Goal: Transaction & Acquisition: Purchase product/service

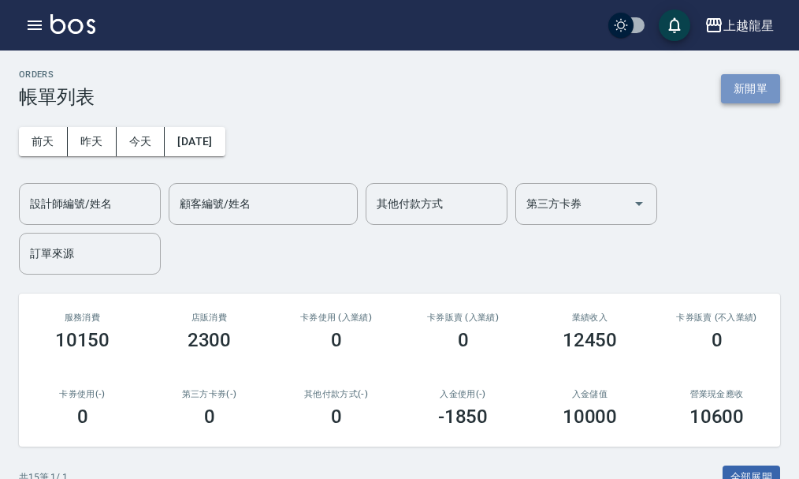
click at [729, 83] on button "新開單" at bounding box center [750, 88] width 59 height 29
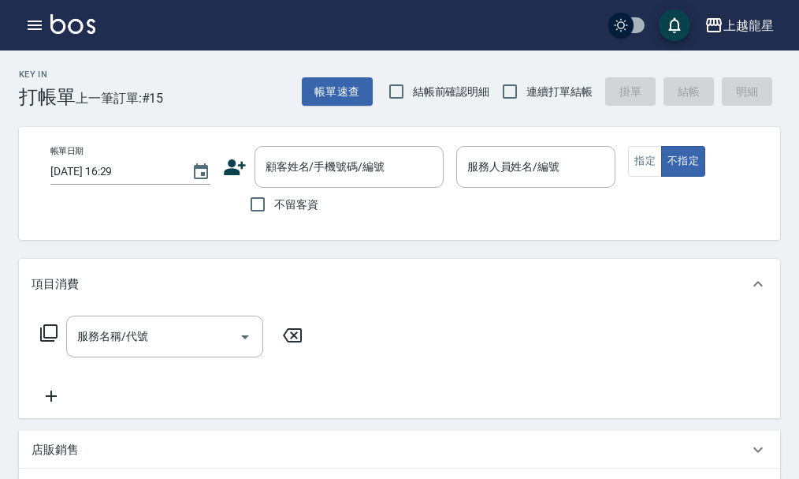
click at [286, 207] on span "不留客資" at bounding box center [296, 204] width 44 height 17
click at [274, 207] on input "不留客資" at bounding box center [257, 204] width 33 height 33
checkbox input "true"
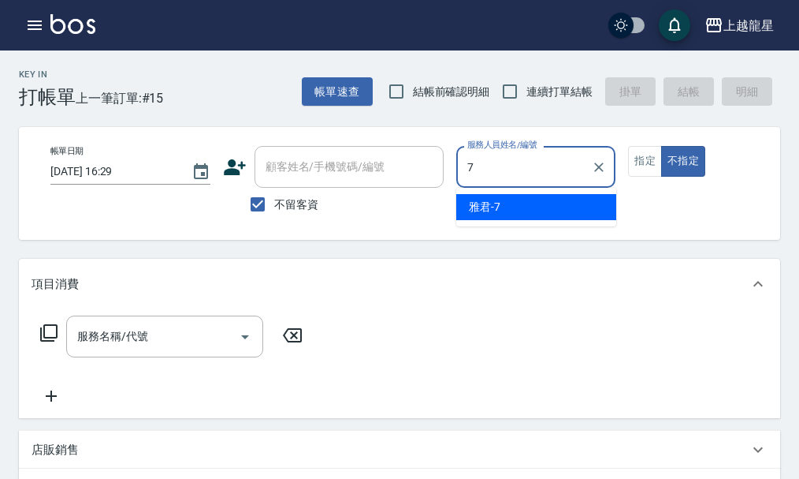
type input "雅君-7"
type button "false"
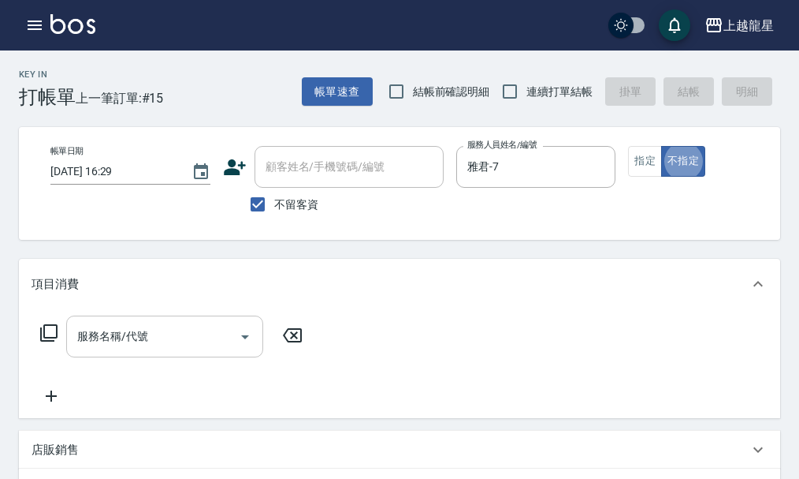
click at [152, 349] on input "服務名稱/代號" at bounding box center [152, 336] width 159 height 28
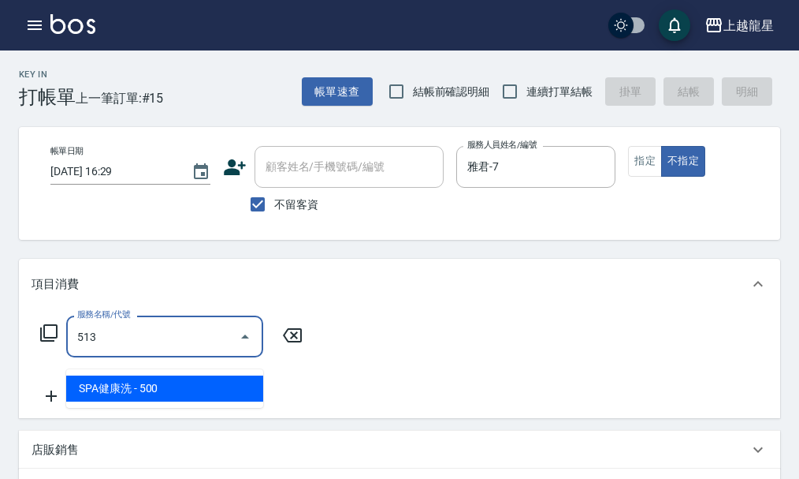
type input "SPA健康洗(513)"
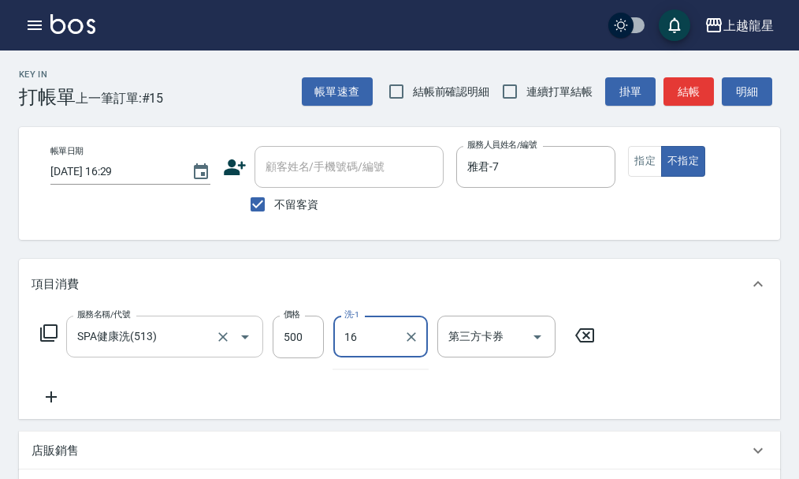
type input "義潔-16"
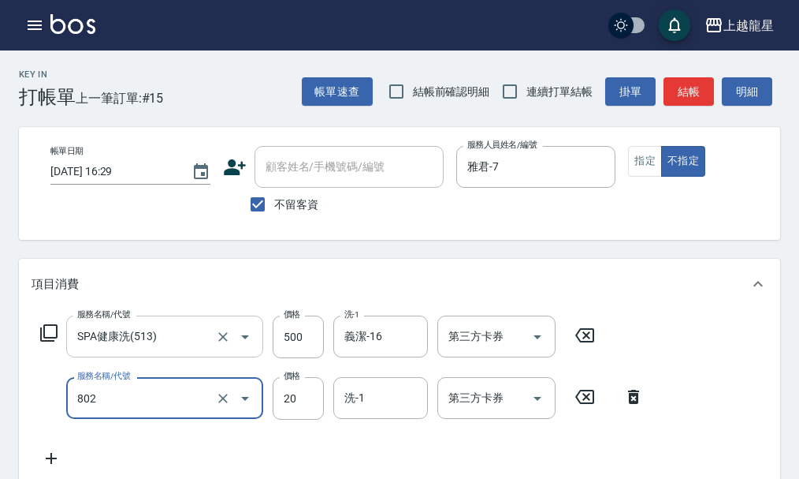
type input "潤絲(802)"
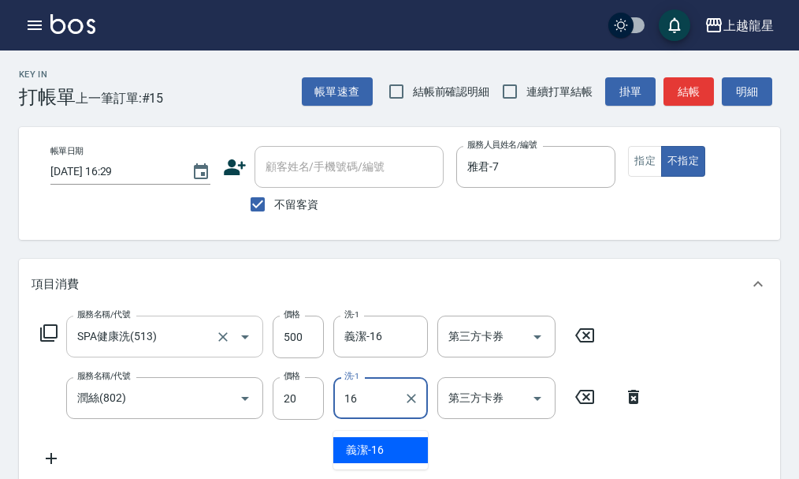
type input "義潔-16"
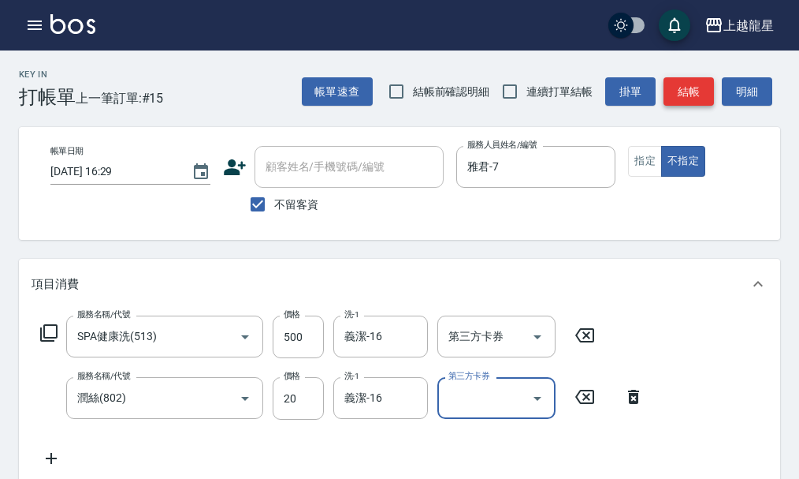
click at [685, 99] on button "結帳" at bounding box center [689, 91] width 50 height 29
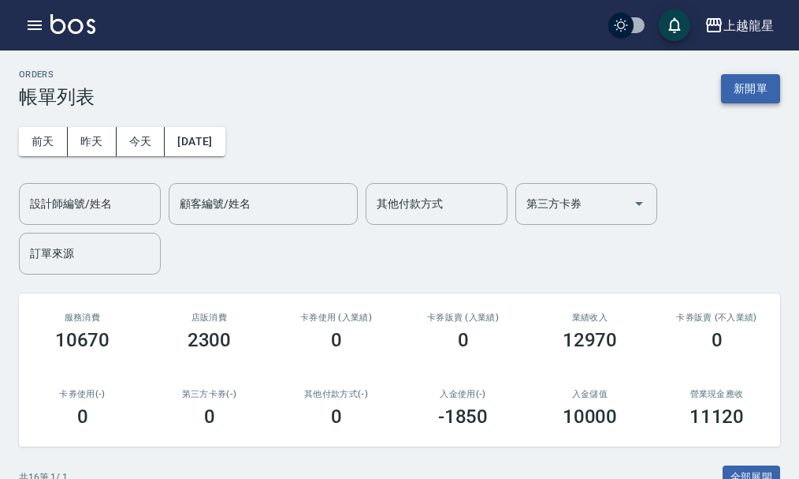
click at [750, 99] on button "新開單" at bounding box center [750, 88] width 59 height 29
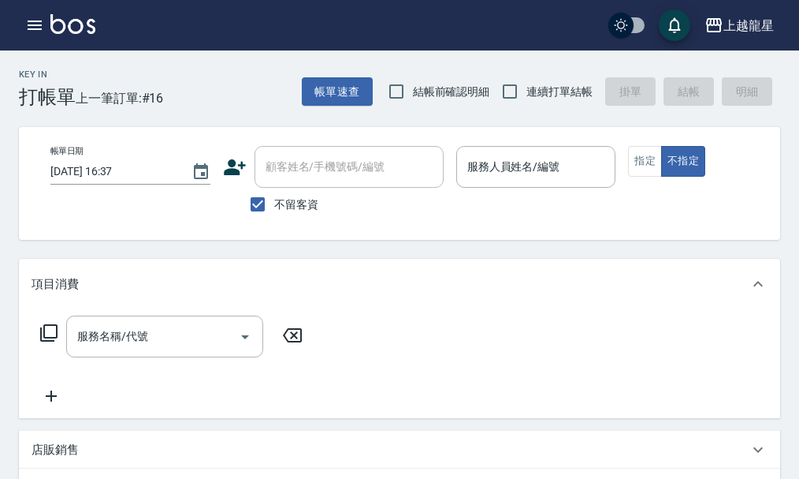
click at [274, 203] on span "不留客資" at bounding box center [296, 204] width 44 height 17
click at [274, 203] on input "不留客資" at bounding box center [257, 204] width 33 height 33
checkbox input "false"
click at [279, 173] on input "顧客姓名/手機號碼/編號" at bounding box center [337, 167] width 151 height 28
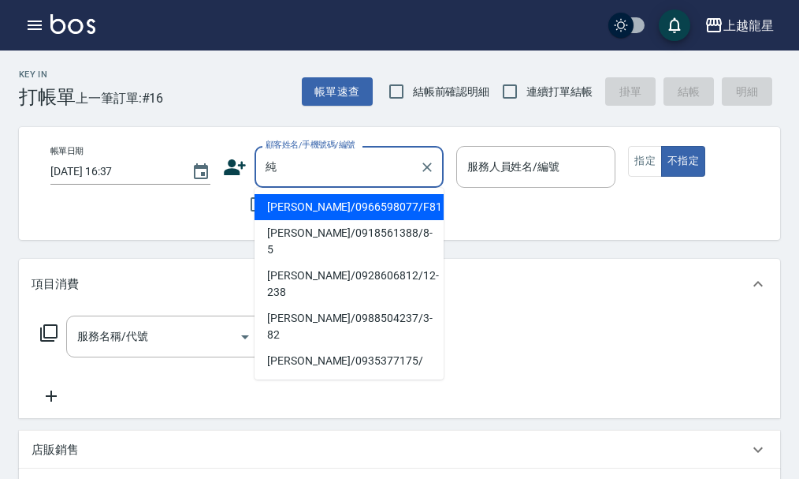
click at [309, 202] on li "[PERSON_NAME]/0966598077/F81" at bounding box center [349, 207] width 189 height 26
type input "[PERSON_NAME]/0966598077/F81"
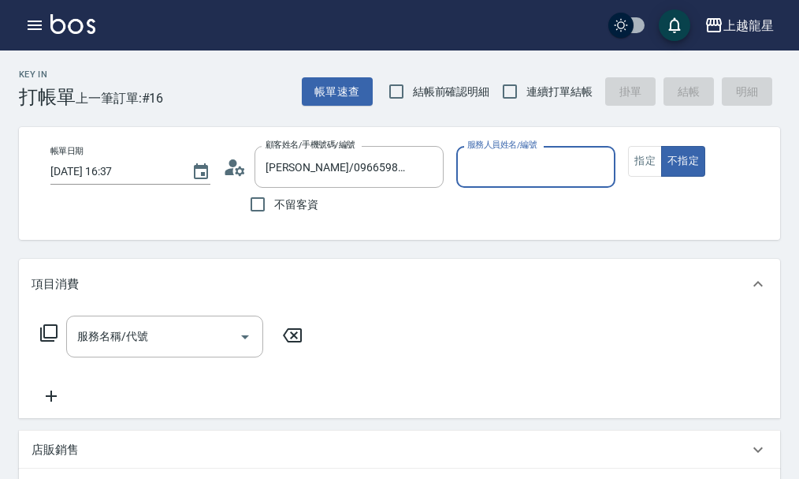
type input "7"
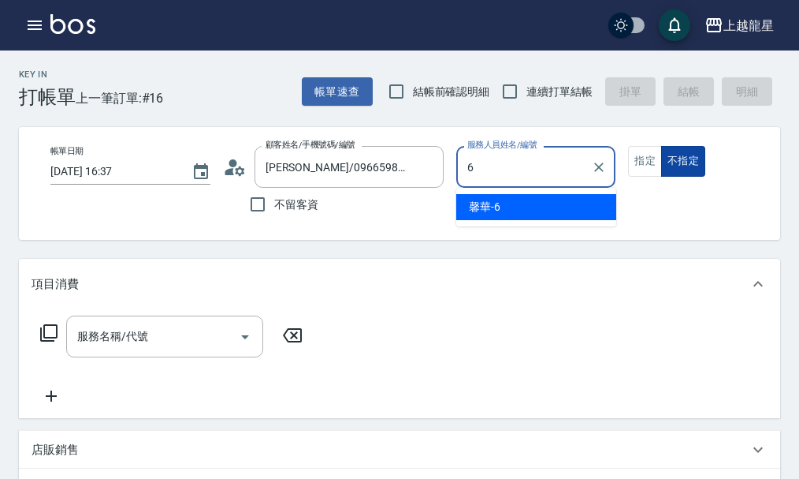
type input "馨華-6"
type button "false"
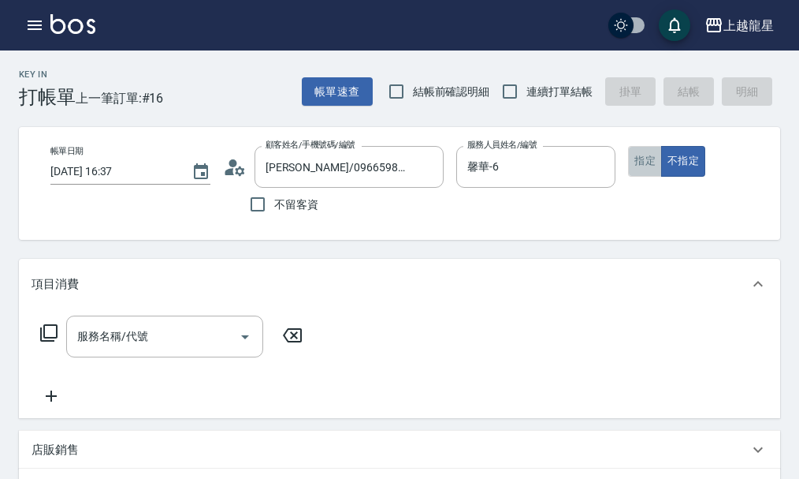
click at [654, 162] on button "指定" at bounding box center [645, 161] width 34 height 31
click at [102, 343] on div "服務名稱/代號 服務名稱/代號" at bounding box center [164, 336] width 197 height 42
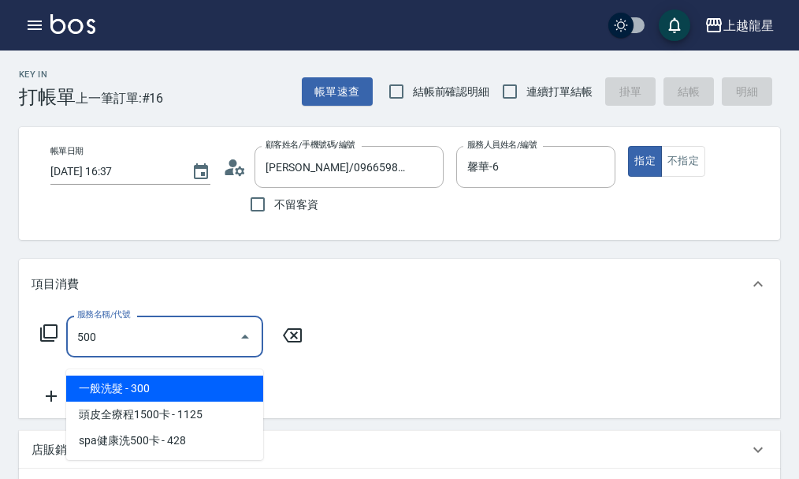
type input "一般洗髮(500)"
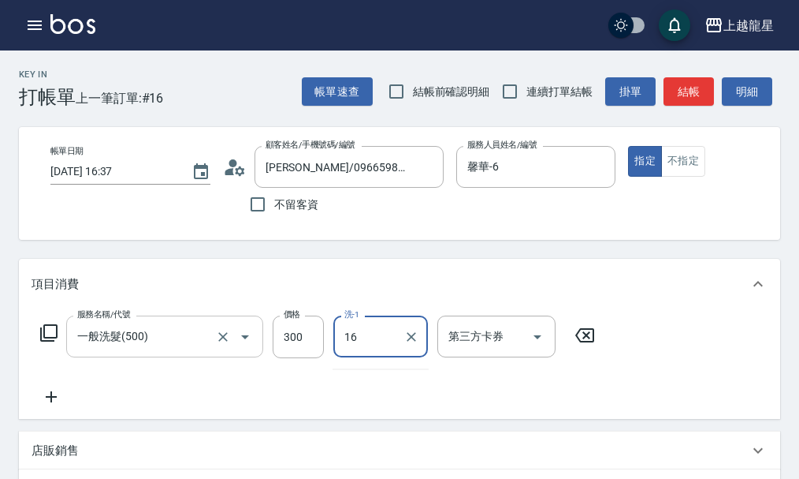
type input "義潔-16"
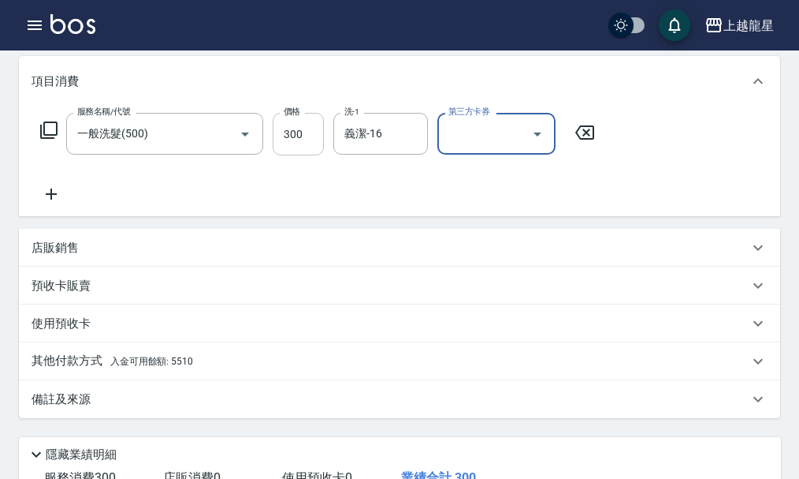
scroll to position [416, 0]
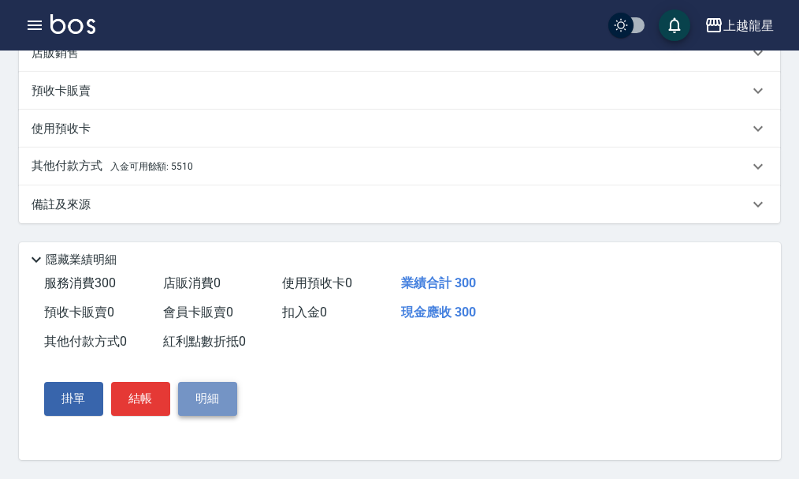
click at [195, 399] on button "明細" at bounding box center [207, 398] width 59 height 33
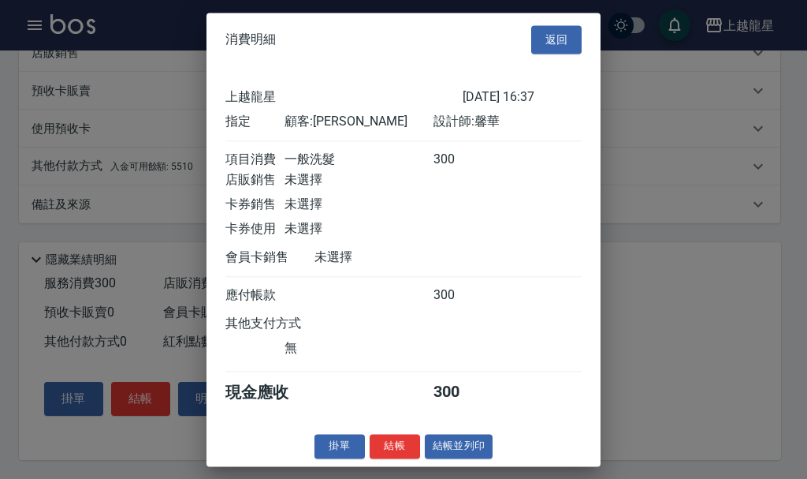
click at [112, 316] on div at bounding box center [403, 239] width 807 height 479
click at [160, 151] on div at bounding box center [403, 239] width 807 height 479
click at [539, 31] on button "返回" at bounding box center [556, 39] width 50 height 29
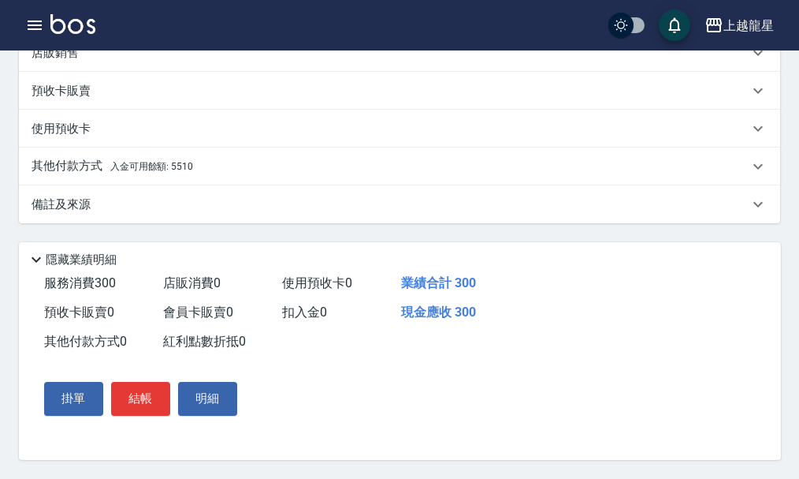
click at [166, 161] on span "入金可用餘額: 5510" at bounding box center [151, 166] width 83 height 11
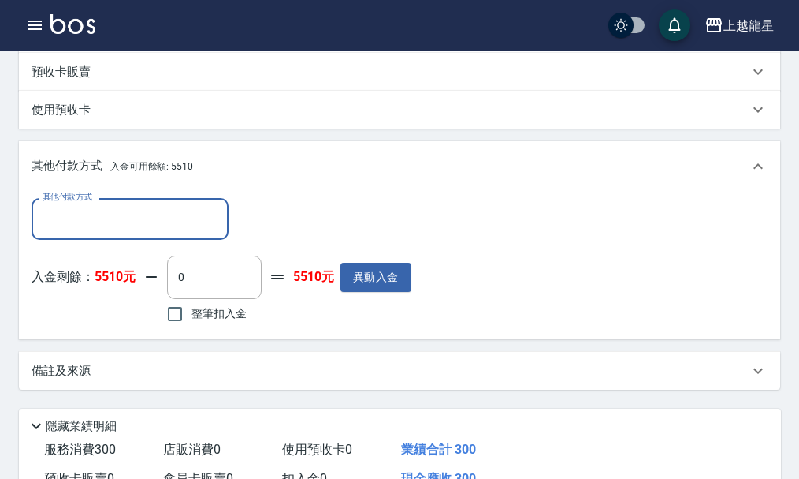
scroll to position [0, 0]
click at [180, 324] on input "整筆扣入金" at bounding box center [174, 313] width 33 height 33
checkbox input "true"
type input "300"
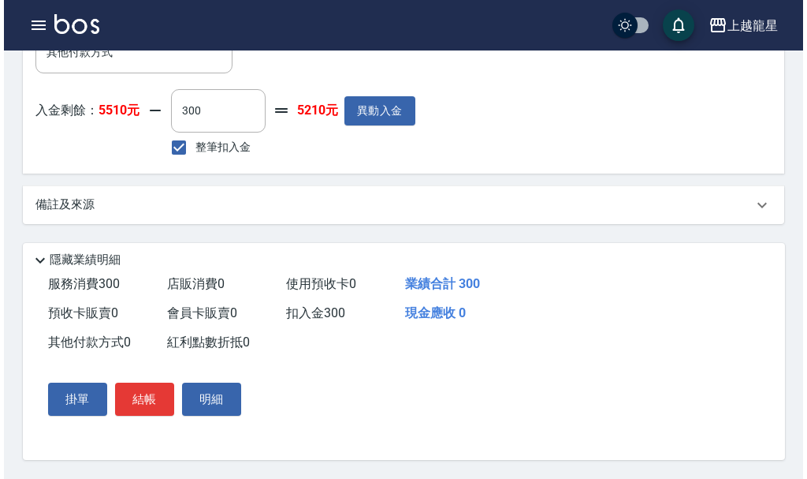
scroll to position [602, 0]
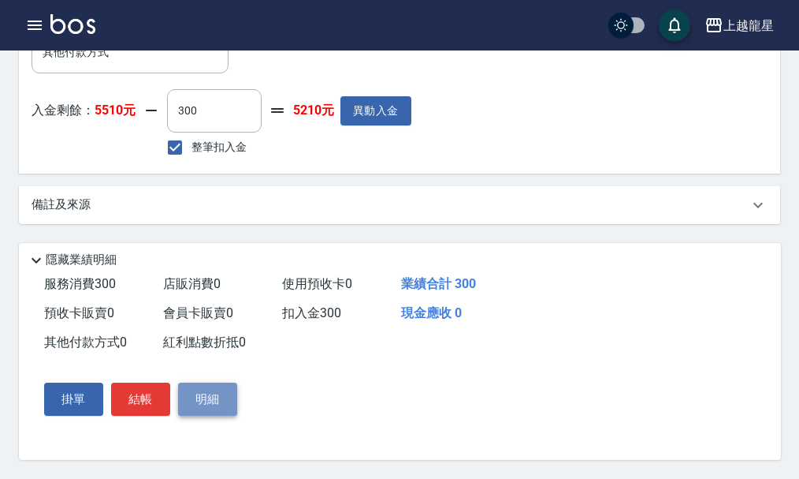
click at [203, 397] on button "明細" at bounding box center [207, 398] width 59 height 33
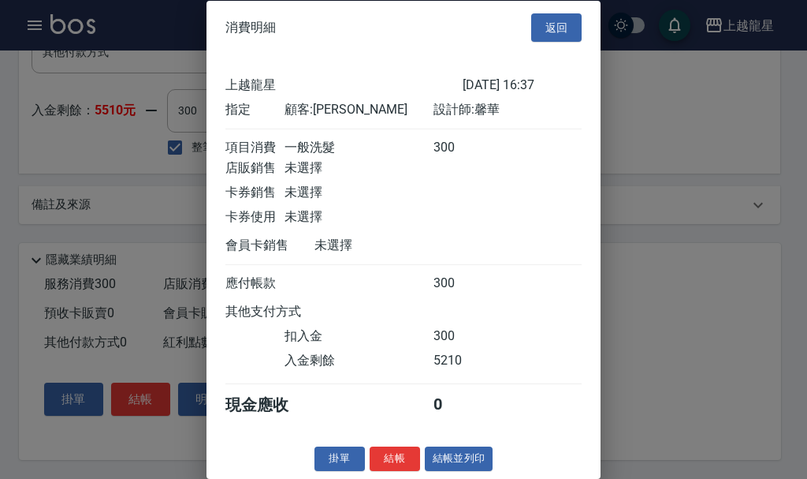
scroll to position [27, 0]
click at [450, 458] on button "結帳並列印" at bounding box center [459, 458] width 69 height 24
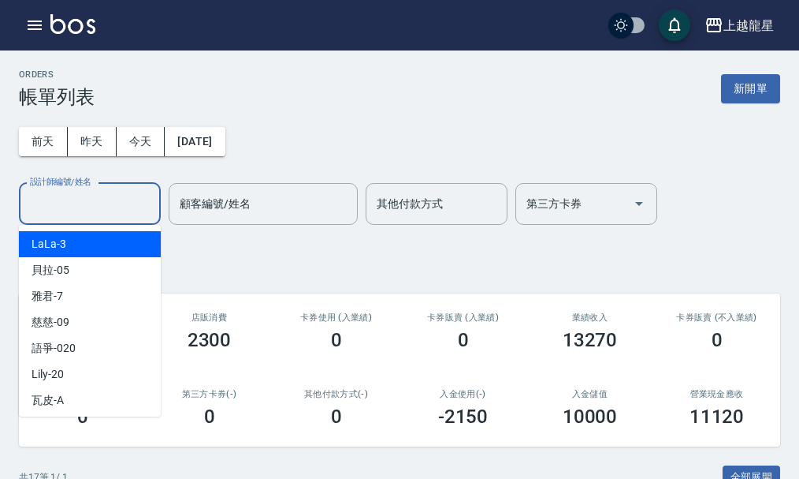
click at [122, 203] on input "設計師編號/姓名" at bounding box center [90, 204] width 128 height 28
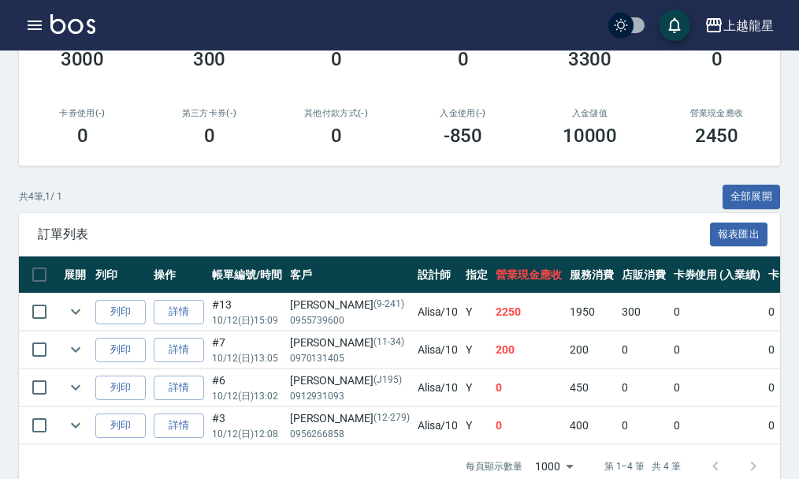
scroll to position [320, 0]
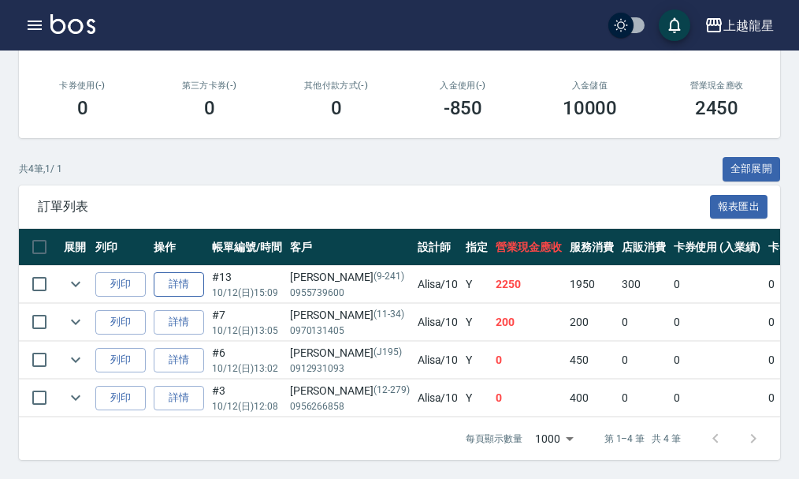
type input "Alisa-10"
click at [167, 274] on link "詳情" at bounding box center [179, 284] width 50 height 24
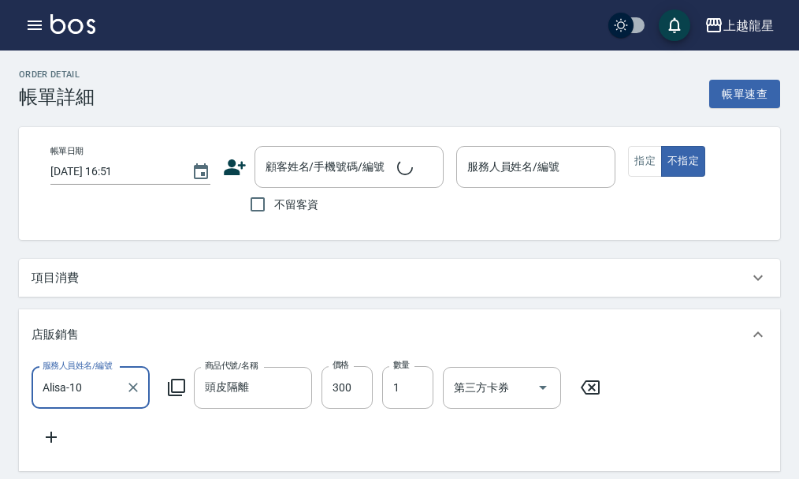
type input "2025/10/12 15:09"
type input "Alisa-10"
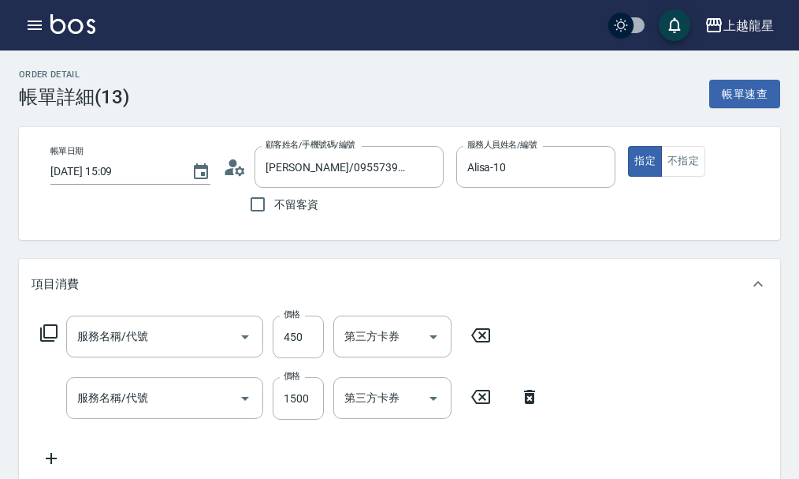
type input "[PERSON_NAME]/0955739600/9-241"
type input "剪髮(303)"
type input "染髮(400)"
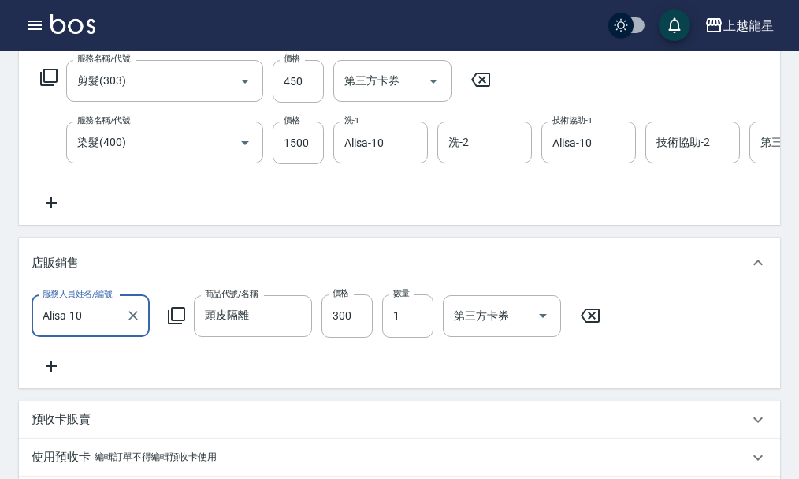
scroll to position [158, 0]
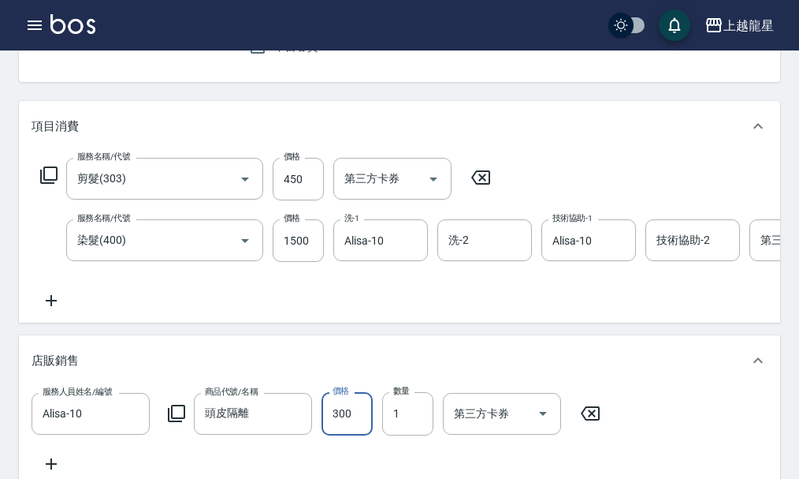
click at [339, 434] on input "300" at bounding box center [347, 413] width 51 height 43
type input "200"
click at [311, 185] on input "450" at bounding box center [298, 179] width 51 height 43
click at [192, 310] on div "服務名稱/代號 剪髮(303) 服務名稱/代號 價格 450 價格 第三方卡券 第三方卡券 服務名稱/代號 染髮(400) 服務名稱/代號 價格 1500 價…" at bounding box center [499, 234] width 934 height 152
click at [308, 283] on div "服務名稱/代號 剪髮(303) 服務名稱/代號 價格 450 價格 第三方卡券 第三方卡券 服務名稱/代號 染髮(400) 服務名稱/代號 價格 1500 價…" at bounding box center [499, 234] width 934 height 152
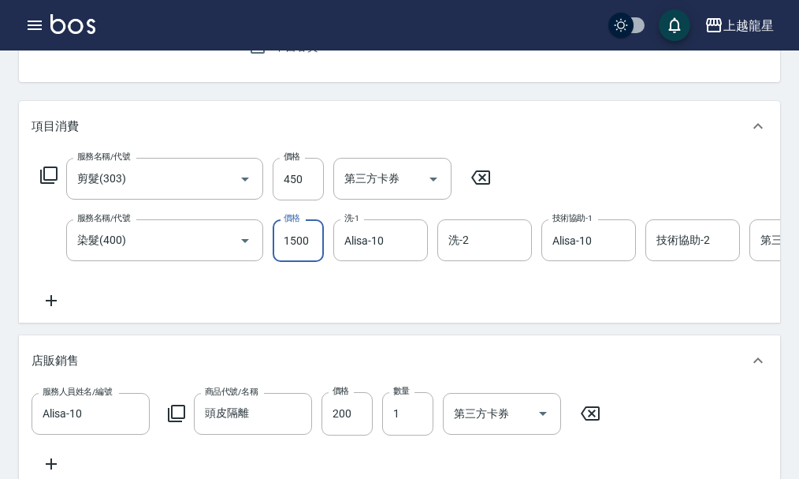
click at [279, 252] on input "1500" at bounding box center [298, 240] width 51 height 43
type input "1400"
click at [233, 322] on div "服務名稱/代號 剪髮(303) 服務名稱/代號 價格 450 價格 第三方卡券 第三方卡券 服務名稱/代號 染髮(400) 服務名稱/代號 價格 1400 價…" at bounding box center [400, 236] width 762 height 171
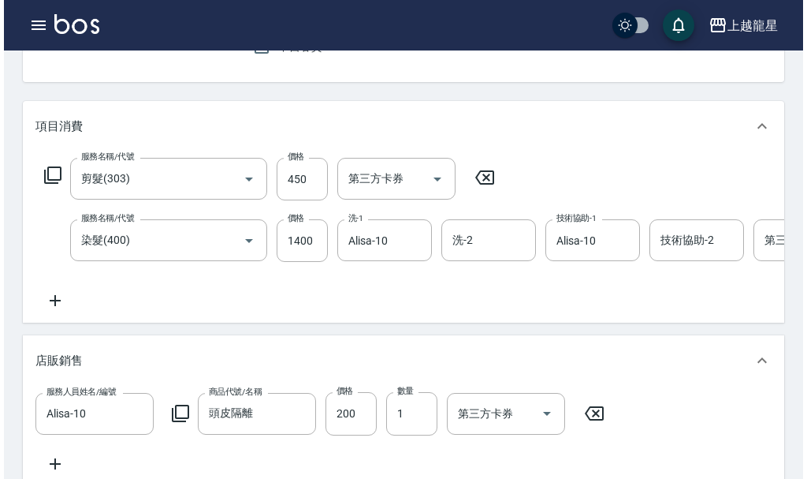
scroll to position [394, 0]
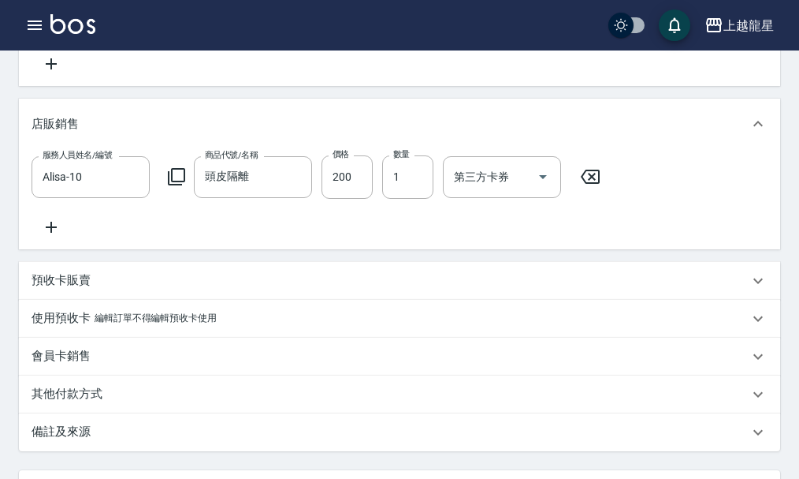
click at [173, 185] on icon at bounding box center [176, 176] width 17 height 17
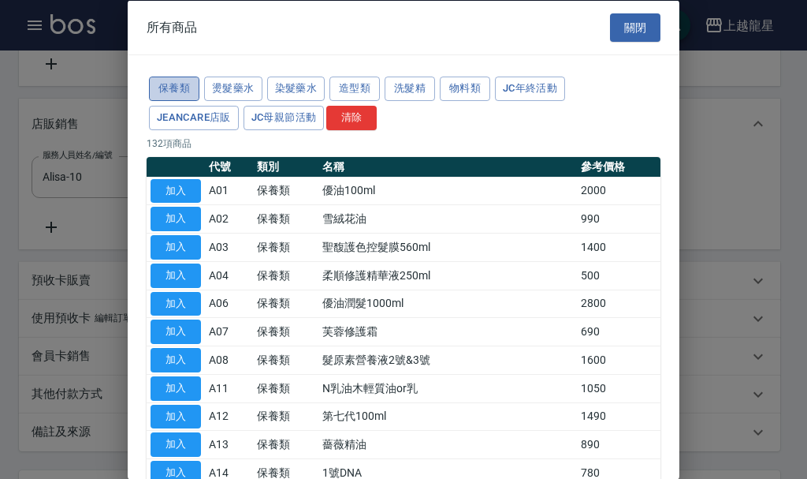
click at [159, 88] on button "保養類" at bounding box center [174, 88] width 50 height 24
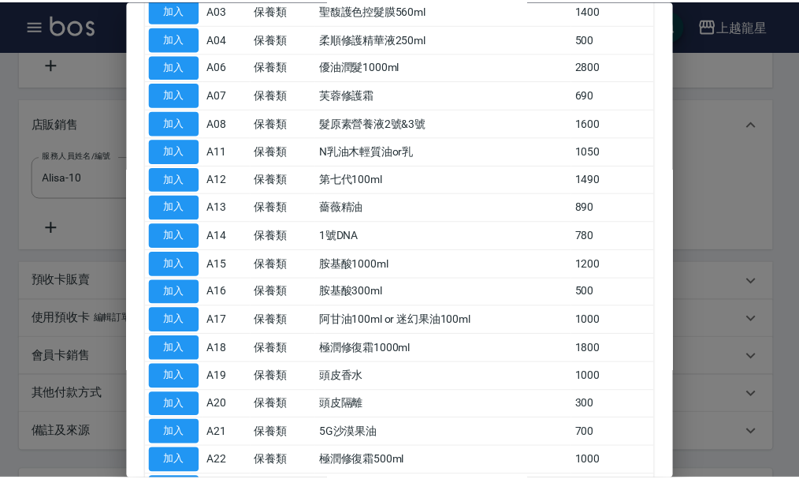
scroll to position [489, 0]
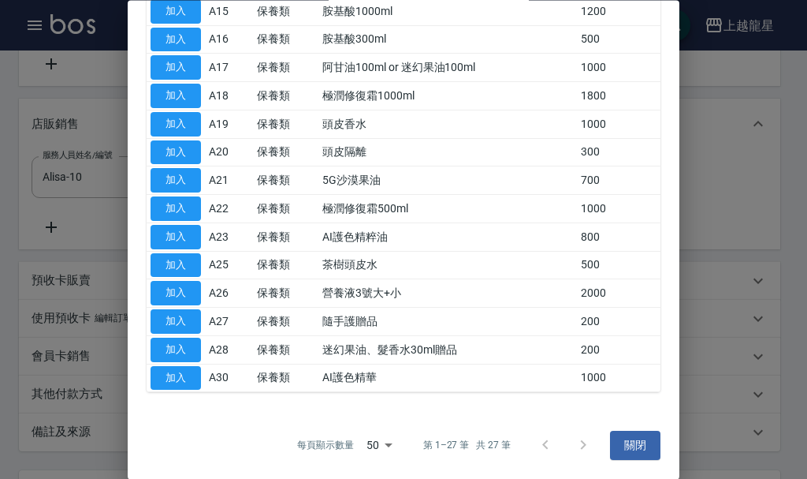
click at [612, 349] on td "200" at bounding box center [619, 350] width 84 height 28
click at [190, 348] on button "加入" at bounding box center [176, 349] width 50 height 24
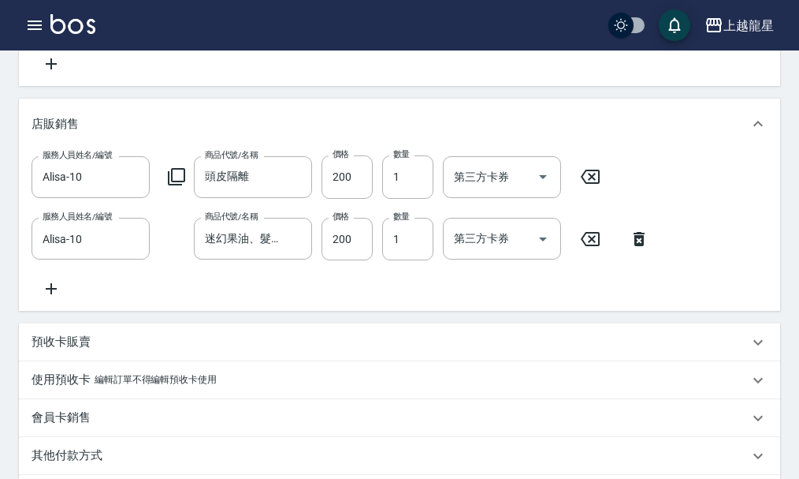
scroll to position [634, 0]
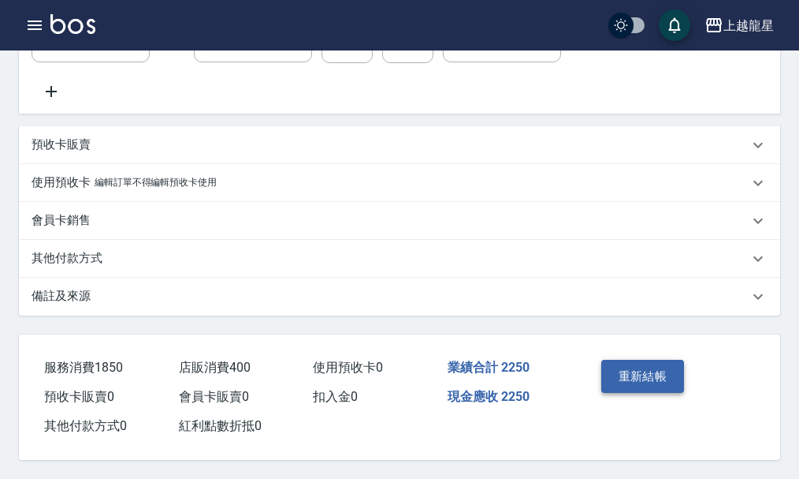
click at [672, 363] on button "重新結帳" at bounding box center [644, 375] width 84 height 33
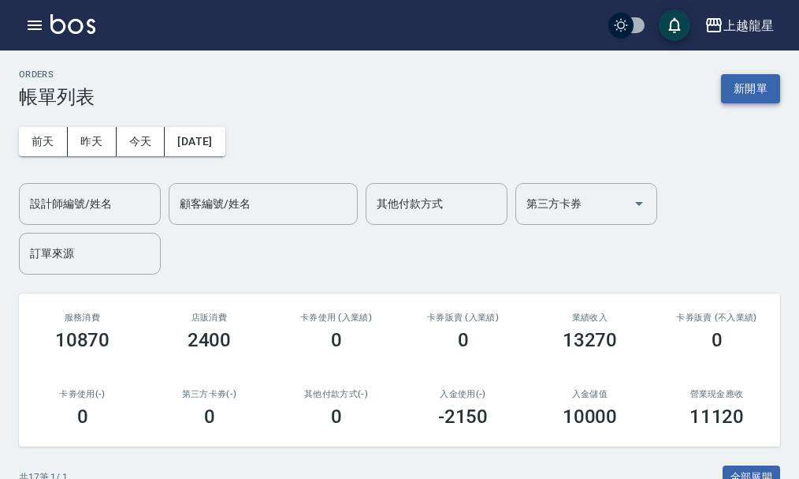
click at [733, 80] on button "新開單" at bounding box center [750, 88] width 59 height 29
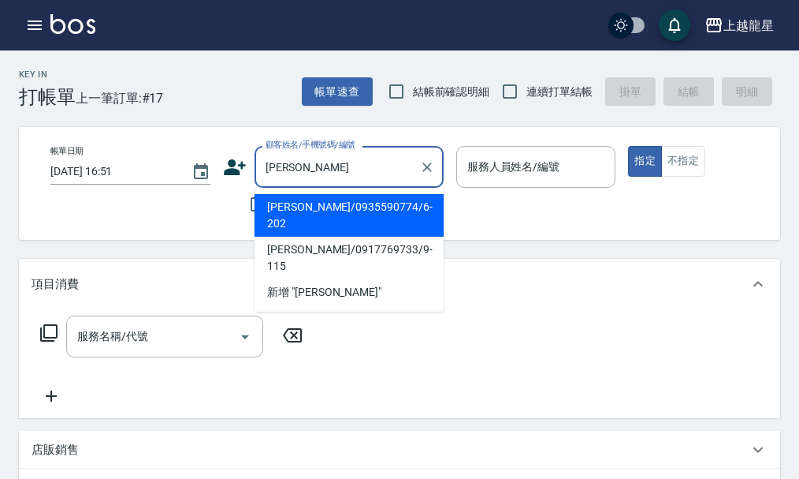
type input "楊"
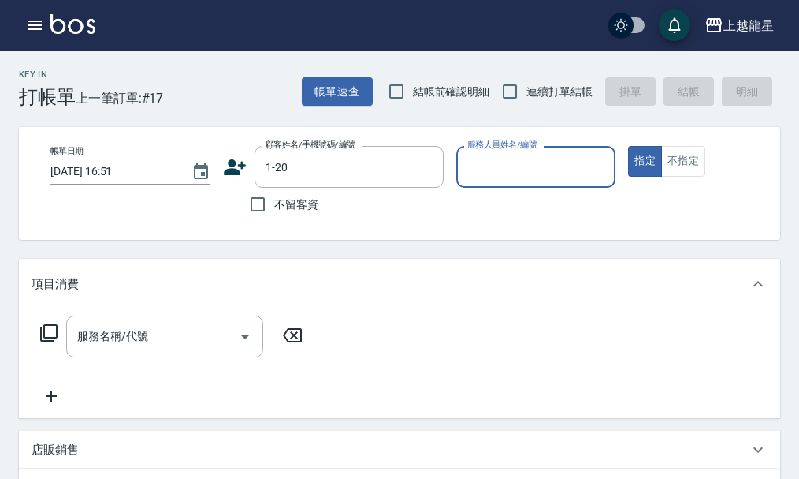
type input "[PERSON_NAME]/0911662588/1-20"
type input "馨華-6"
click at [114, 349] on input "服務名稱/代號" at bounding box center [152, 336] width 159 height 28
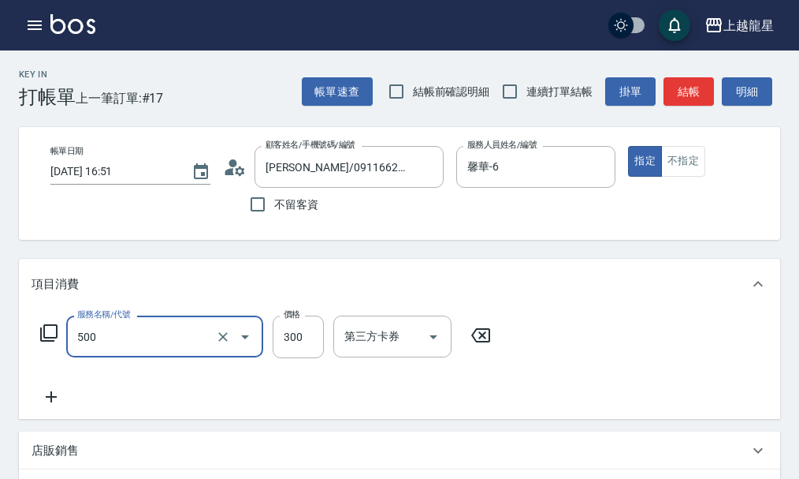
type input "一般洗髮(500)"
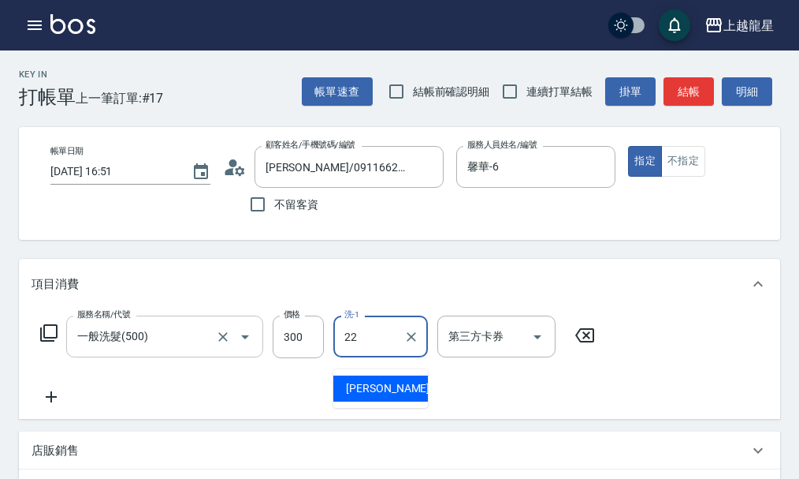
type input "[PERSON_NAME]-22"
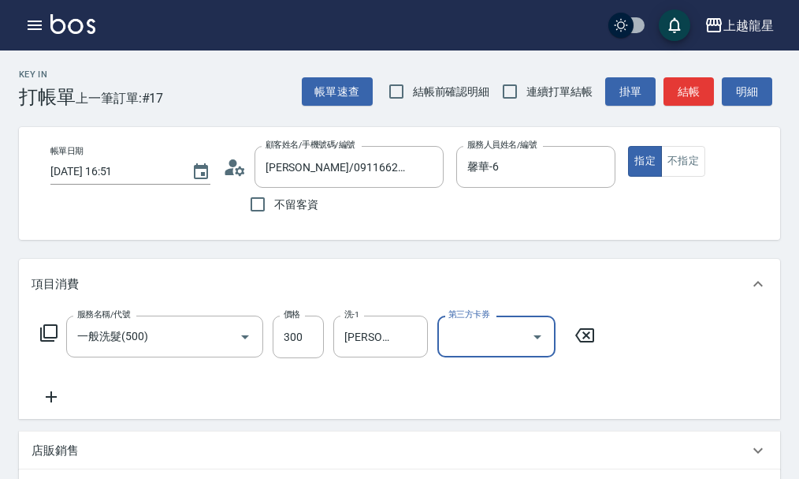
click at [47, 342] on icon at bounding box center [48, 332] width 19 height 19
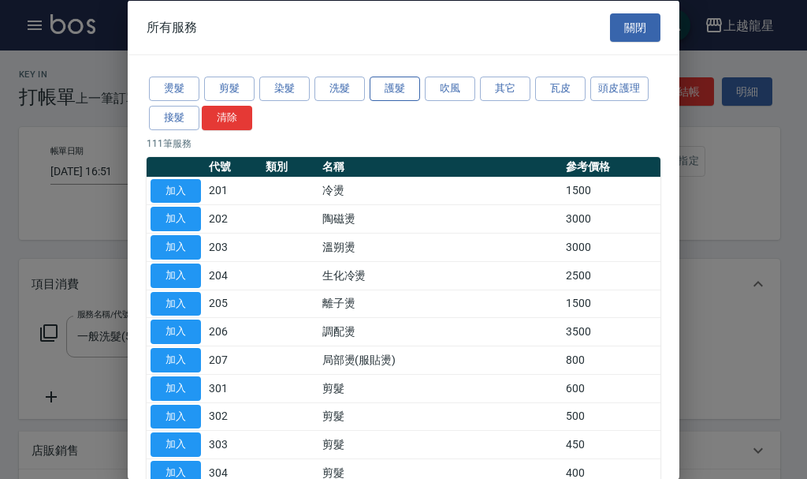
click at [406, 86] on button "護髮" at bounding box center [395, 88] width 50 height 24
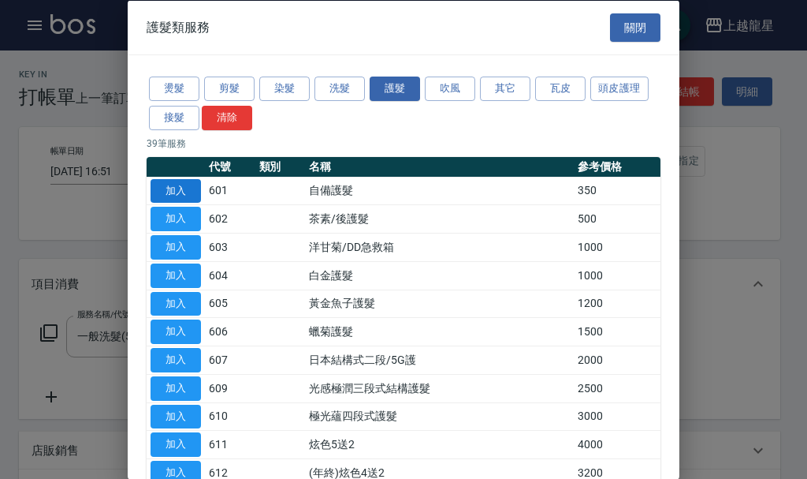
click at [164, 180] on button "加入" at bounding box center [176, 190] width 50 height 24
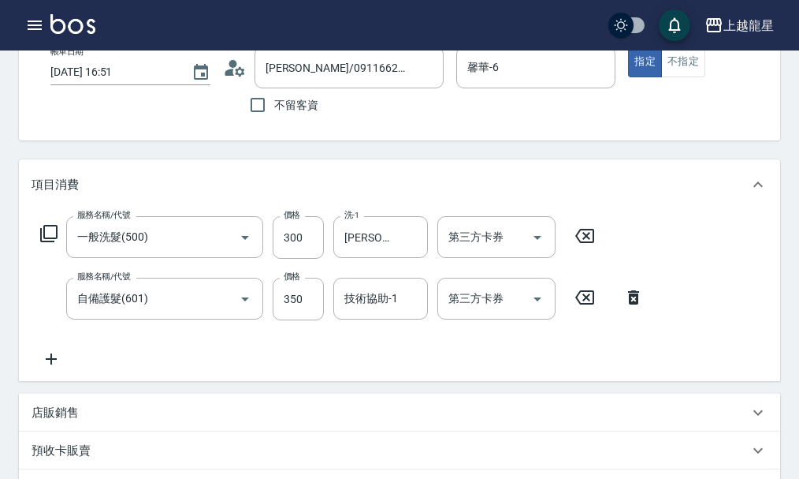
scroll to position [237, 0]
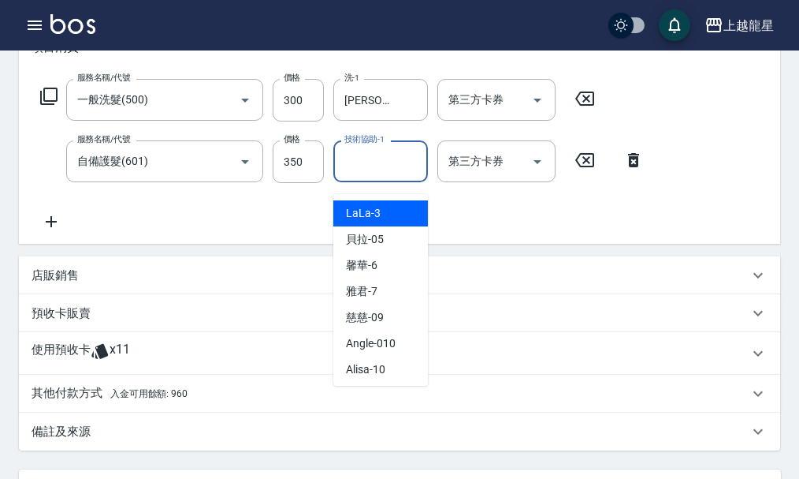
click at [370, 160] on div "技術協助-1 技術協助-1" at bounding box center [380, 161] width 95 height 42
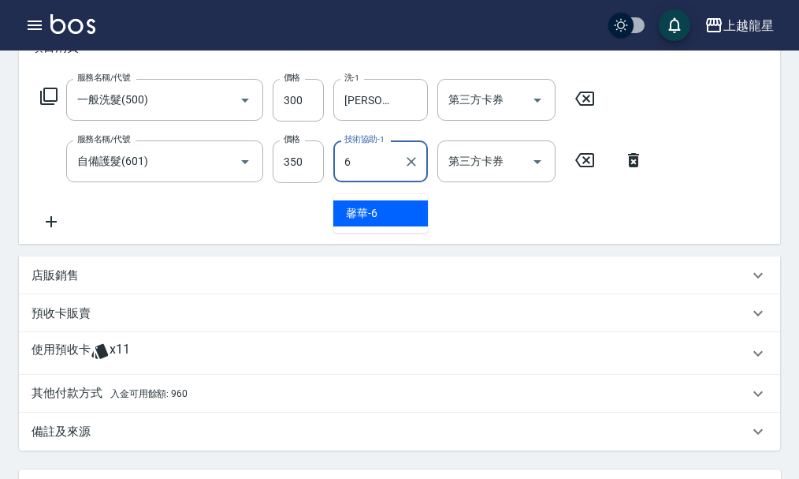
type input "馨華-6"
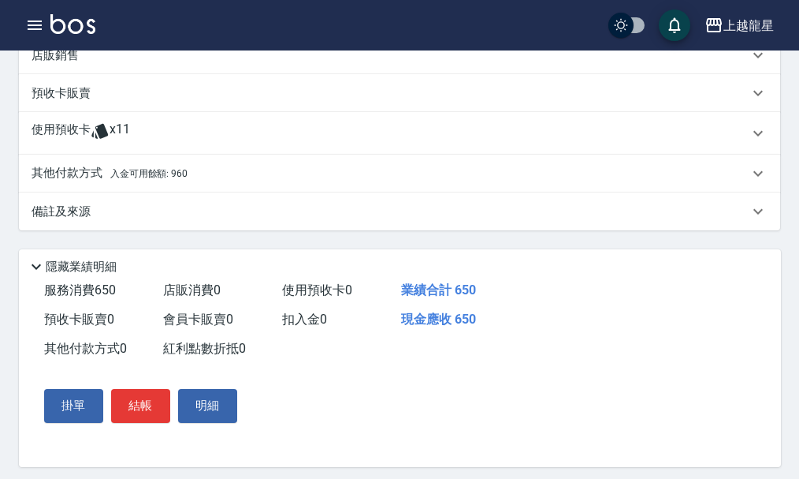
scroll to position [482, 0]
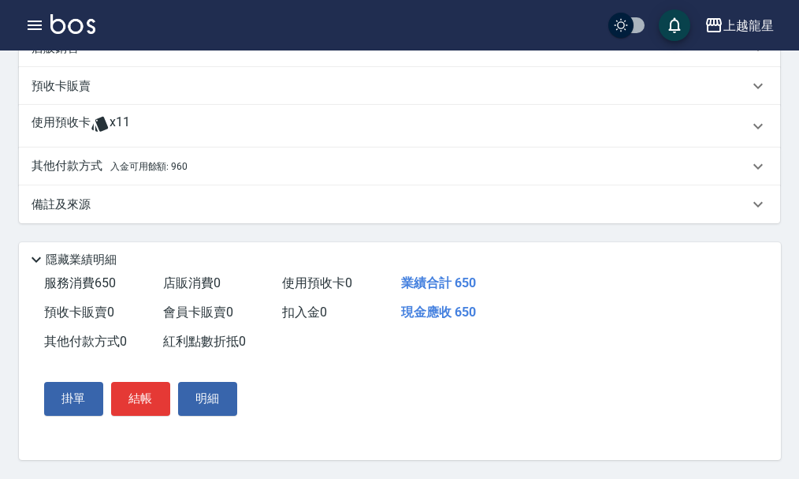
click at [44, 159] on p "其他付款方式 入金可用餘額: 960" at bounding box center [110, 166] width 156 height 17
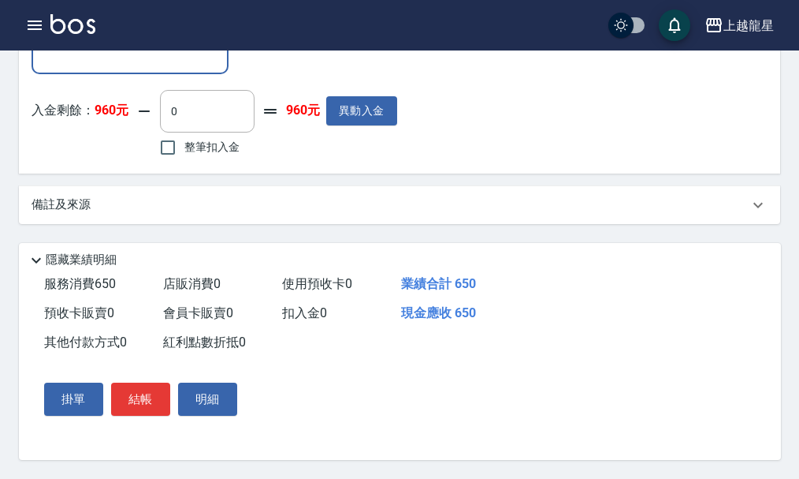
scroll to position [668, 0]
click at [177, 138] on input "整筆扣入金" at bounding box center [167, 147] width 33 height 33
checkbox input "true"
type input "650"
click at [147, 389] on button "結帳" at bounding box center [140, 398] width 59 height 33
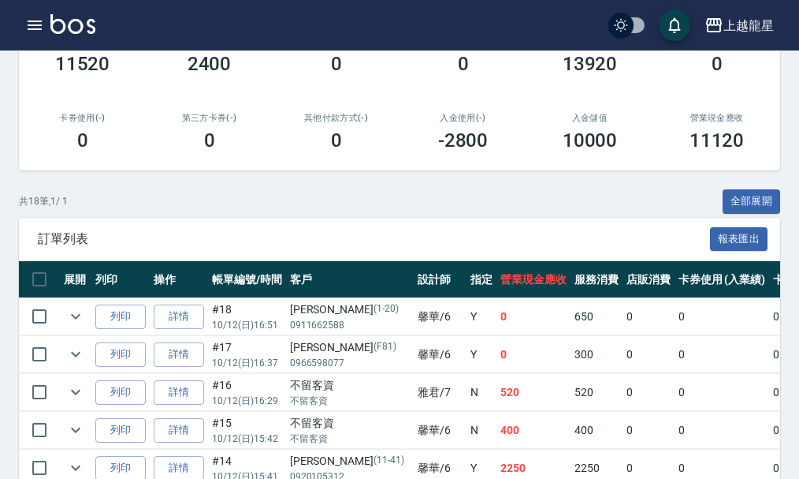
scroll to position [394, 0]
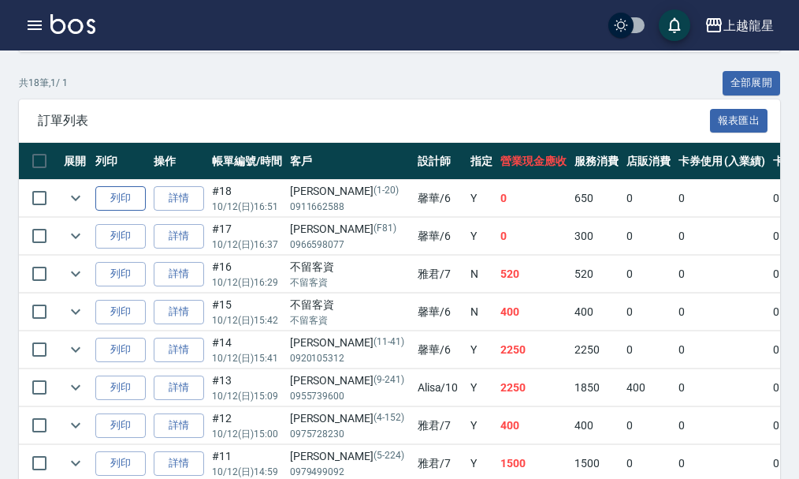
click at [118, 201] on button "列印" at bounding box center [120, 198] width 50 height 24
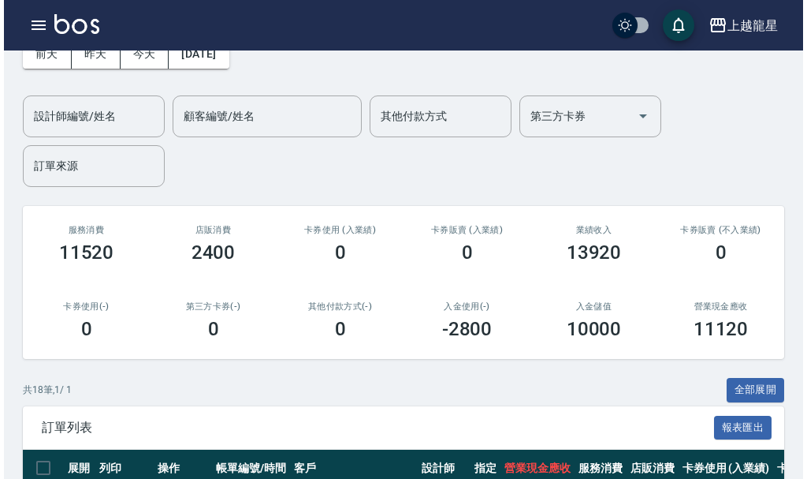
scroll to position [0, 0]
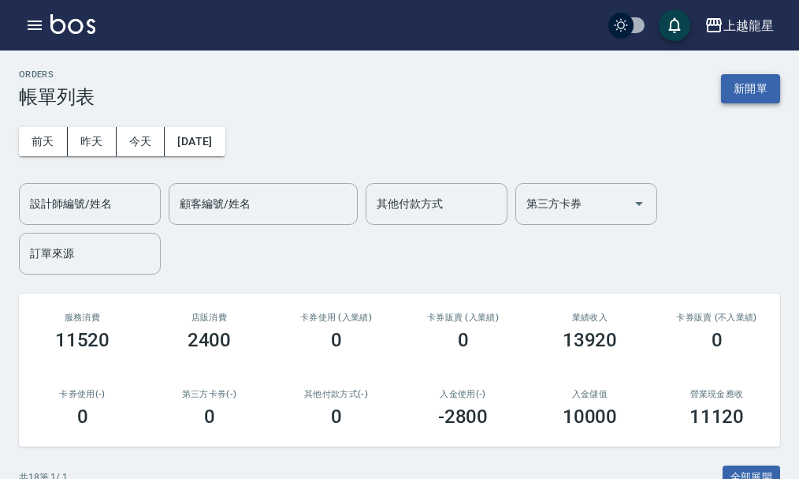
click at [758, 88] on button "新開單" at bounding box center [750, 88] width 59 height 29
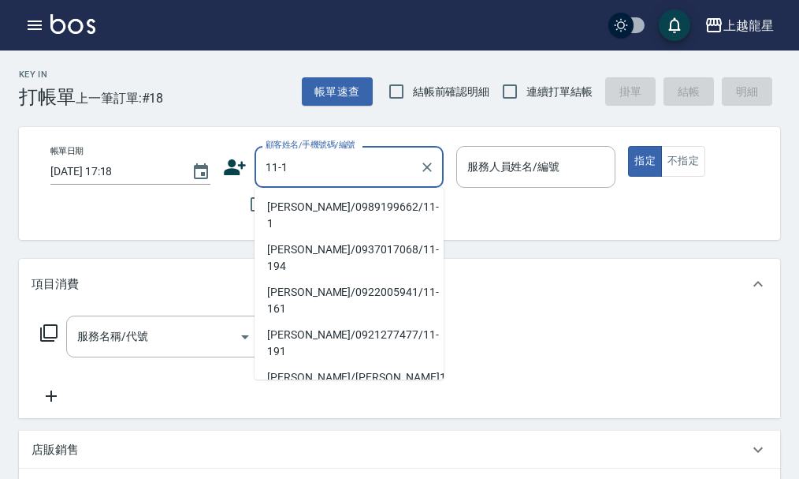
click at [307, 201] on li "[PERSON_NAME]/0989199662/11-1" at bounding box center [349, 215] width 189 height 43
type input "[PERSON_NAME]/0989199662/11-1"
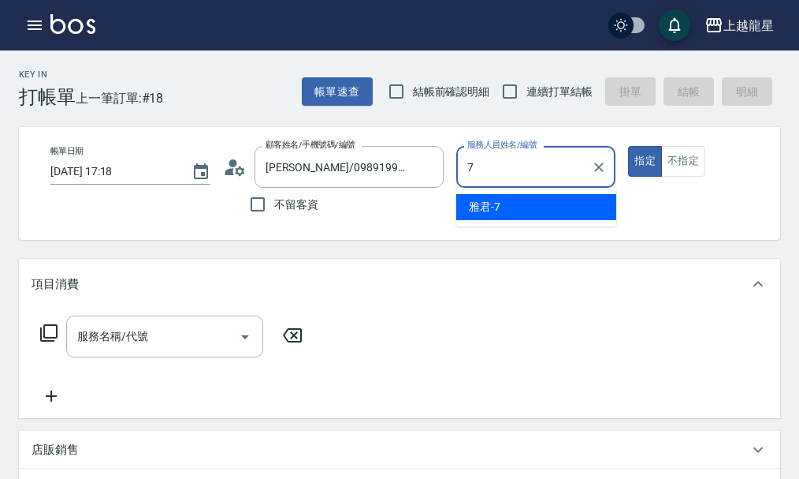
type input "雅君-7"
type button "true"
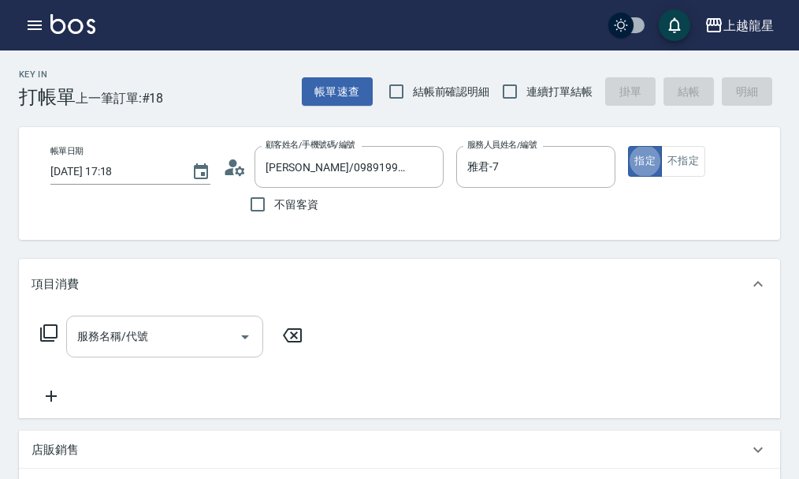
click at [95, 350] on input "服務名稱/代號" at bounding box center [152, 336] width 159 height 28
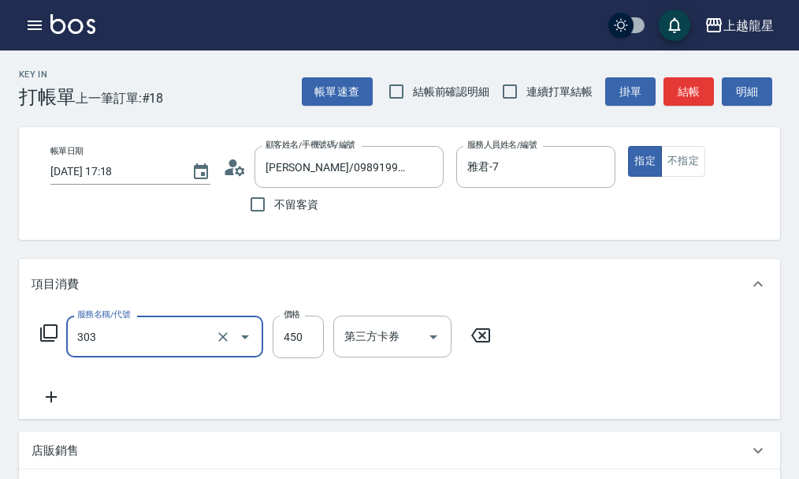
type input "剪髮(303)"
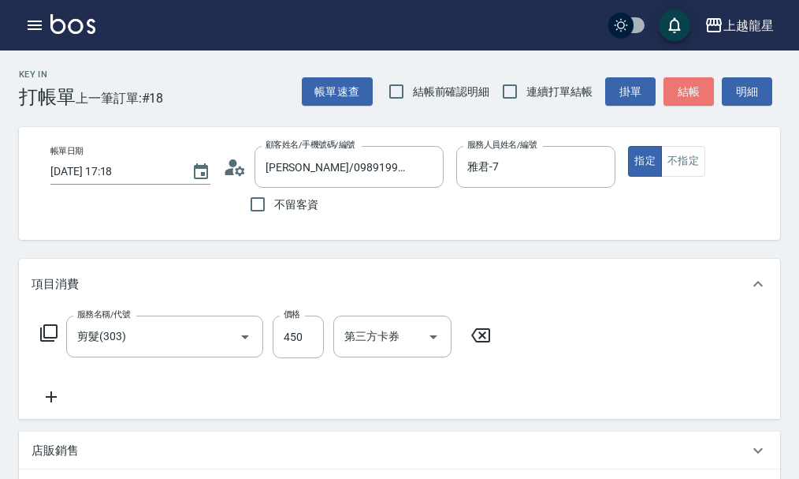
click at [689, 91] on button "結帳" at bounding box center [689, 91] width 50 height 29
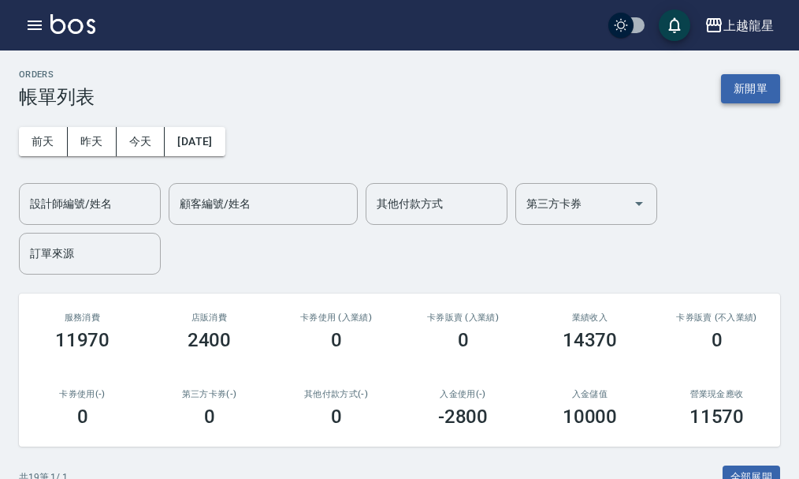
click at [757, 83] on button "新開單" at bounding box center [750, 88] width 59 height 29
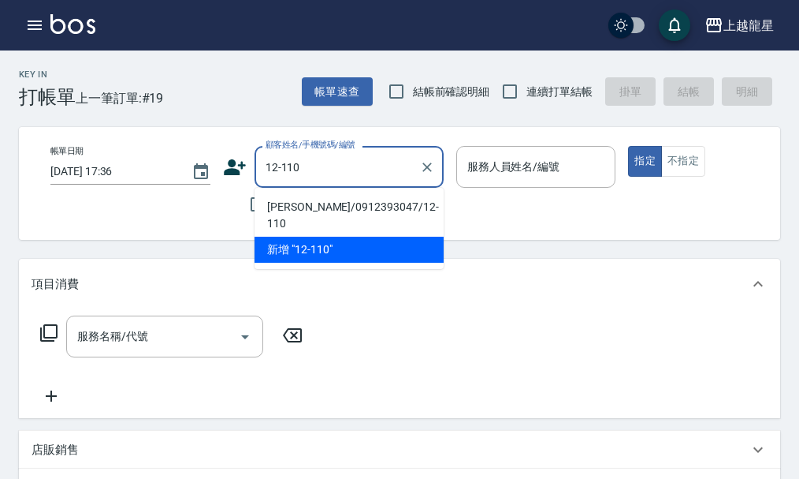
click at [330, 210] on li "[PERSON_NAME]/0912393047/12-110" at bounding box center [349, 215] width 189 height 43
type input "[PERSON_NAME]/0912393047/12-110"
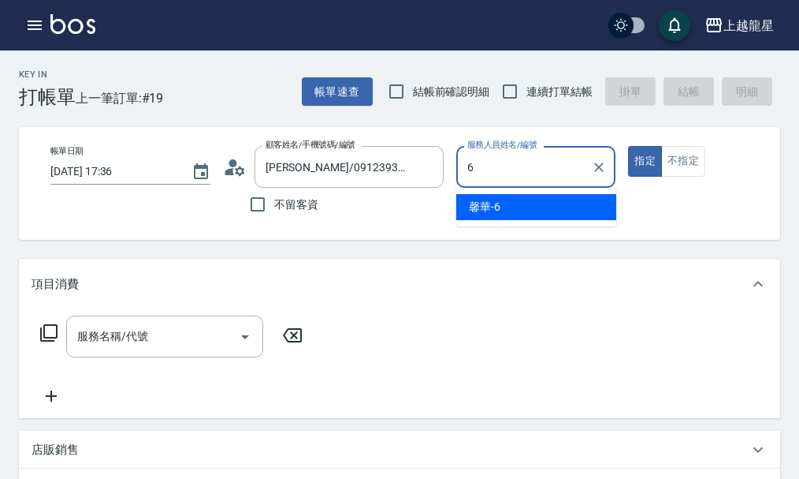
type input "馨華-6"
type button "true"
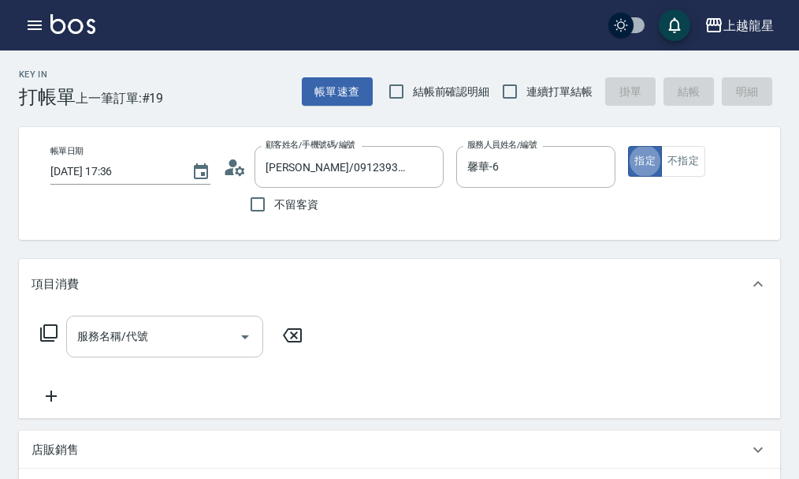
click at [133, 350] on input "服務名稱/代號" at bounding box center [152, 336] width 159 height 28
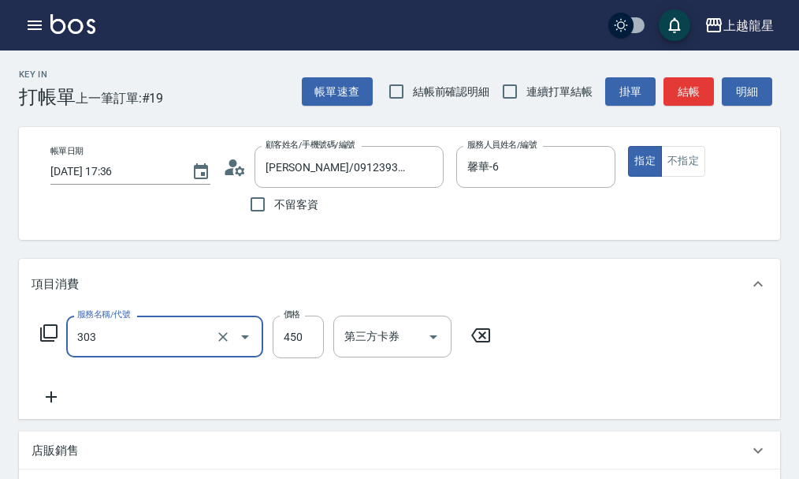
type input "剪髮(303)"
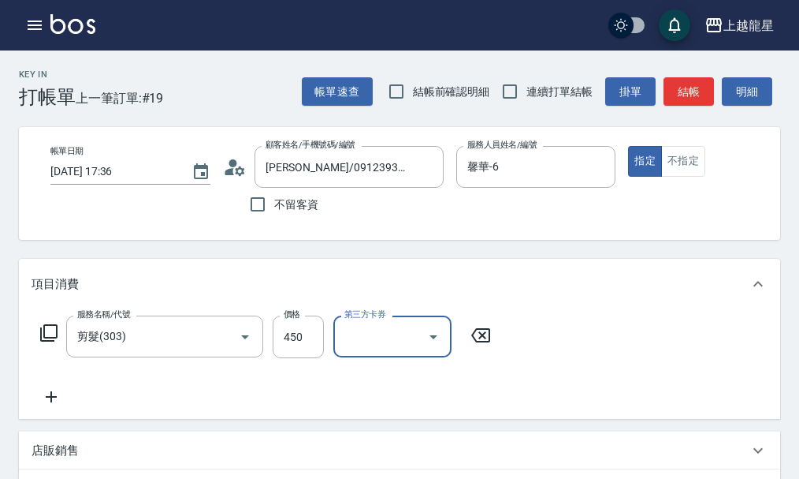
click at [45, 341] on icon at bounding box center [48, 332] width 17 height 17
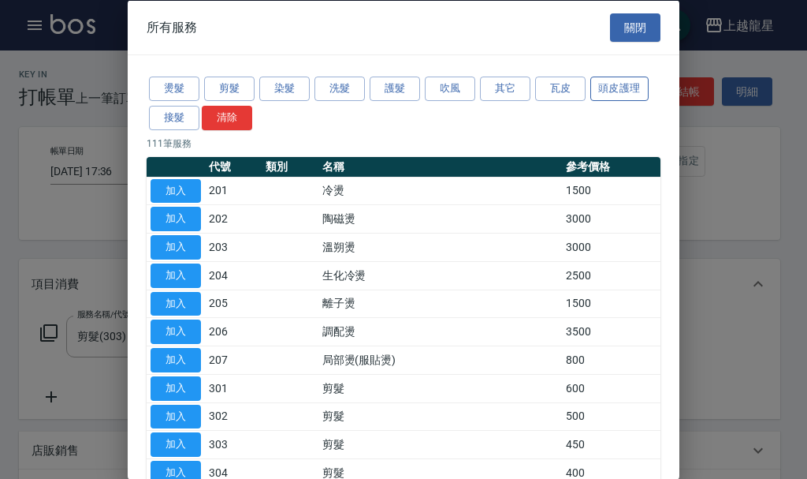
click at [605, 82] on button "頭皮護理" at bounding box center [619, 88] width 58 height 24
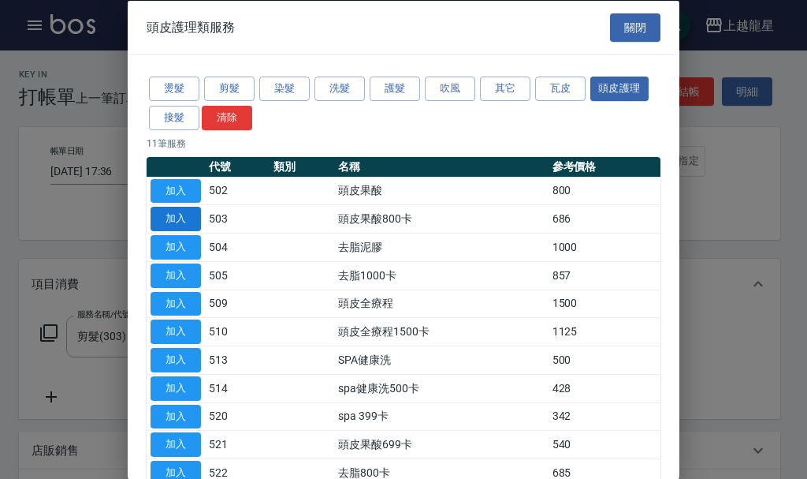
click at [187, 221] on button "加入" at bounding box center [176, 219] width 50 height 24
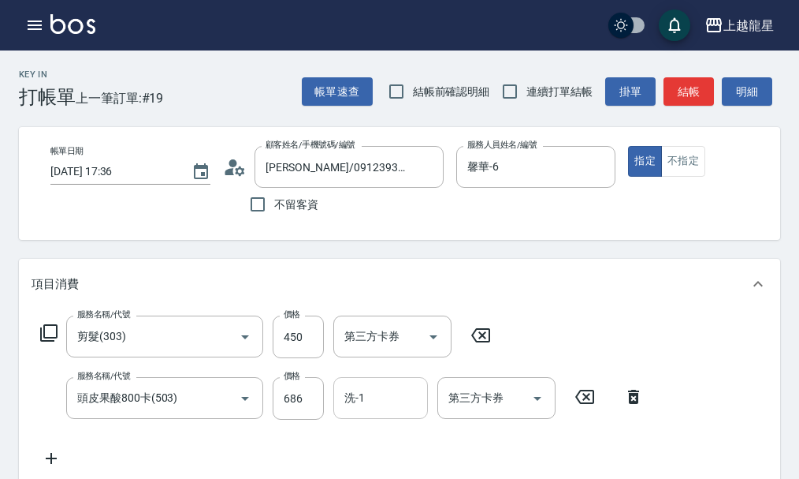
click at [361, 408] on div "洗-1 洗-1" at bounding box center [380, 398] width 95 height 42
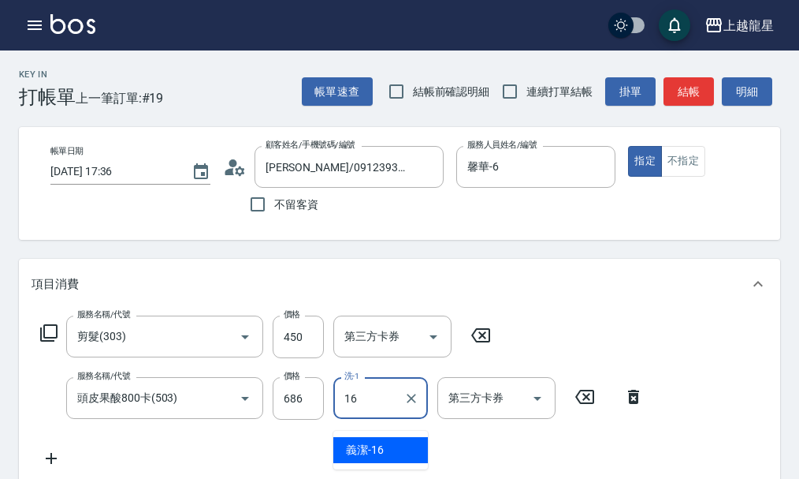
type input "義潔-16"
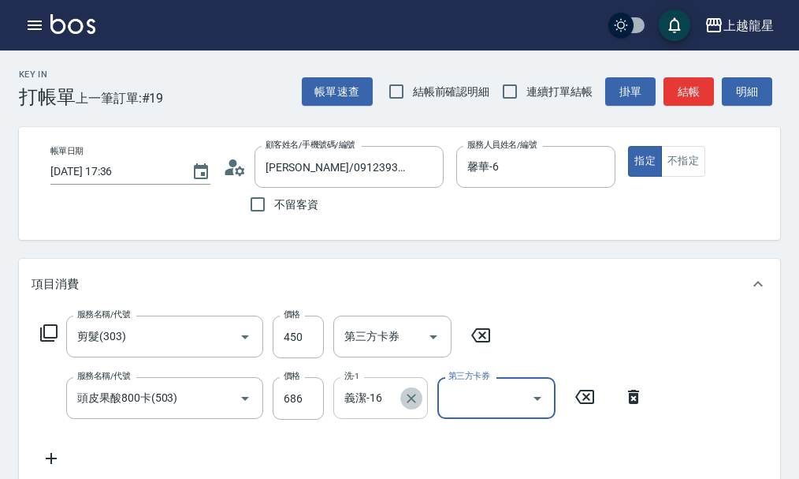
click at [412, 406] on icon "Clear" at bounding box center [412, 398] width 16 height 16
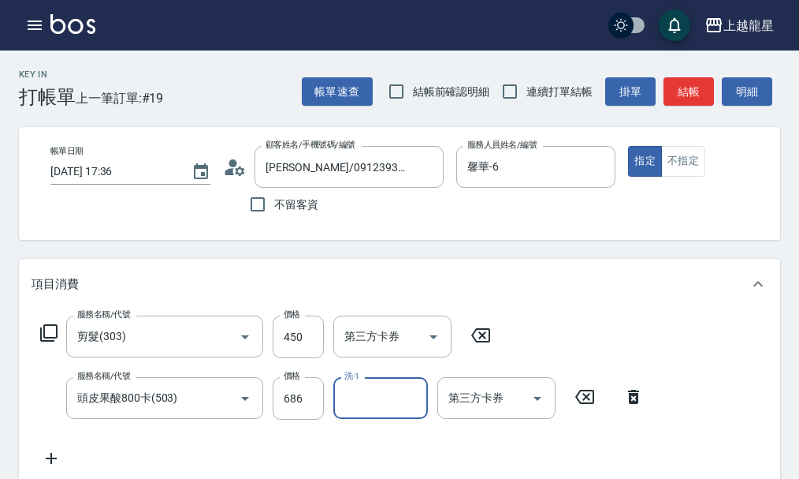
click at [378, 412] on input "洗-1" at bounding box center [381, 398] width 80 height 28
type input "[PERSON_NAME]-22"
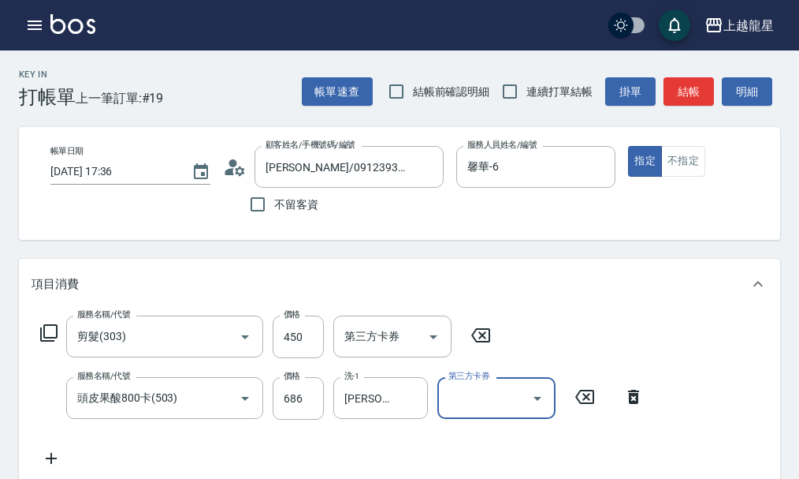
click at [52, 341] on icon at bounding box center [48, 332] width 19 height 19
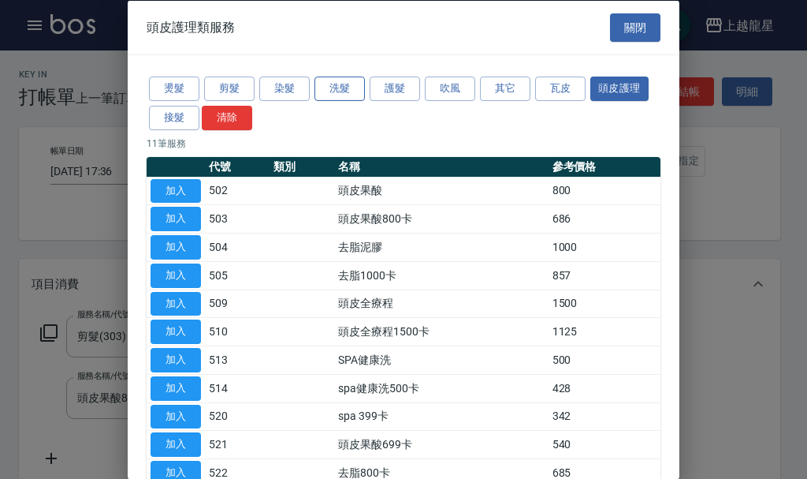
click at [363, 84] on button "洗髮" at bounding box center [340, 88] width 50 height 24
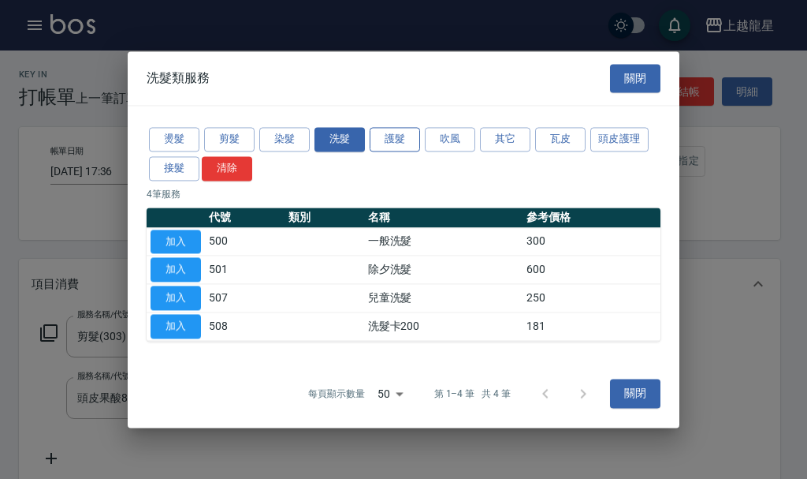
click at [379, 84] on div "洗髮類服務 關閉" at bounding box center [404, 78] width 552 height 54
click at [399, 143] on button "護髮" at bounding box center [395, 139] width 50 height 24
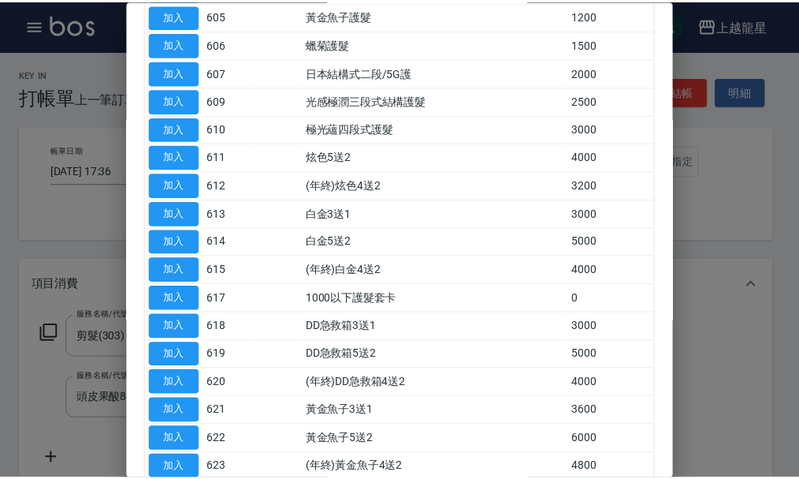
scroll to position [394, 0]
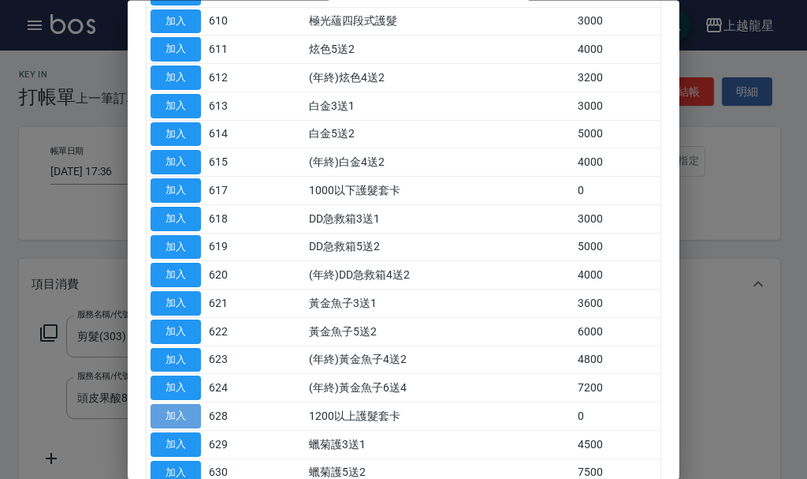
click at [187, 411] on button "加入" at bounding box center [176, 416] width 50 height 24
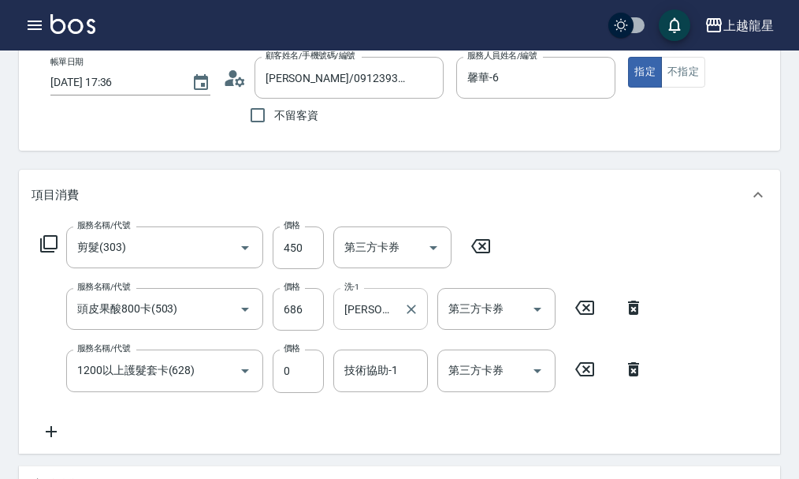
scroll to position [158, 0]
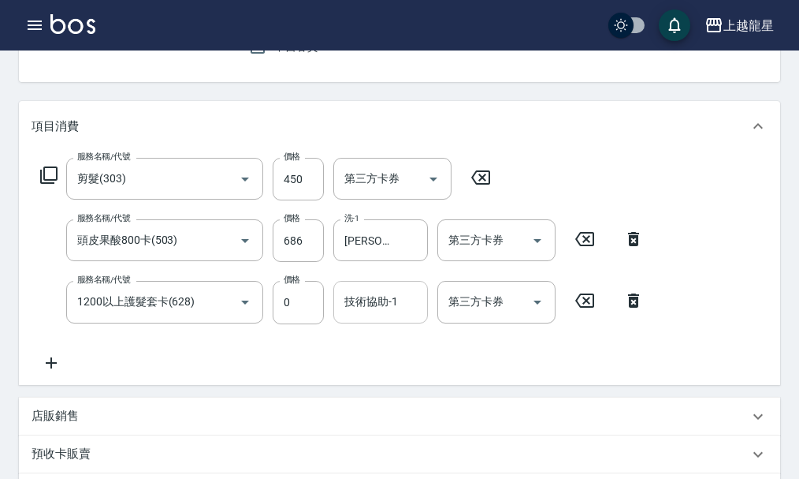
click at [367, 299] on div "技術協助-1" at bounding box center [380, 302] width 95 height 42
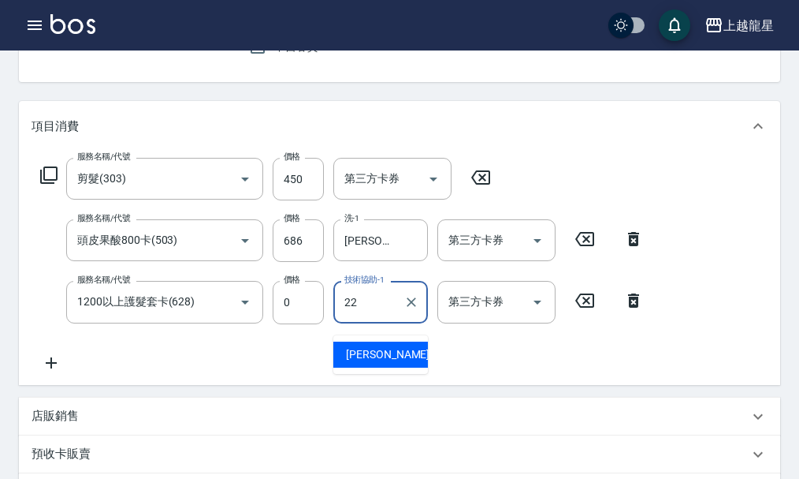
scroll to position [394, 0]
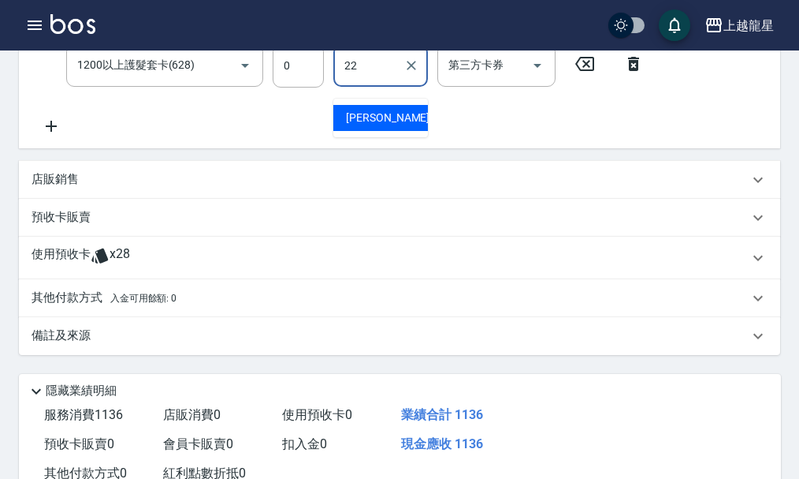
type input "[PERSON_NAME]-22"
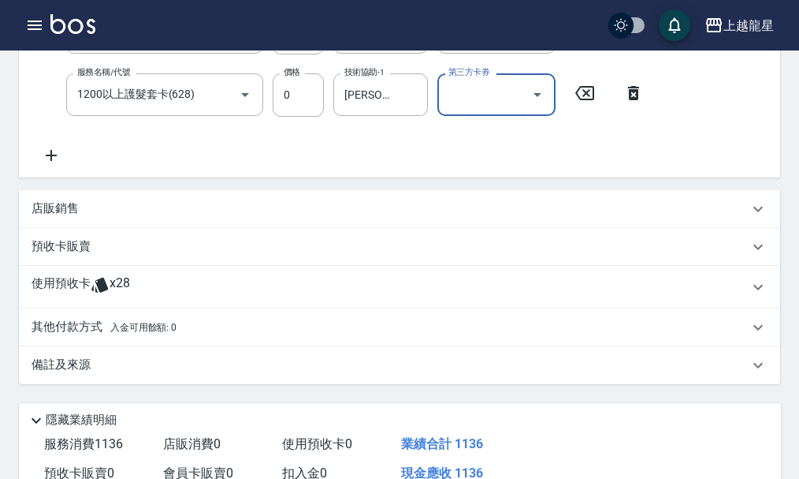
scroll to position [150, 0]
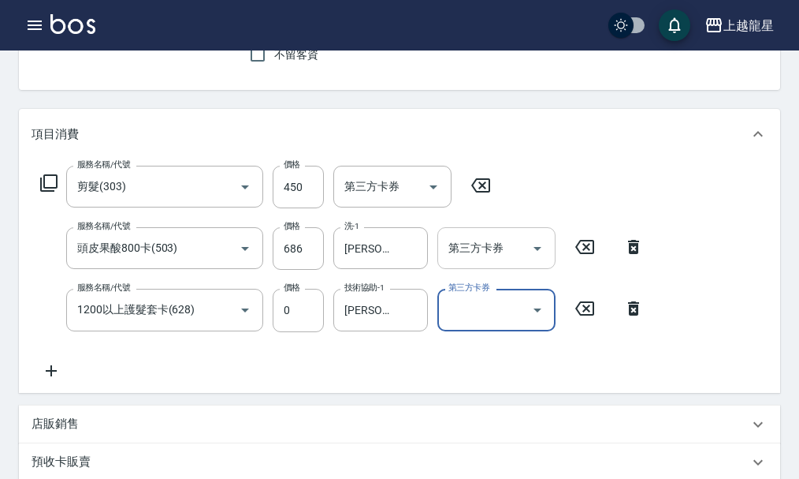
click at [538, 251] on icon "Open" at bounding box center [538, 249] width 8 height 4
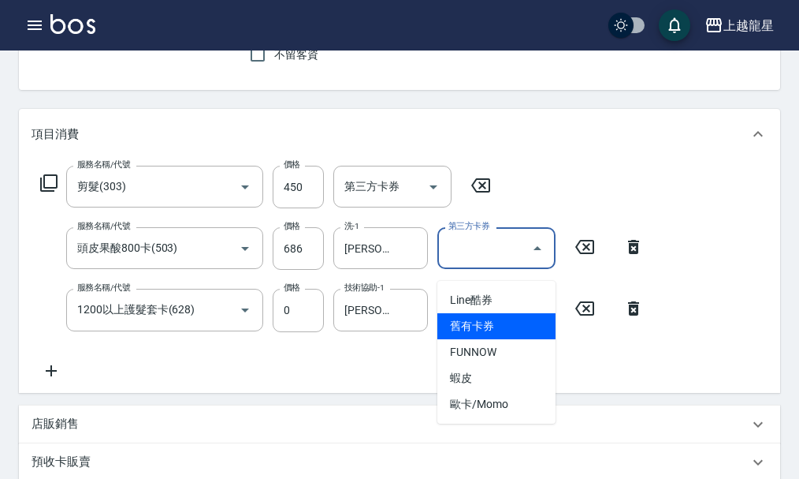
click at [494, 332] on span "舊有卡券" at bounding box center [497, 326] width 118 height 26
type input "舊有卡券"
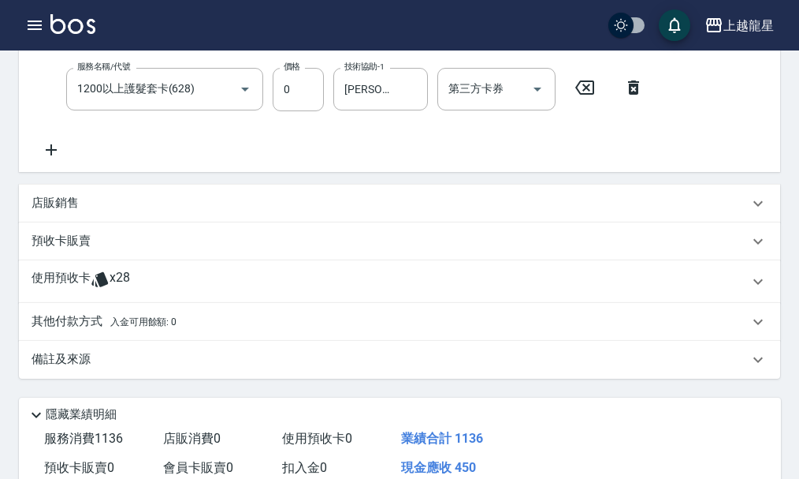
scroll to position [560, 0]
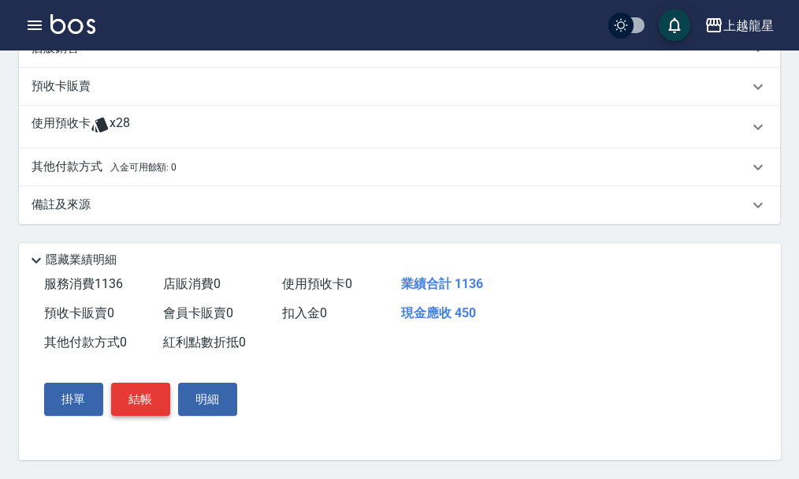
click at [161, 386] on button "結帳" at bounding box center [140, 398] width 59 height 33
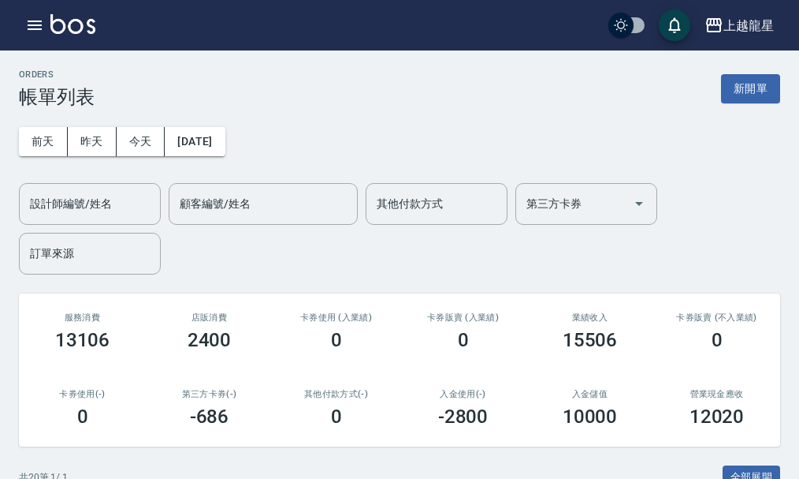
click at [753, 73] on div "ORDERS 帳單列表 新開單" at bounding box center [400, 88] width 762 height 39
click at [750, 79] on button "新開單" at bounding box center [750, 88] width 59 height 29
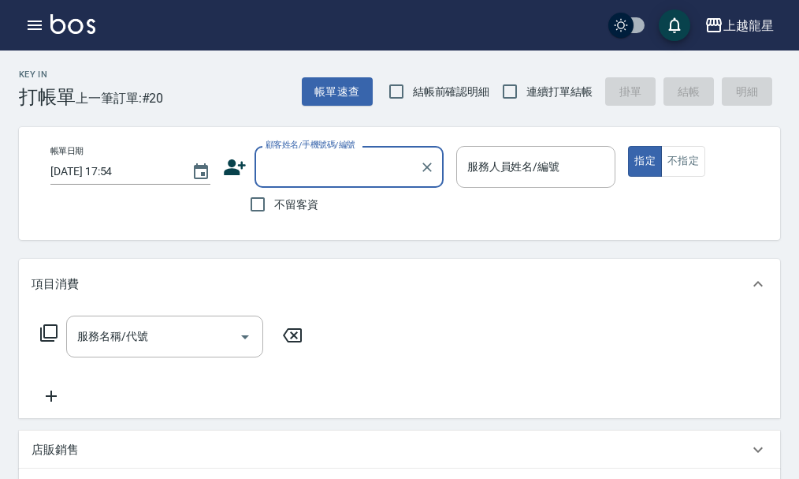
click at [319, 163] on input "顧客姓名/手機號碼/編號" at bounding box center [337, 167] width 151 height 28
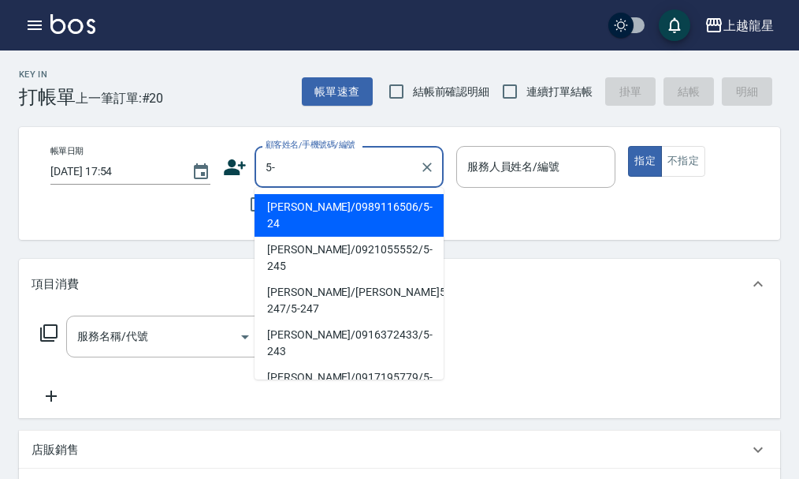
type input "5"
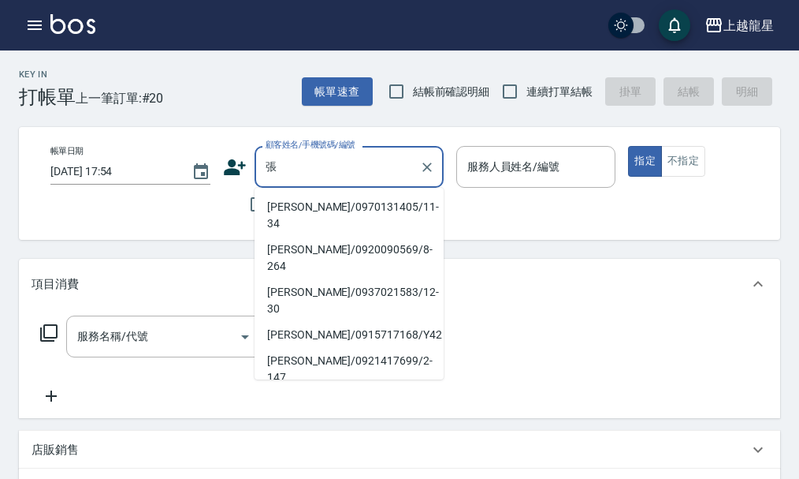
click at [342, 390] on li "[PERSON_NAME]/0921055552/5-245" at bounding box center [349, 411] width 189 height 43
type input "[PERSON_NAME]/0921055552/5-245"
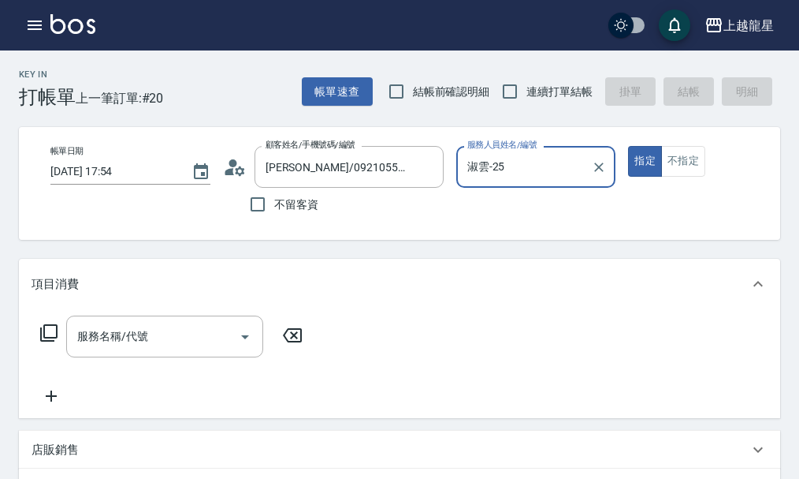
type input "淑雲-25"
click at [602, 174] on icon "Clear" at bounding box center [599, 167] width 16 height 16
click at [579, 176] on input "服務人員姓名/編號" at bounding box center [537, 167] width 146 height 28
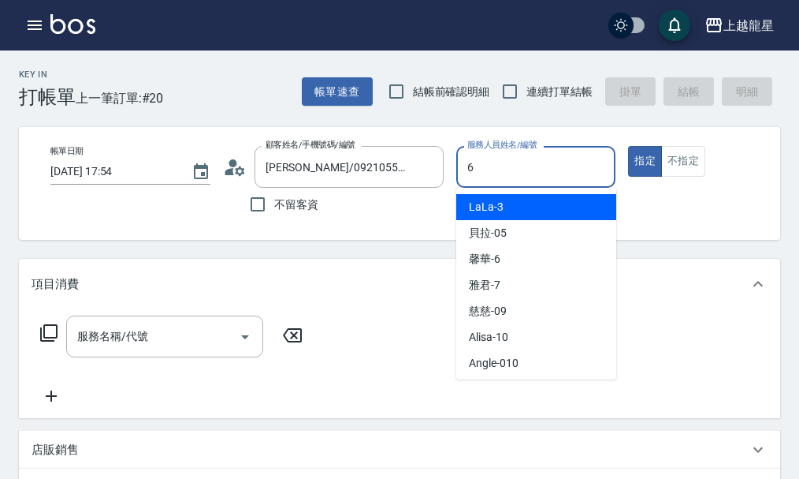
type input "馨華-6"
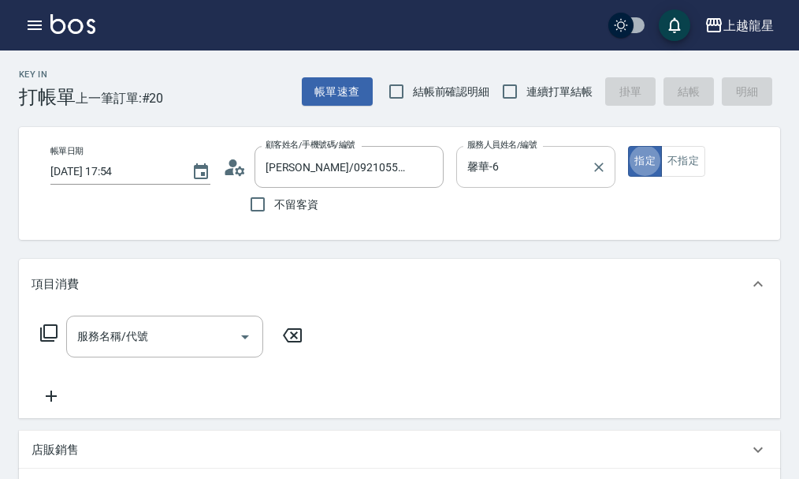
type button "true"
click at [77, 343] on div "服務名稱/代號 服務名稱/代號" at bounding box center [164, 336] width 197 height 42
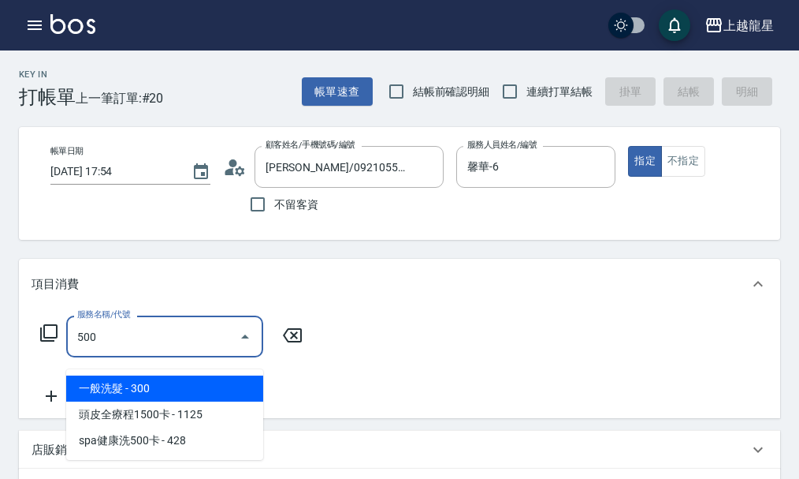
type input "一般洗髮(500)"
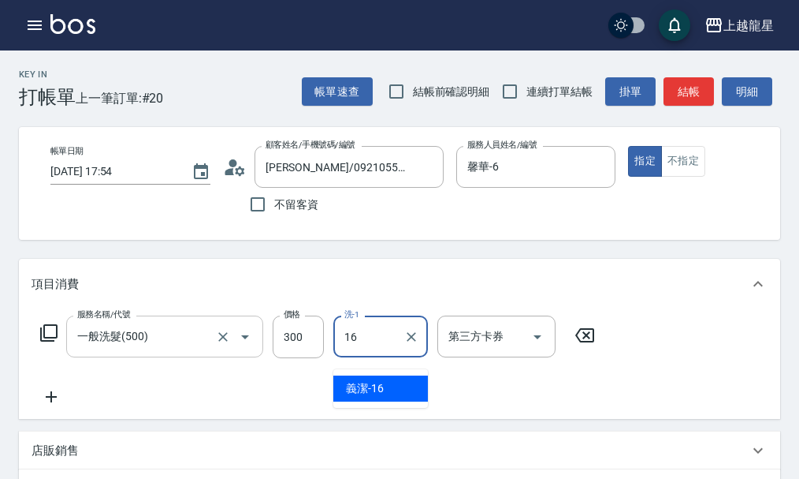
type input "義潔-16"
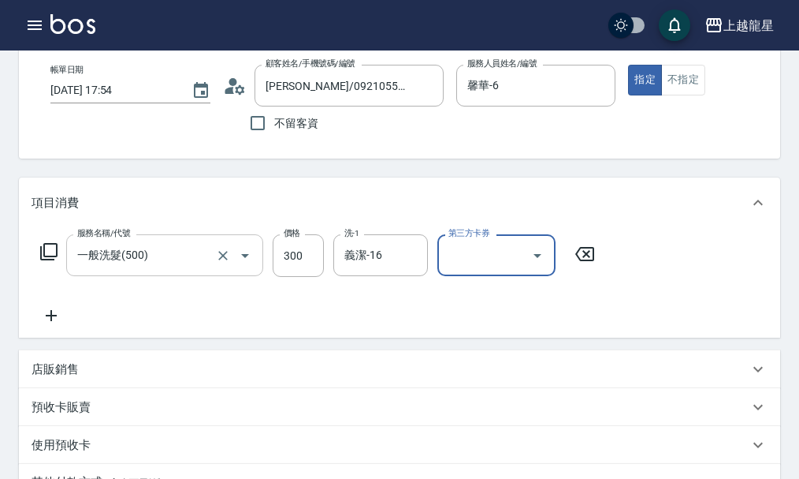
scroll to position [158, 0]
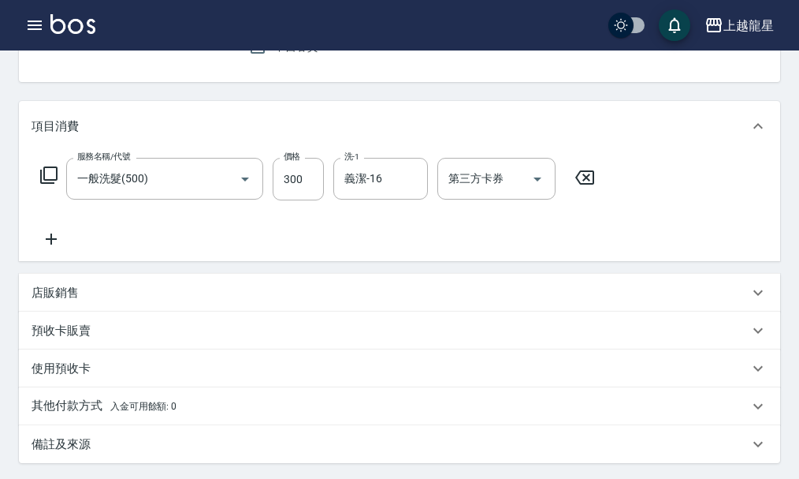
click at [46, 301] on p "店販銷售" at bounding box center [55, 293] width 47 height 17
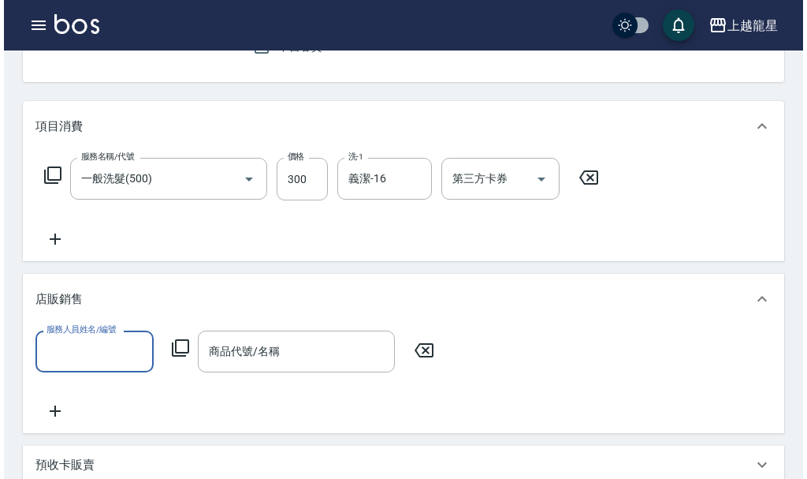
scroll to position [0, 0]
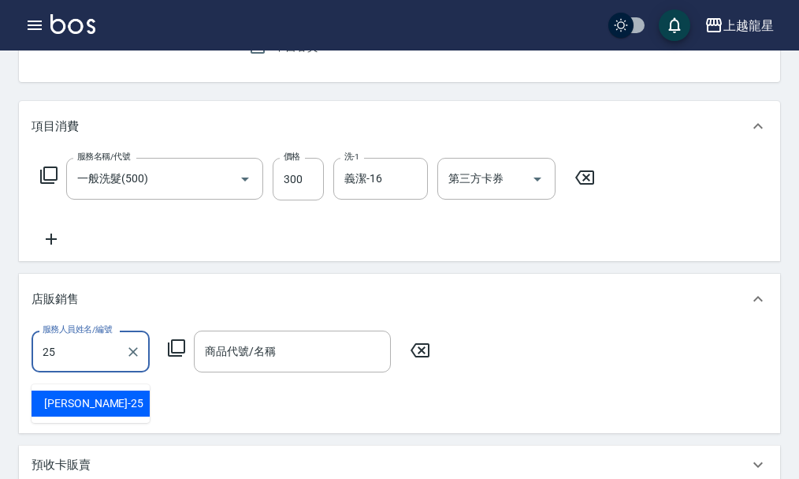
type input "淑雲-25"
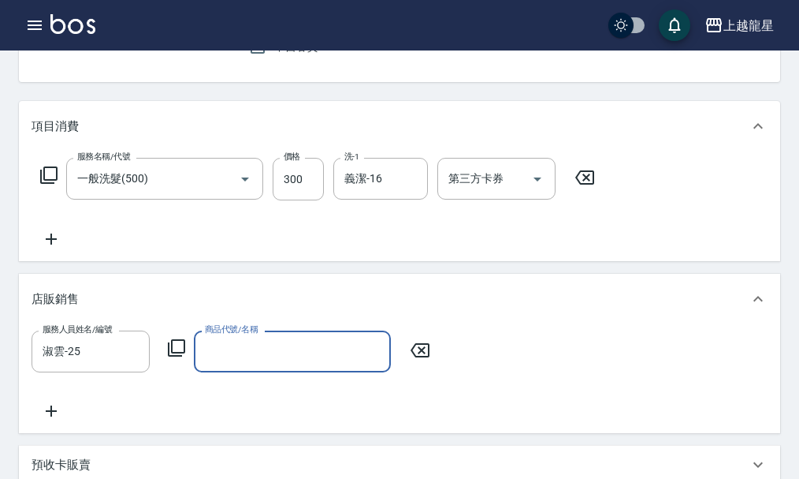
click at [172, 356] on icon at bounding box center [176, 347] width 17 height 17
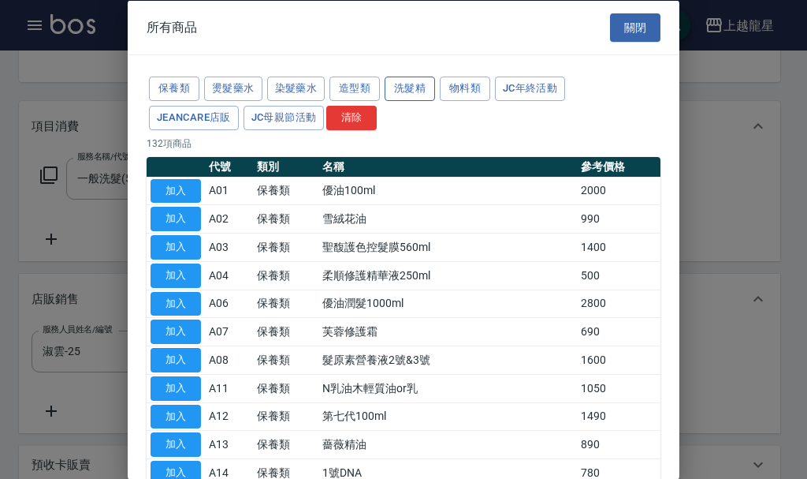
click at [409, 86] on button "洗髮精" at bounding box center [410, 88] width 50 height 24
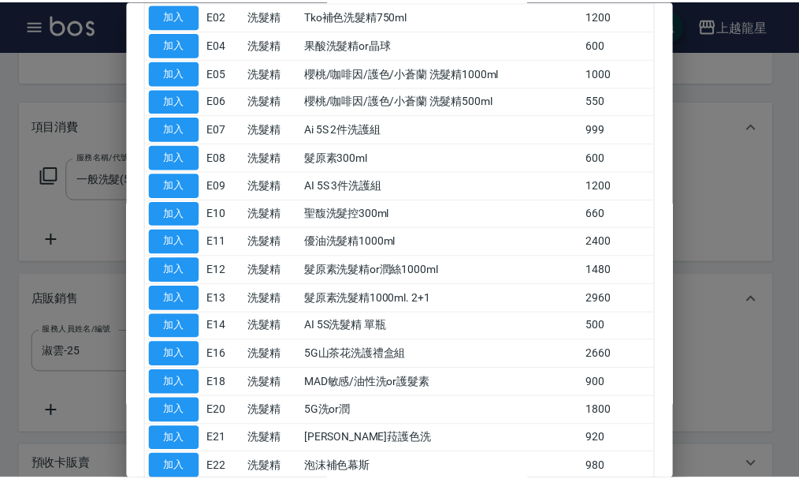
scroll to position [320, 0]
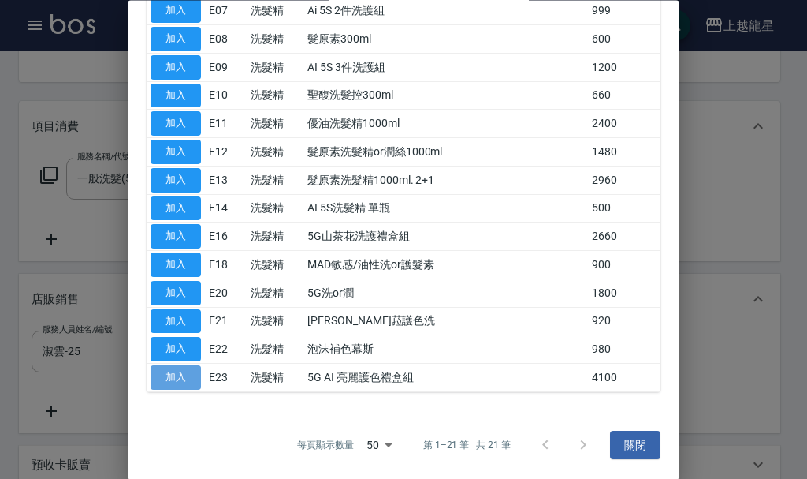
click at [168, 378] on button "加入" at bounding box center [176, 378] width 50 height 24
type input "5G AI 亮麗護色禮盒組"
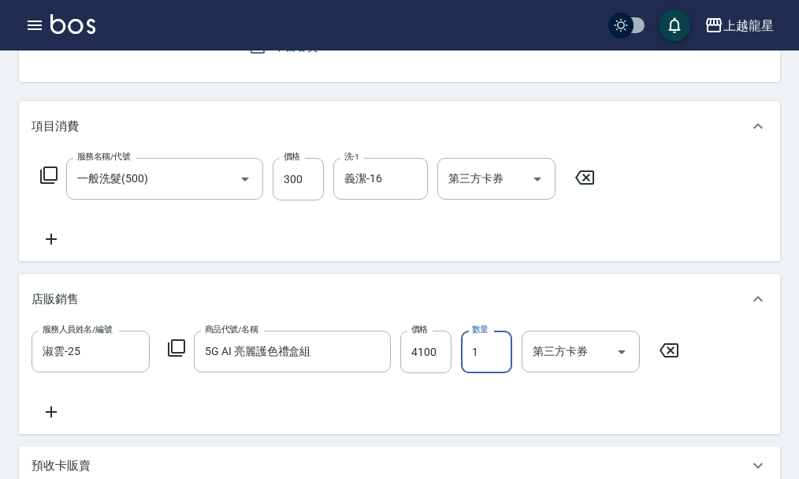
click at [486, 373] on input "1" at bounding box center [486, 351] width 51 height 43
type input "2"
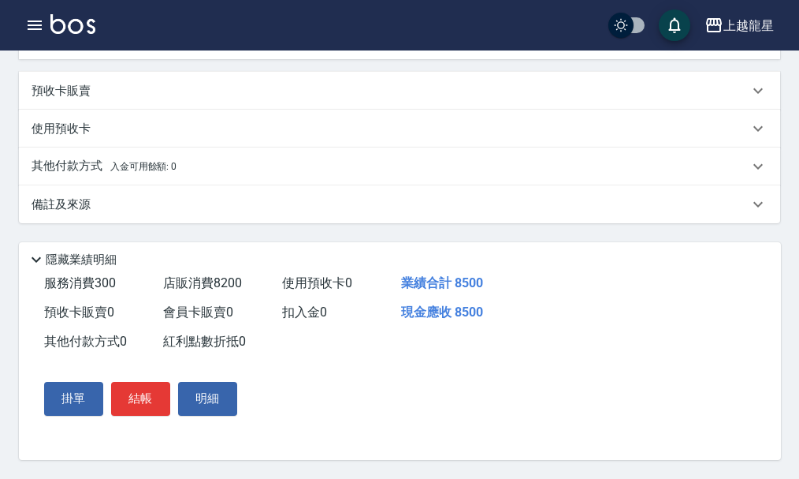
scroll to position [551, 0]
click at [163, 392] on button "結帳" at bounding box center [140, 398] width 59 height 33
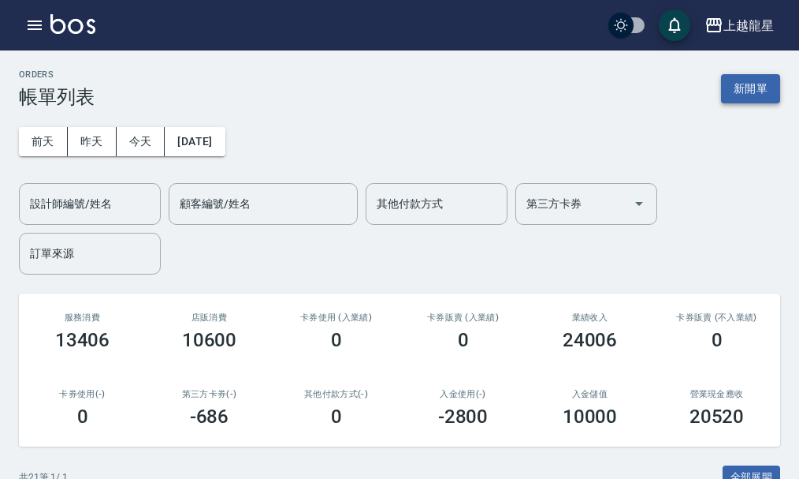
click at [751, 86] on button "新開單" at bounding box center [750, 88] width 59 height 29
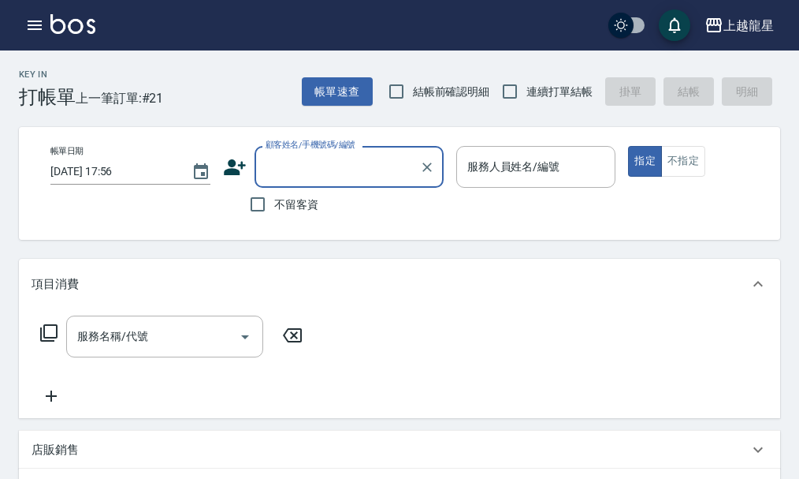
click at [401, 171] on input "顧客姓名/手機號碼/編號" at bounding box center [337, 167] width 151 height 28
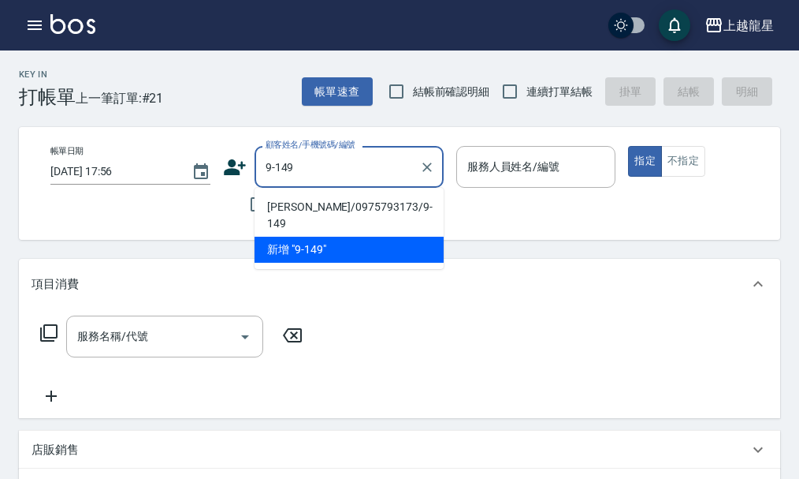
type input "[PERSON_NAME]/0975793173/9-149"
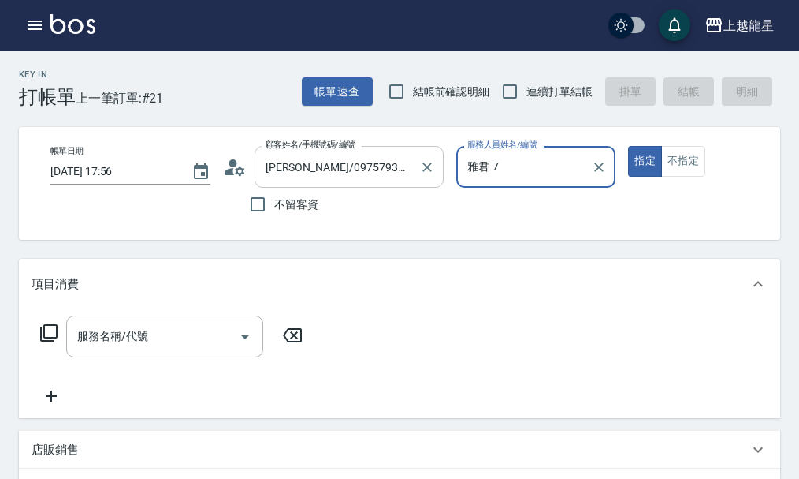
type input "雅君-7"
click at [215, 350] on input "服務名稱/代號" at bounding box center [152, 336] width 159 height 28
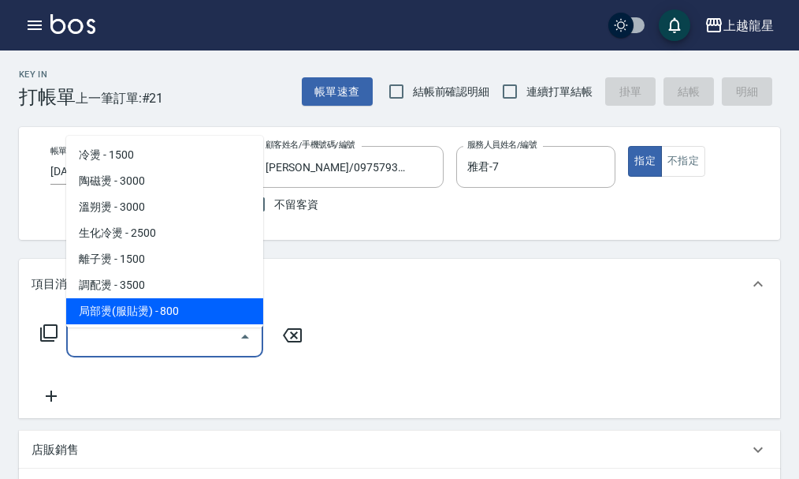
click at [42, 309] on div "項目消費" at bounding box center [400, 284] width 762 height 50
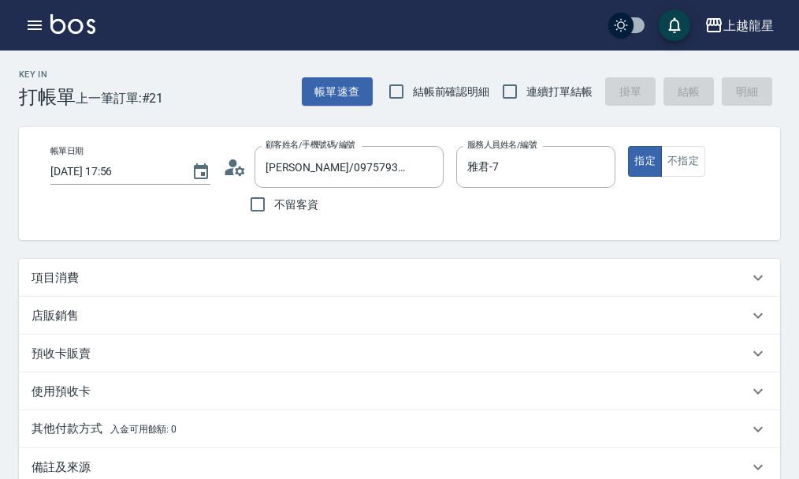
click at [69, 284] on p "項目消費" at bounding box center [55, 278] width 47 height 17
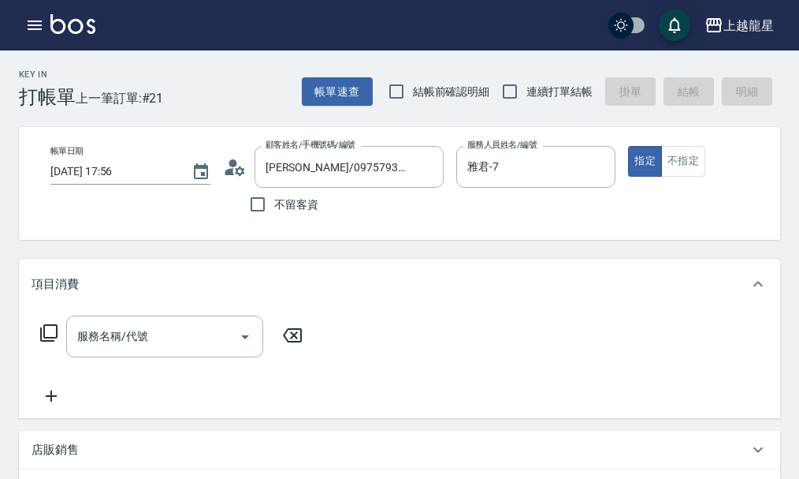
click at [41, 335] on icon at bounding box center [48, 332] width 19 height 19
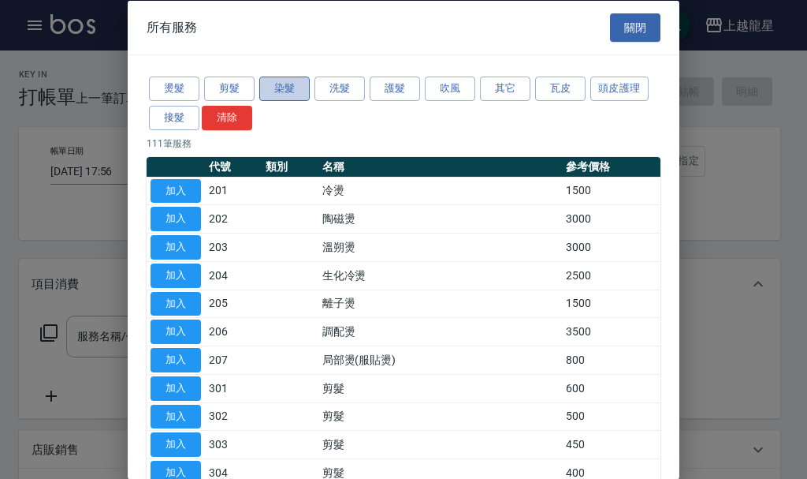
click at [304, 88] on button "染髮" at bounding box center [284, 88] width 50 height 24
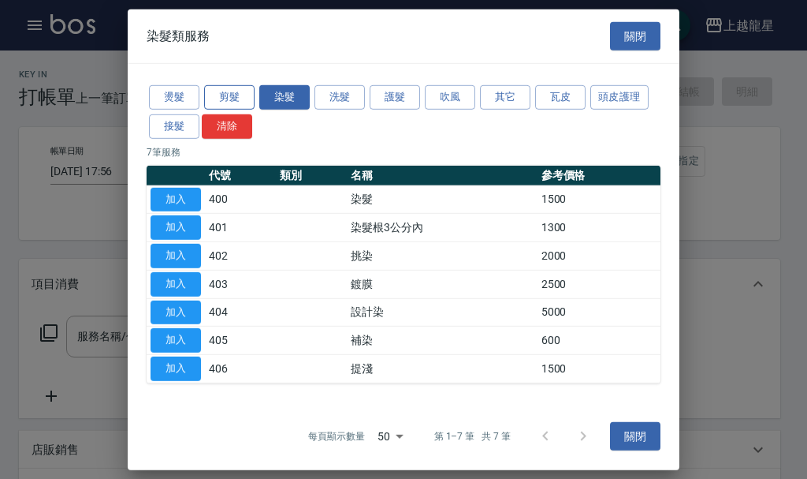
click at [237, 104] on button "剪髮" at bounding box center [229, 97] width 50 height 24
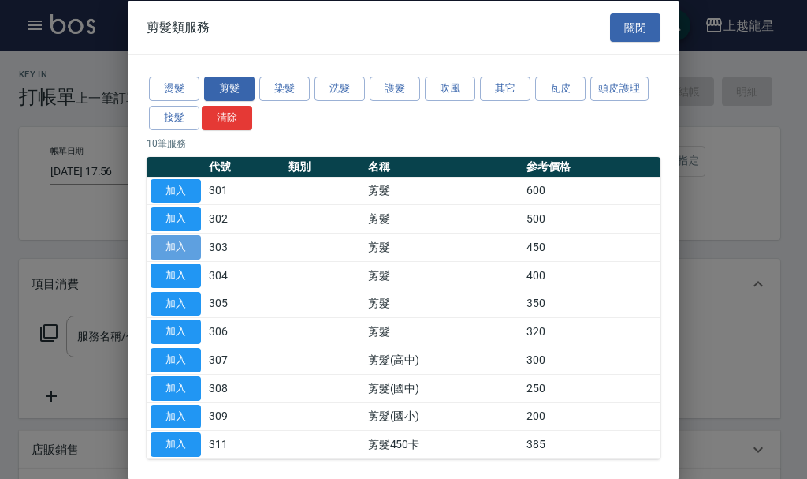
click at [164, 243] on button "加入" at bounding box center [176, 247] width 50 height 24
type input "剪髮(303)"
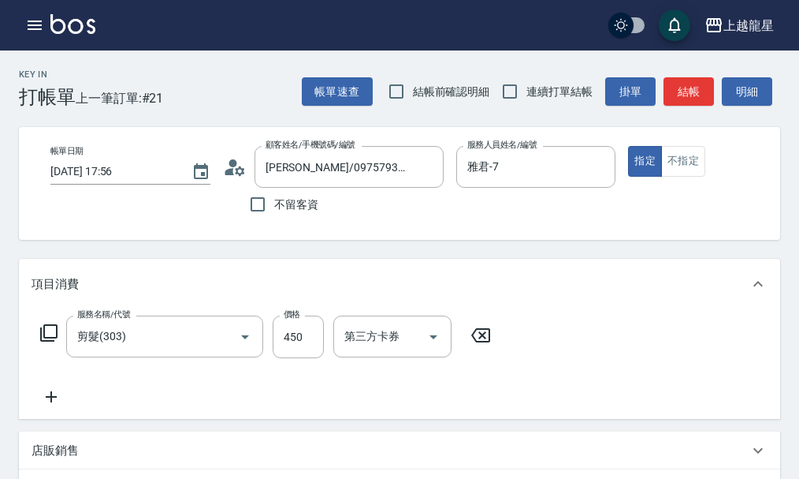
click at [45, 406] on icon at bounding box center [51, 396] width 39 height 19
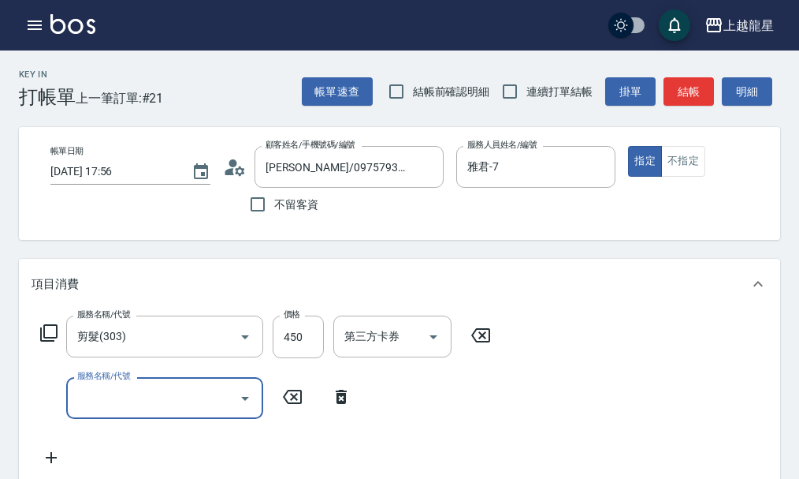
click at [177, 412] on input "服務名稱/代號" at bounding box center [152, 398] width 159 height 28
type input "3"
type input "SPA健康洗(513)"
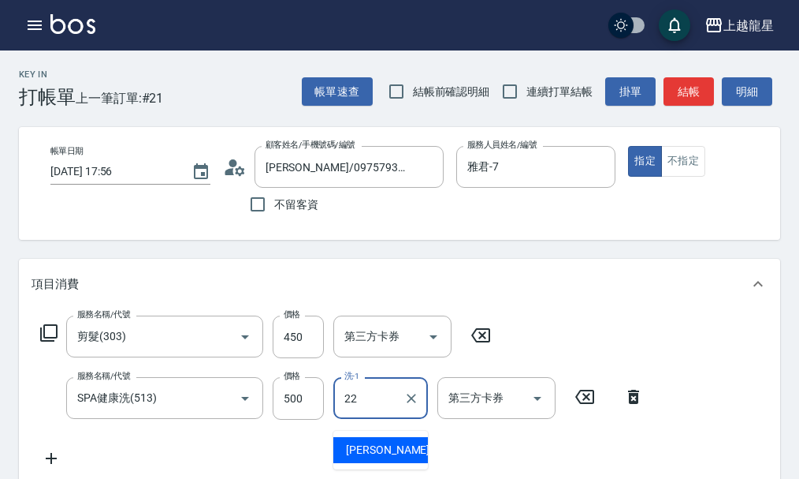
type input "[PERSON_NAME]-22"
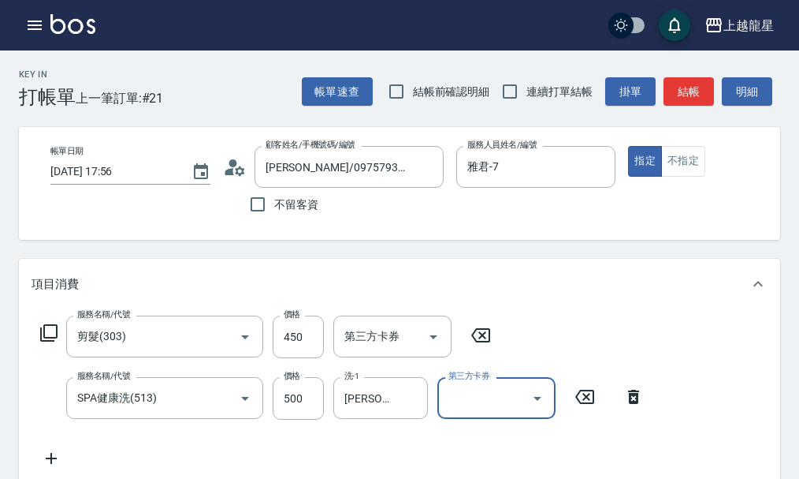
scroll to position [7, 0]
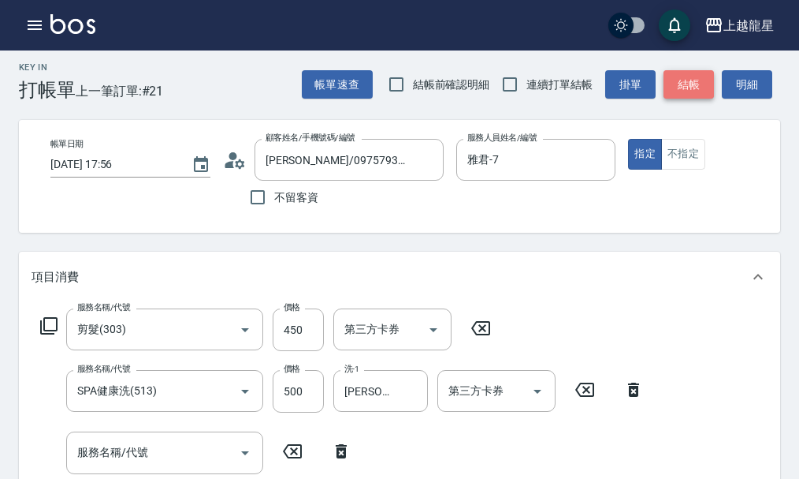
click at [695, 83] on button "結帳" at bounding box center [689, 84] width 50 height 29
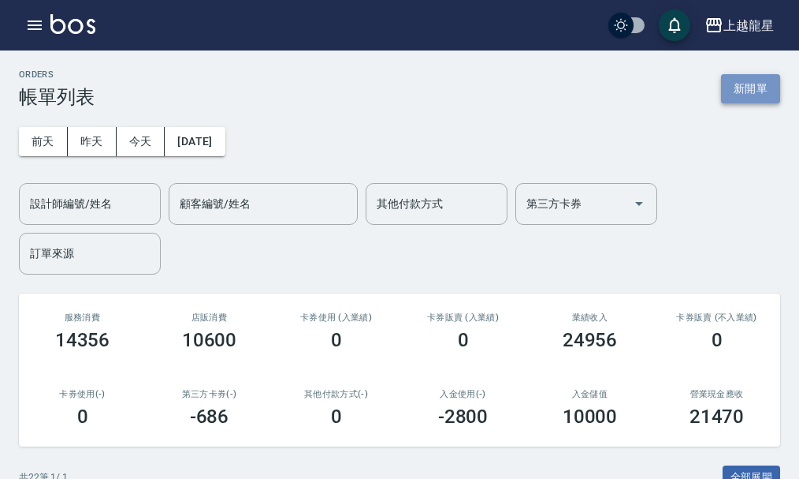
click at [739, 85] on button "新開單" at bounding box center [750, 88] width 59 height 29
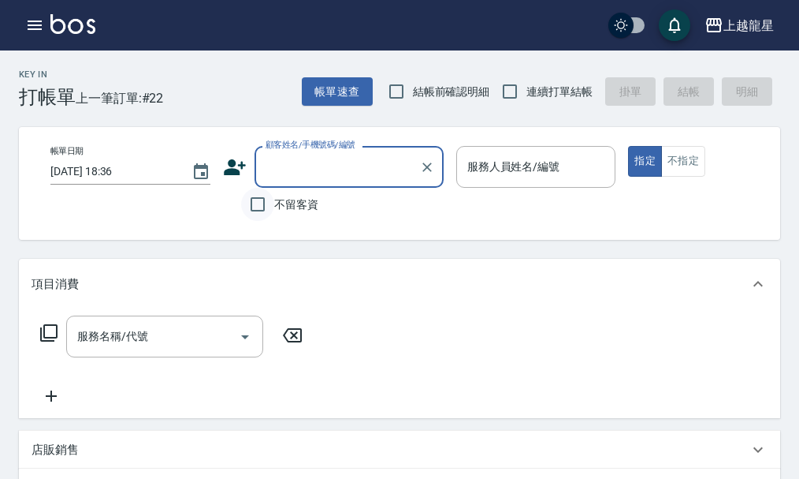
click at [256, 199] on input "不留客資" at bounding box center [257, 204] width 33 height 33
checkbox input "true"
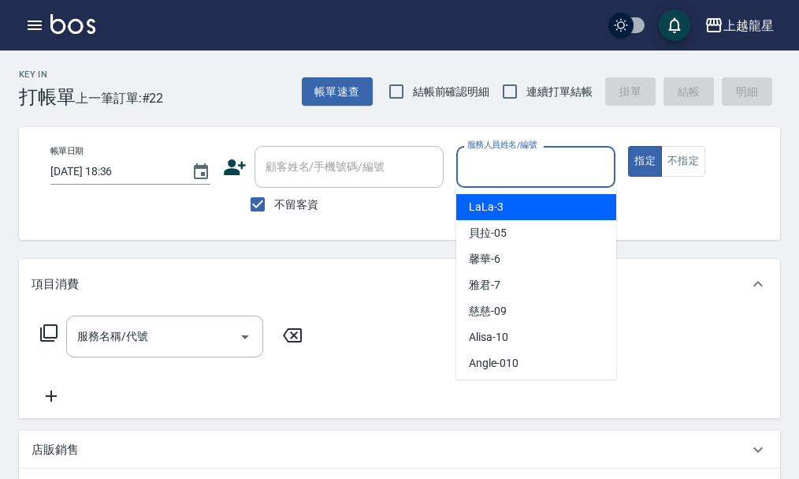
click at [524, 173] on input "服務人員姓名/編號" at bounding box center [537, 167] width 146 height 28
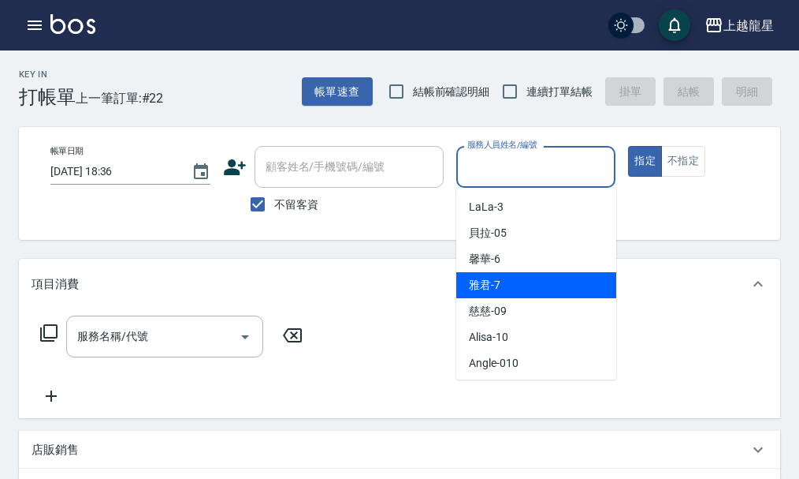
click at [505, 285] on div "雅君 -7" at bounding box center [536, 285] width 160 height 26
type input "雅君-7"
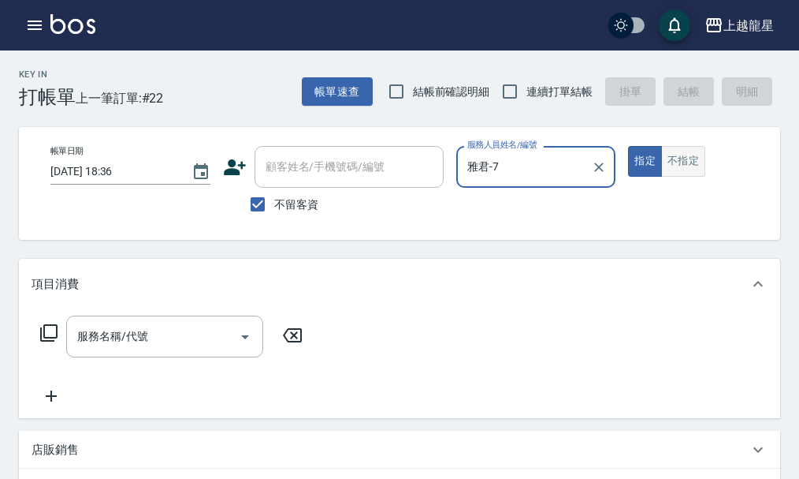
click at [698, 168] on button "不指定" at bounding box center [683, 161] width 44 height 31
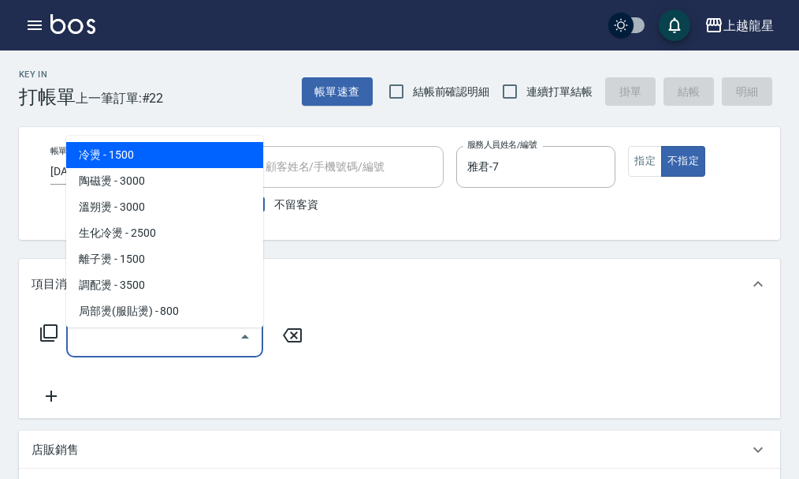
click at [185, 348] on input "服務名稱/代號" at bounding box center [152, 336] width 159 height 28
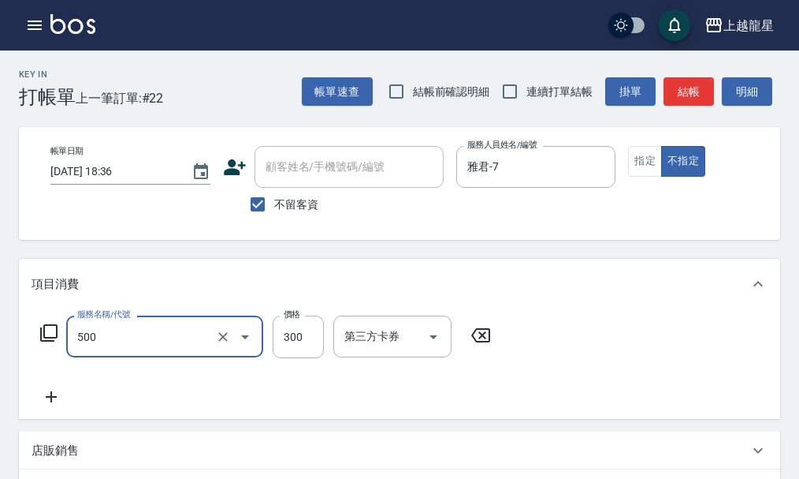
type input "一般洗髮(500)"
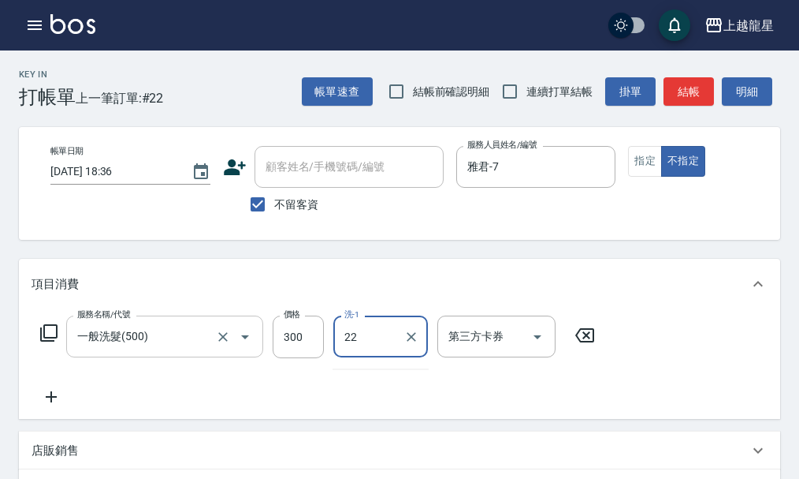
type input "[PERSON_NAME]-22"
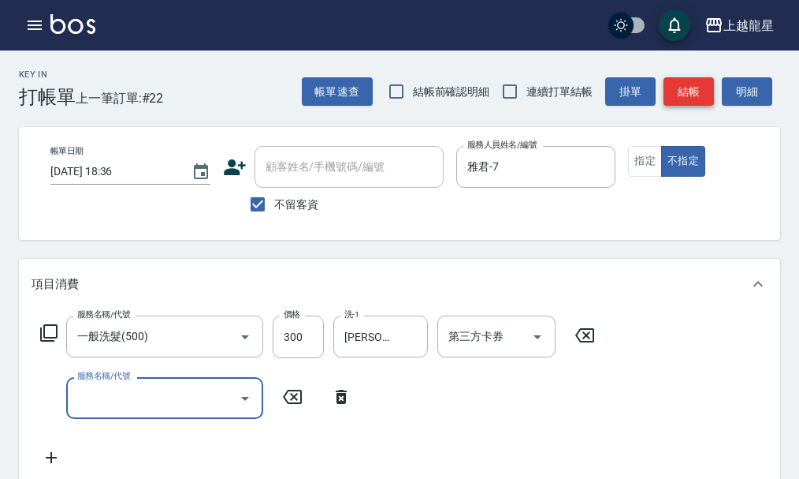
click at [698, 95] on button "結帳" at bounding box center [689, 91] width 50 height 29
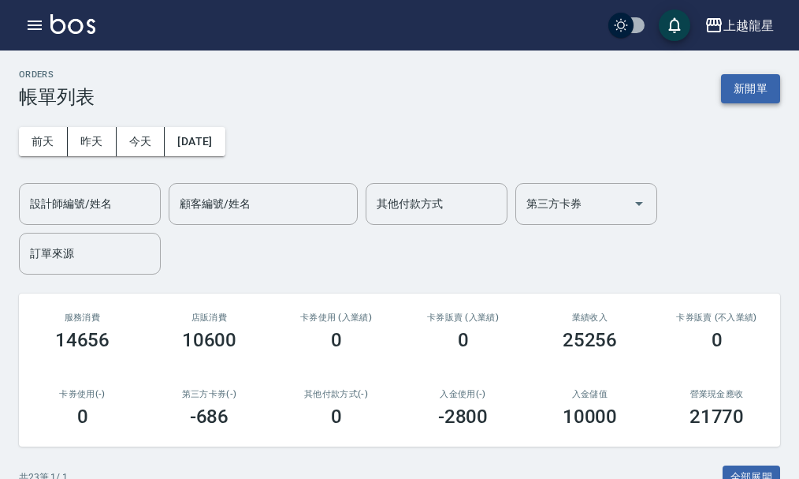
click at [737, 85] on button "新開單" at bounding box center [750, 88] width 59 height 29
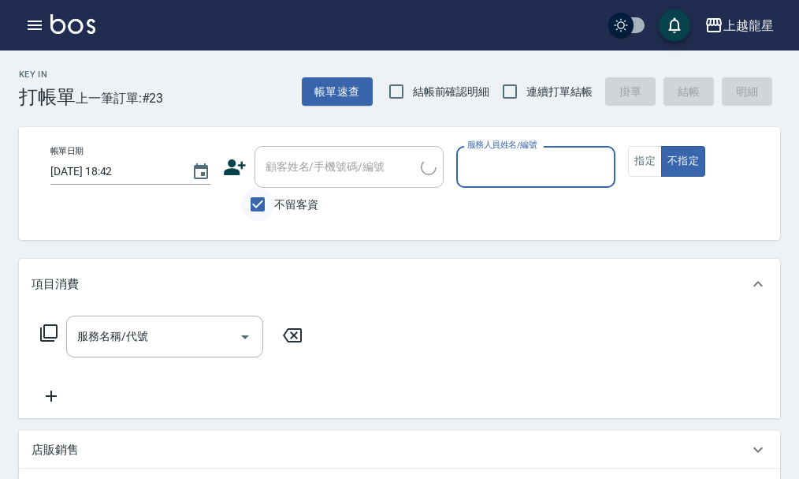
click at [253, 198] on input "不留客資" at bounding box center [257, 204] width 33 height 33
checkbox input "false"
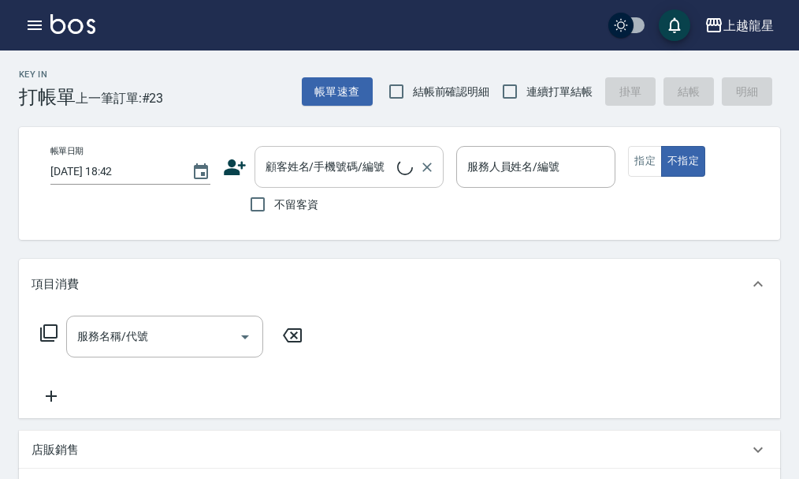
click at [294, 168] on div "顧客姓名/手機號碼/編號 顧客姓名/手機號碼/編號" at bounding box center [349, 167] width 189 height 42
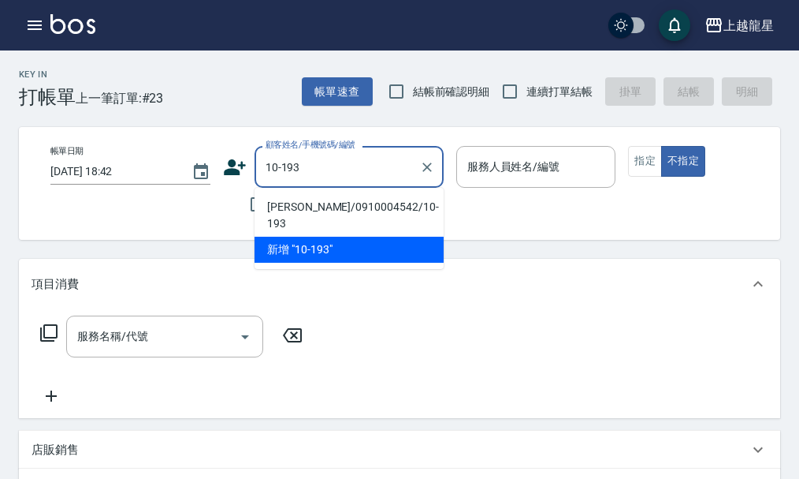
click at [296, 203] on li "[PERSON_NAME]/0910004542/10-193" at bounding box center [349, 215] width 189 height 43
type input "[PERSON_NAME]/0910004542/10-193"
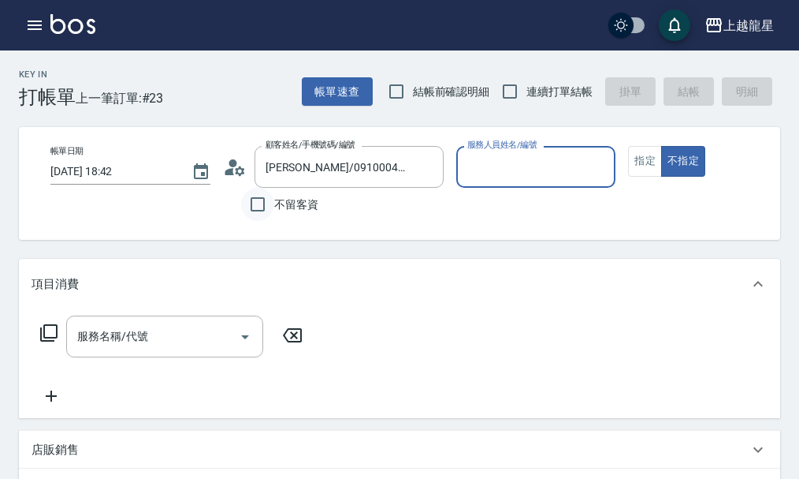
type input "雅君-7"
click at [643, 163] on button "指定" at bounding box center [645, 161] width 34 height 31
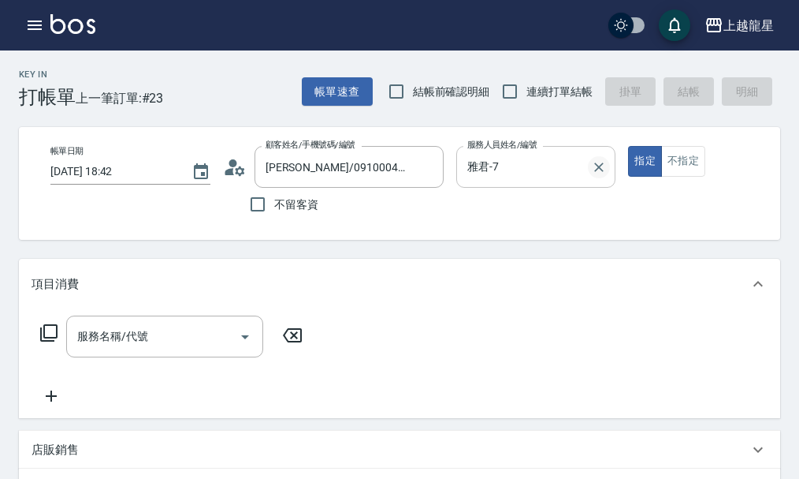
click at [600, 165] on icon "Clear" at bounding box center [599, 167] width 16 height 16
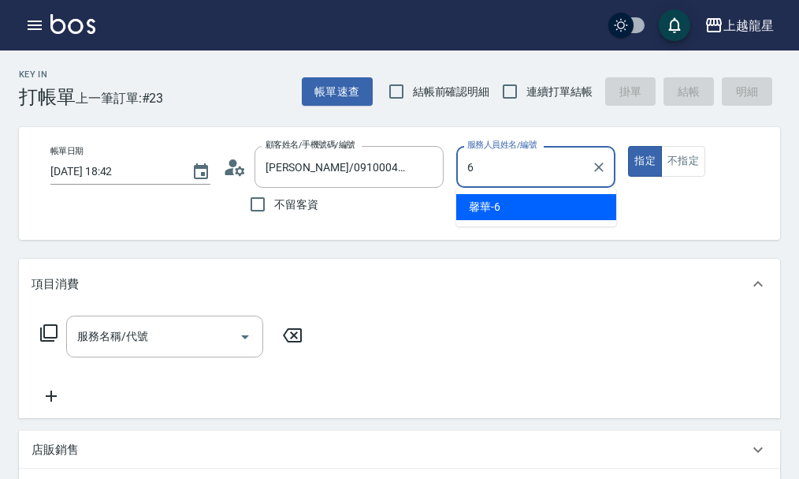
type input "馨華-6"
type button "true"
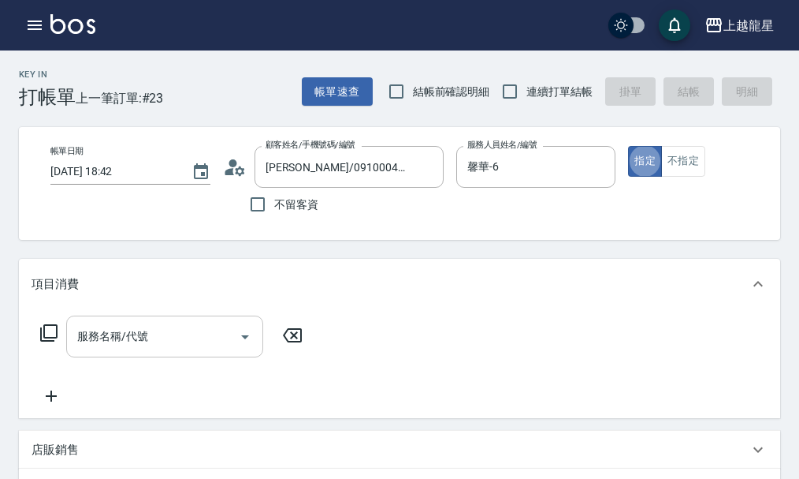
click at [123, 337] on input "服務名稱/代號" at bounding box center [152, 336] width 159 height 28
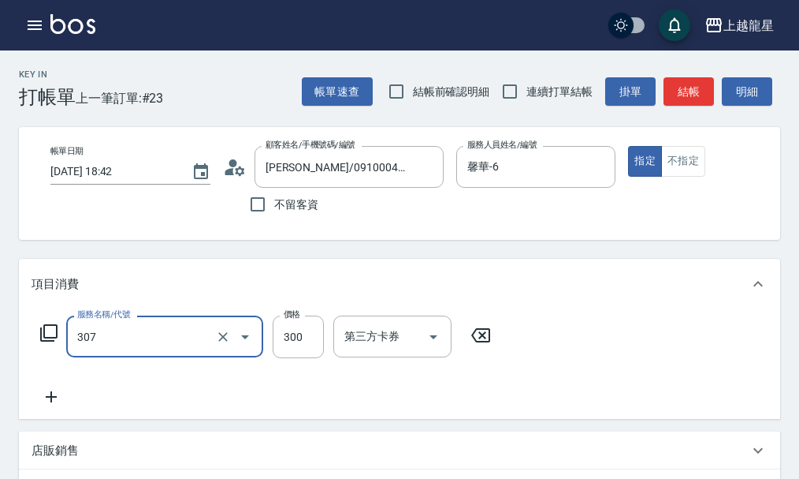
type input "剪髮(高中)(307)"
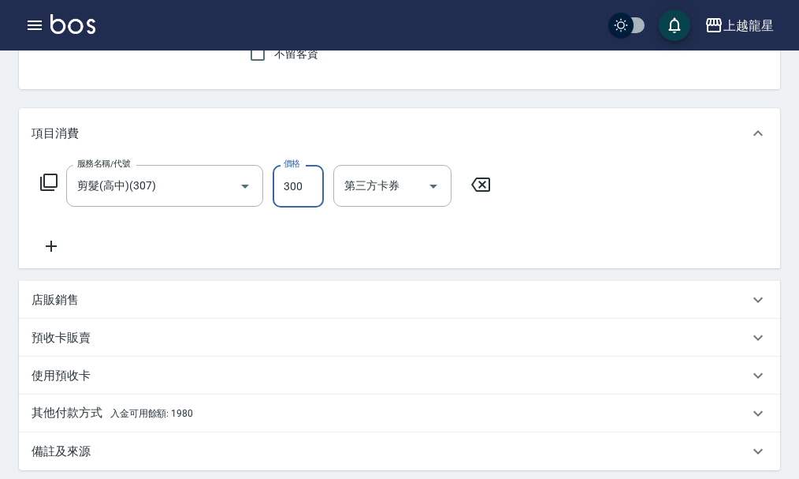
scroll to position [315, 0]
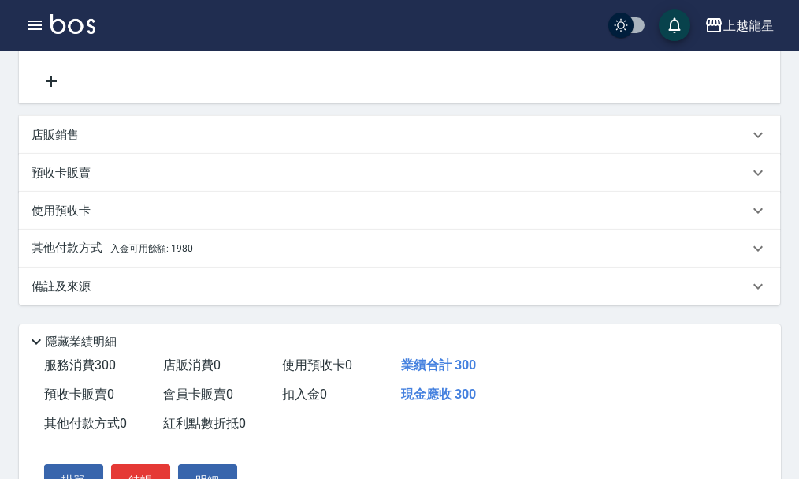
click at [234, 257] on div "其他付款方式 入金可用餘額: 1980" at bounding box center [390, 248] width 717 height 17
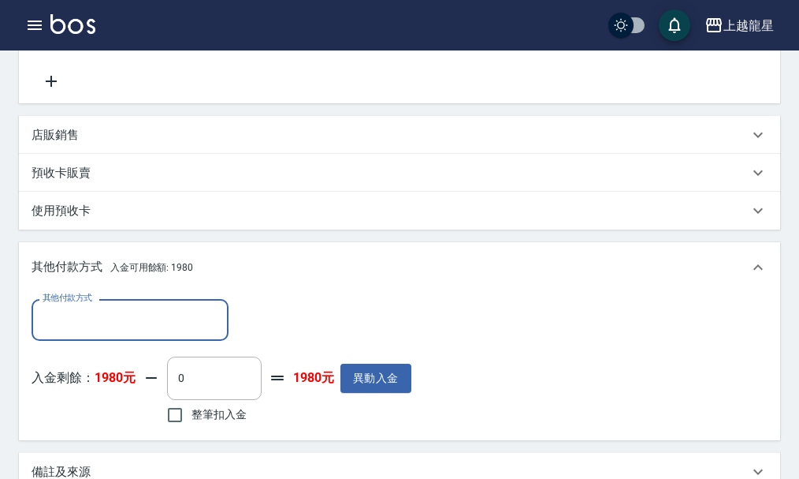
scroll to position [0, 0]
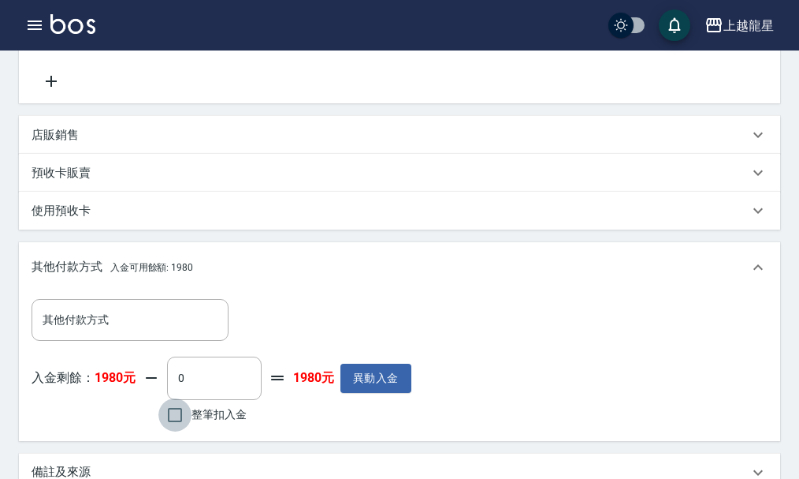
click at [179, 423] on input "整筆扣入金" at bounding box center [174, 414] width 33 height 33
checkbox input "true"
type input "300"
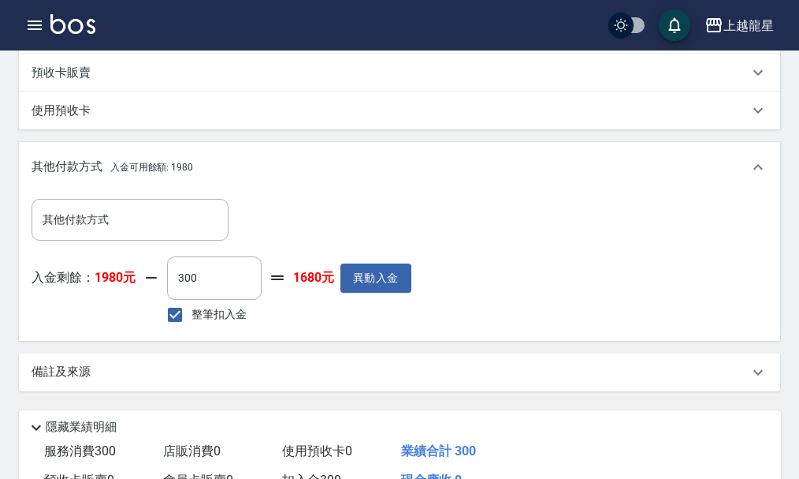
scroll to position [602, 0]
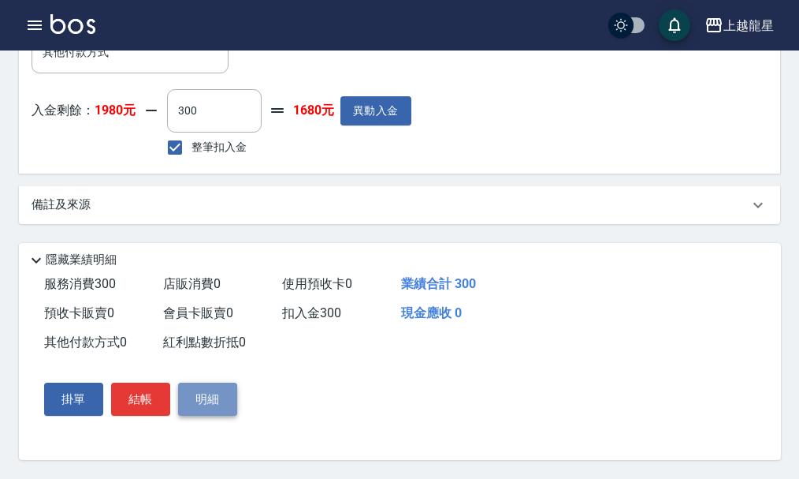
click at [221, 398] on button "明細" at bounding box center [207, 398] width 59 height 33
click at [220, 397] on button "明細" at bounding box center [207, 398] width 59 height 33
click at [139, 400] on button "結帳" at bounding box center [140, 398] width 59 height 33
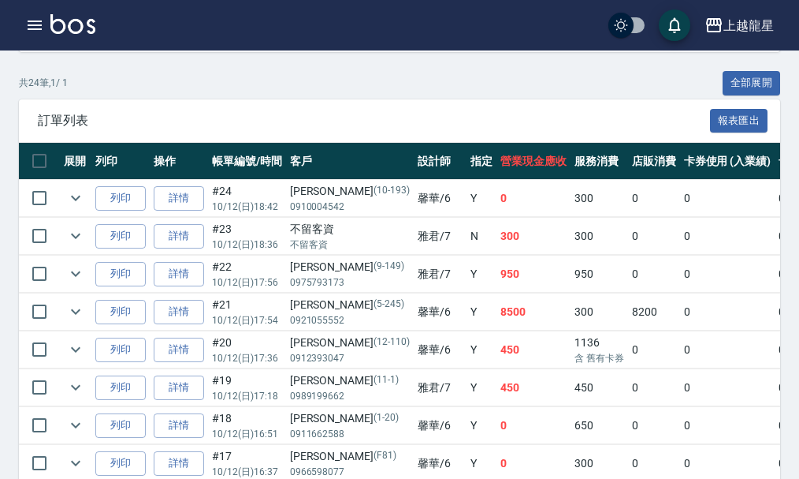
scroll to position [468, 0]
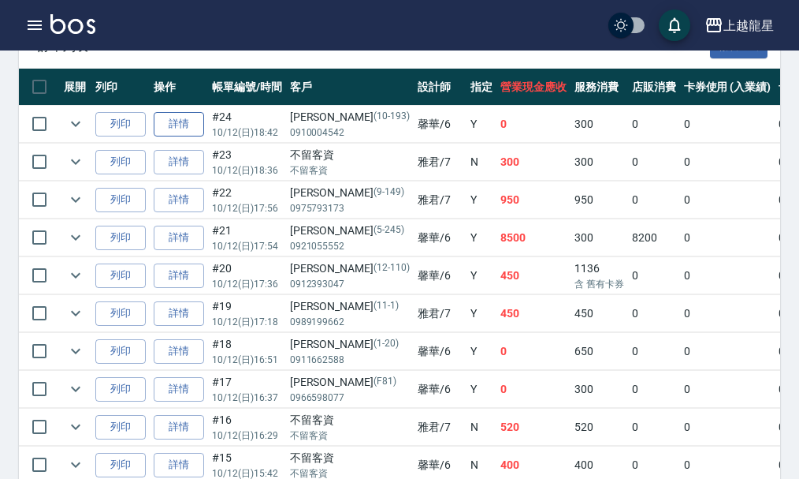
click at [169, 121] on tr "列印 詳情 #24 10/12 (日) 18:42 黃慧珍 (10-193) 0910004542 馨華 /6 Y 0 300 0 0 0 300 0 0 0…" at bounding box center [723, 124] width 1408 height 37
click at [129, 125] on button "列印" at bounding box center [120, 124] width 50 height 24
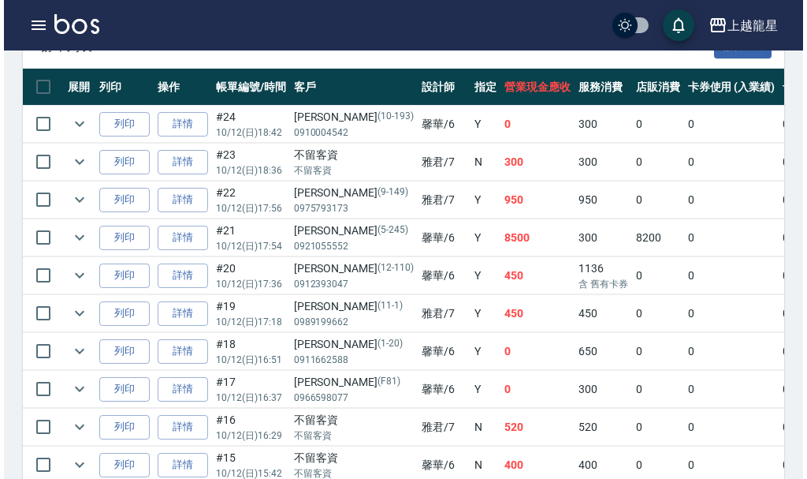
scroll to position [0, 0]
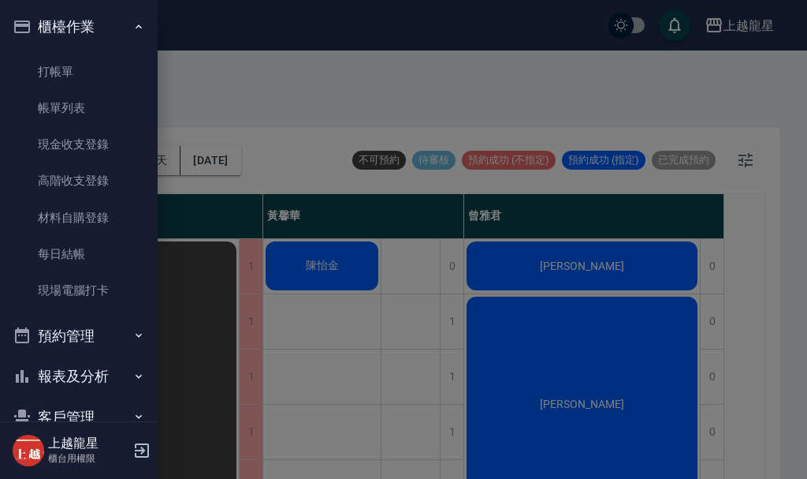
scroll to position [18, 0]
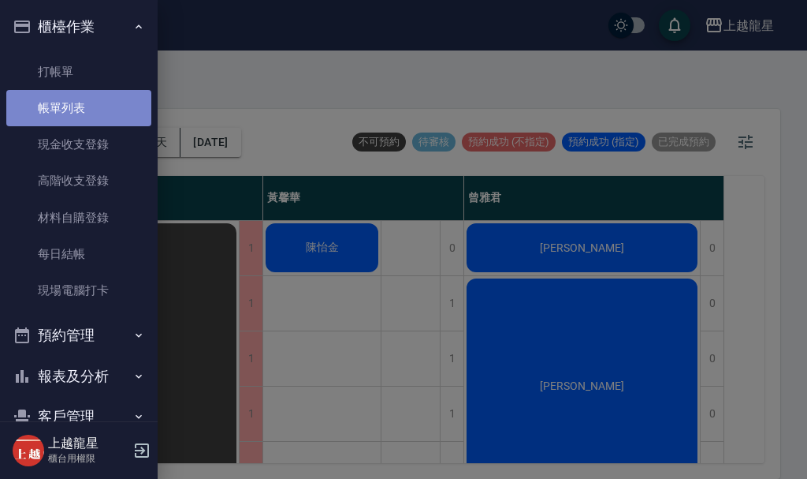
click at [81, 117] on link "帳單列表" at bounding box center [78, 108] width 145 height 36
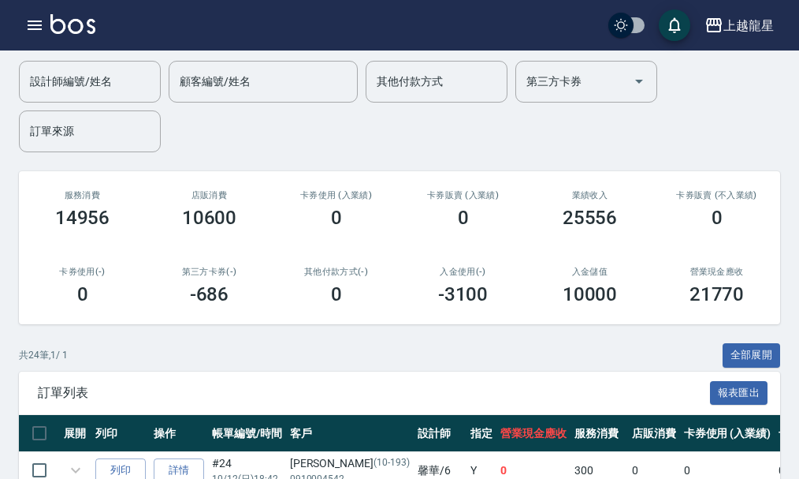
scroll to position [315, 0]
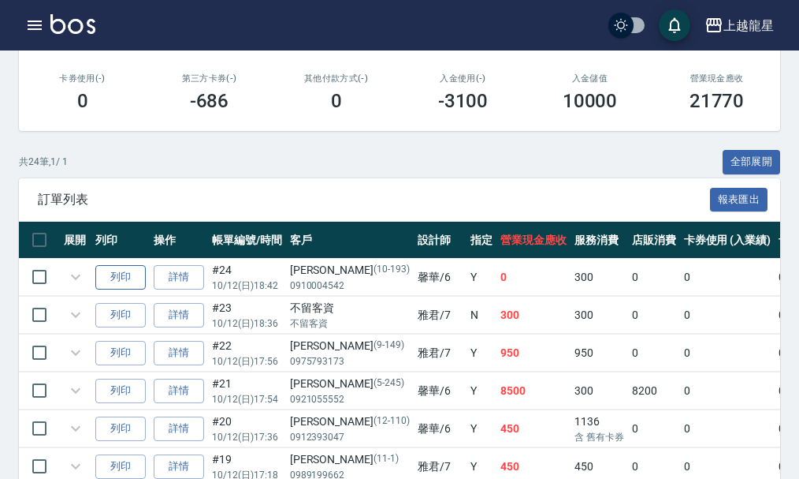
click at [130, 280] on button "列印" at bounding box center [120, 277] width 50 height 24
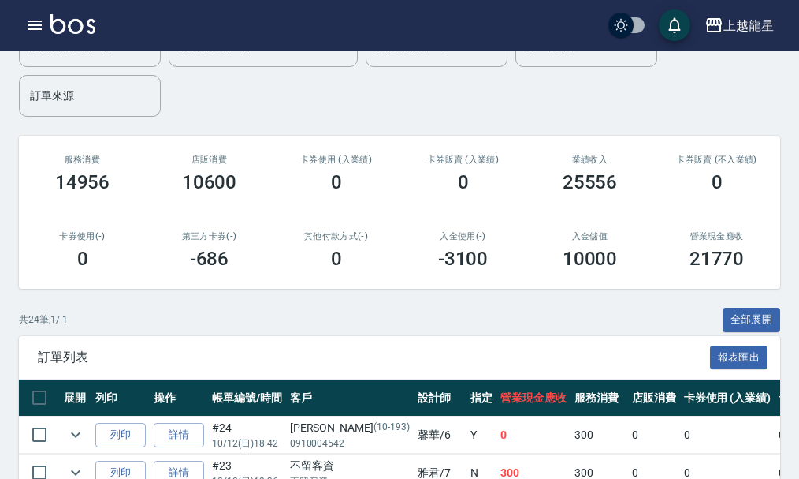
scroll to position [0, 0]
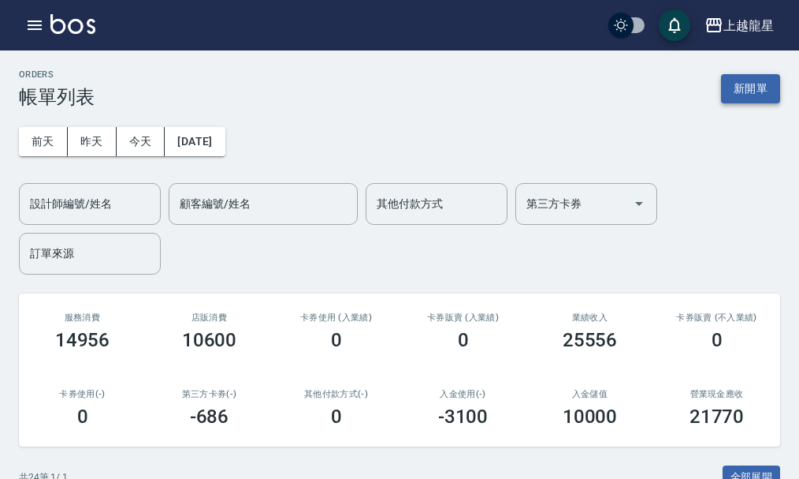
click at [736, 78] on button "新開單" at bounding box center [750, 88] width 59 height 29
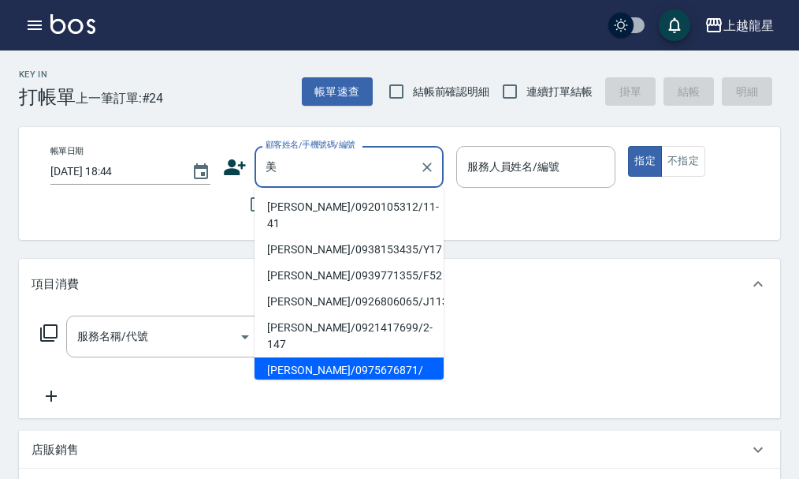
click at [302, 357] on li "[PERSON_NAME]/0975676871/" at bounding box center [349, 370] width 189 height 26
type input "[PERSON_NAME]/0975676871/"
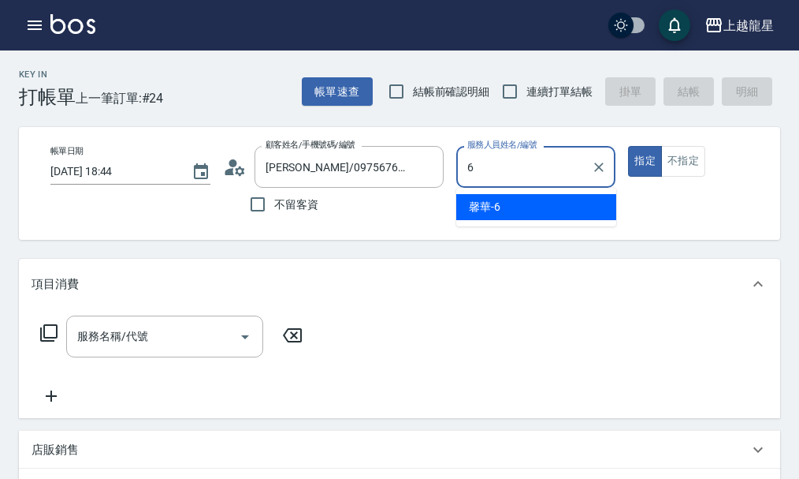
type input "馨華-6"
type button "true"
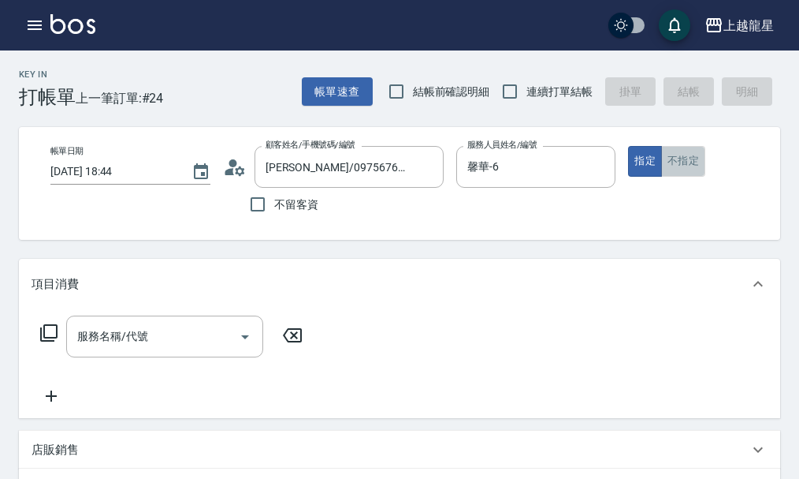
click at [683, 155] on button "不指定" at bounding box center [683, 161] width 44 height 31
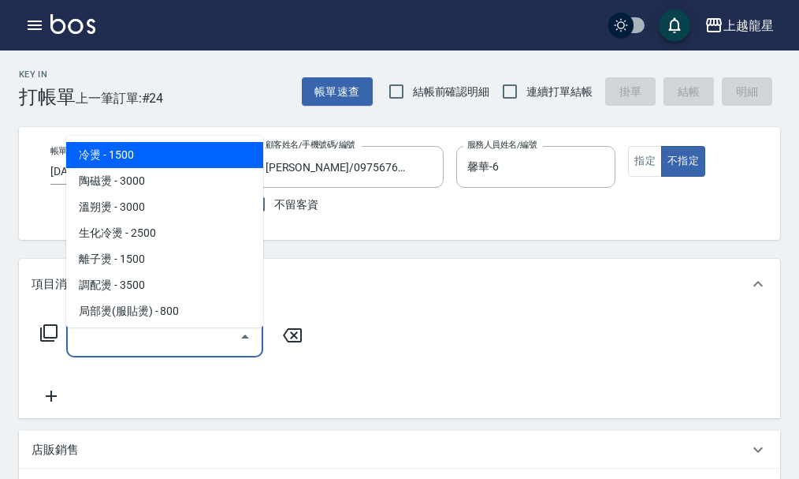
click at [161, 345] on input "服務名稱/代號" at bounding box center [152, 336] width 159 height 28
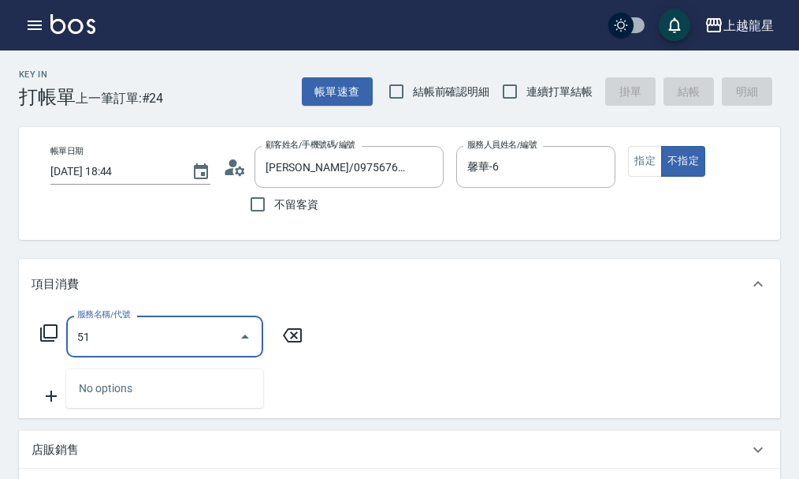
type input "5"
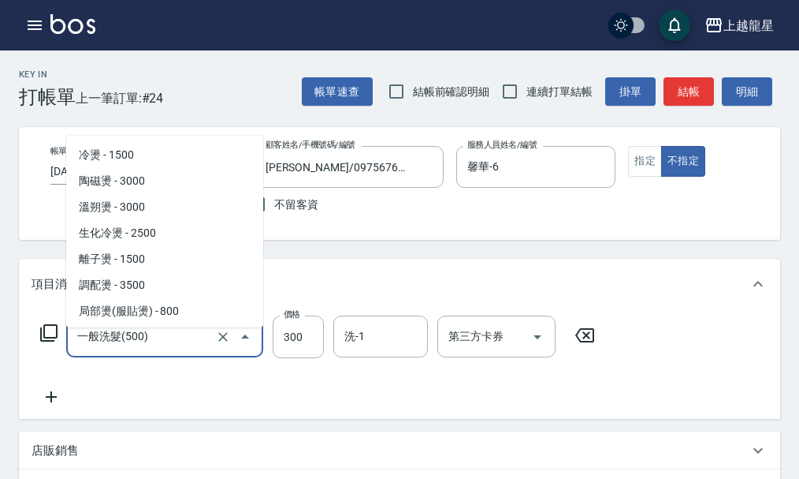
click at [161, 345] on input "一般洗髮(500)" at bounding box center [142, 336] width 139 height 28
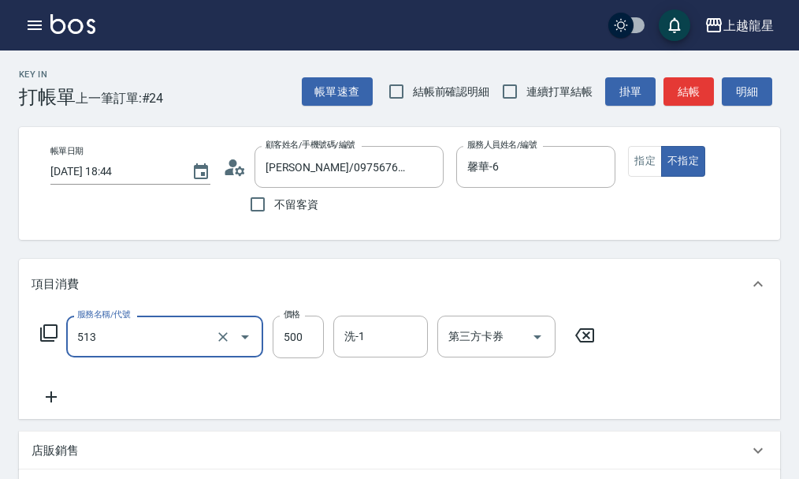
type input "SPA健康洗(513)"
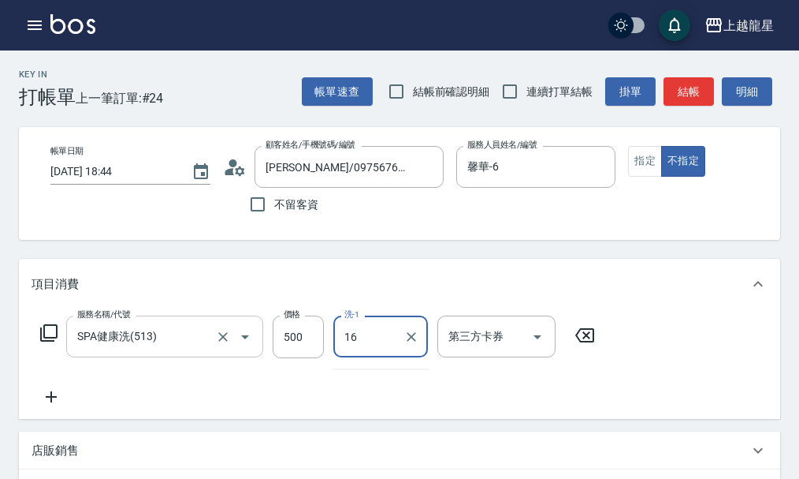
type input "義潔-16"
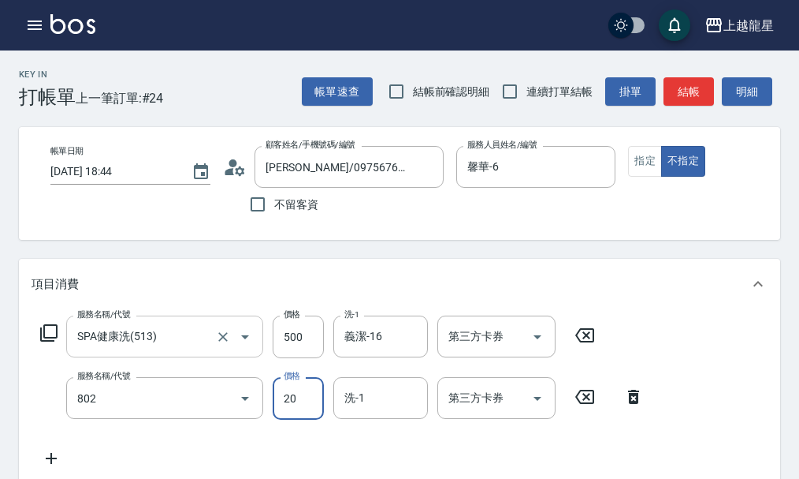
type input "潤絲(802)"
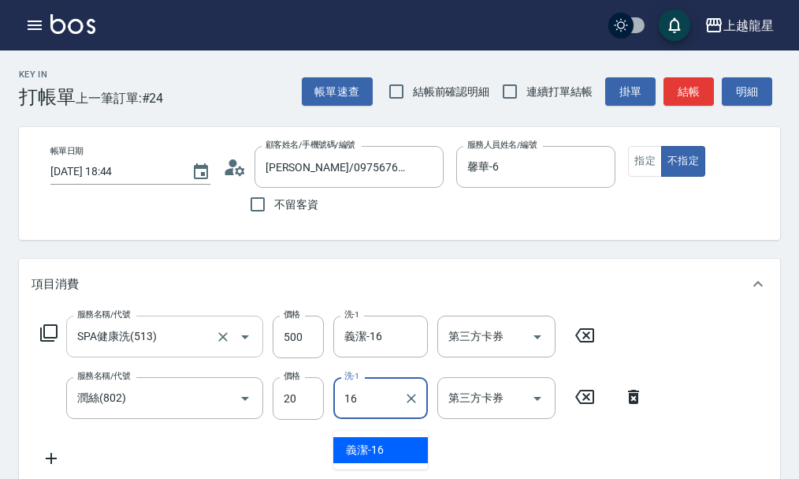
type input "義潔-16"
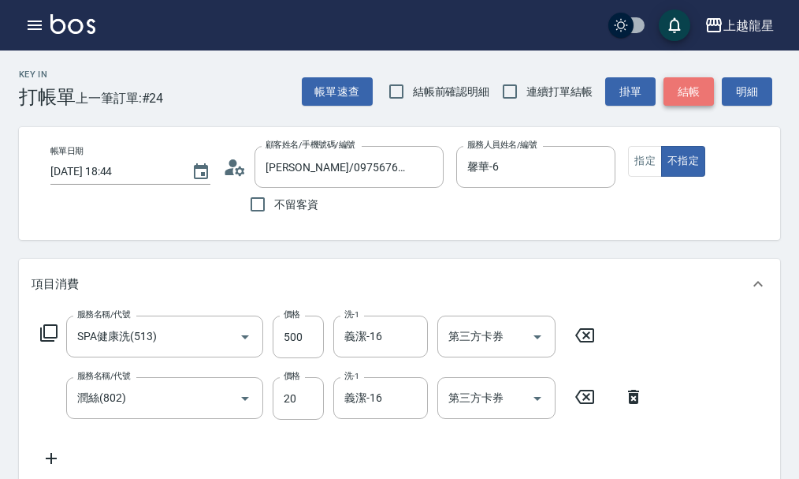
click at [702, 89] on button "結帳" at bounding box center [689, 91] width 50 height 29
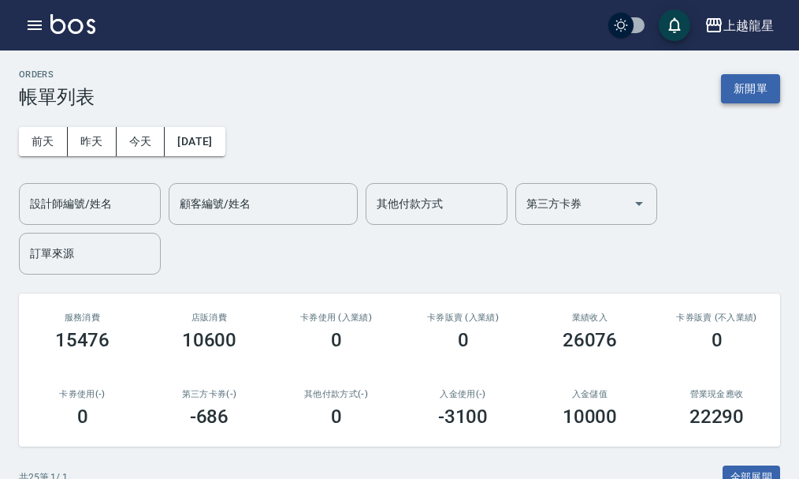
click at [757, 85] on button "新開單" at bounding box center [750, 88] width 59 height 29
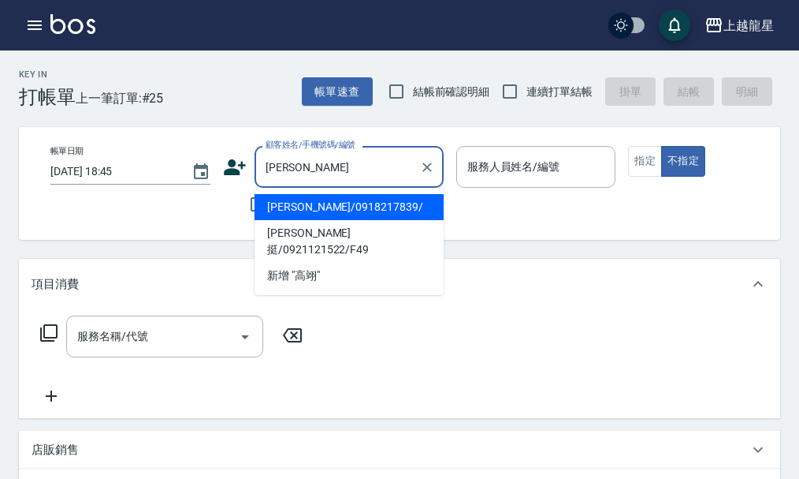
click at [307, 203] on li "[PERSON_NAME]/0918217839/" at bounding box center [349, 207] width 189 height 26
type input "[PERSON_NAME]/0918217839/"
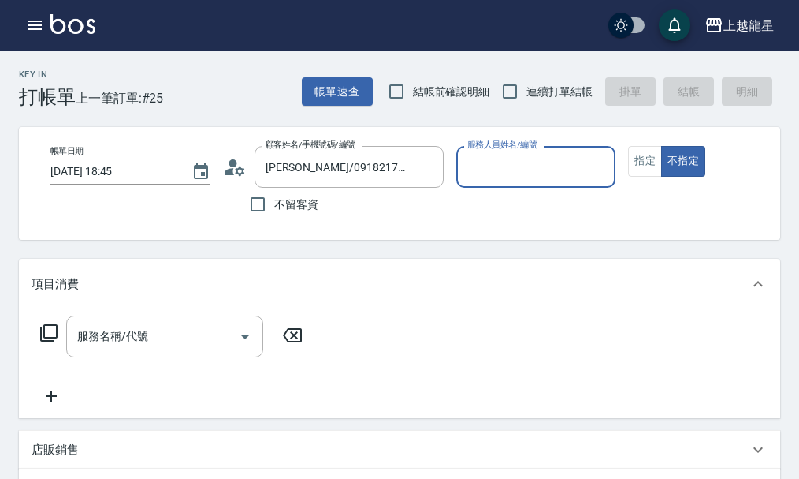
type input "雅君-7"
click at [650, 162] on button "指定" at bounding box center [645, 161] width 34 height 31
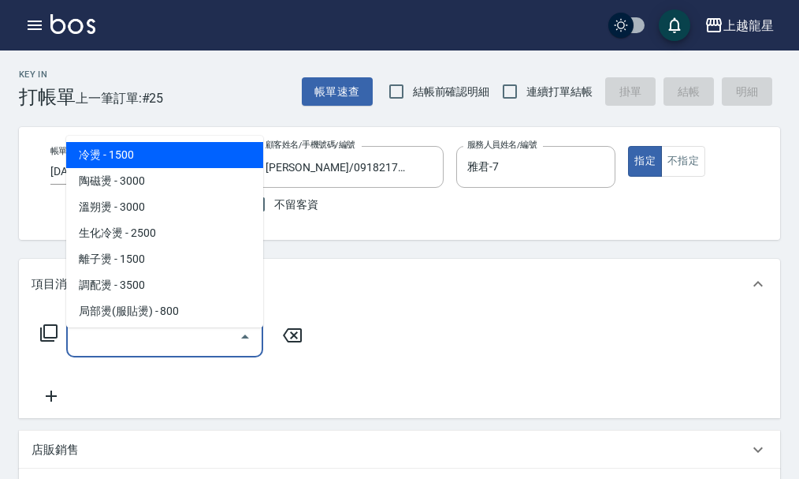
click at [107, 347] on input "服務名稱/代號" at bounding box center [152, 336] width 159 height 28
type input "3"
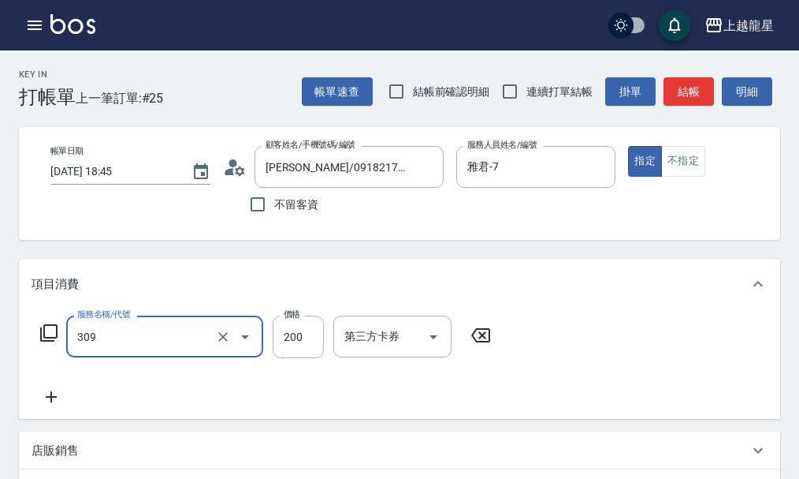
type input "剪髮(國小)(309)"
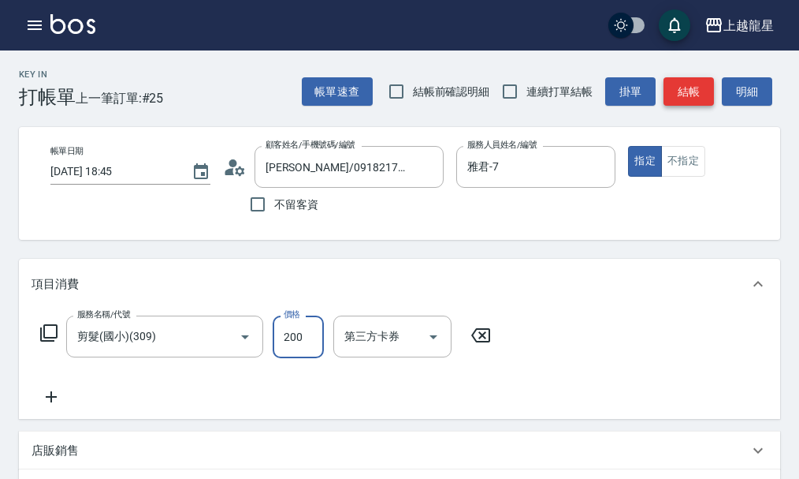
click at [702, 91] on button "結帳" at bounding box center [689, 91] width 50 height 29
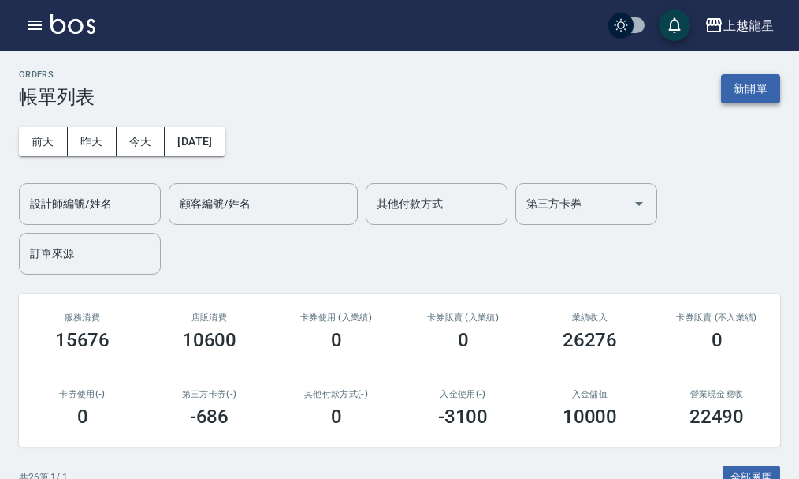
click at [743, 76] on button "新開單" at bounding box center [750, 88] width 59 height 29
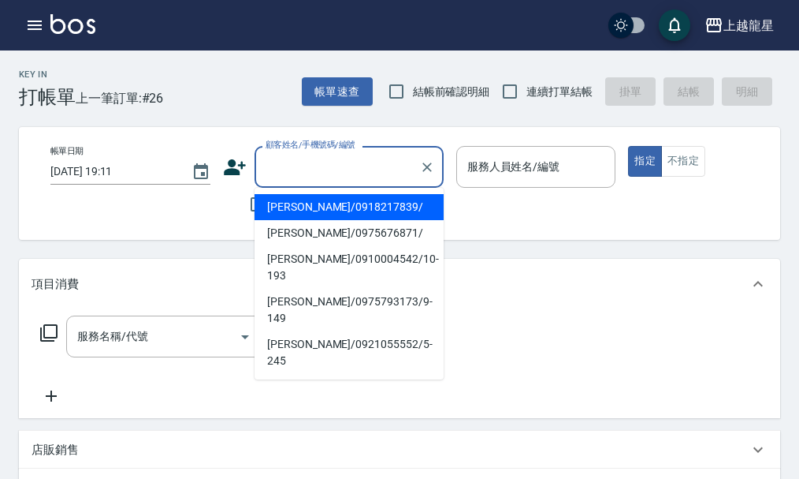
click at [343, 165] on input "顧客姓名/手機號碼/編號" at bounding box center [337, 167] width 151 height 28
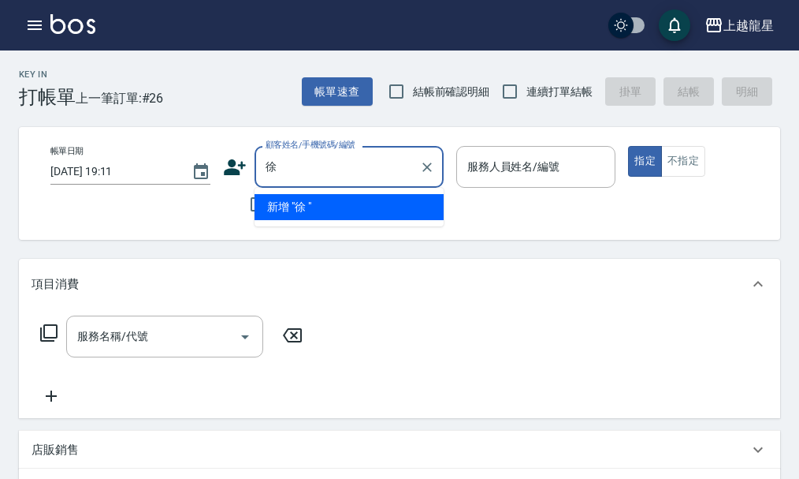
click at [304, 170] on input "徐" at bounding box center [337, 167] width 151 height 28
click at [304, 169] on input "徐" at bounding box center [337, 167] width 151 height 28
click at [295, 169] on input "[PERSON_NAME]" at bounding box center [337, 167] width 151 height 28
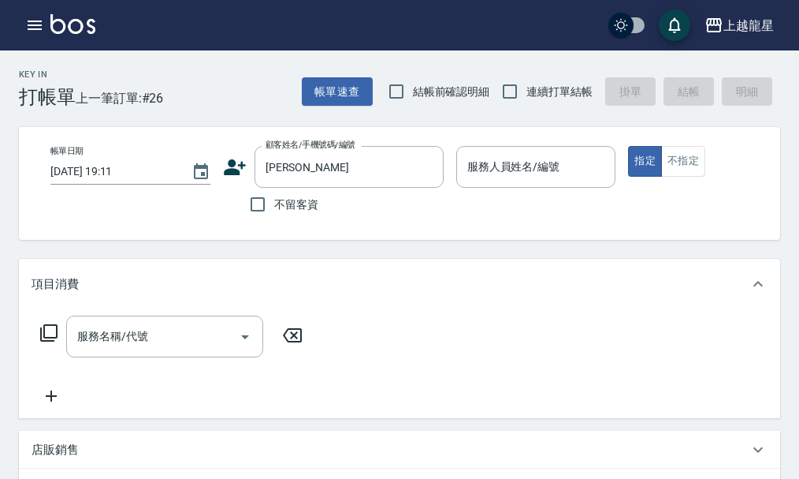
click at [32, 129] on div "Key In 打帳單 上一筆訂單:#26 帳單速查 結帳前確認明細 連續打單結帳 掛單 結帳 明細 帳單日期 [DATE] 19:11 顧客姓名/手機號碼/編…" at bounding box center [399, 462] width 799 height 825
click at [304, 162] on input "[PERSON_NAME]" at bounding box center [337, 167] width 151 height 28
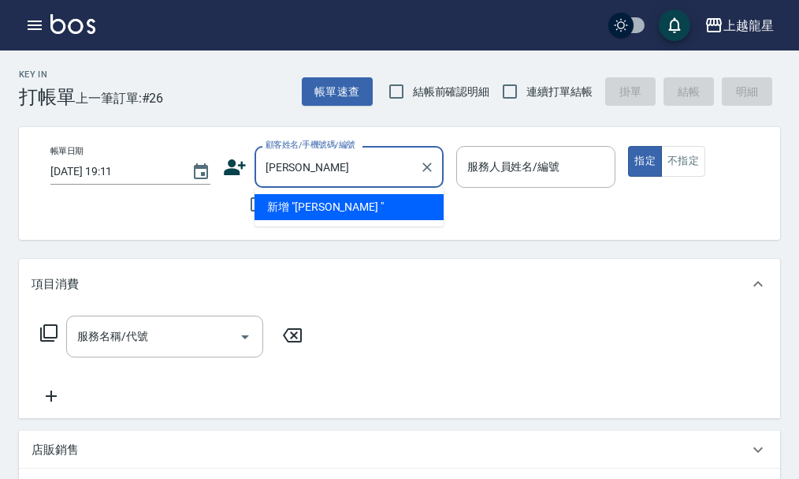
type input "徐"
drag, startPoint x: 317, startPoint y: 166, endPoint x: 264, endPoint y: 191, distance: 58.5
click at [287, 186] on div "[PERSON_NAME] 顧客姓名/手機號碼/編號" at bounding box center [349, 167] width 189 height 42
click at [329, 171] on input "[PERSON_NAME]" at bounding box center [337, 167] width 151 height 28
type input "[PERSON_NAME]"
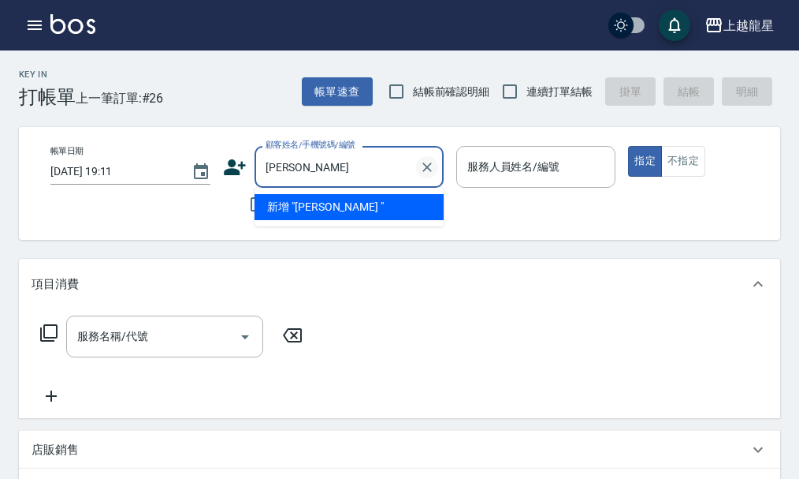
click at [419, 170] on button "Clear" at bounding box center [427, 167] width 22 height 22
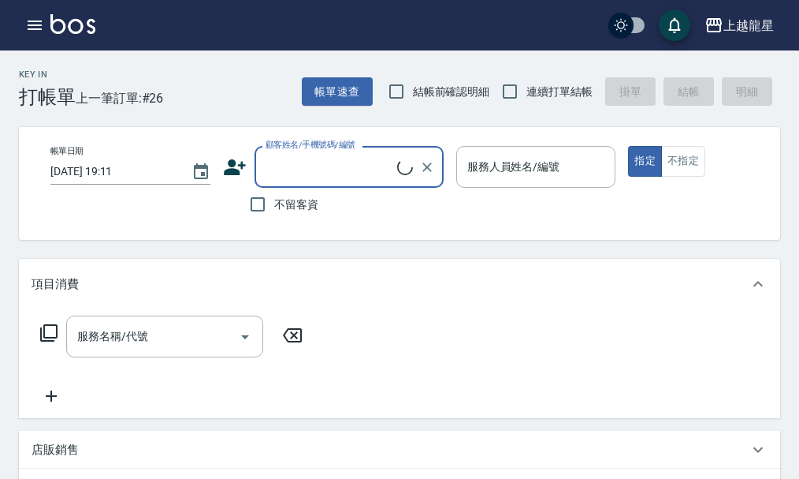
click at [315, 175] on input "顧客姓名/手機號碼/編號" at bounding box center [330, 167] width 136 height 28
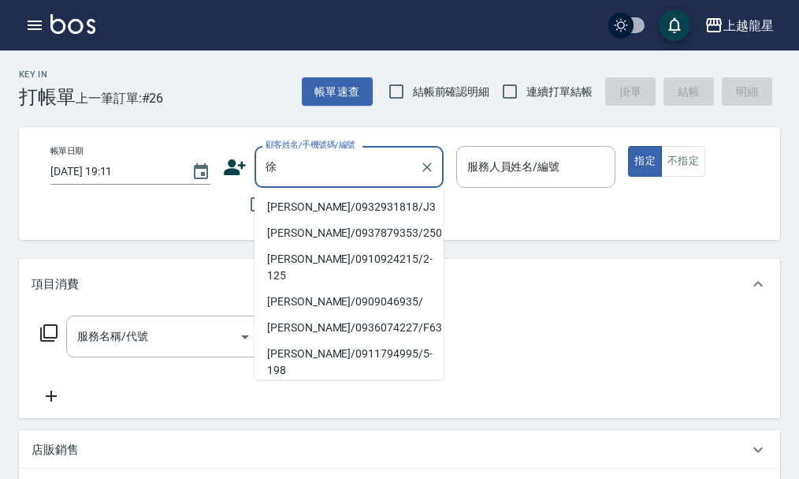
click at [322, 210] on li "[PERSON_NAME]/0932931818/J3" at bounding box center [349, 207] width 189 height 26
type input "[PERSON_NAME]/0932931818/J3"
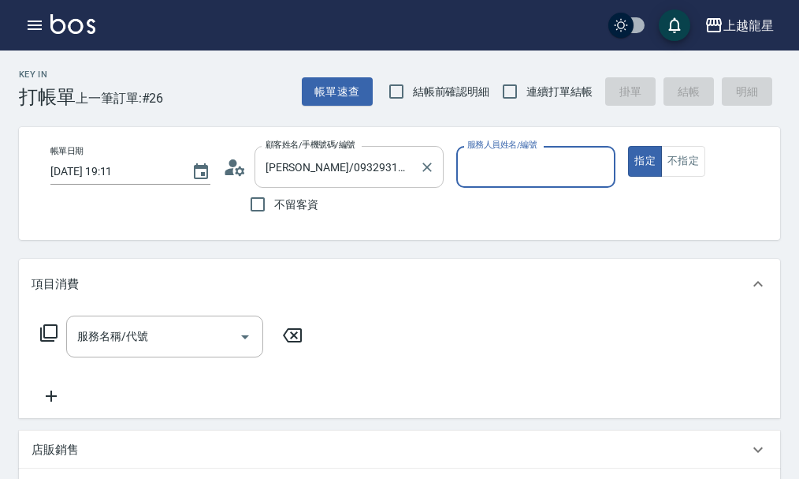
type input "Alisa-10"
click at [156, 350] on input "服務名稱/代號" at bounding box center [152, 336] width 159 height 28
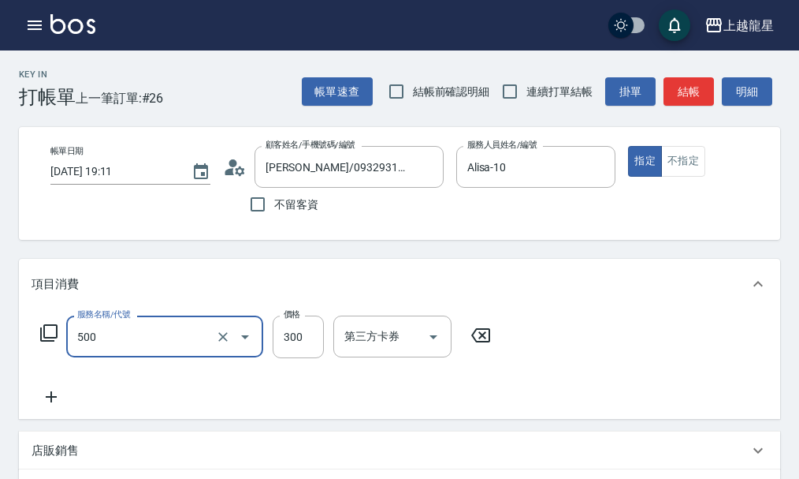
type input "一般洗髮(500)"
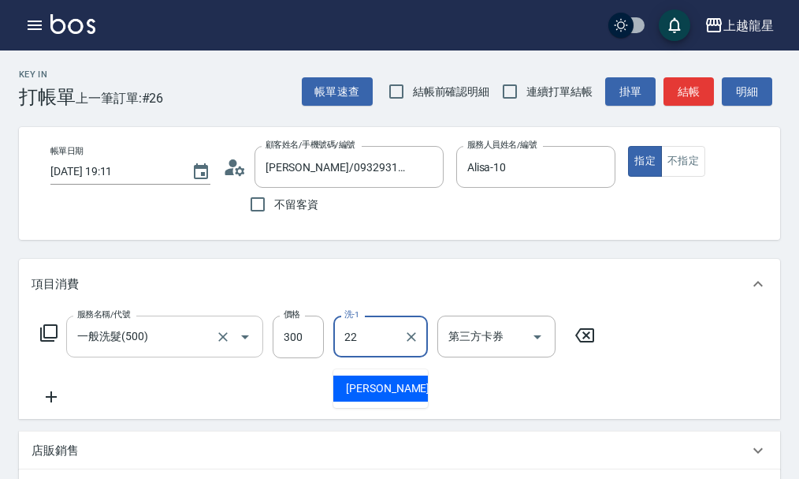
type input "[PERSON_NAME]-22"
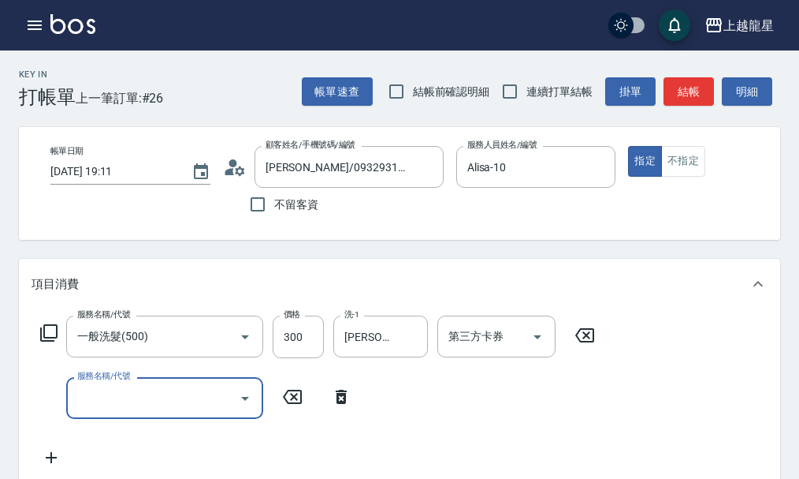
click at [52, 341] on icon at bounding box center [48, 332] width 17 height 17
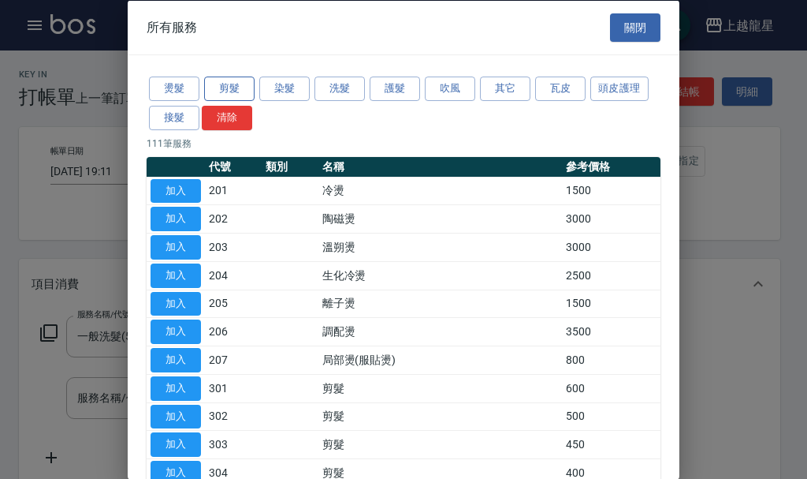
click at [229, 80] on button "剪髮" at bounding box center [229, 88] width 50 height 24
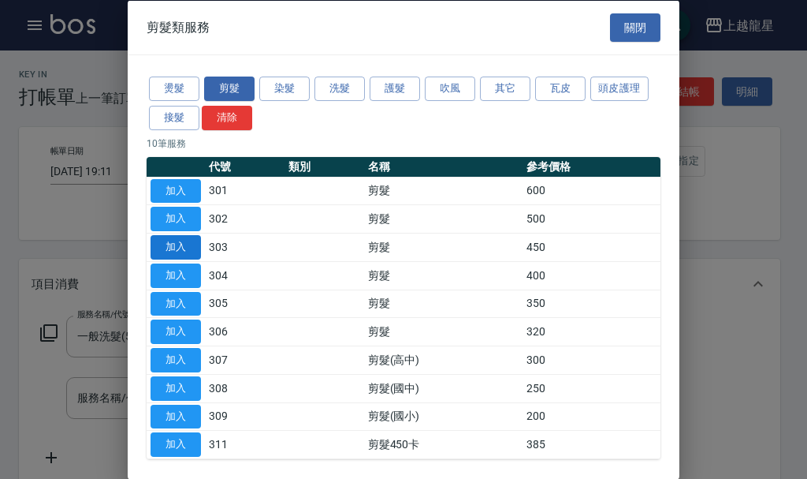
click at [182, 252] on button "加入" at bounding box center [176, 247] width 50 height 24
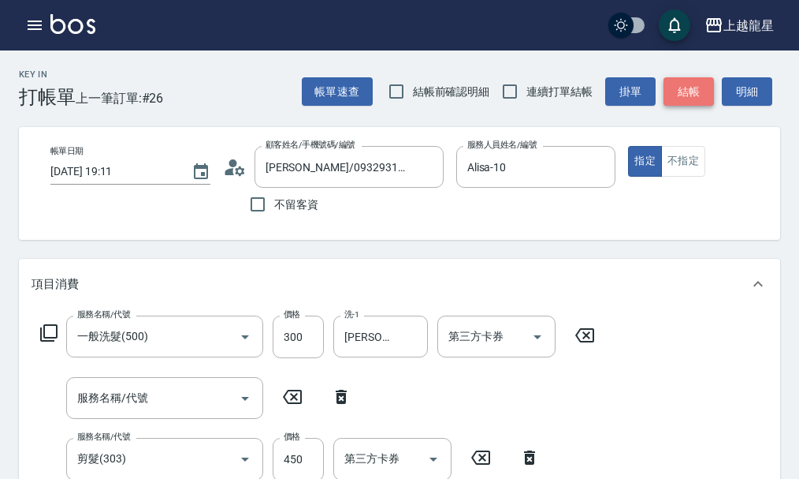
click at [684, 84] on button "結帳" at bounding box center [689, 91] width 50 height 29
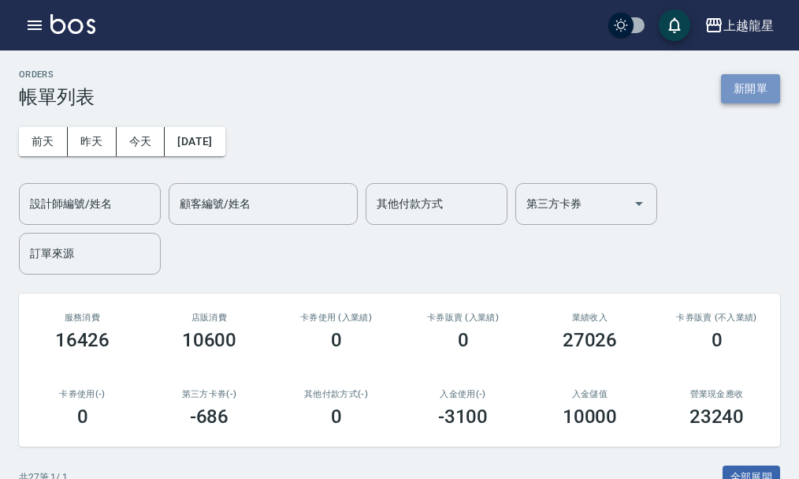
click at [748, 84] on button "新開單" at bounding box center [750, 88] width 59 height 29
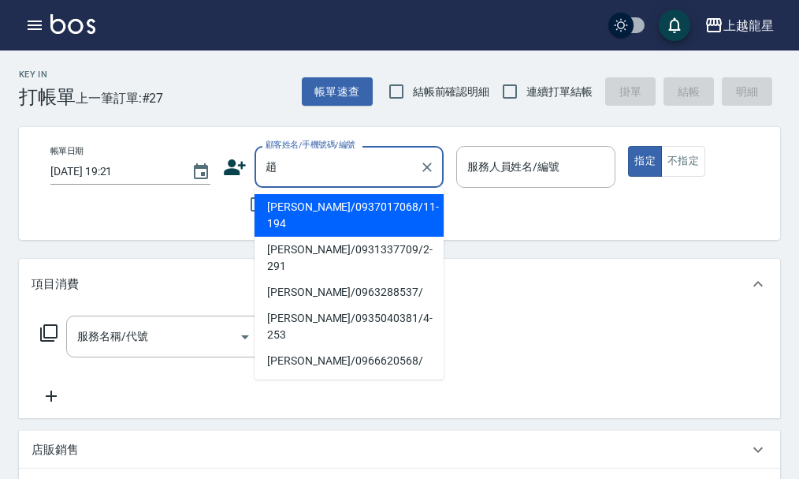
click at [371, 207] on li "[PERSON_NAME]/0937017068/11-194" at bounding box center [349, 215] width 189 height 43
type input "[PERSON_NAME]/0937017068/11-194"
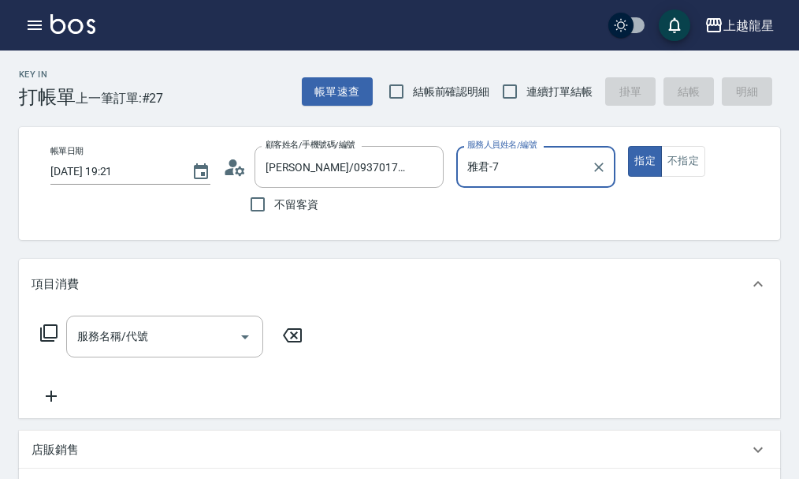
type input "雅君-7"
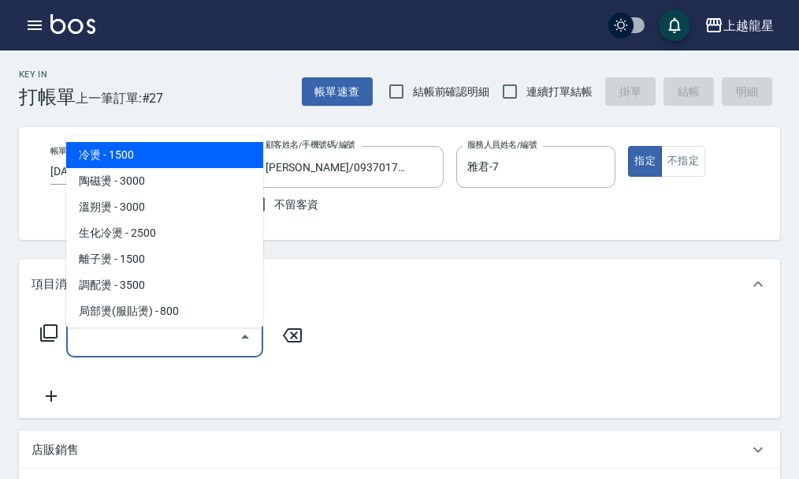
click at [218, 334] on input "服務名稱/代號" at bounding box center [152, 336] width 159 height 28
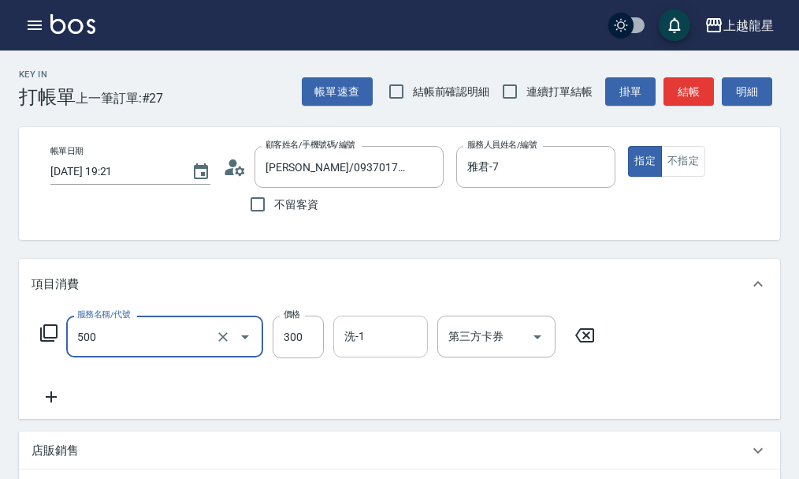
type input "一般洗髮(500)"
click at [381, 350] on input "洗-1" at bounding box center [381, 336] width 80 height 28
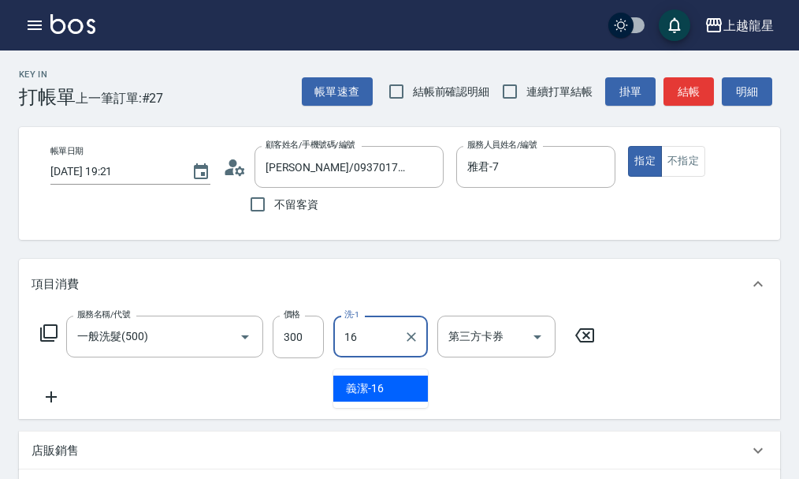
type input "義潔-16"
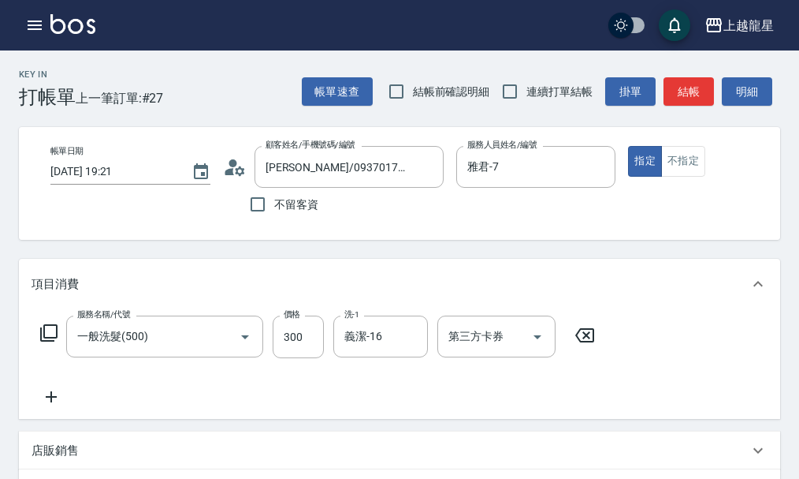
click at [63, 405] on icon at bounding box center [51, 396] width 39 height 19
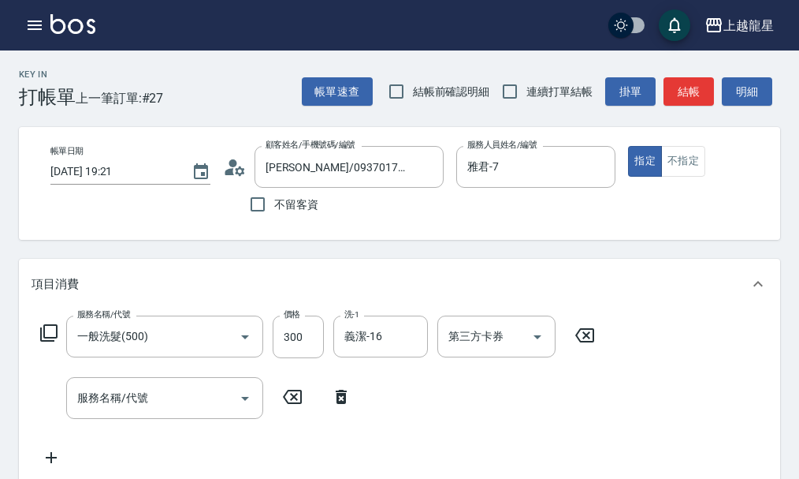
drag, startPoint x: 341, startPoint y: 413, endPoint x: 354, endPoint y: 399, distance: 19.5
click at [345, 404] on icon at bounding box center [341, 396] width 11 height 14
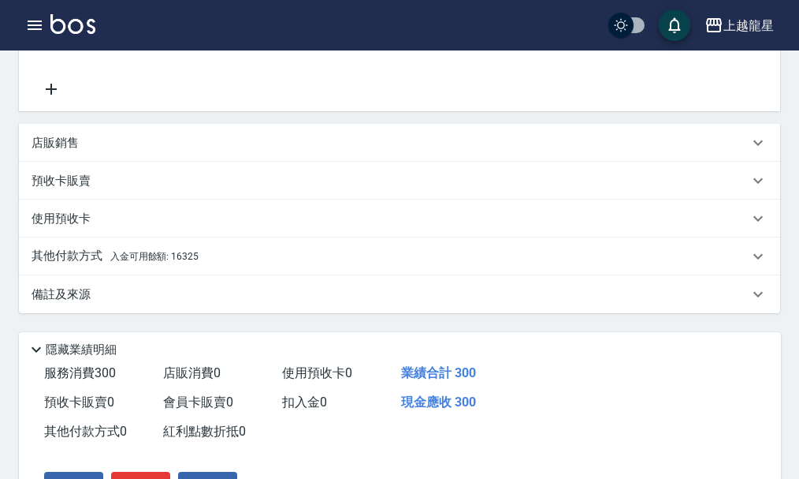
scroll to position [315, 0]
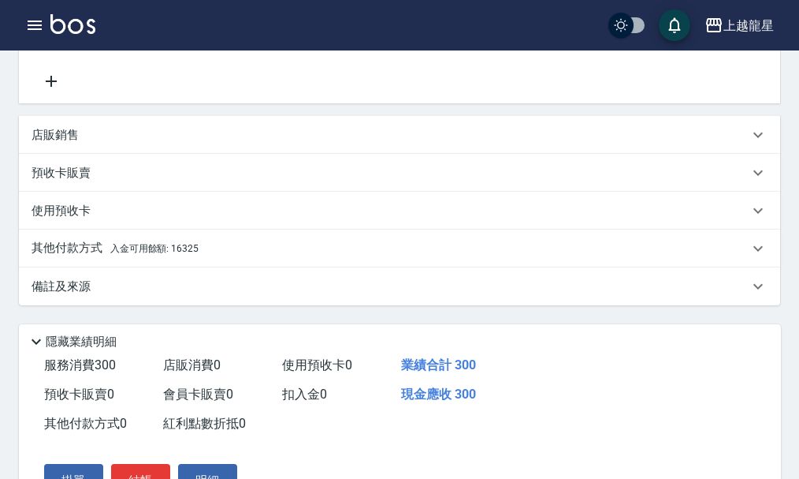
click at [163, 254] on span "入金可用餘額: 16325" at bounding box center [154, 248] width 88 height 11
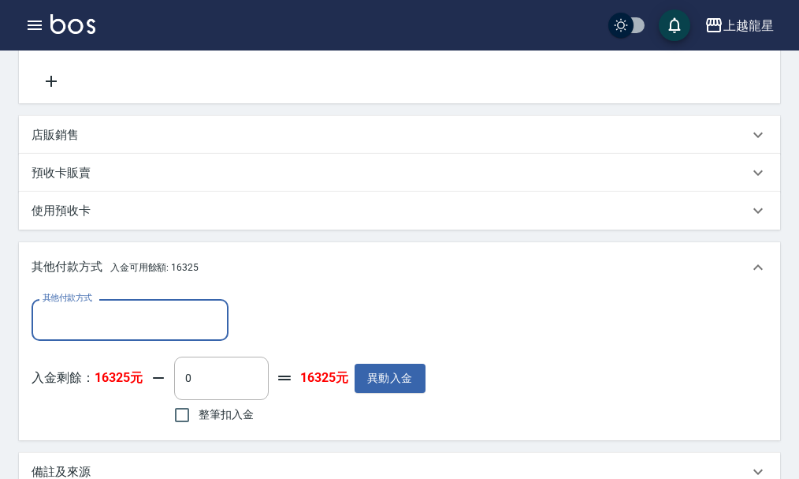
scroll to position [0, 0]
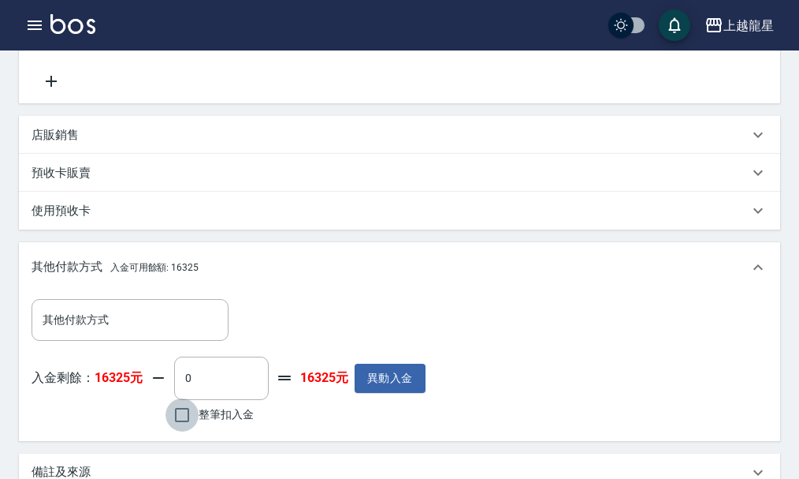
click at [189, 421] on input "整筆扣入金" at bounding box center [182, 414] width 33 height 33
checkbox input "true"
type input "300"
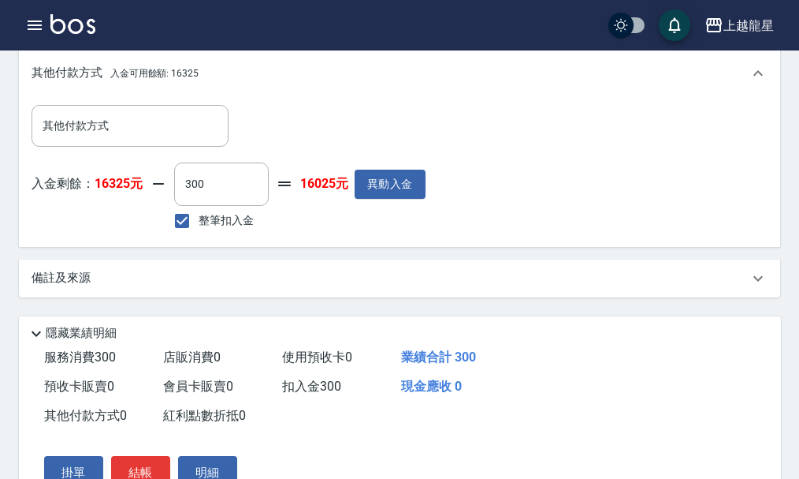
scroll to position [602, 0]
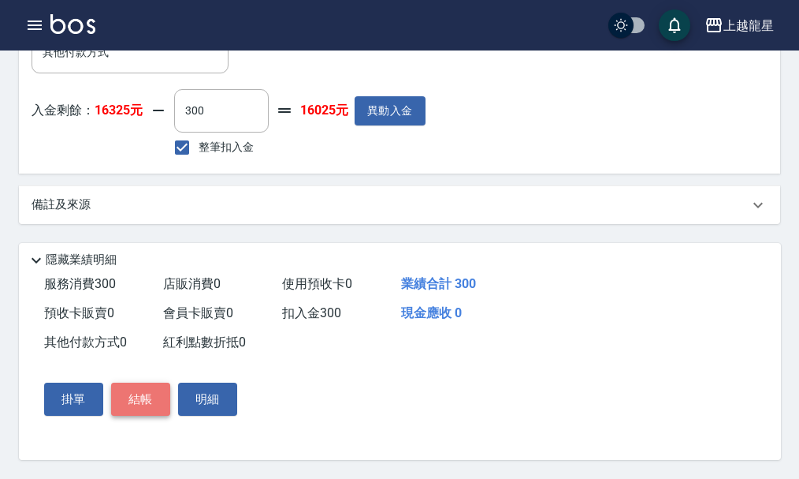
click at [131, 401] on button "結帳" at bounding box center [140, 398] width 59 height 33
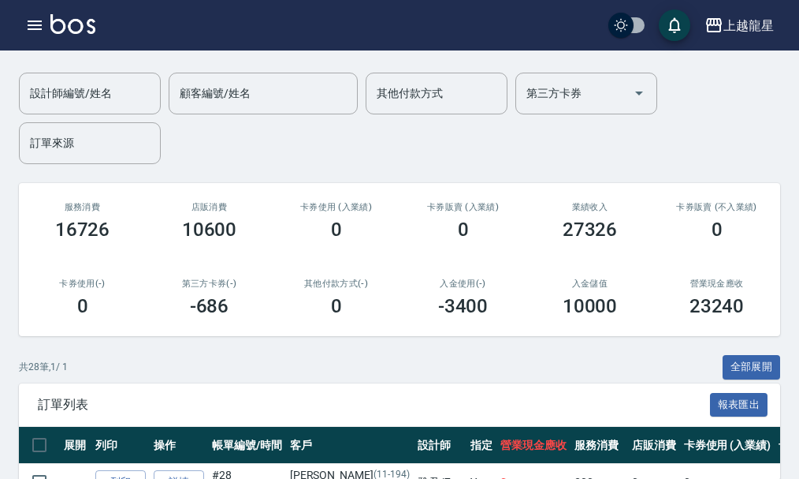
scroll to position [394, 0]
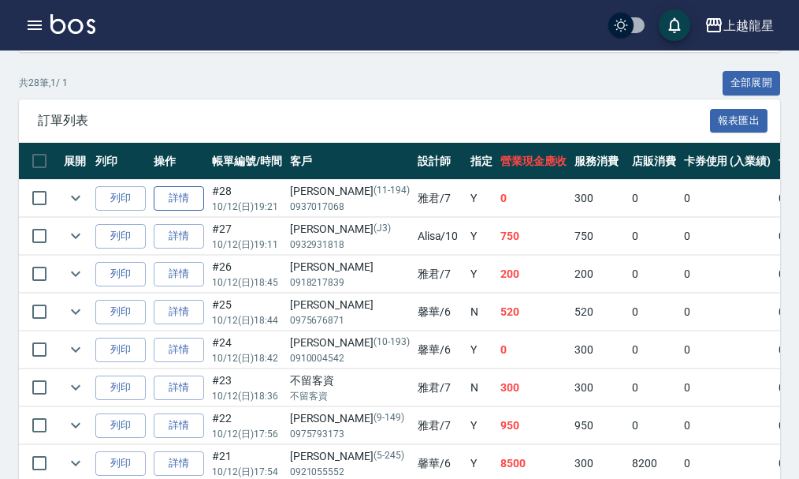
click at [170, 191] on link "詳情" at bounding box center [179, 198] width 50 height 24
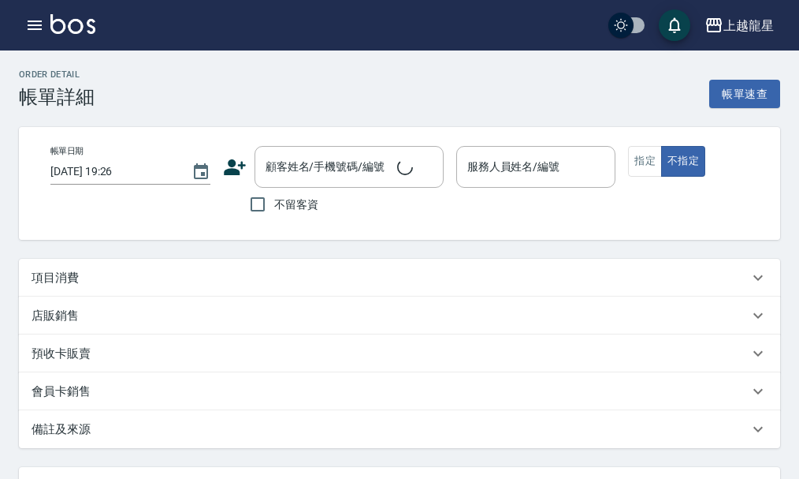
type input "[DATE] 19:21"
type input "雅君-7"
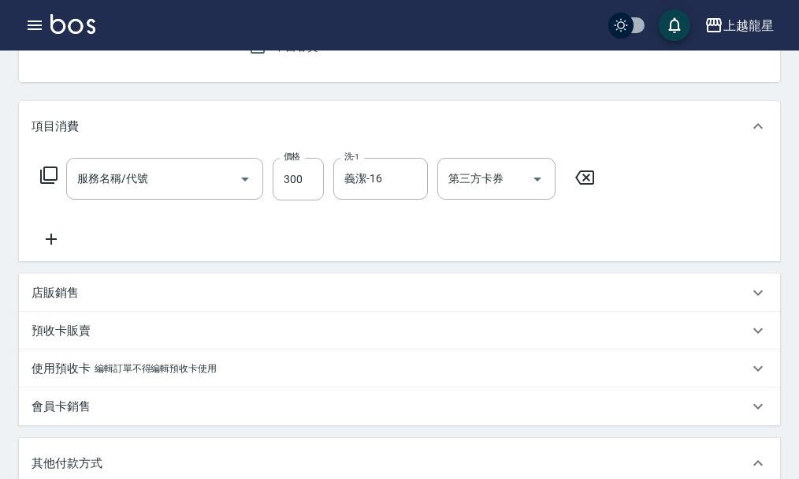
type input "[PERSON_NAME]/0937017068/11-194"
type input "一般洗髮(500)"
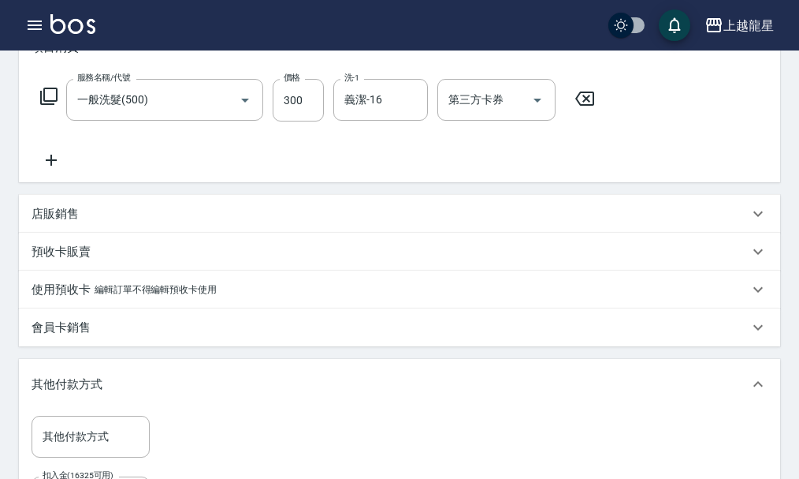
click at [52, 169] on icon at bounding box center [51, 160] width 39 height 19
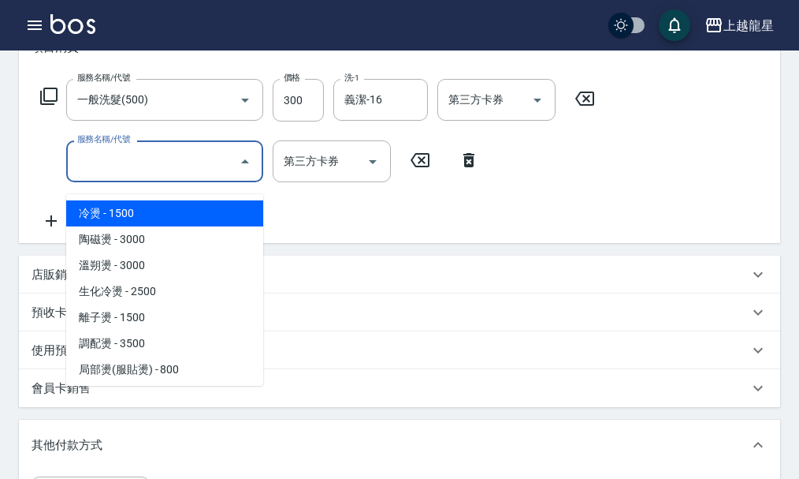
click at [74, 169] on input "服務名稱/代號" at bounding box center [152, 161] width 159 height 28
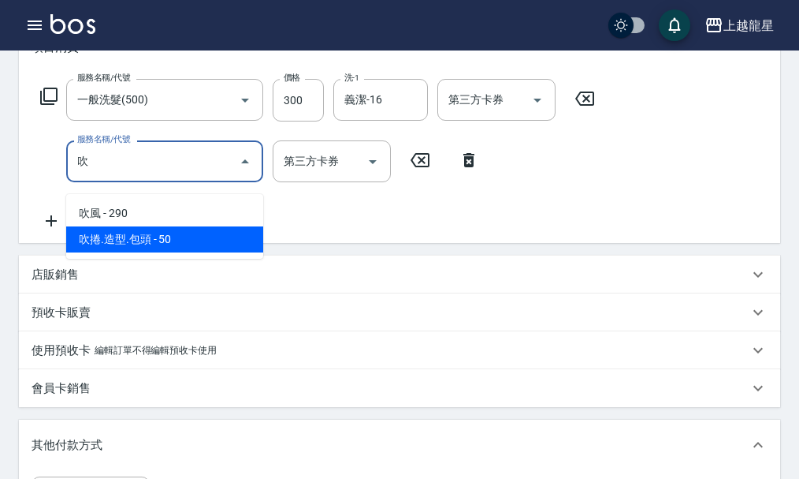
click at [147, 244] on span "吹捲.造型.包頭 - 50" at bounding box center [164, 239] width 197 height 26
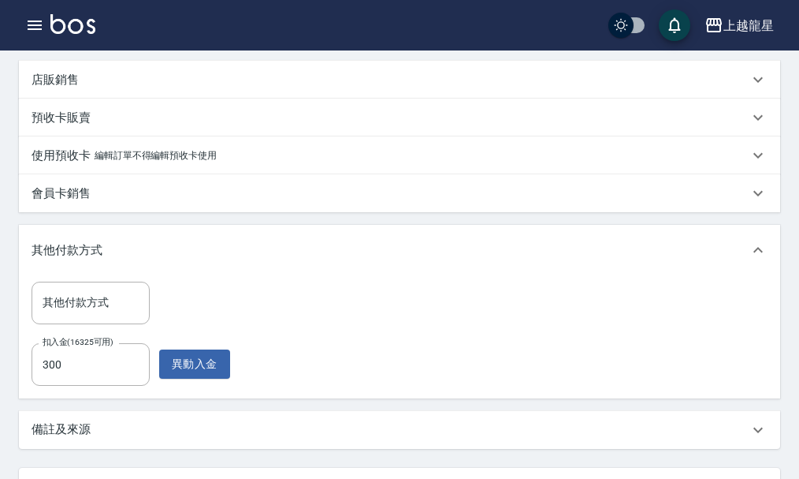
scroll to position [505, 0]
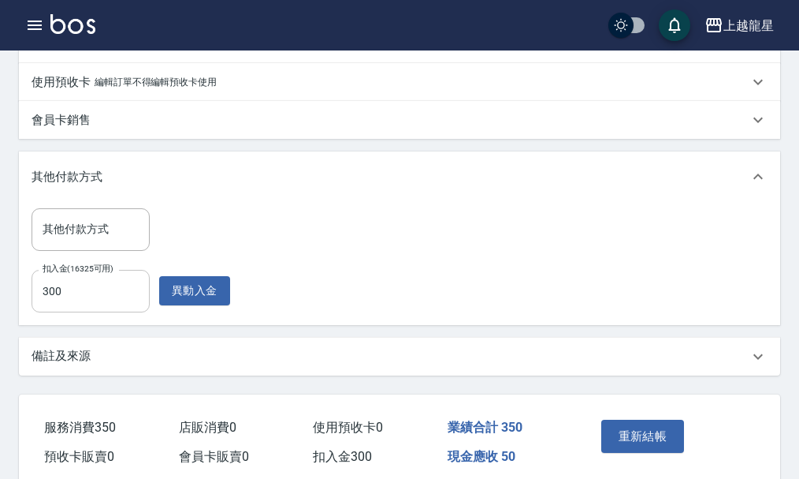
type input "吹捲.造型.包頭(708)"
click at [111, 310] on input "300" at bounding box center [91, 291] width 118 height 43
click at [44, 302] on input "0350" at bounding box center [91, 291] width 118 height 43
click at [48, 304] on input "0350" at bounding box center [91, 291] width 118 height 43
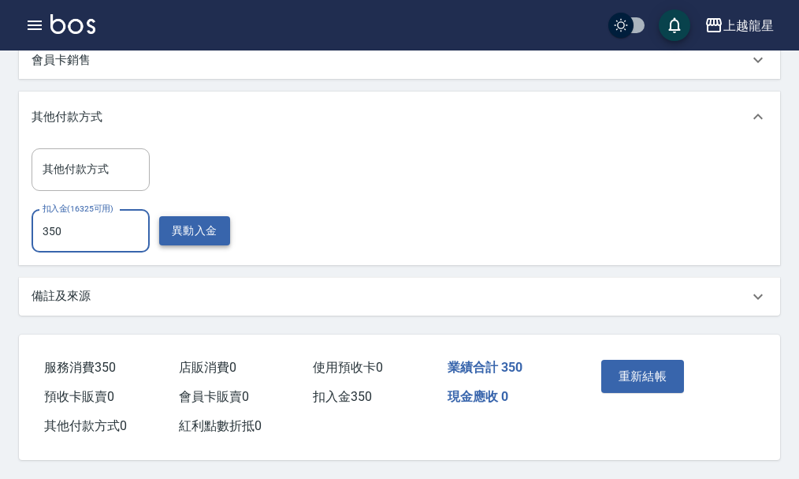
type input "350"
click at [221, 224] on button "異動入金" at bounding box center [194, 230] width 71 height 29
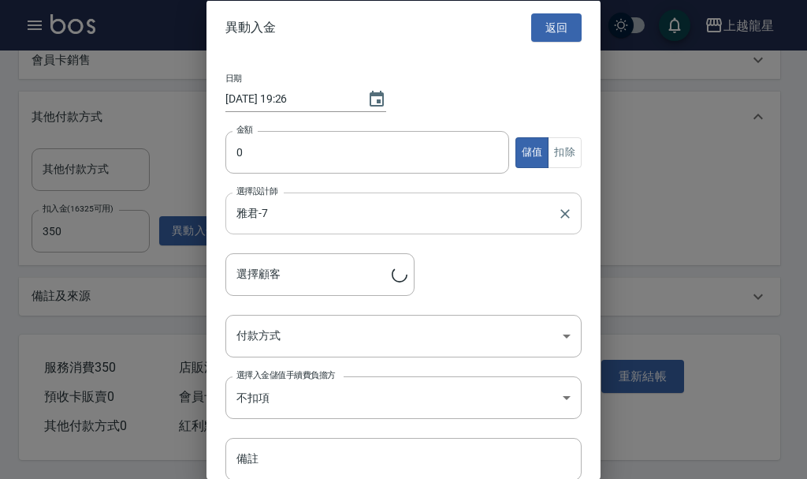
type input "[PERSON_NAME]/0937017068/11-194"
click at [554, 29] on button "返回" at bounding box center [556, 27] width 50 height 29
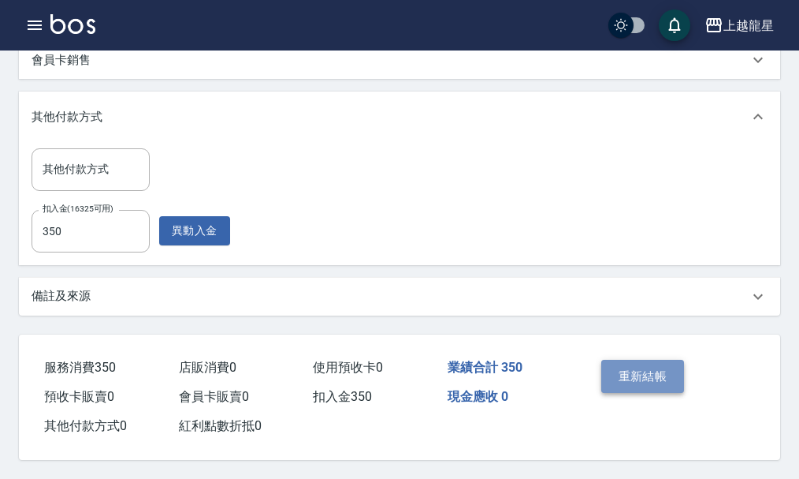
click at [635, 372] on button "重新結帳" at bounding box center [644, 375] width 84 height 33
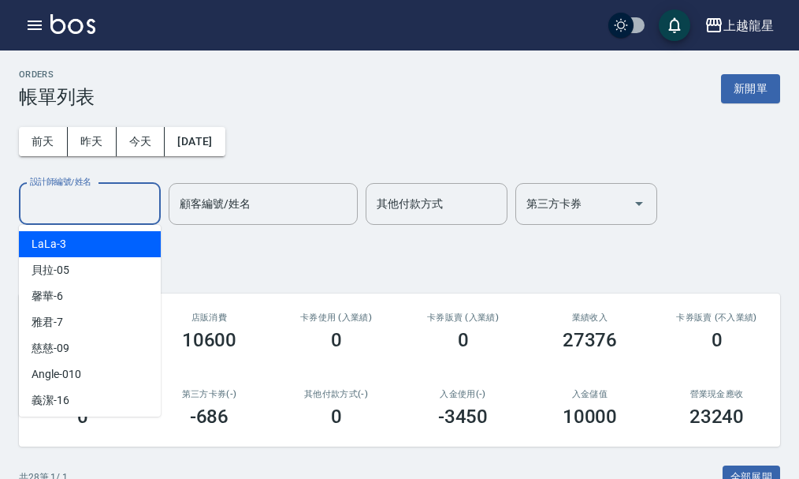
click at [114, 198] on input "設計師編號/姓名" at bounding box center [90, 204] width 128 height 28
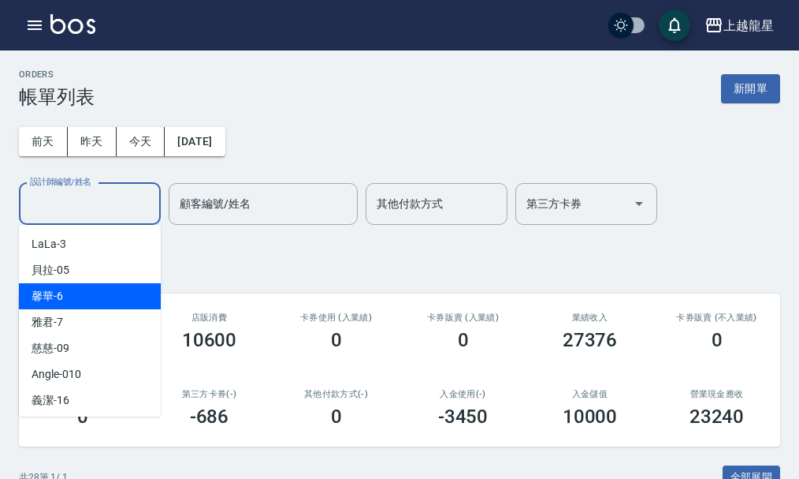
click at [108, 300] on div "馨華 -6" at bounding box center [90, 296] width 142 height 26
type input "馨華-6"
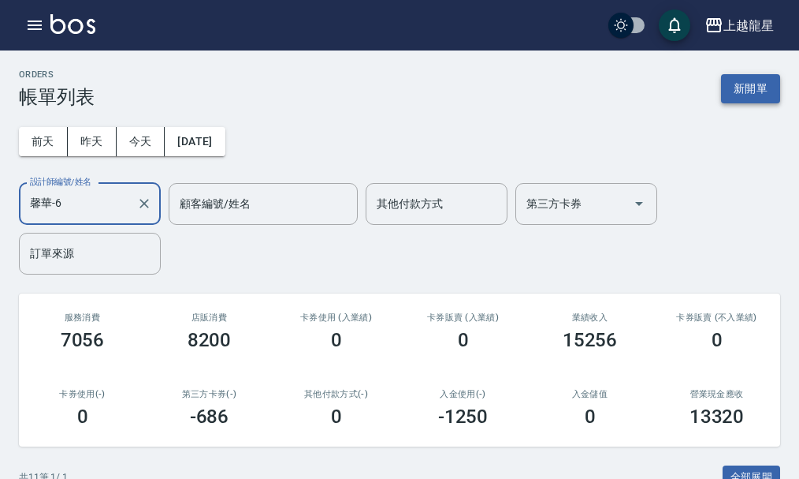
click at [758, 88] on button "新開單" at bounding box center [750, 88] width 59 height 29
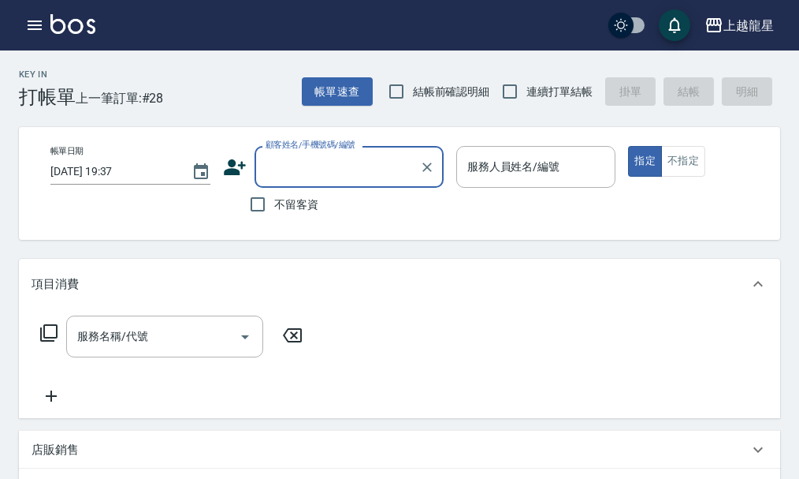
click at [295, 174] on input "顧客姓名/手機號碼/編號" at bounding box center [337, 167] width 151 height 28
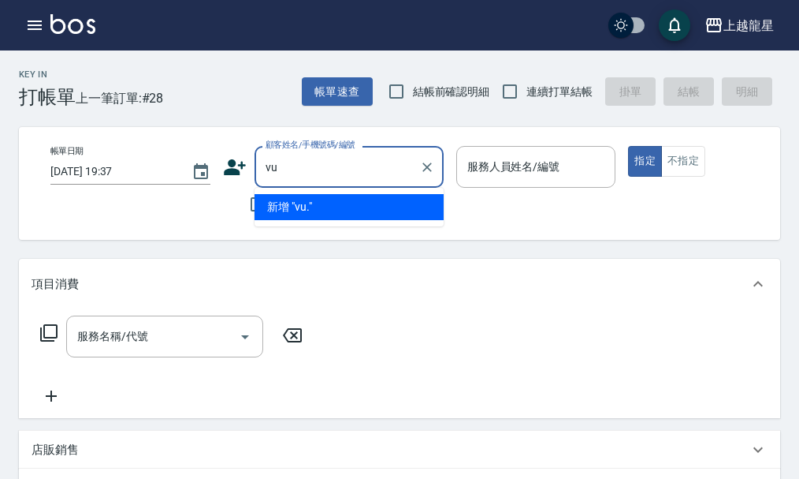
type input "v"
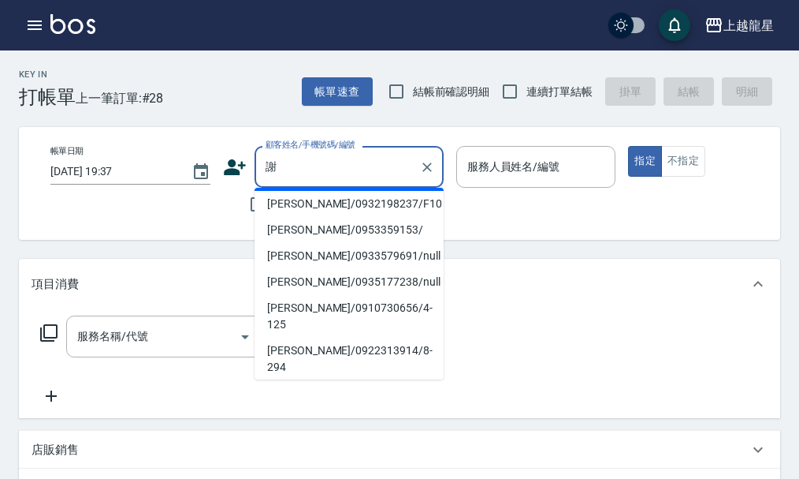
scroll to position [158, 0]
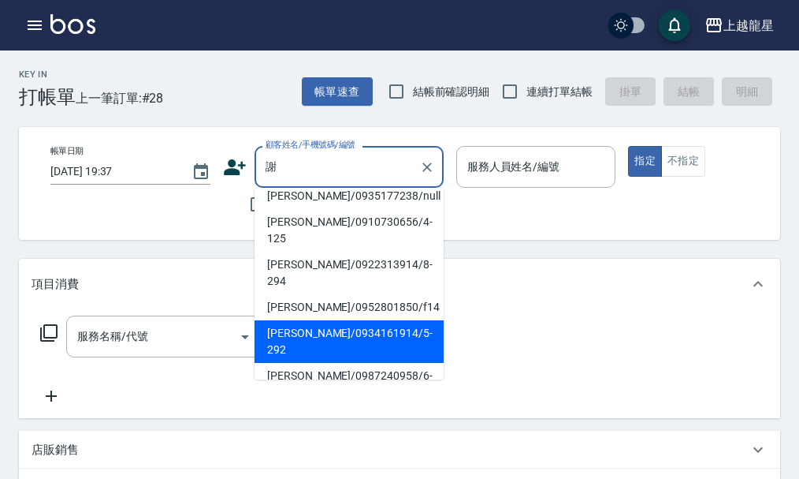
click at [354, 157] on li "[PERSON_NAME]/0953359153/" at bounding box center [349, 144] width 189 height 26
type input "[PERSON_NAME]/0953359153/"
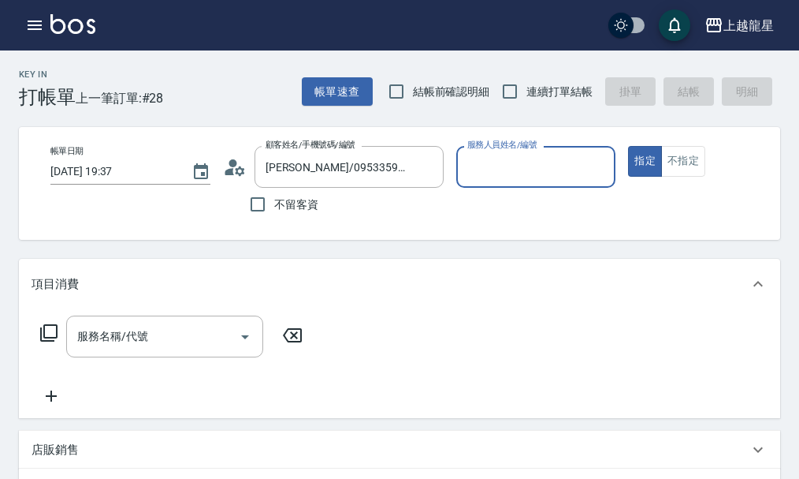
type input "Lily-20"
click at [431, 168] on icon "Clear" at bounding box center [427, 167] width 16 height 16
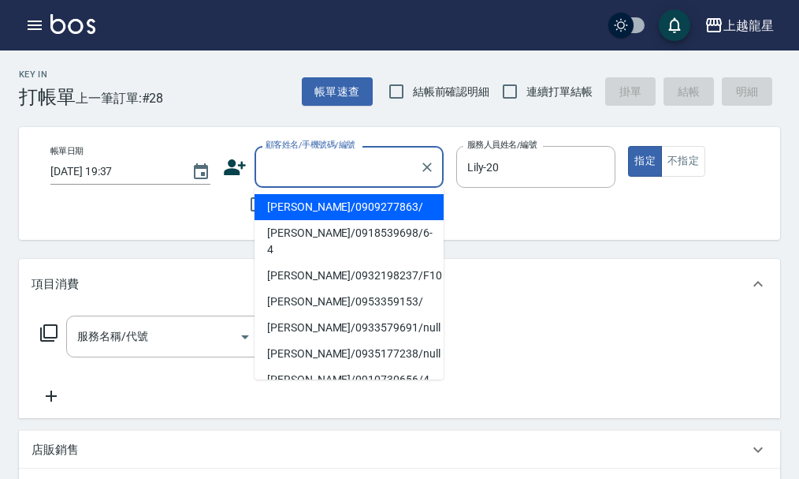
click at [372, 170] on input "顧客姓名/手機號碼/編號" at bounding box center [337, 167] width 151 height 28
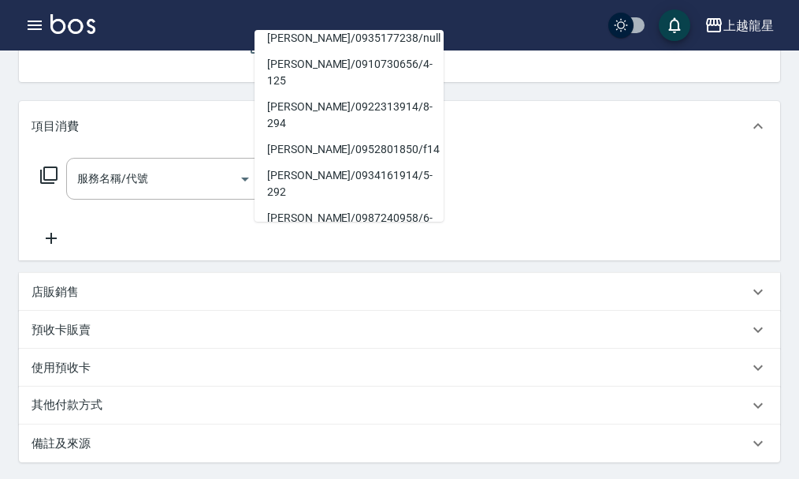
scroll to position [6, 0]
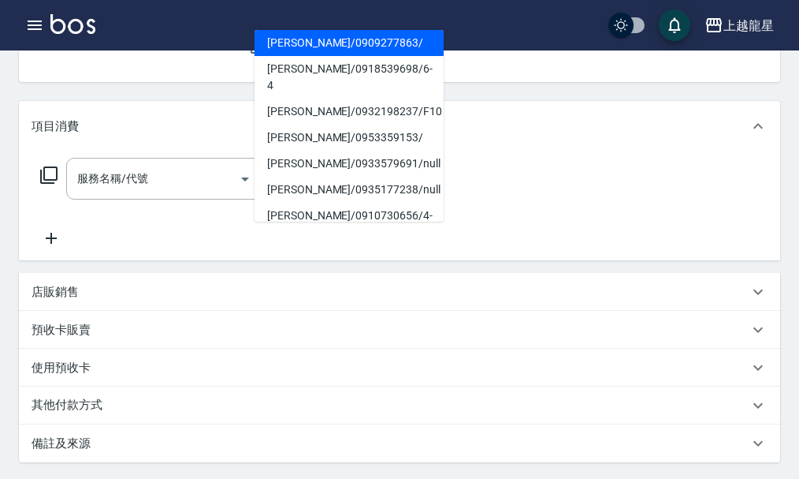
click at [358, 125] on li "[PERSON_NAME]/0953359153/" at bounding box center [349, 138] width 189 height 26
type input "[PERSON_NAME]/0953359153/"
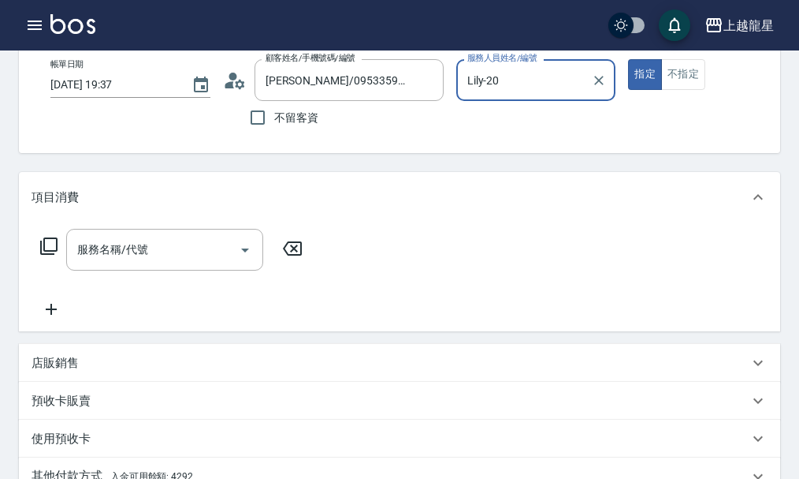
scroll to position [0, 0]
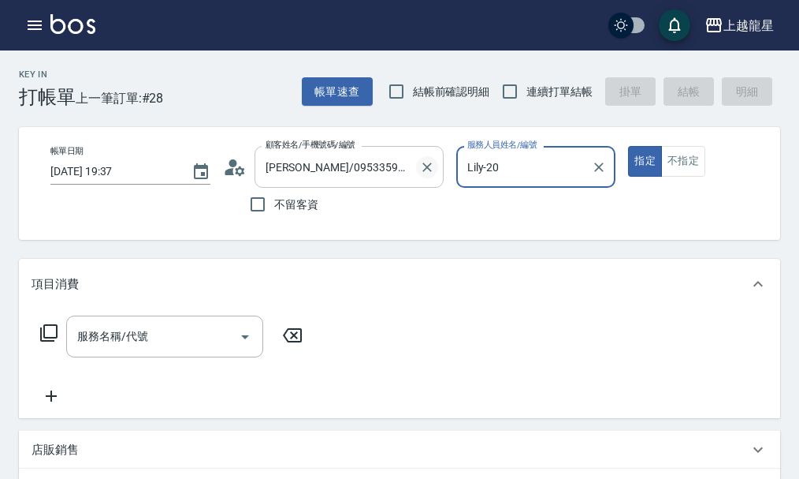
click at [430, 167] on icon "Clear" at bounding box center [427, 167] width 16 height 16
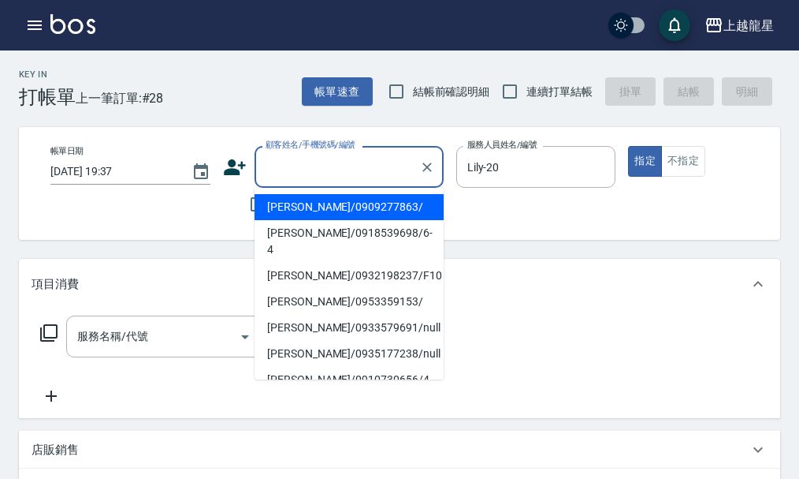
click at [392, 162] on input "顧客姓名/手機號碼/編號" at bounding box center [337, 167] width 151 height 28
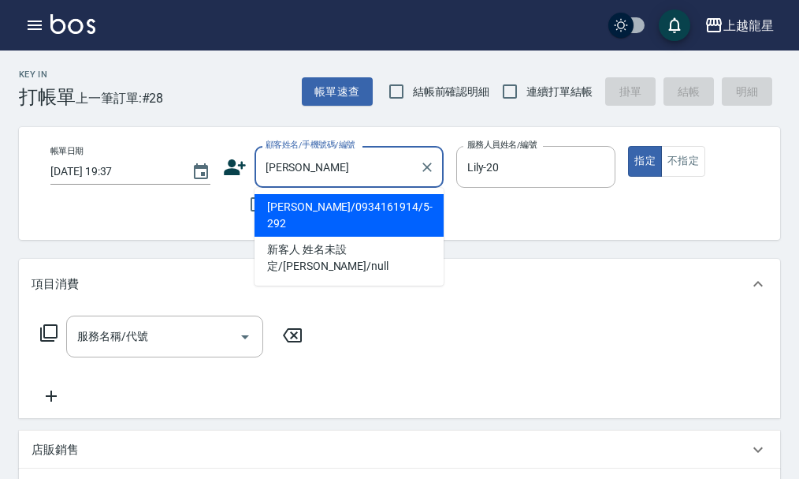
click at [358, 210] on li "[PERSON_NAME]/0934161914/5-292" at bounding box center [349, 215] width 189 height 43
type input "[PERSON_NAME]/0934161914/5-292"
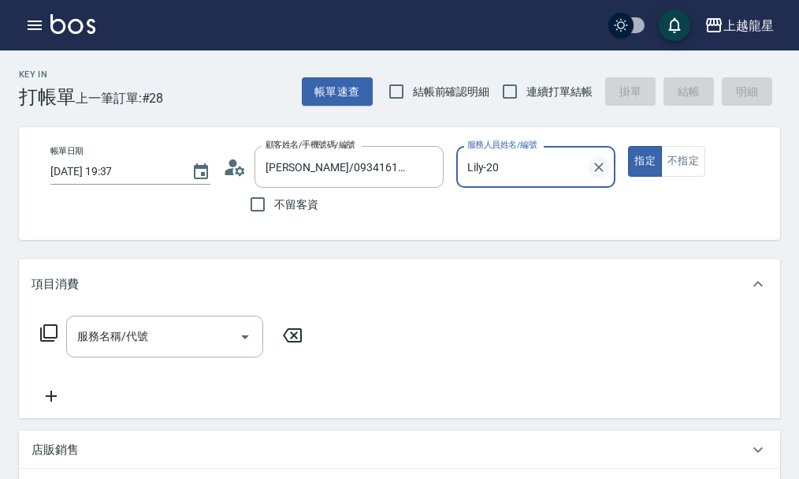
click at [597, 166] on icon "Clear" at bounding box center [599, 167] width 16 height 16
click at [532, 166] on input "服務人員姓名/編號" at bounding box center [537, 167] width 146 height 28
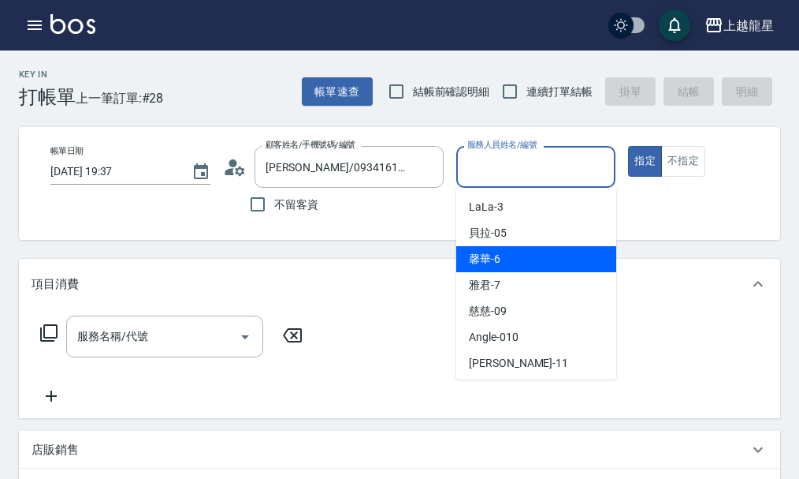
click at [491, 249] on div "馨華 -6" at bounding box center [536, 259] width 160 height 26
type input "馨華-6"
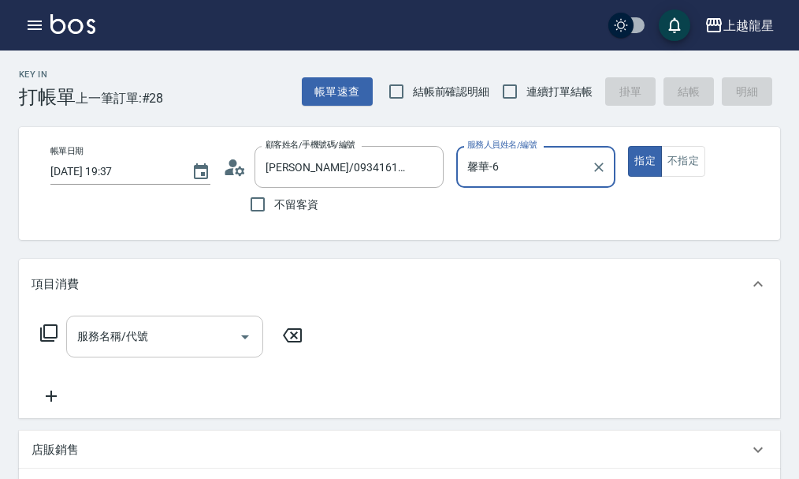
click at [142, 352] on div "服務名稱/代號 服務名稱/代號" at bounding box center [164, 336] width 197 height 42
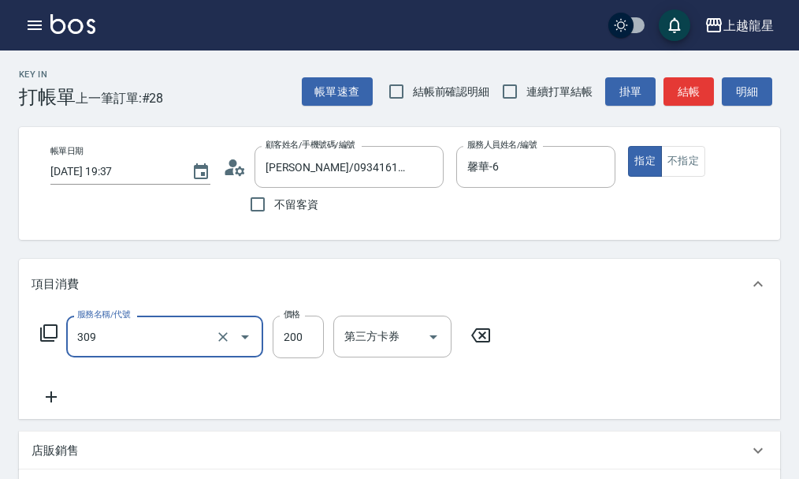
type input "剪髮(國小)(309)"
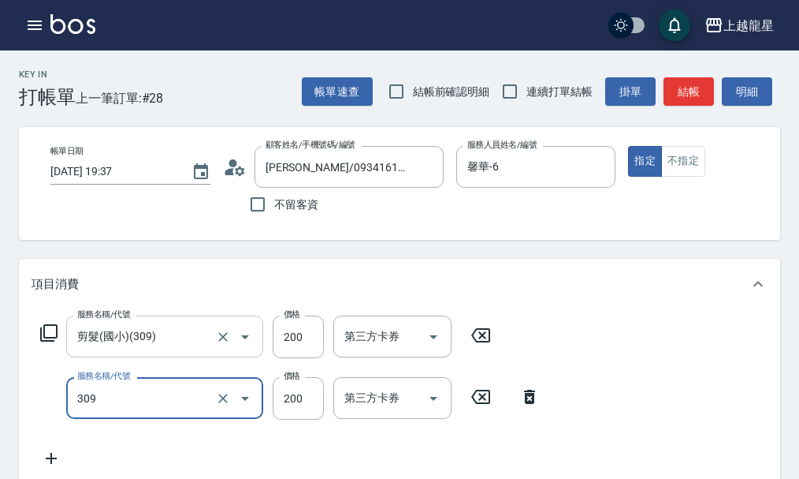
type input "剪髮(國小)(309)"
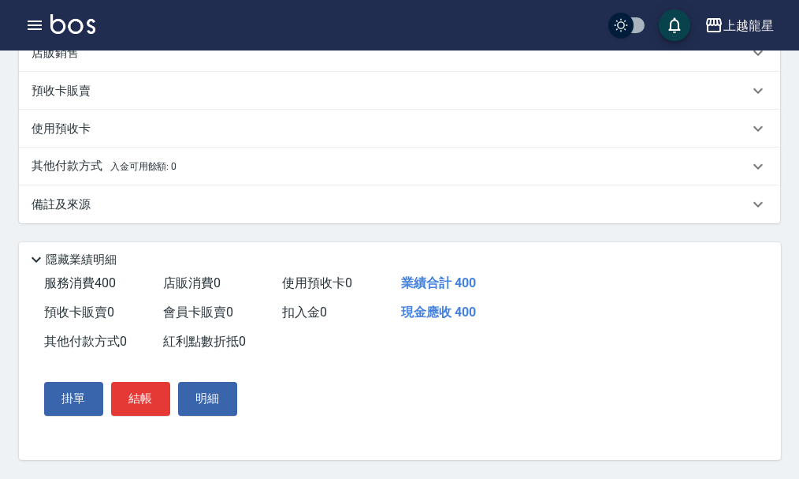
scroll to position [478, 0]
click at [141, 391] on button "結帳" at bounding box center [140, 398] width 59 height 33
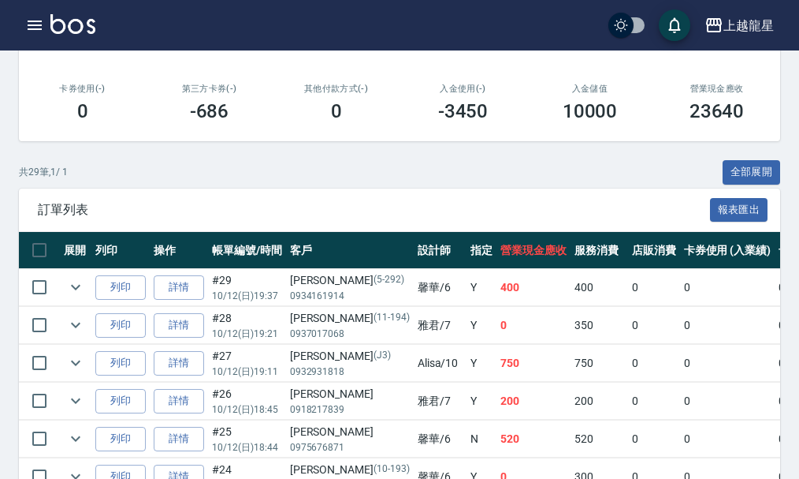
scroll to position [315, 0]
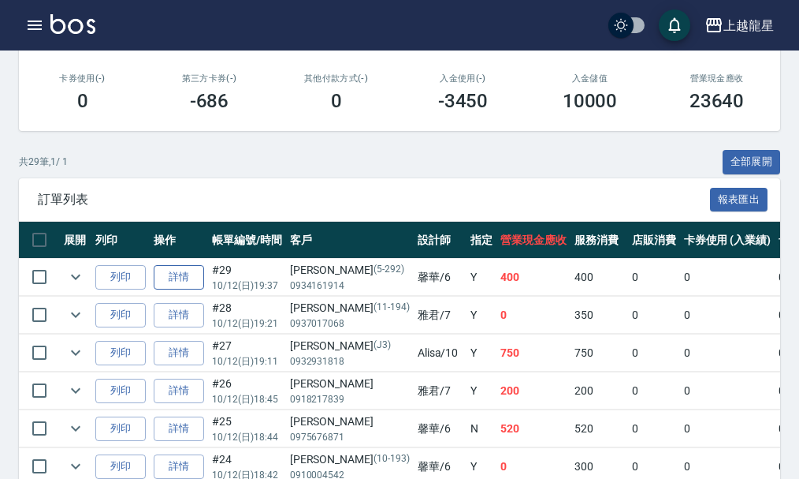
click at [188, 277] on link "詳情" at bounding box center [179, 277] width 50 height 24
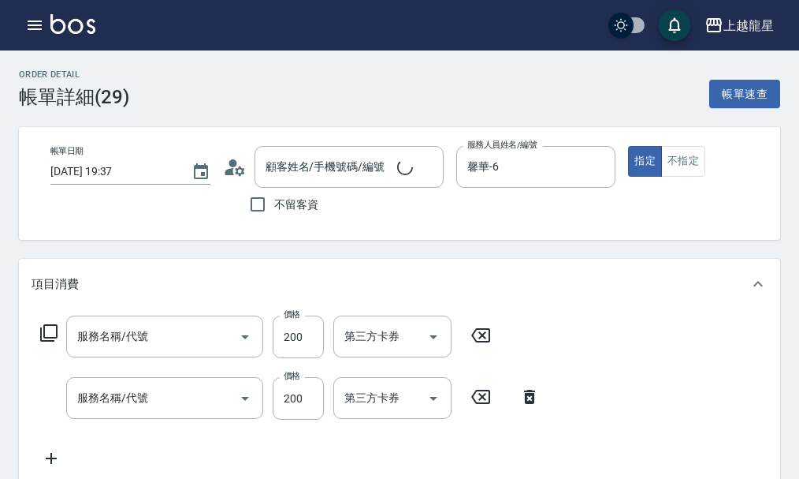
type input "[DATE] 19:37"
type input "馨華-6"
click at [220, 167] on div "帳單日期 [DATE] 19:37 顧客姓名/手機號碼/編號 顧客姓名/手機號碼/編號 不留客資 服務人員姓名/編號 [PERSON_NAME]-6 服務人員…" at bounding box center [413, 183] width 751 height 75
type input "剪髮(國小)(309)"
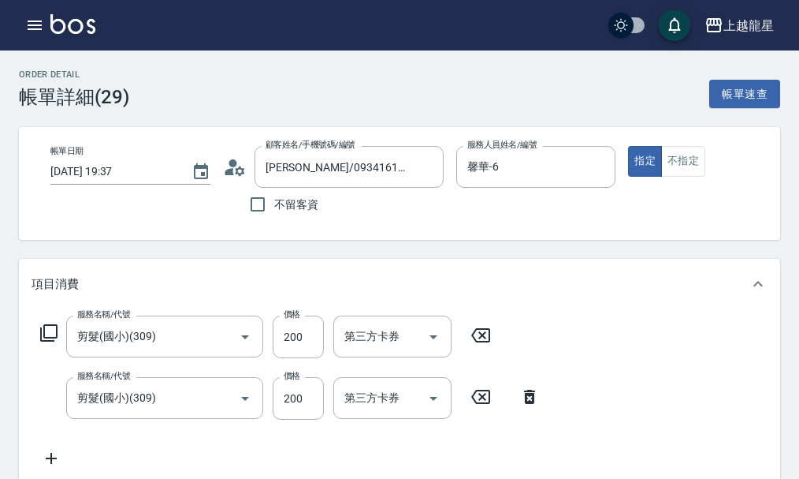
type input "[PERSON_NAME]/0934161914/5-292"
click at [233, 166] on circle at bounding box center [233, 163] width 8 height 8
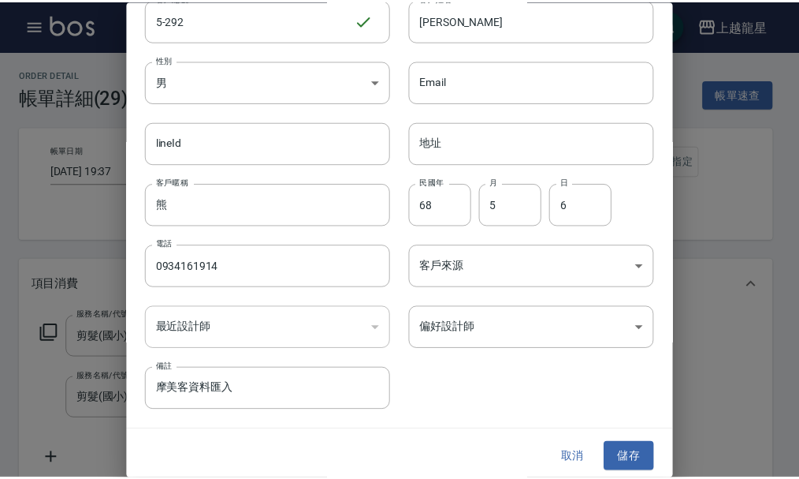
scroll to position [68, 0]
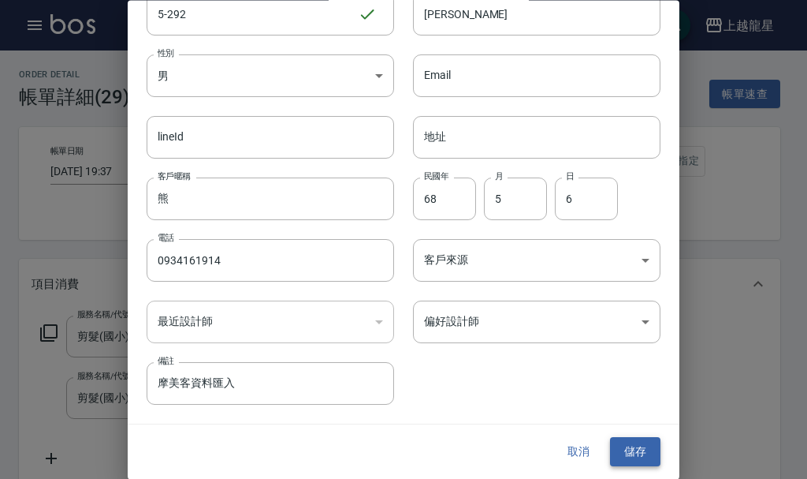
click at [626, 451] on button "儲存" at bounding box center [635, 452] width 50 height 29
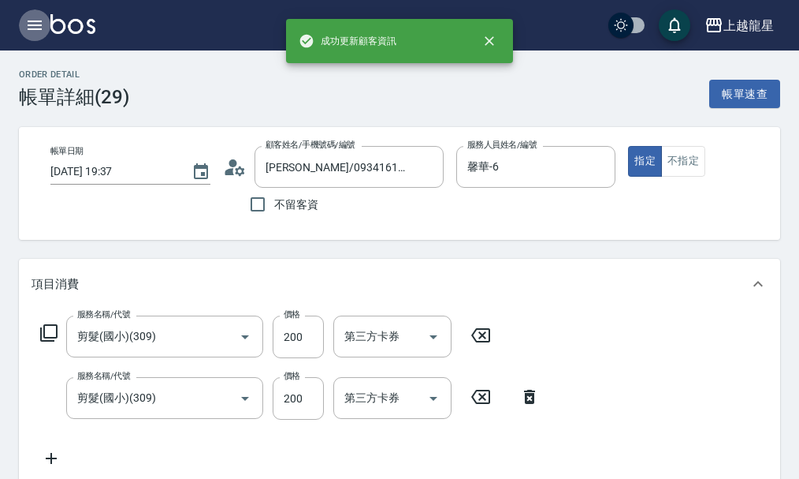
click at [28, 14] on button "button" at bounding box center [35, 25] width 32 height 32
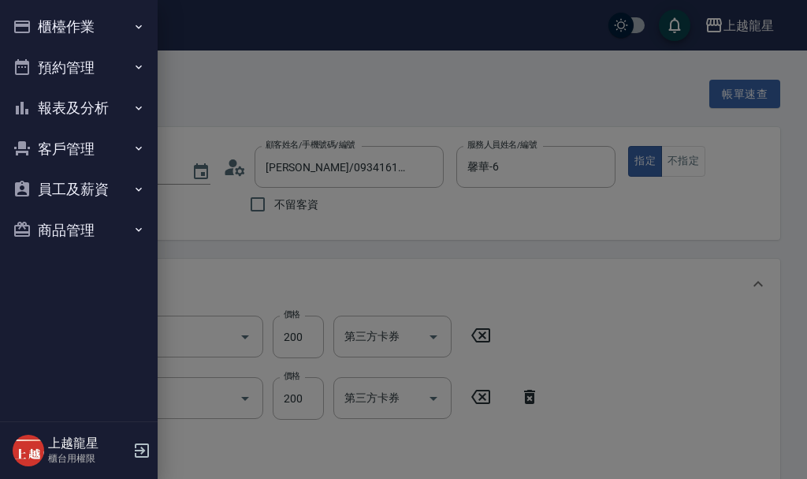
click at [100, 31] on button "櫃檯作業" at bounding box center [78, 26] width 145 height 41
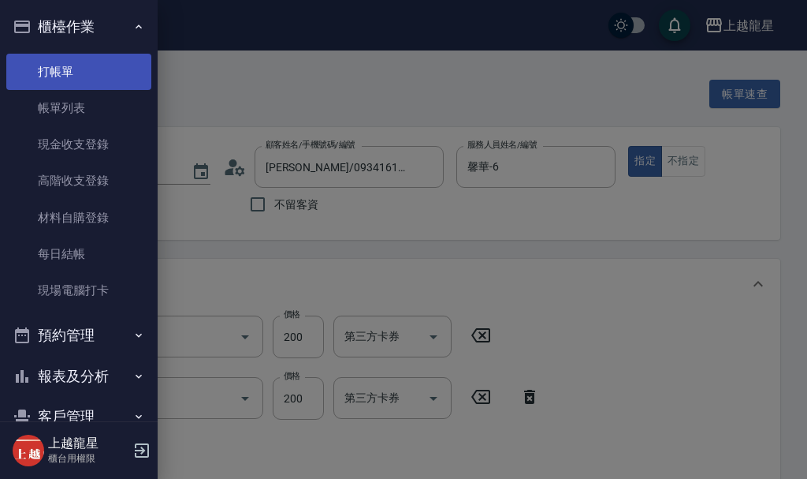
click at [89, 78] on link "打帳單" at bounding box center [78, 72] width 145 height 36
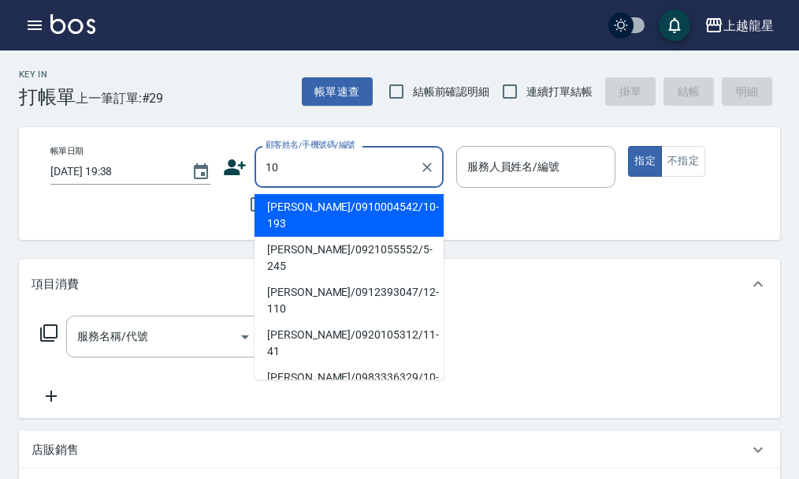
type input "[PERSON_NAME]/0910004542/10-193"
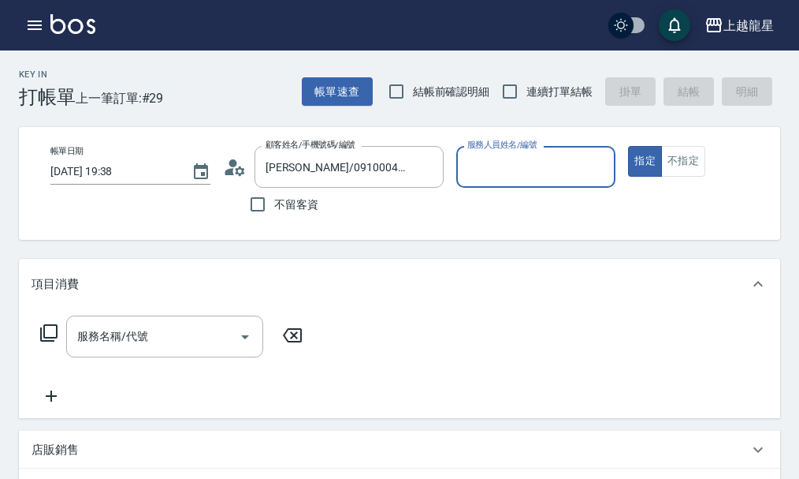
click at [628, 146] on button "指定" at bounding box center [645, 161] width 34 height 31
type button "true"
type input "雅君-7"
click at [31, 19] on icon "button" at bounding box center [34, 25] width 19 height 19
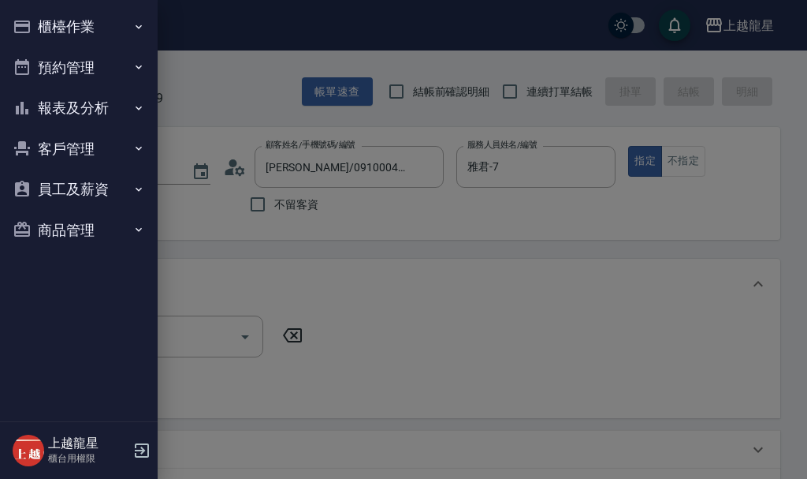
click at [31, 19] on icon "button" at bounding box center [22, 26] width 19 height 19
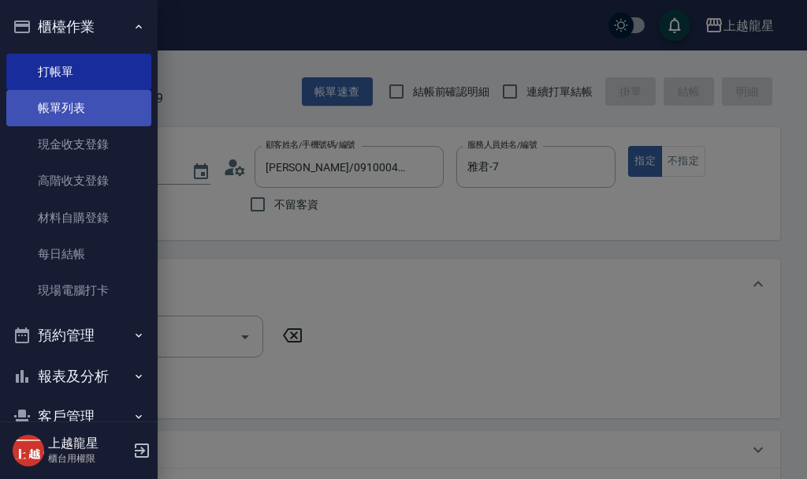
click at [95, 125] on link "帳單列表" at bounding box center [78, 108] width 145 height 36
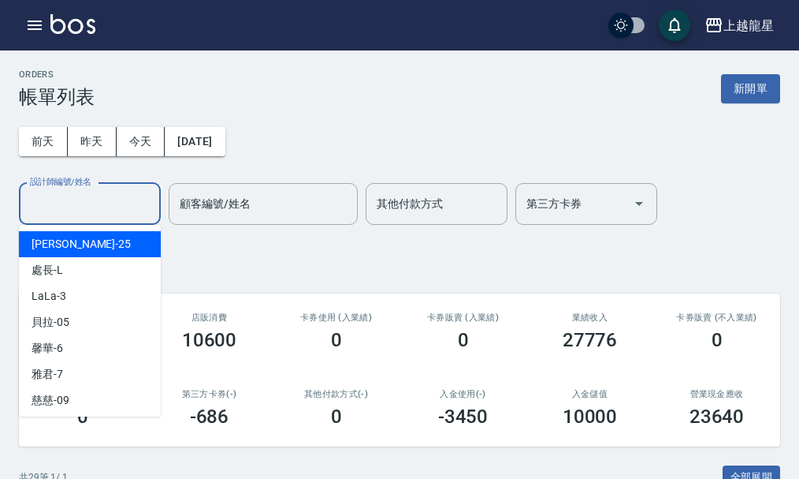
click at [123, 206] on input "設計師編號/姓名" at bounding box center [90, 204] width 128 height 28
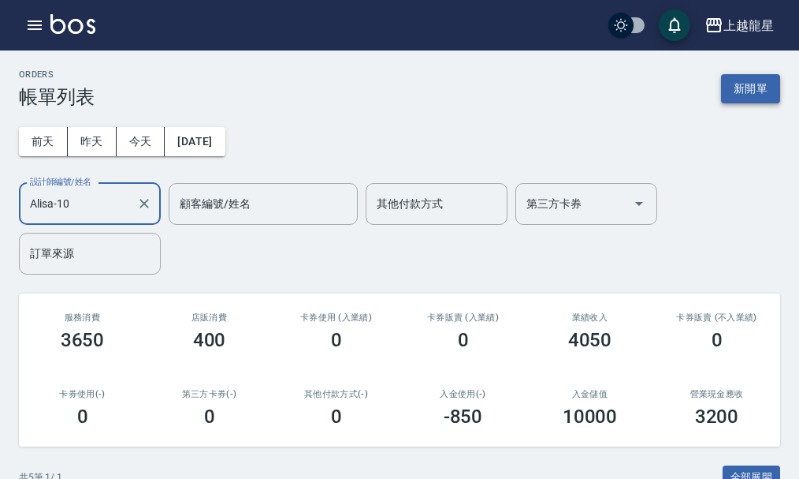
type input "Alisa-10"
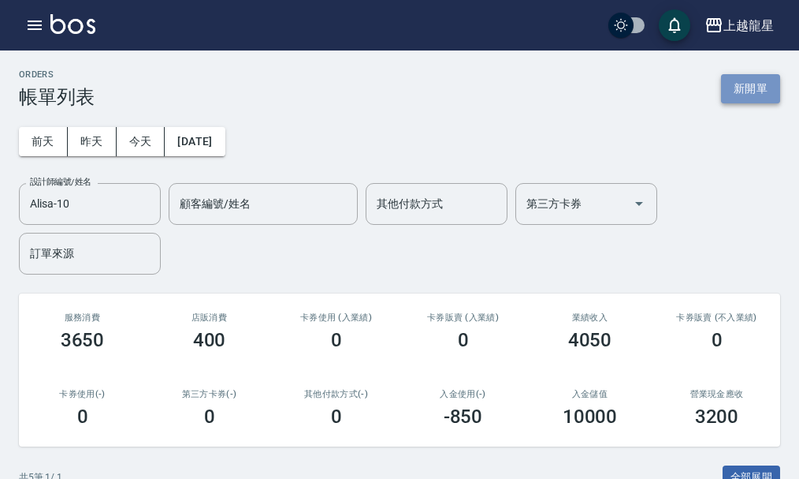
click at [751, 86] on button "新開單" at bounding box center [750, 88] width 59 height 29
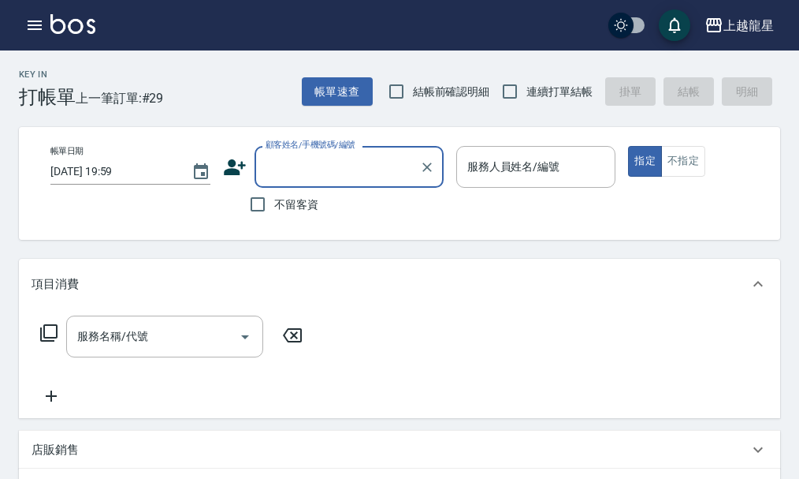
type input "ㄎ"
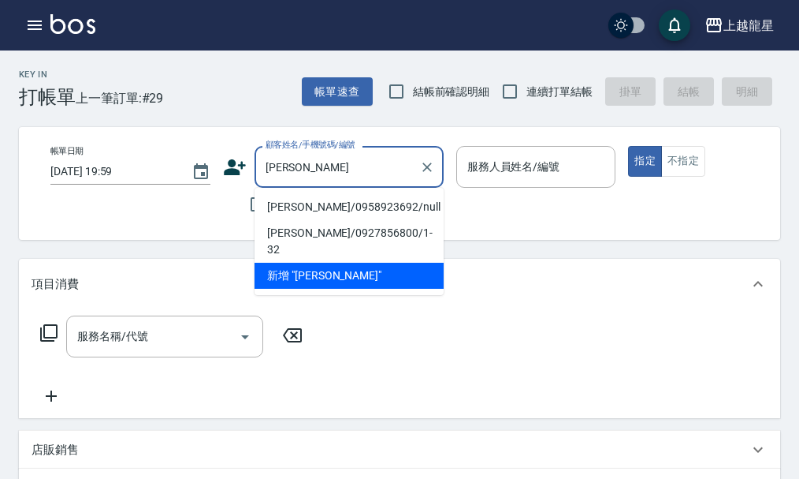
click at [294, 207] on li "[PERSON_NAME]/0958923692/null" at bounding box center [349, 207] width 189 height 26
type input "[PERSON_NAME]/0958923692/null"
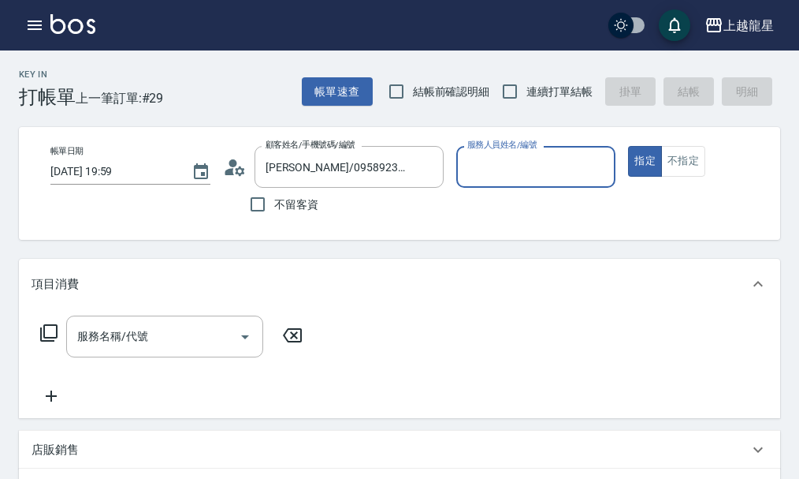
type input "雅君-7"
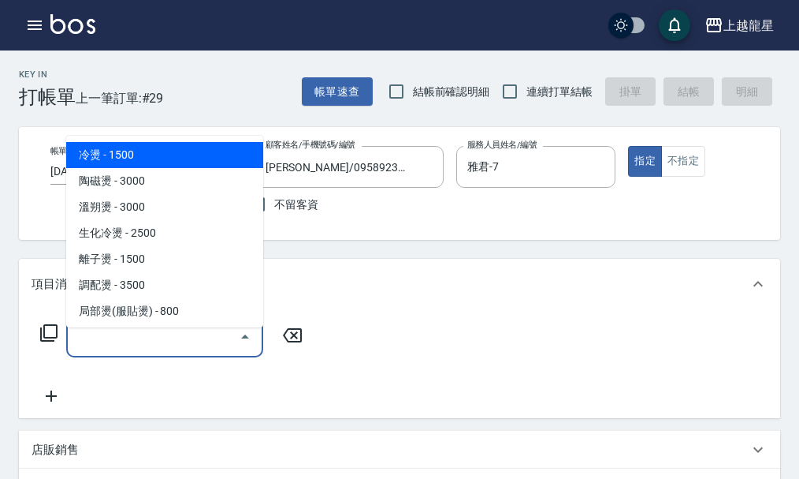
click at [162, 350] on input "服務名稱/代號" at bounding box center [152, 336] width 159 height 28
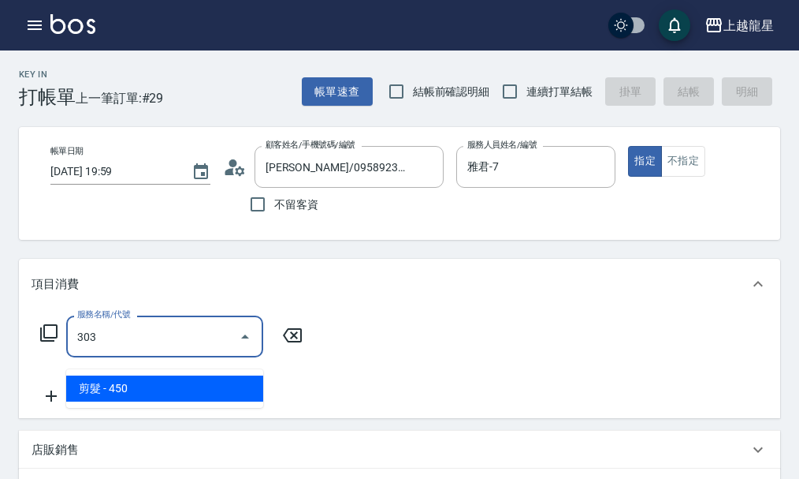
type input "剪髮(303)"
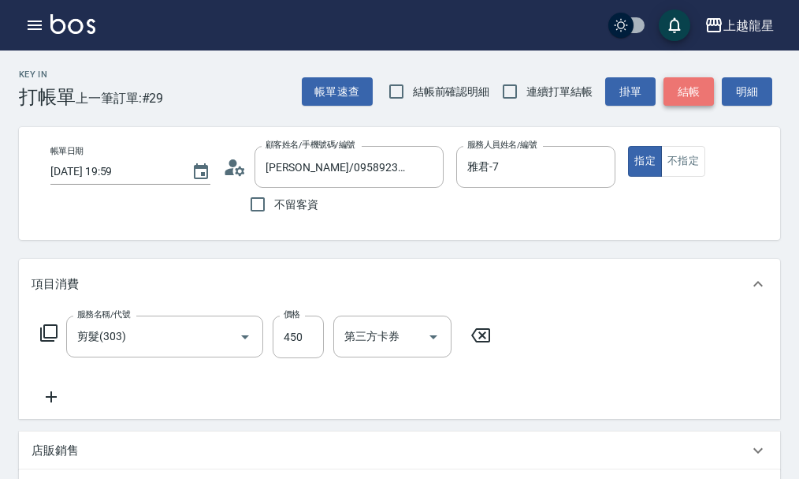
click at [697, 84] on button "結帳" at bounding box center [689, 91] width 50 height 29
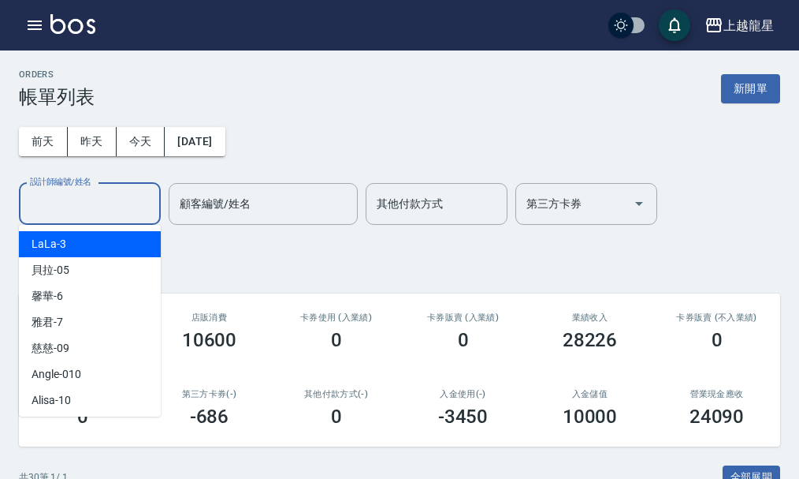
click at [61, 213] on input "設計師編號/姓名" at bounding box center [90, 204] width 128 height 28
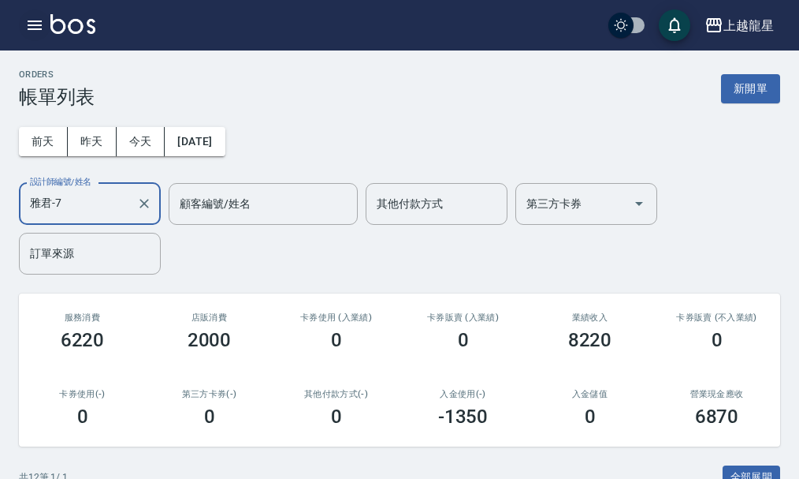
type input "雅君-7"
click at [41, 22] on icon "button" at bounding box center [35, 24] width 14 height 9
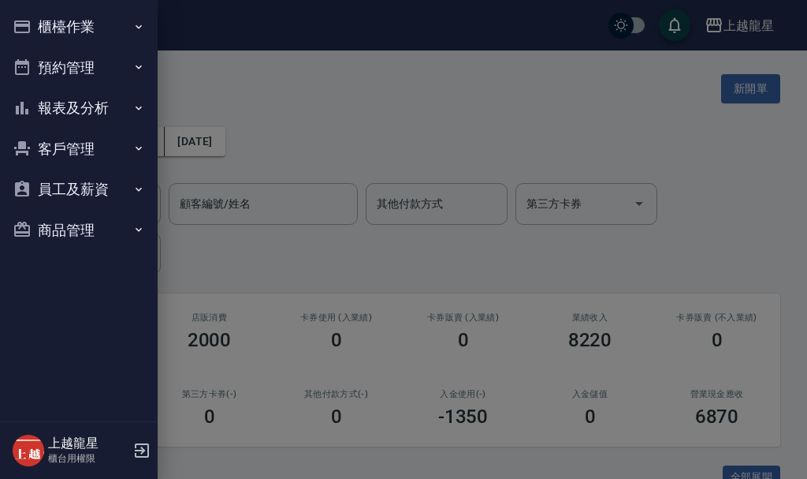
click at [73, 25] on button "櫃檯作業" at bounding box center [78, 26] width 145 height 41
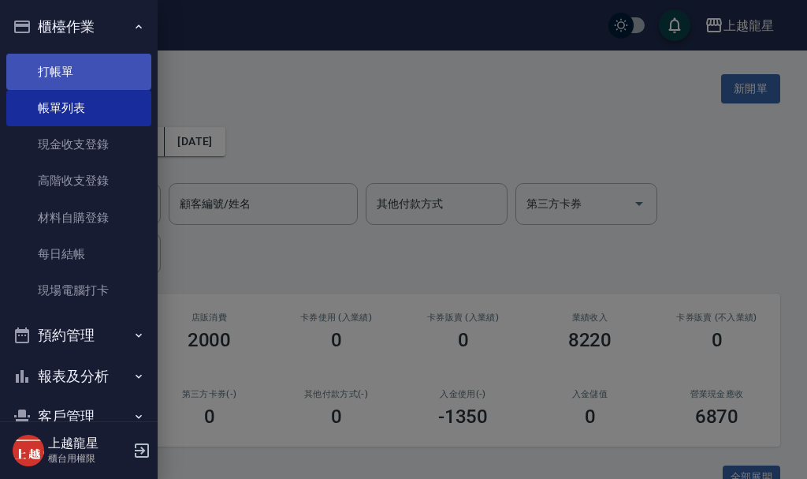
click at [94, 73] on link "打帳單" at bounding box center [78, 72] width 145 height 36
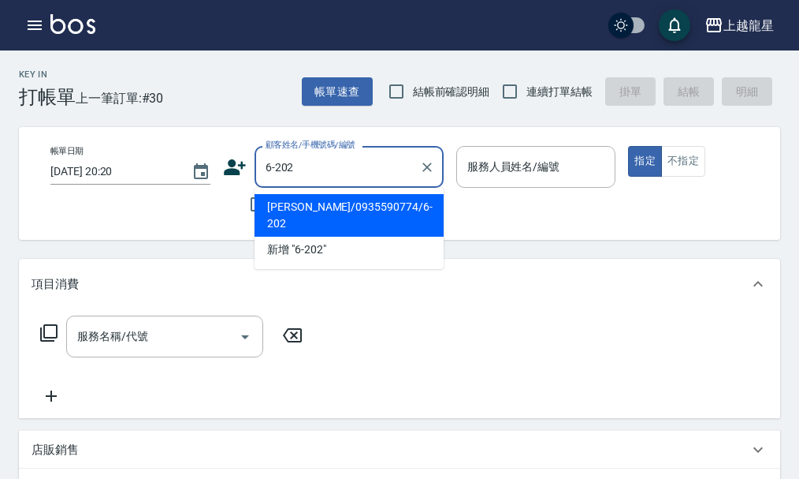
type input "[PERSON_NAME]/0935590774/6-202"
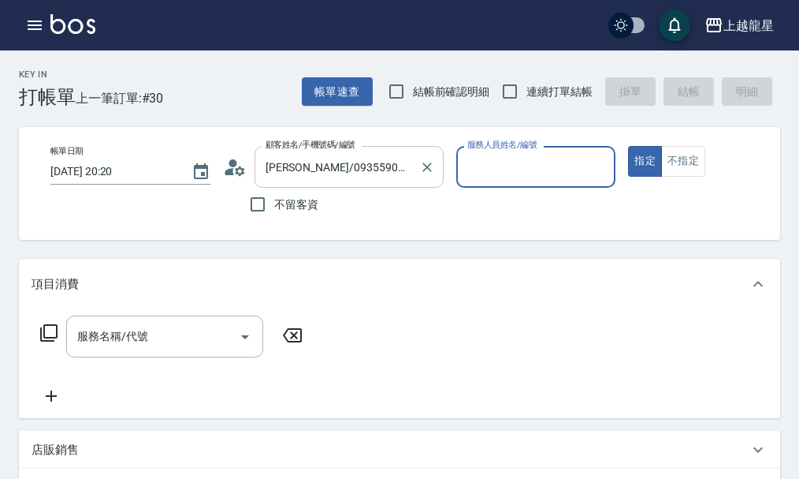
type input "Alisa-10"
click at [155, 349] on input "服務名稱/代號" at bounding box center [152, 336] width 159 height 28
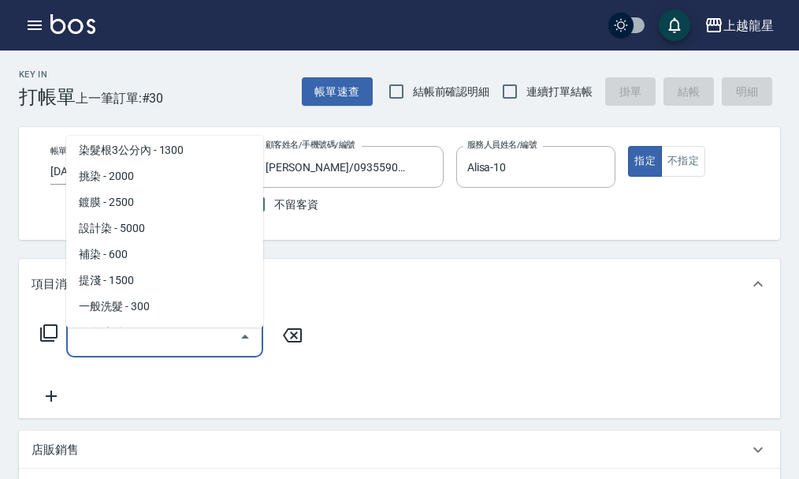
scroll to position [394, 0]
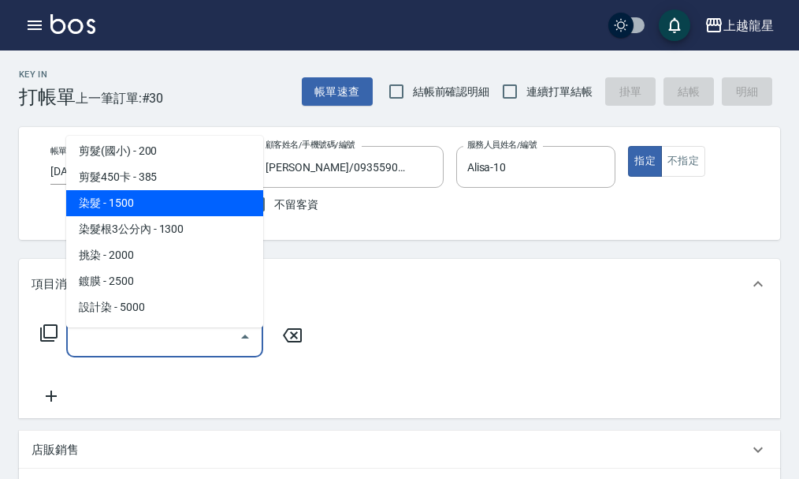
click at [162, 203] on span "染髮 - 1500" at bounding box center [164, 203] width 197 height 26
type input "染髮(400)"
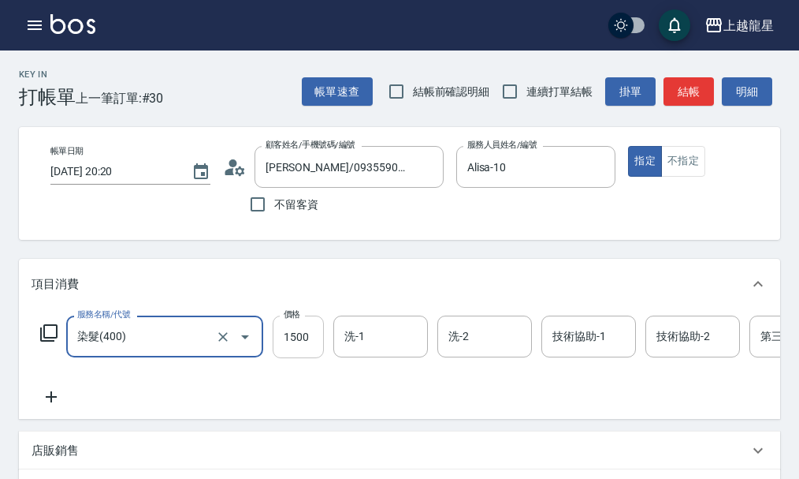
click at [300, 358] on input "1500" at bounding box center [298, 336] width 51 height 43
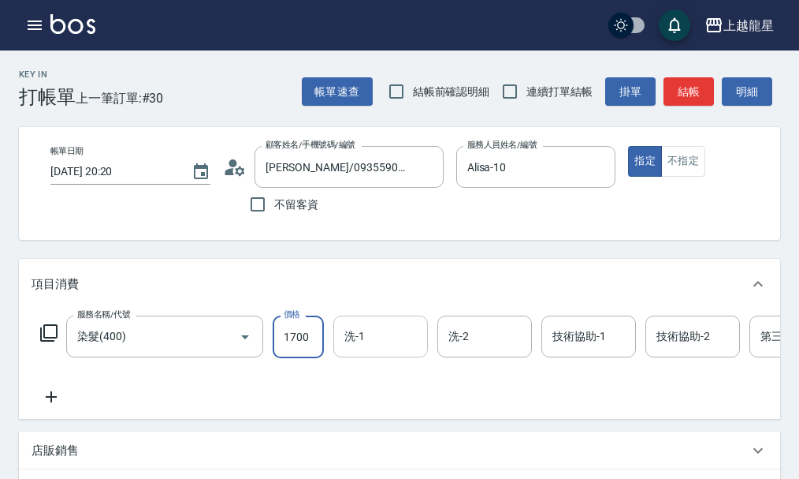
type input "1700"
click at [384, 348] on input "洗-1" at bounding box center [381, 336] width 80 height 28
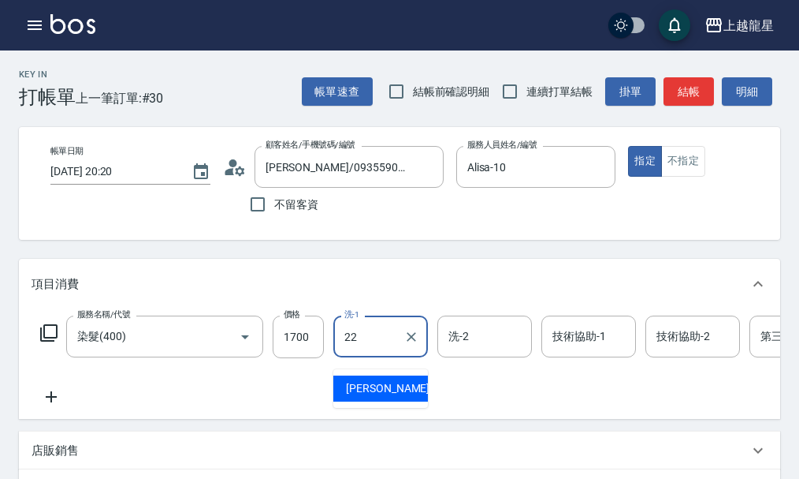
type input "[PERSON_NAME]-22"
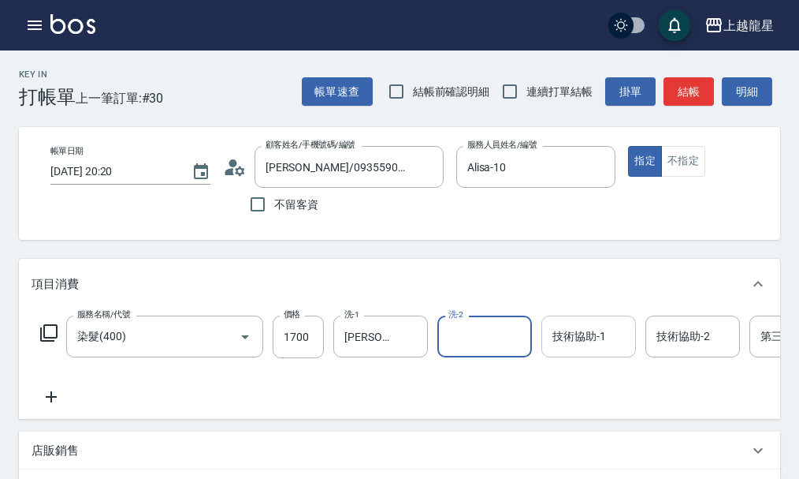
click at [564, 356] on div "技術協助-1 技術協助-1" at bounding box center [589, 336] width 95 height 42
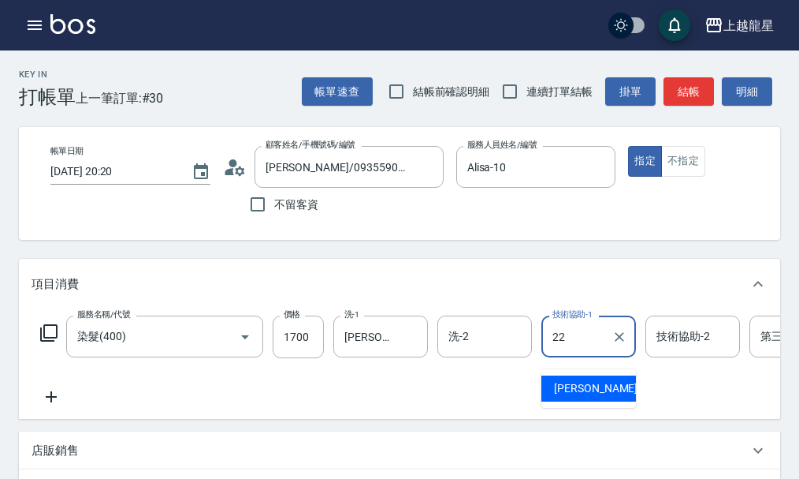
type input "[PERSON_NAME]-22"
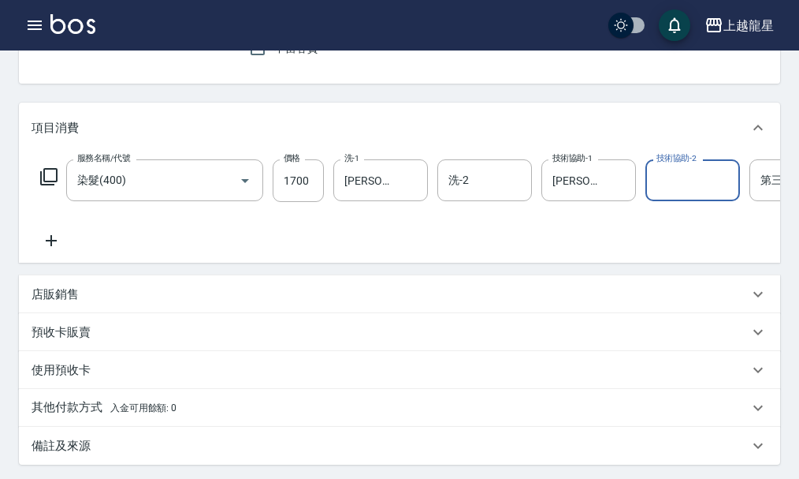
scroll to position [158, 0]
click at [47, 248] on icon at bounding box center [51, 238] width 39 height 19
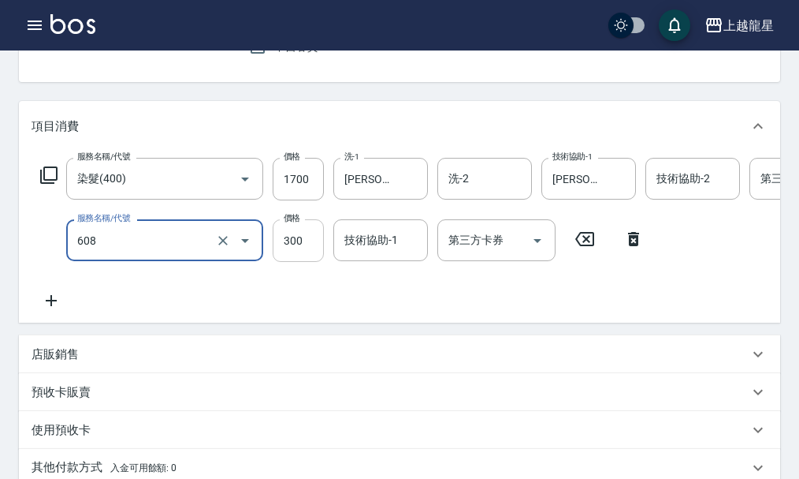
type input "頭皮隔離(608)"
click at [315, 256] on input "300" at bounding box center [298, 240] width 51 height 43
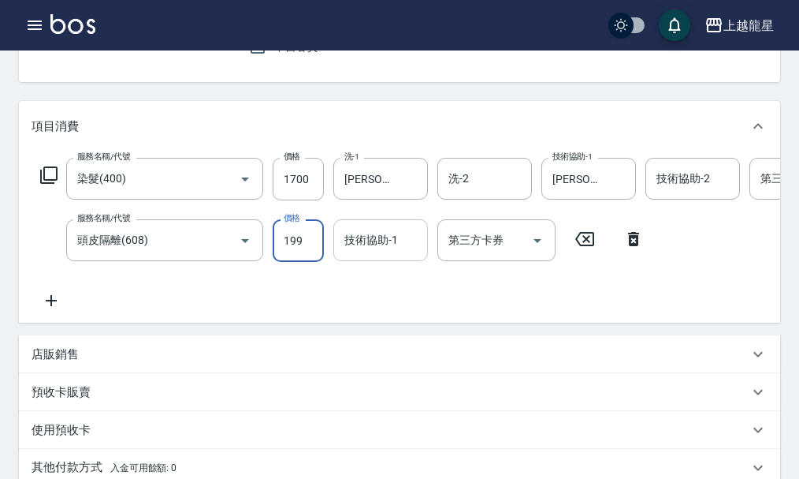
type input "199"
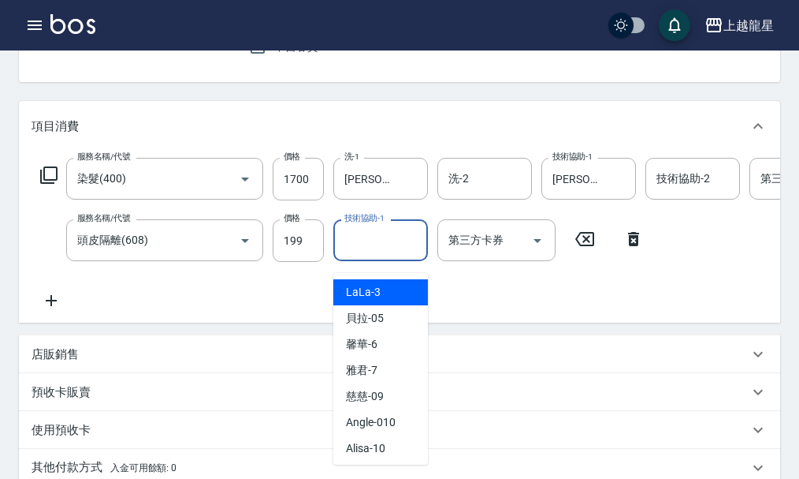
click at [355, 254] on input "技術協助-1" at bounding box center [381, 240] width 80 height 28
type input "2"
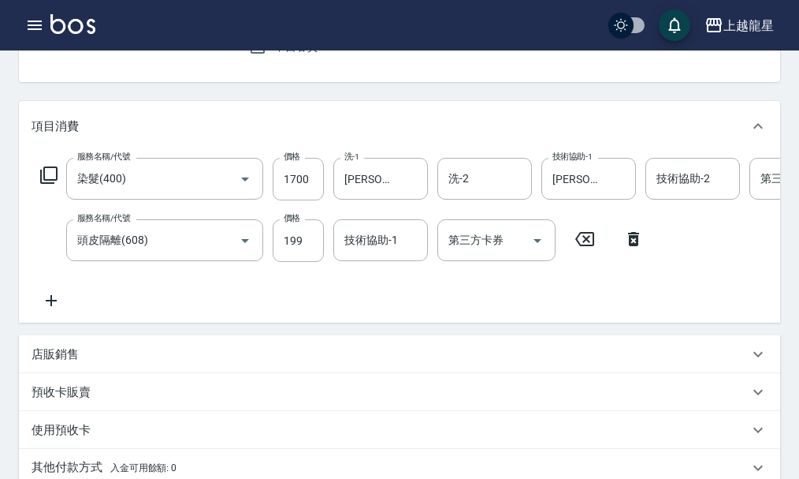
click at [629, 246] on icon at bounding box center [633, 239] width 11 height 14
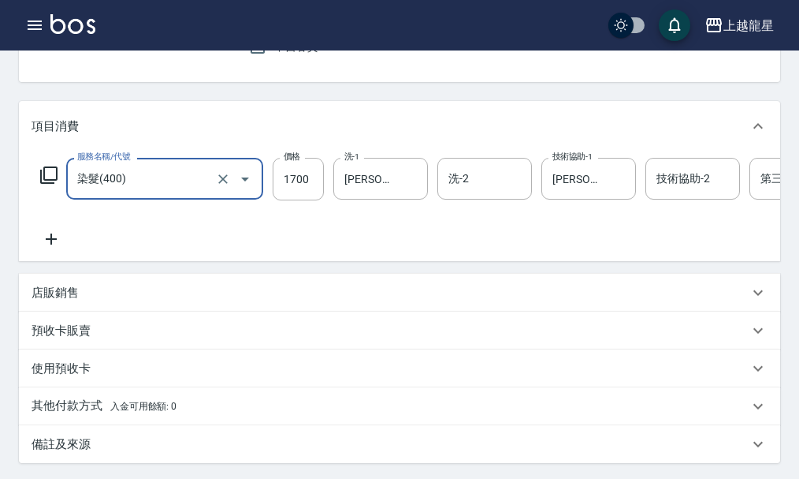
click at [62, 301] on p "店販銷售" at bounding box center [55, 293] width 47 height 17
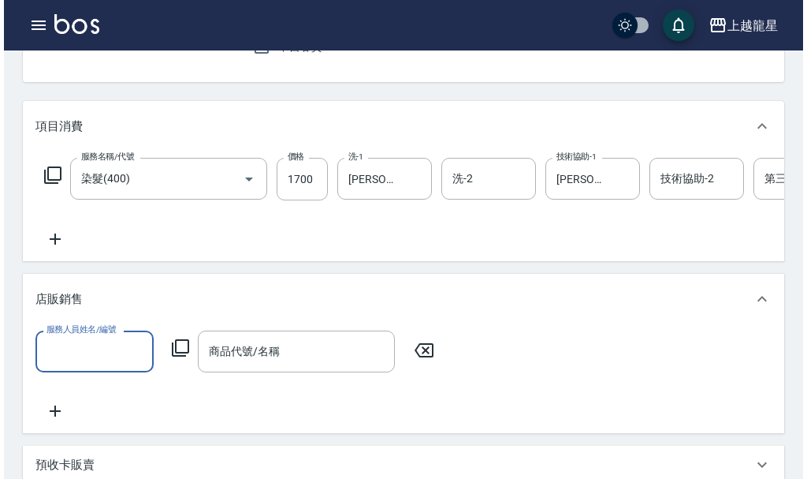
scroll to position [0, 0]
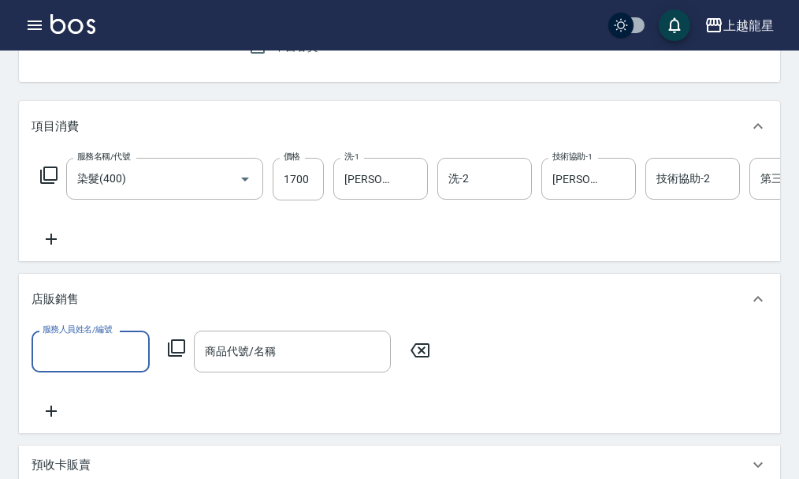
click at [173, 361] on div "服務人員姓名/編號 服務人員姓名/編號 商品代號/名稱 商品代號/名稱" at bounding box center [236, 351] width 408 height 42
click at [178, 357] on icon at bounding box center [176, 347] width 19 height 19
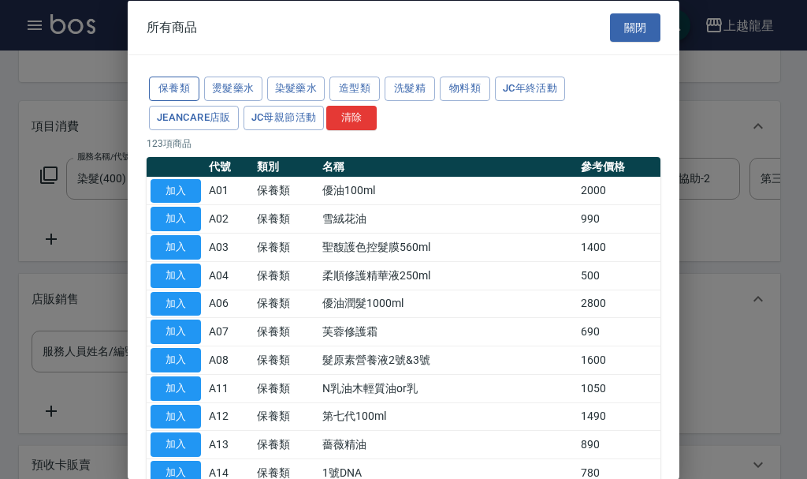
click at [183, 76] on button "保養類" at bounding box center [174, 88] width 50 height 24
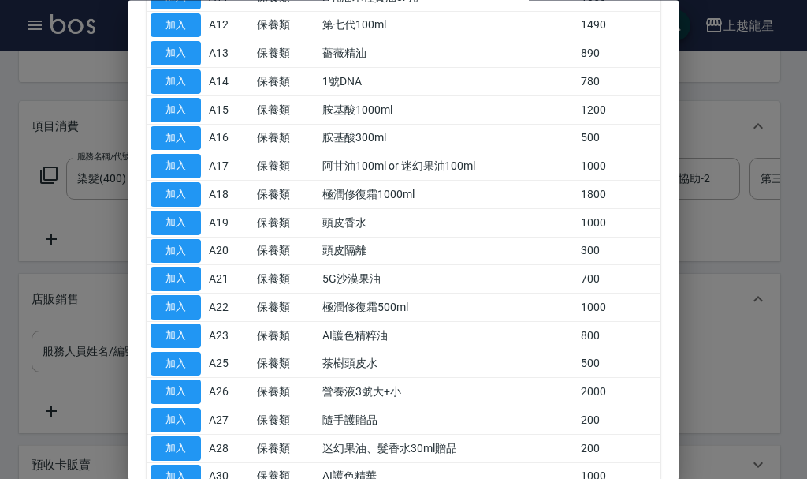
scroll to position [489, 0]
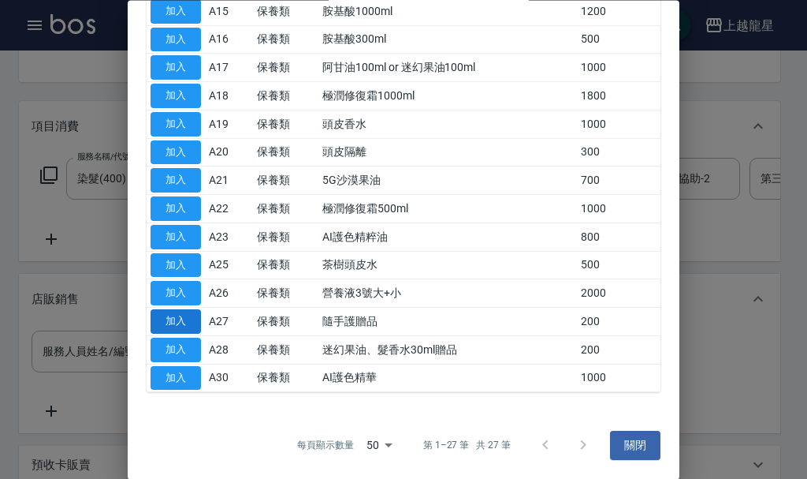
click at [168, 314] on button "加入" at bounding box center [176, 322] width 50 height 24
type input "隨手護贈品"
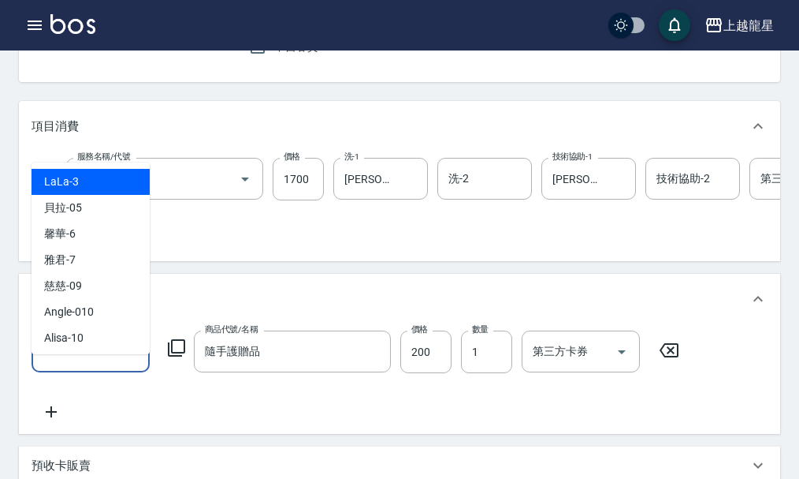
click at [122, 365] on input "服務人員姓名/編號" at bounding box center [91, 351] width 104 height 28
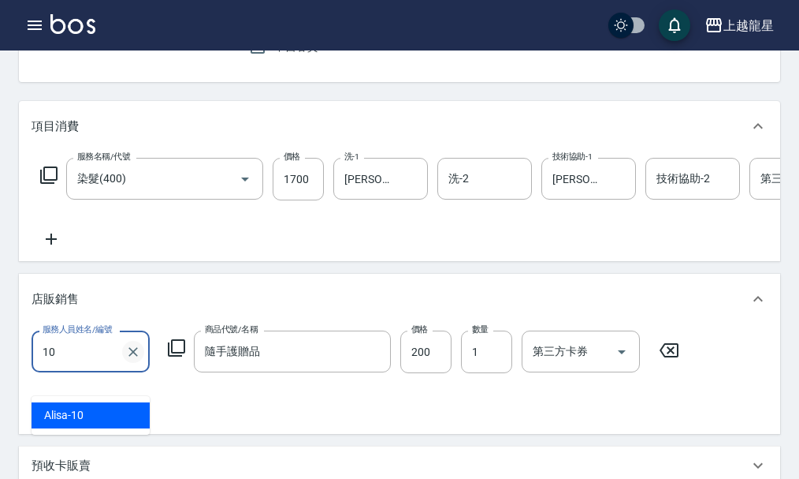
type input "Alisa-10"
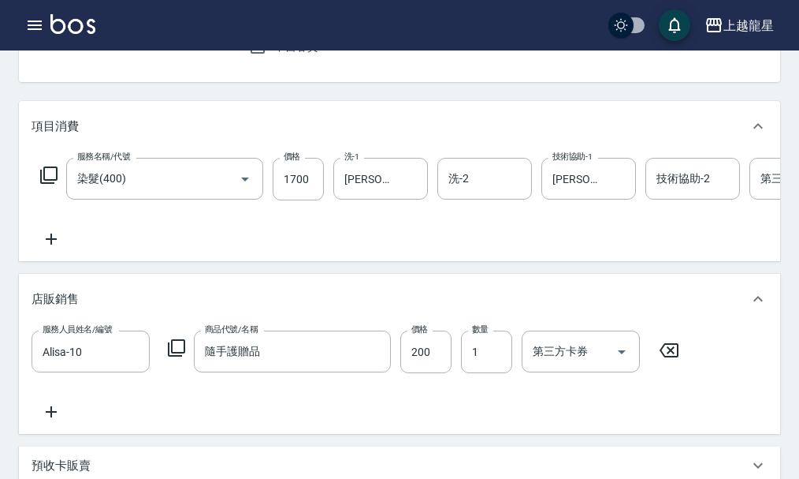
click at [181, 357] on icon at bounding box center [176, 347] width 19 height 19
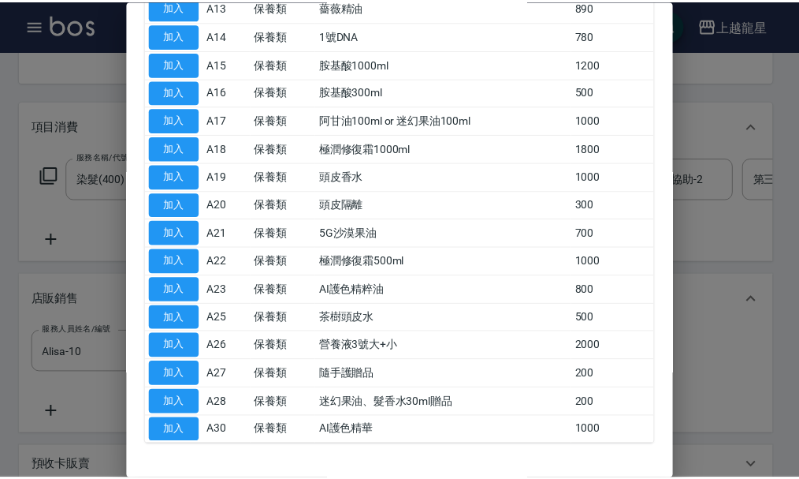
scroll to position [410, 0]
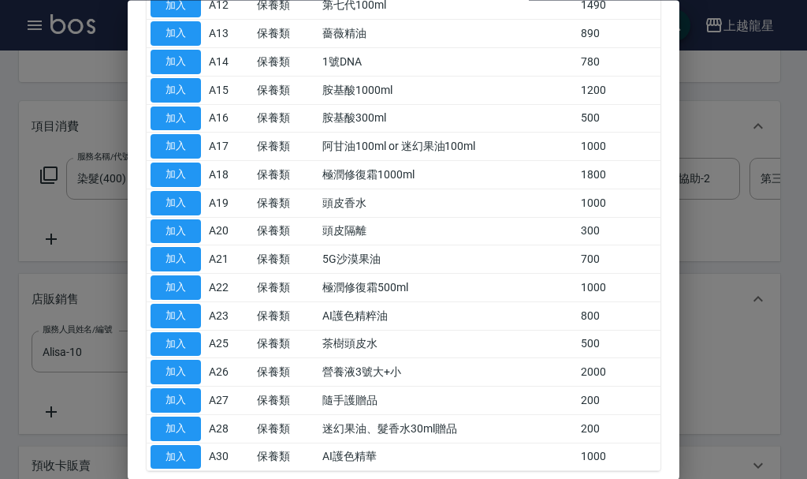
click at [201, 233] on td "加入" at bounding box center [176, 232] width 58 height 28
click at [190, 233] on button "加入" at bounding box center [176, 231] width 50 height 24
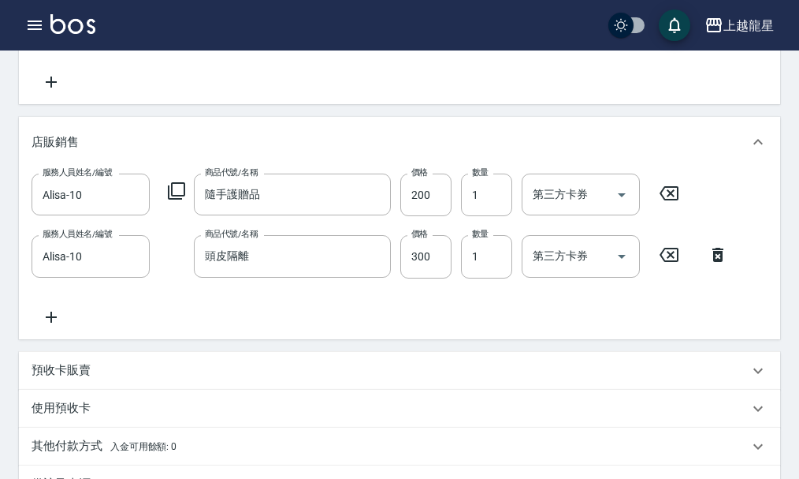
scroll to position [315, 0]
click at [437, 277] on input "300" at bounding box center [425, 255] width 51 height 43
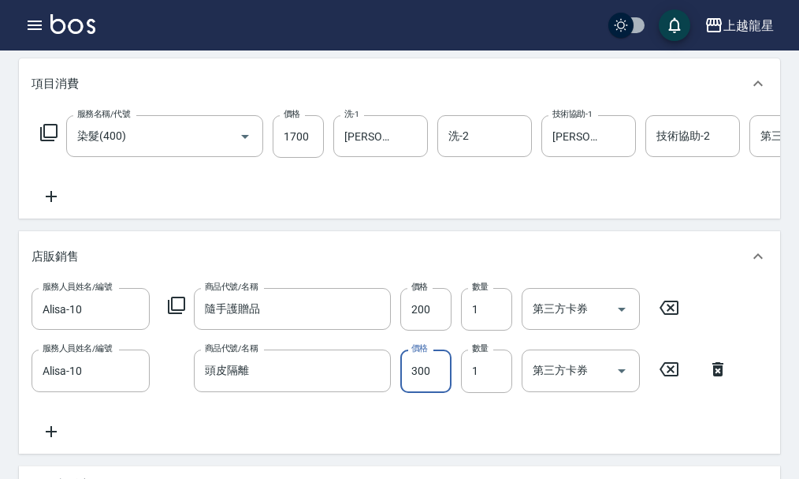
scroll to position [237, 0]
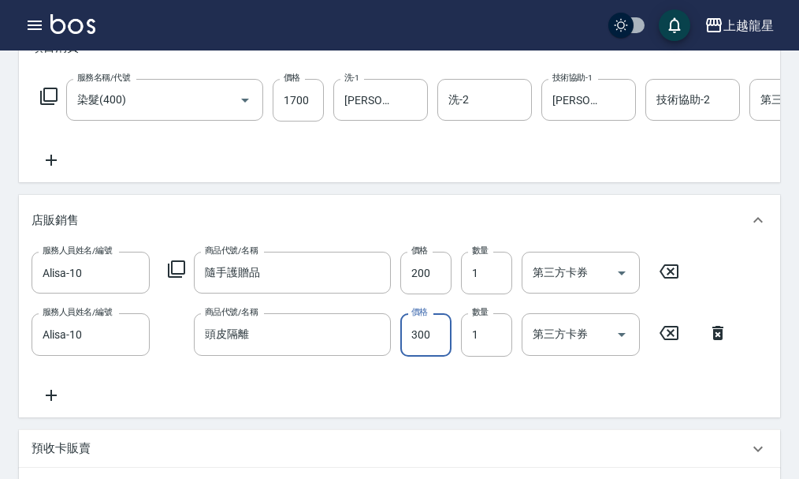
click at [432, 356] on input "300" at bounding box center [425, 334] width 51 height 43
click at [434, 354] on input "190" at bounding box center [425, 334] width 51 height 43
type input "199"
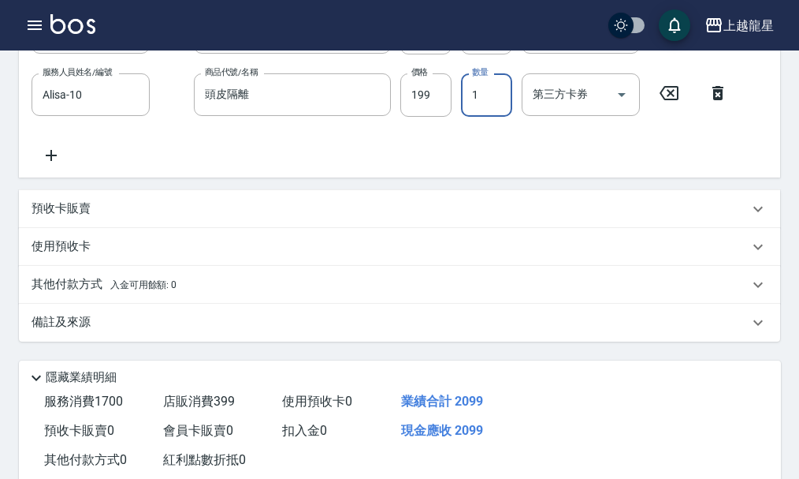
scroll to position [309, 0]
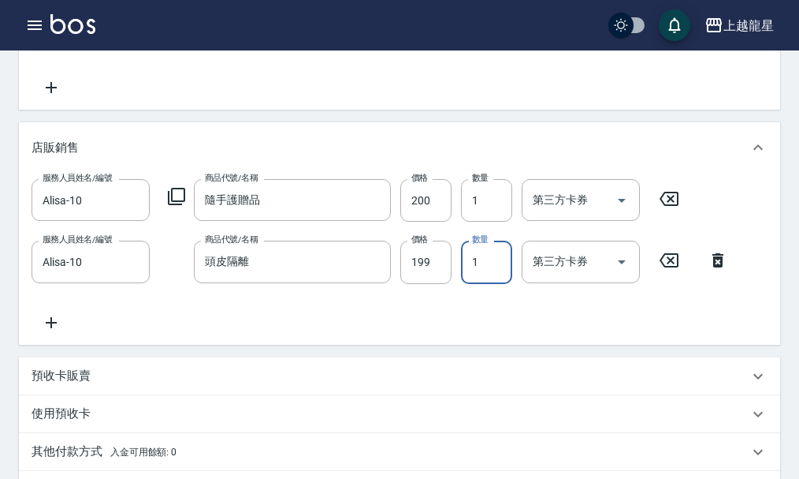
click at [173, 206] on icon at bounding box center [176, 196] width 19 height 19
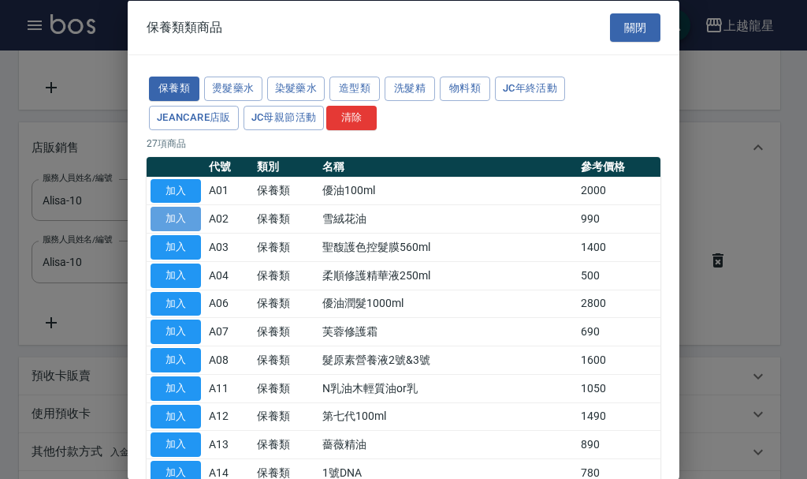
click at [192, 215] on button "加入" at bounding box center [176, 219] width 50 height 24
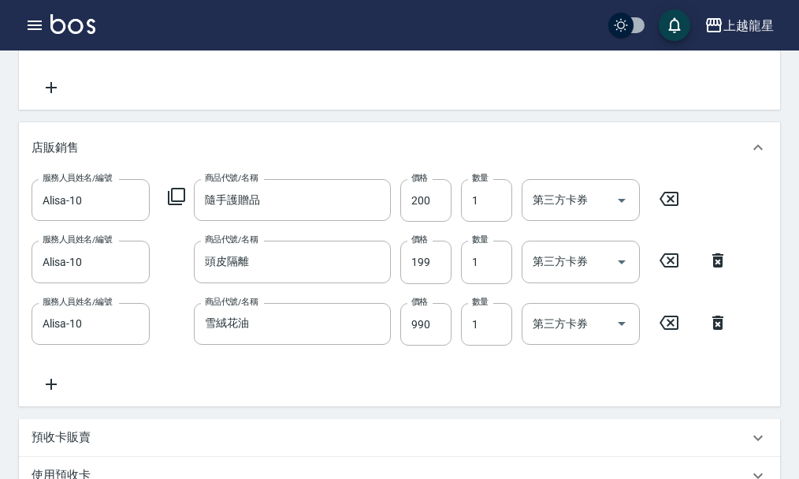
click at [400, 345] on div "服務人員姓名/編號 [PERSON_NAME]-10 服務人員姓名/編號 商品代號/名稱 雪絨花油 商品代號/名稱 價格 990 價格 數量 1 數量 第三方…" at bounding box center [385, 324] width 706 height 43
click at [413, 345] on input "990" at bounding box center [425, 324] width 51 height 43
type input "800"
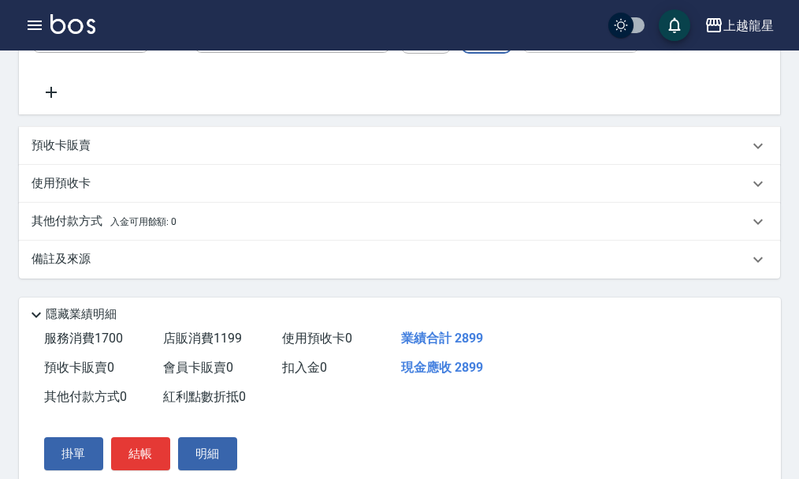
scroll to position [686, 0]
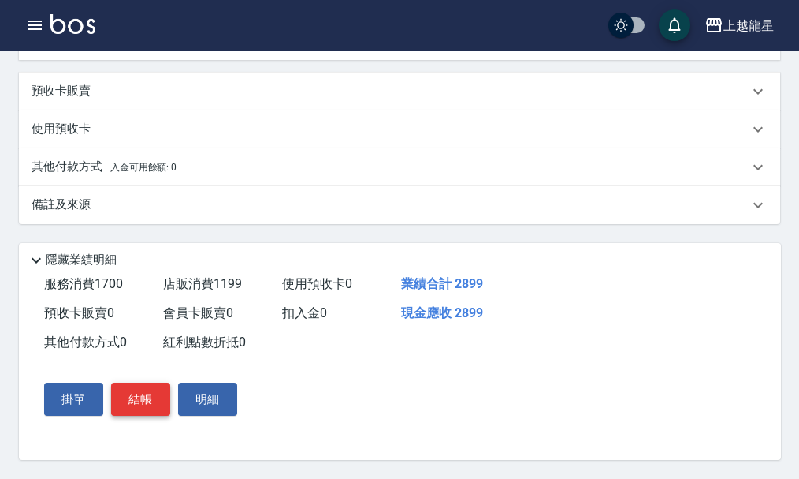
click at [121, 392] on button "結帳" at bounding box center [140, 398] width 59 height 33
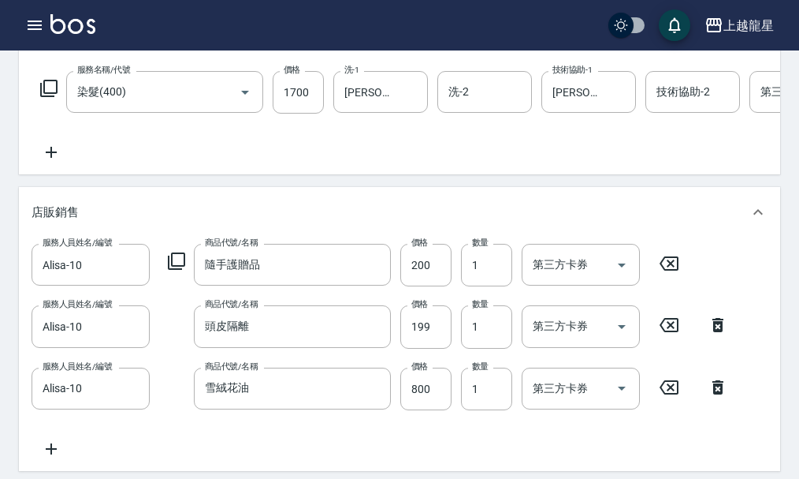
scroll to position [55, 0]
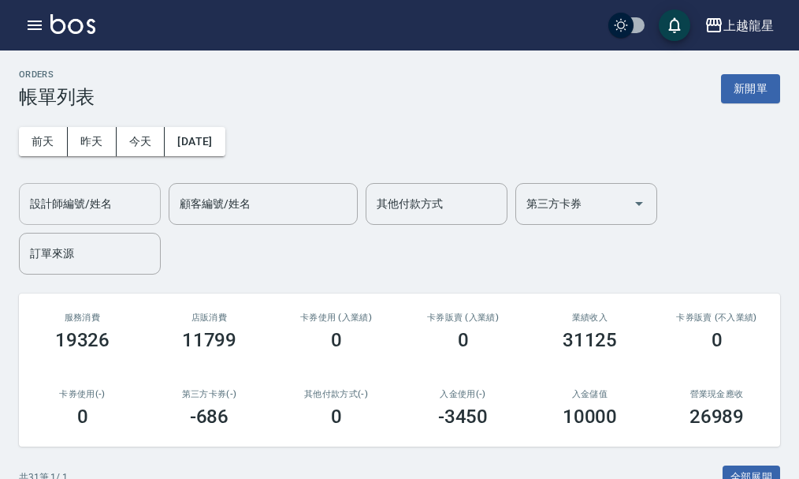
click at [61, 193] on div "設計師編號/姓名 設計師編號/姓名" at bounding box center [90, 204] width 142 height 42
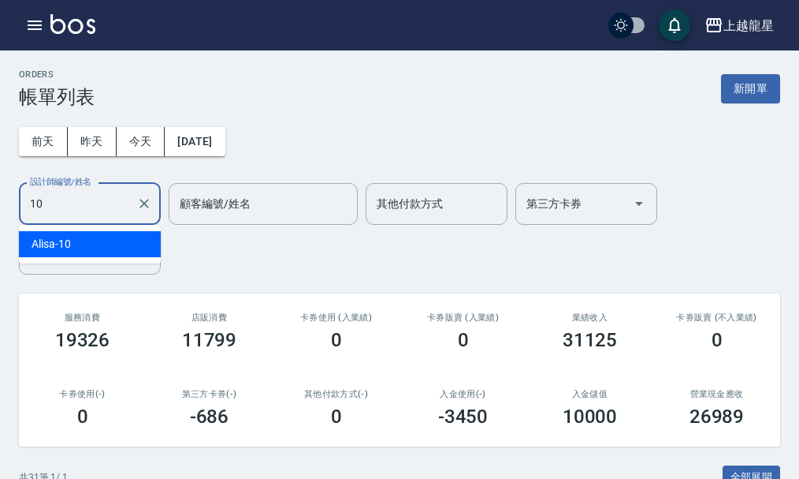
type input "Alisa-10"
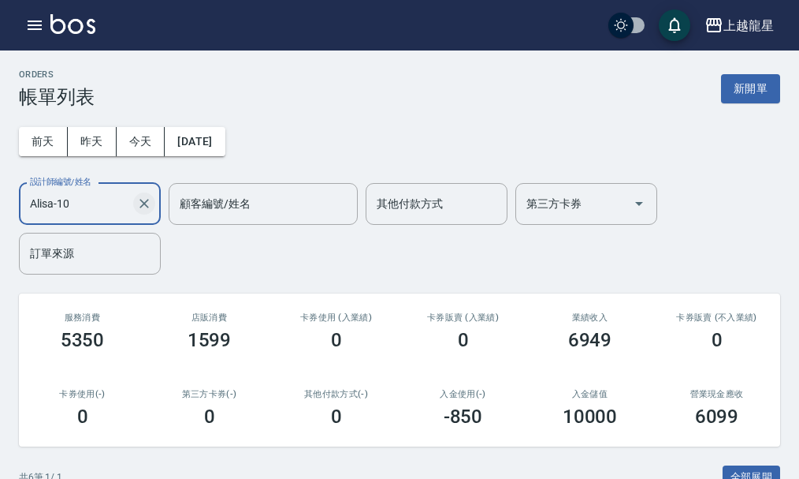
click at [148, 201] on icon "Clear" at bounding box center [144, 204] width 16 height 16
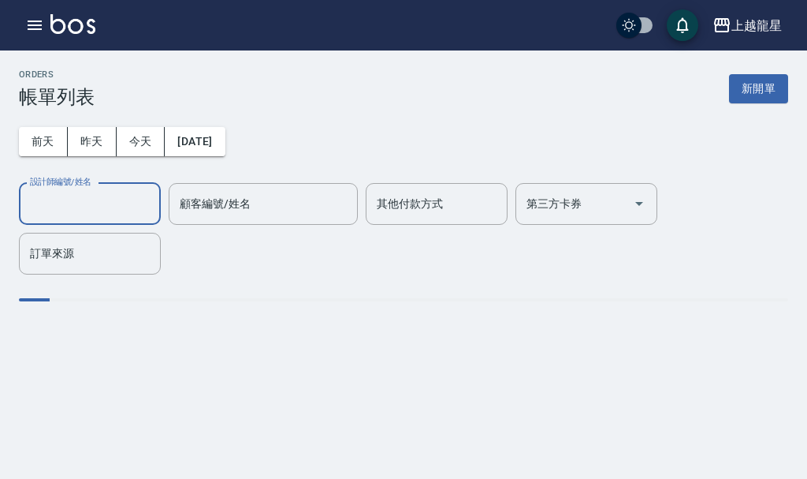
click at [83, 207] on input "設計師編號/姓名" at bounding box center [90, 204] width 128 height 28
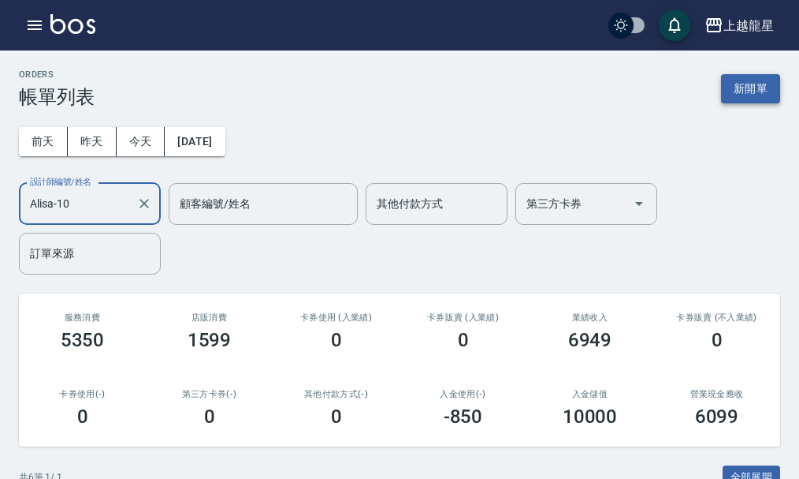
type input "Alisa-10"
click at [747, 99] on button "新開單" at bounding box center [750, 88] width 59 height 29
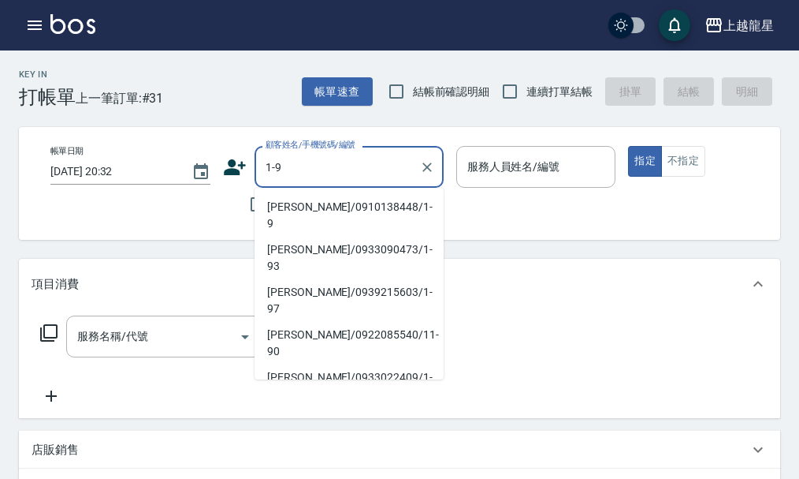
click at [363, 207] on li "[PERSON_NAME]/0910138448/1-9" at bounding box center [349, 215] width 189 height 43
type input "[PERSON_NAME]/0910138448/1-9"
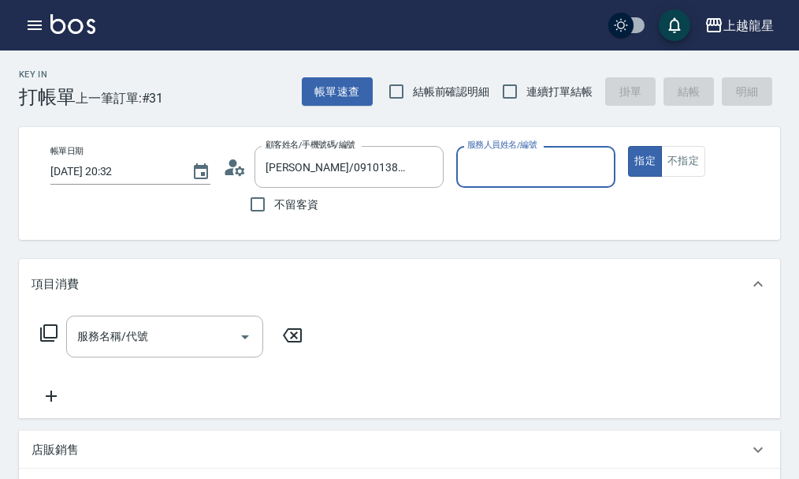
type input "雅君-7"
click at [158, 339] on input "服務名稱/代號" at bounding box center [152, 336] width 159 height 28
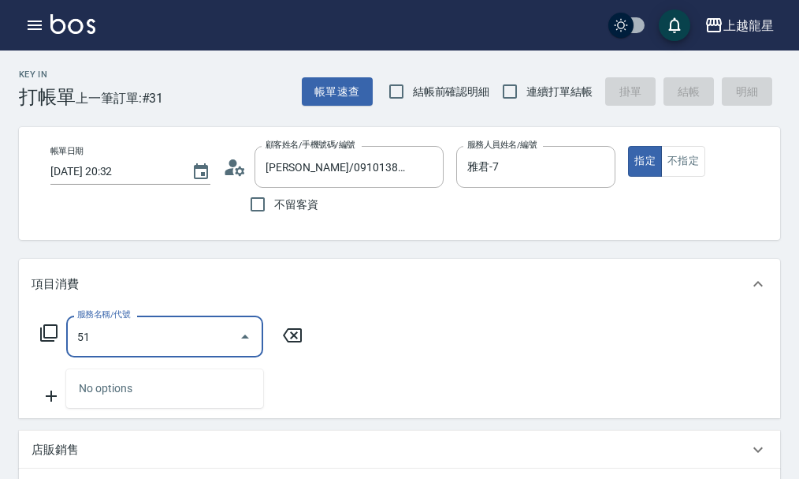
type input "5"
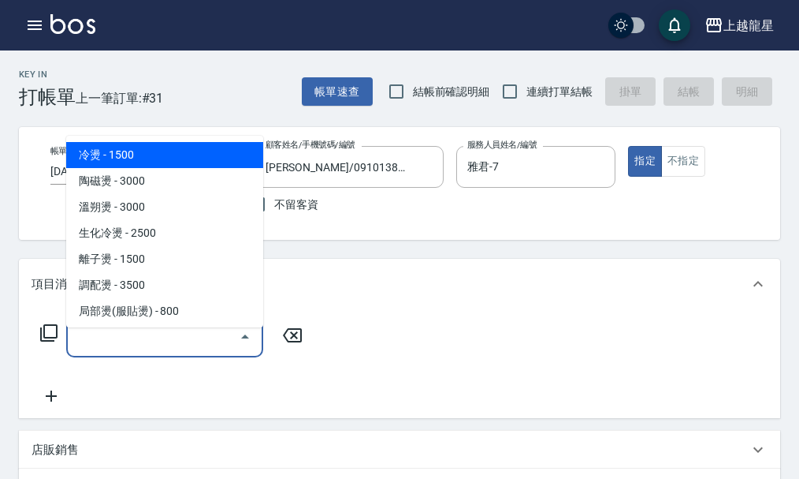
type input "ㄋ"
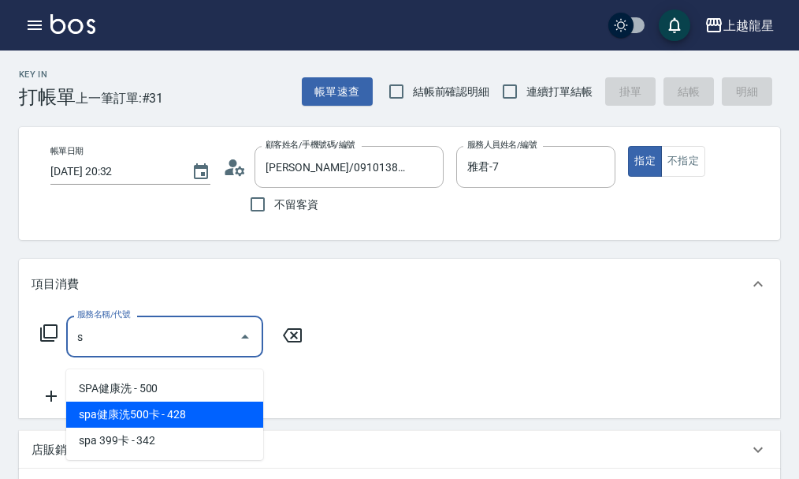
click at [196, 423] on span "spa健康洗500卡 - 428" at bounding box center [164, 414] width 197 height 26
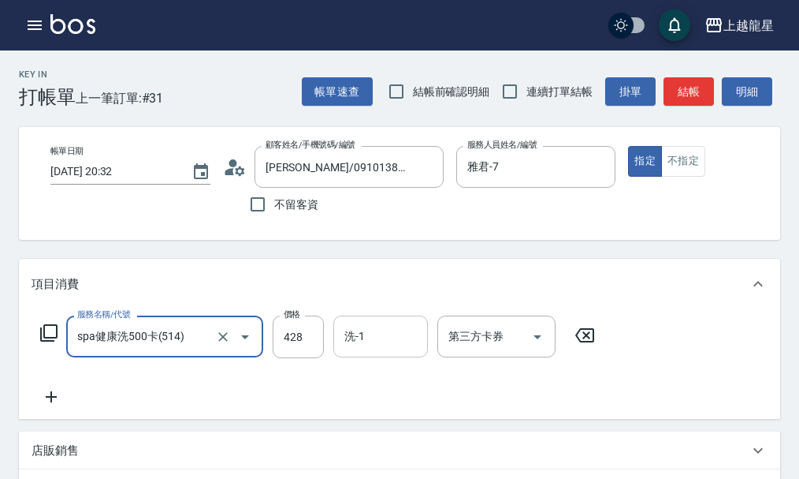
type input "spa健康洗500卡(514)"
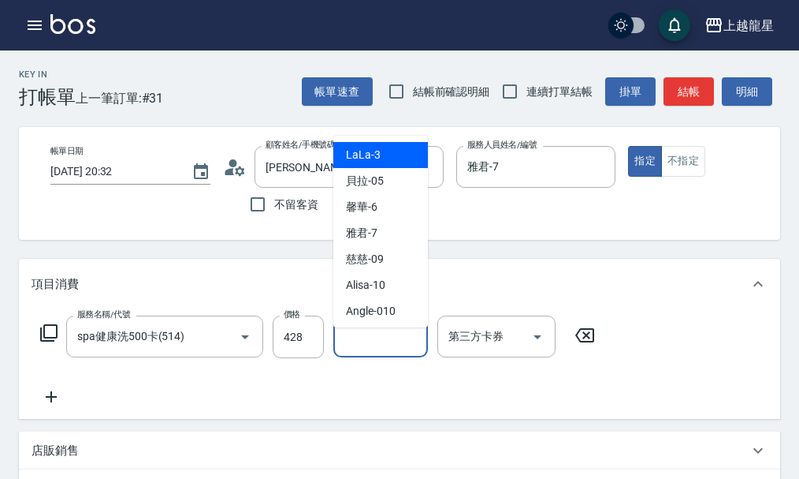
click at [360, 351] on div "洗-1 洗-1" at bounding box center [380, 336] width 95 height 42
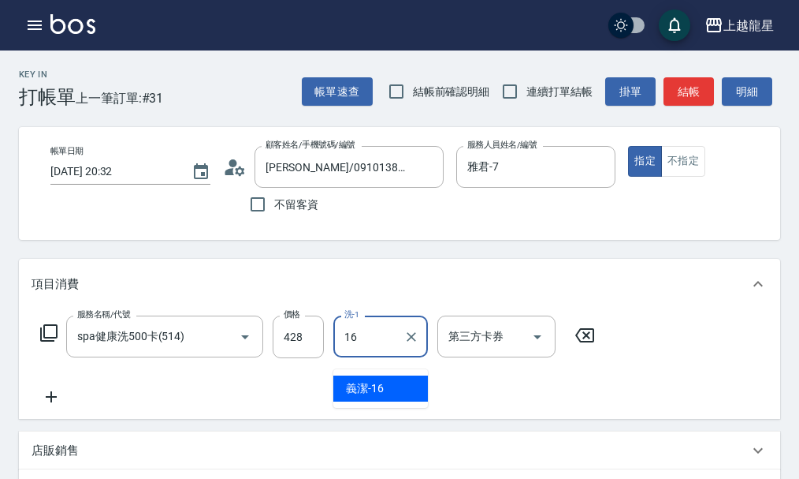
type input "義潔-16"
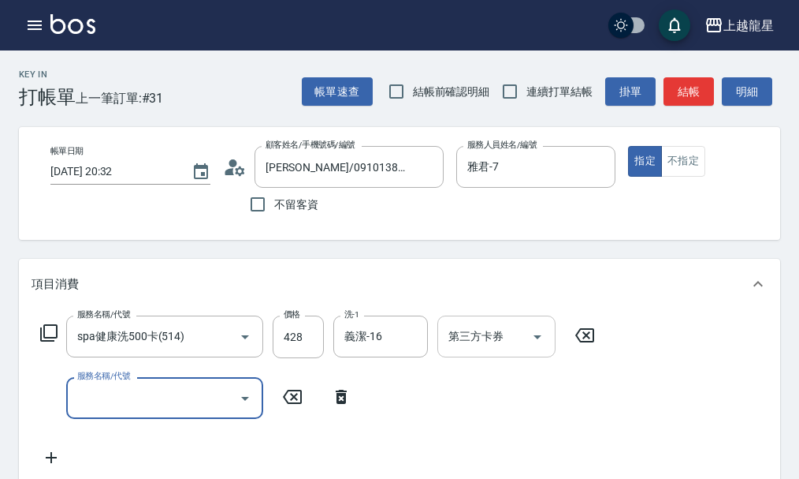
click at [497, 353] on div "第三方卡券 第三方卡券" at bounding box center [497, 336] width 118 height 42
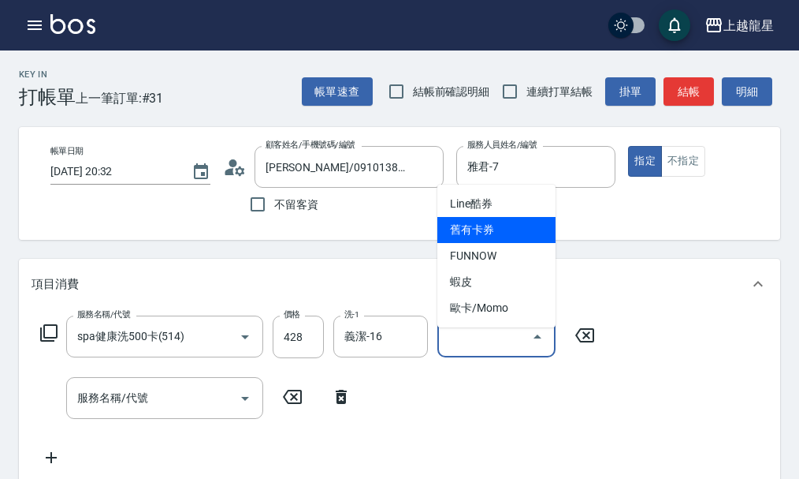
click at [498, 233] on span "舊有卡券" at bounding box center [497, 230] width 118 height 26
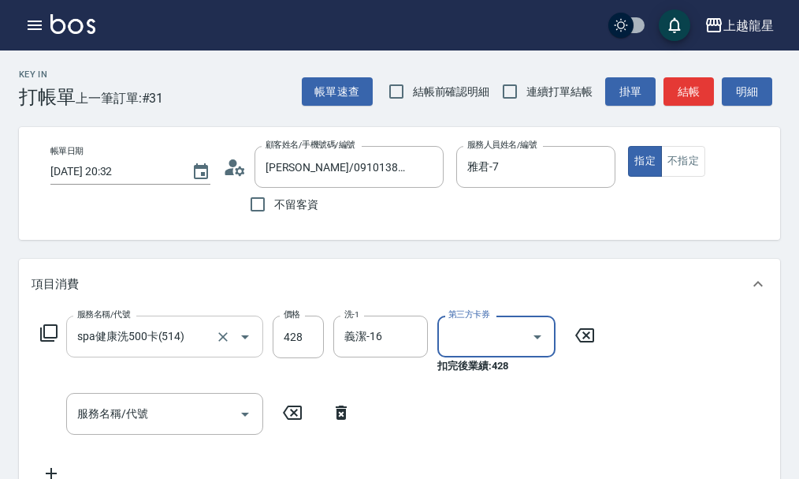
type input "舊有卡券"
click at [149, 421] on input "服務名稱/代號" at bounding box center [152, 414] width 159 height 28
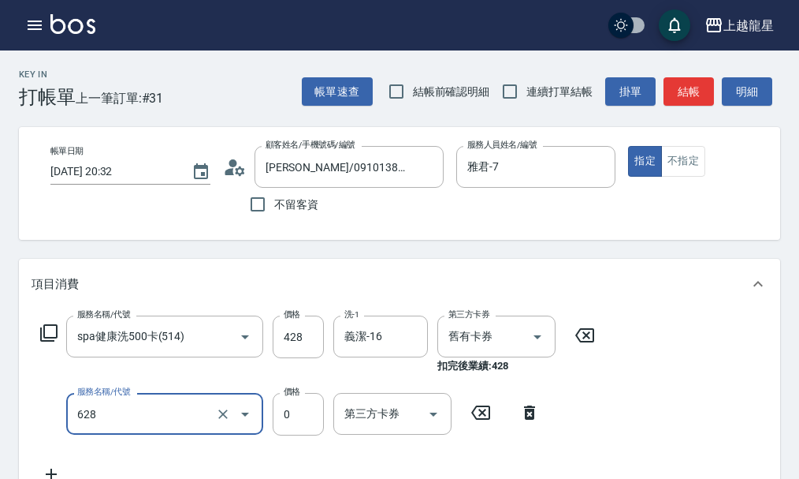
type input "1200以上護髮套卡(628)"
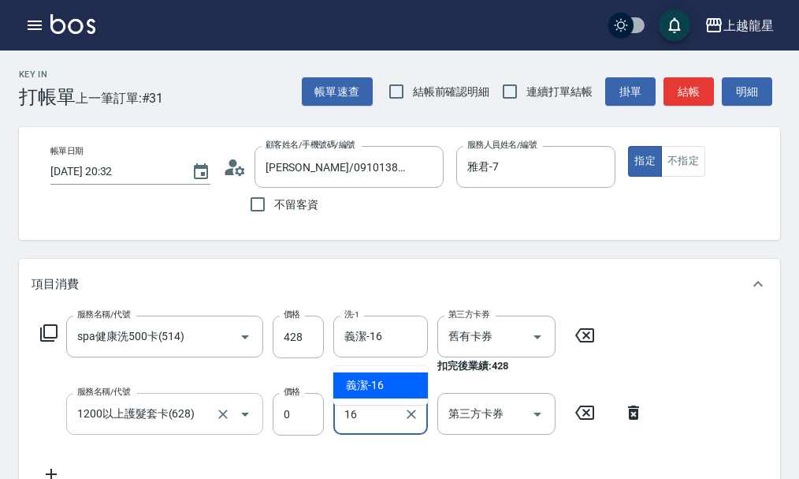
type input "義潔-16"
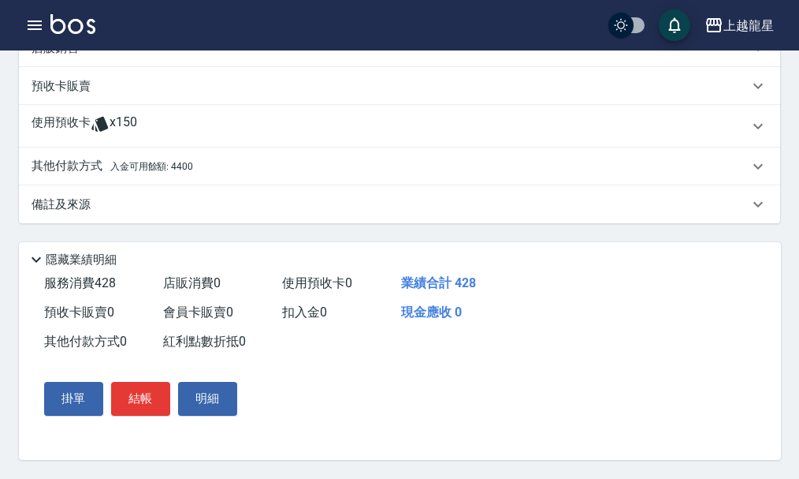
scroll to position [25, 0]
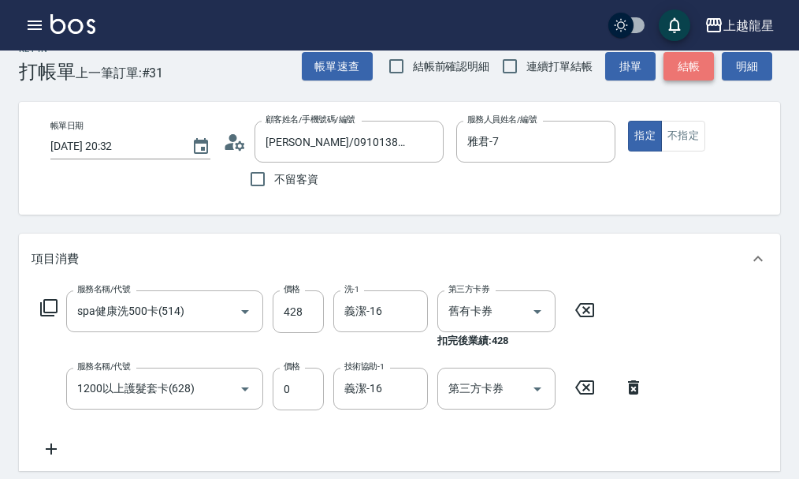
click at [691, 60] on button "結帳" at bounding box center [689, 66] width 50 height 29
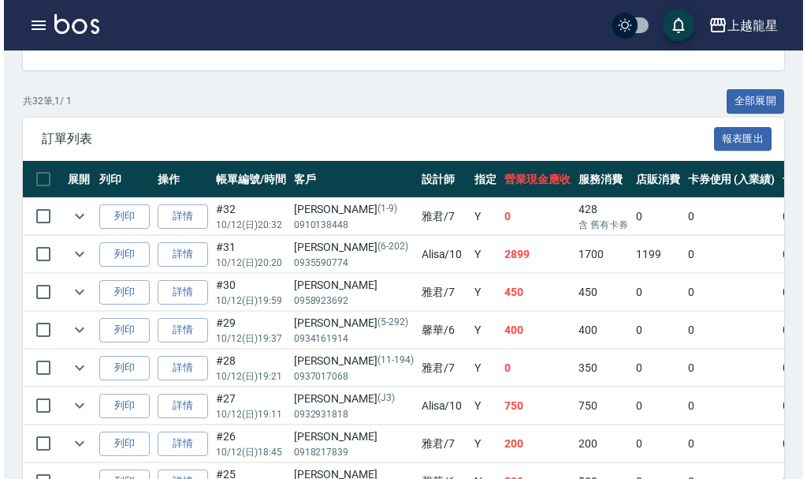
scroll to position [394, 0]
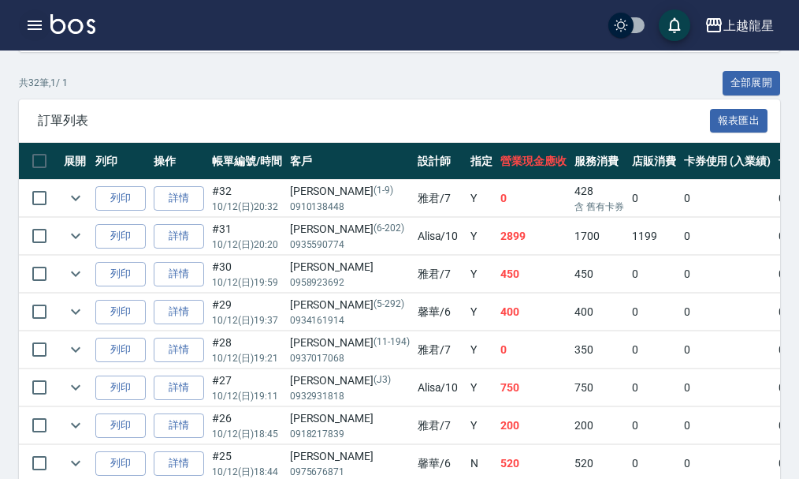
click at [28, 32] on icon "button" at bounding box center [34, 25] width 19 height 19
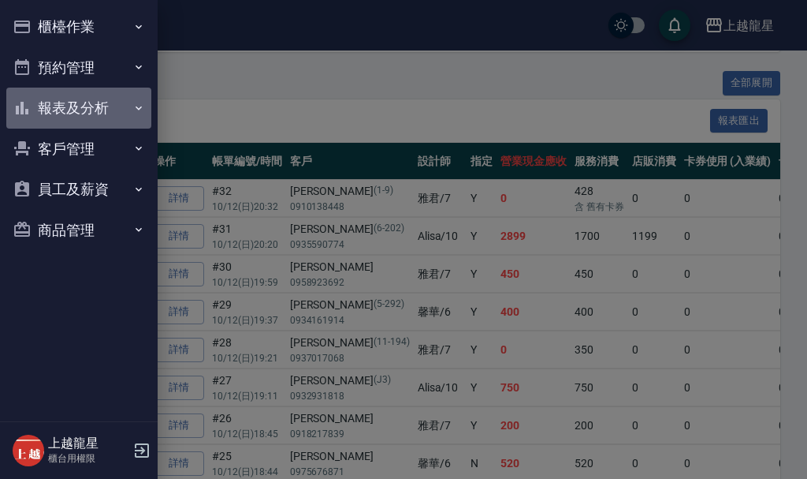
click at [67, 101] on button "報表及分析" at bounding box center [78, 108] width 145 height 41
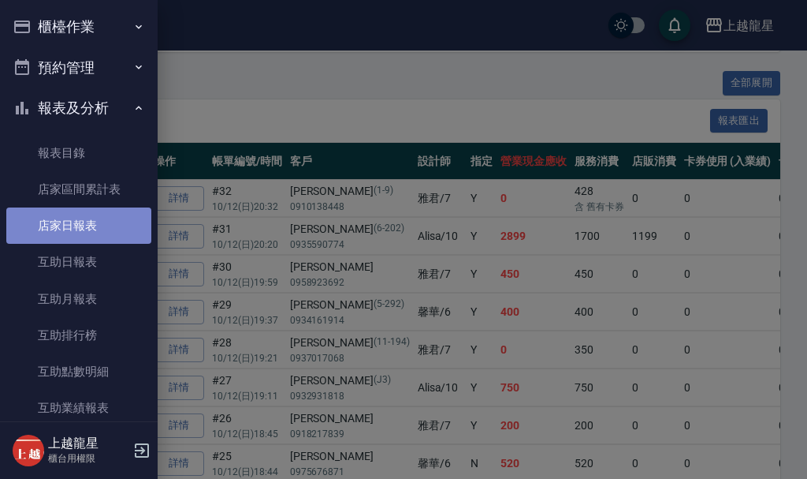
click at [83, 235] on link "店家日報表" at bounding box center [78, 225] width 145 height 36
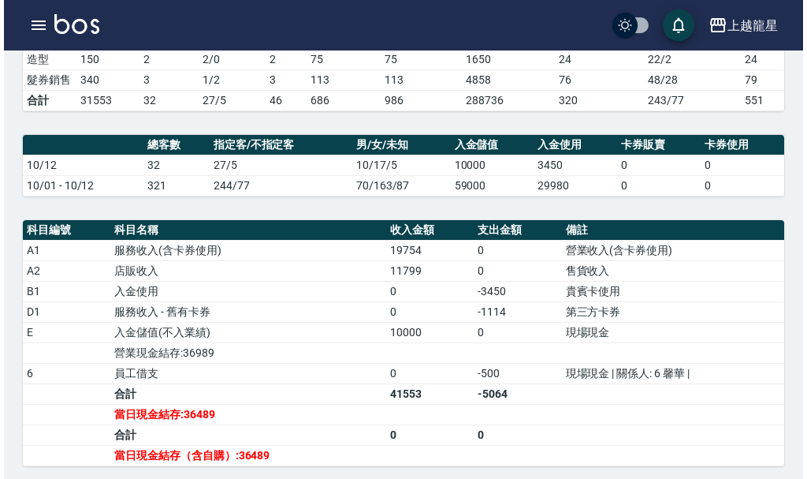
scroll to position [315, 0]
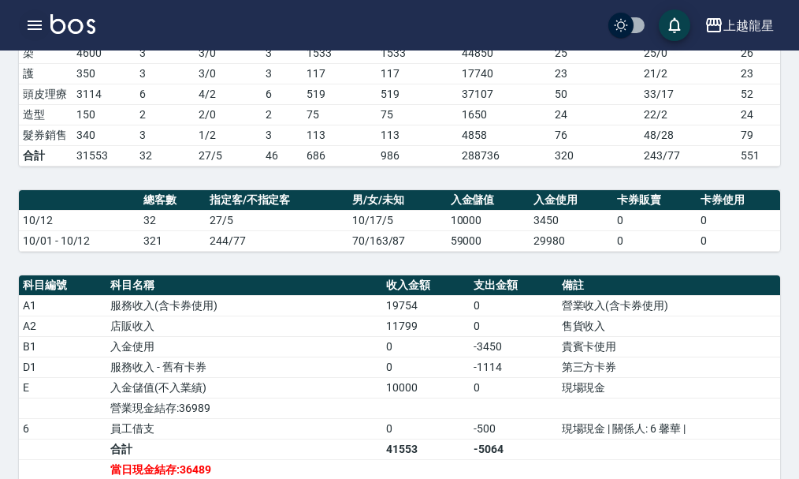
click at [30, 30] on icon "button" at bounding box center [35, 24] width 14 height 9
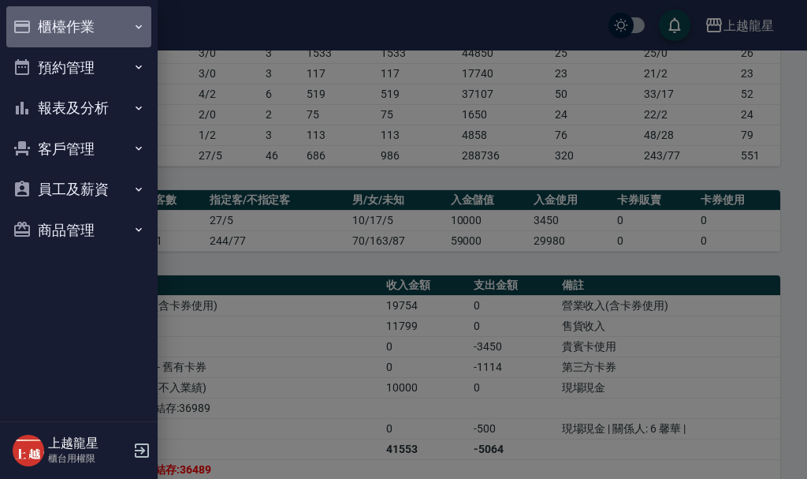
click at [64, 28] on button "櫃檯作業" at bounding box center [78, 26] width 145 height 41
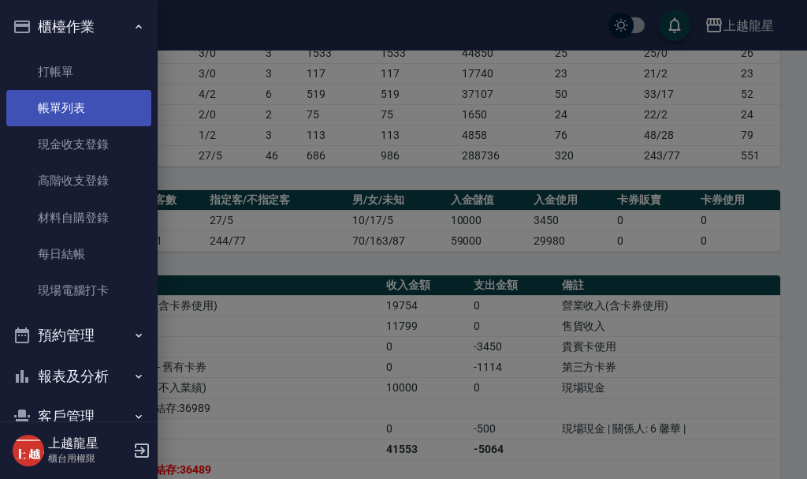
click at [85, 110] on link "帳單列表" at bounding box center [78, 108] width 145 height 36
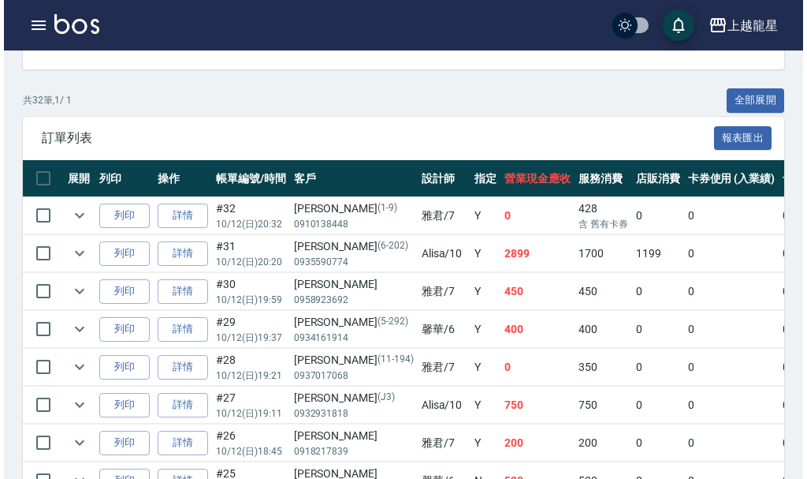
scroll to position [473, 0]
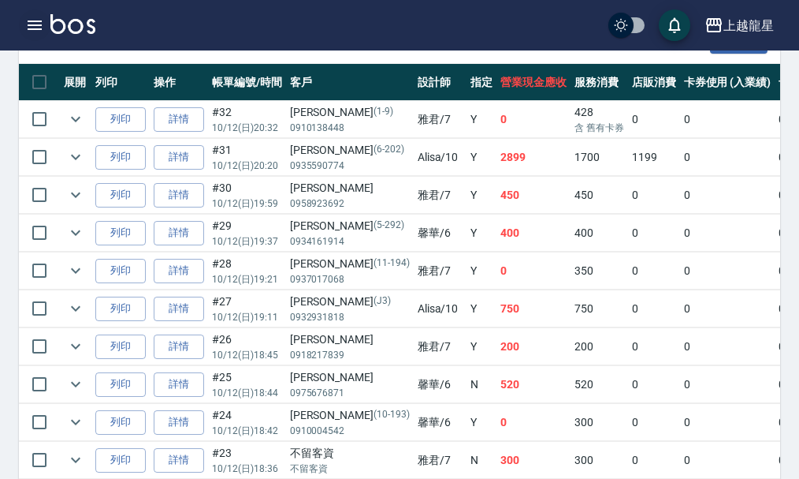
click at [27, 24] on icon "button" at bounding box center [34, 25] width 19 height 19
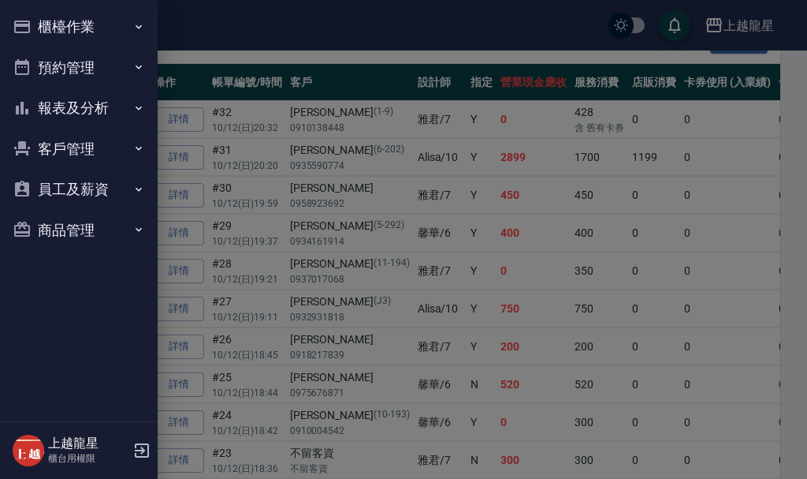
click at [81, 20] on button "櫃檯作業" at bounding box center [78, 26] width 145 height 41
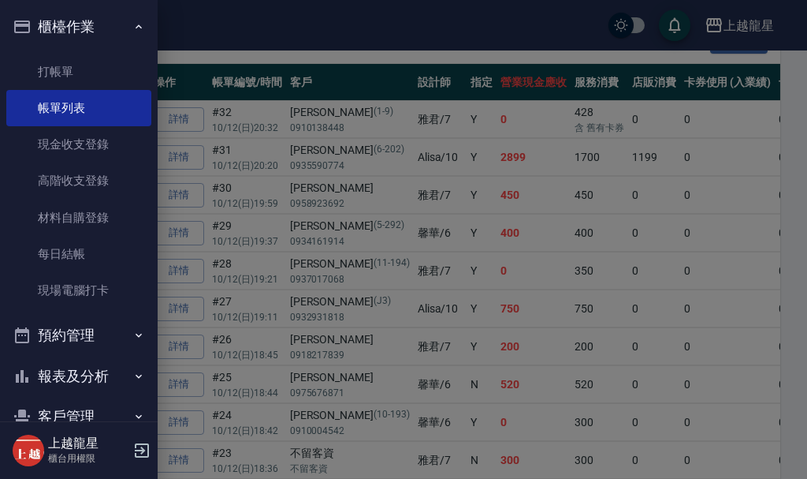
click at [81, 20] on button "櫃檯作業" at bounding box center [78, 26] width 145 height 41
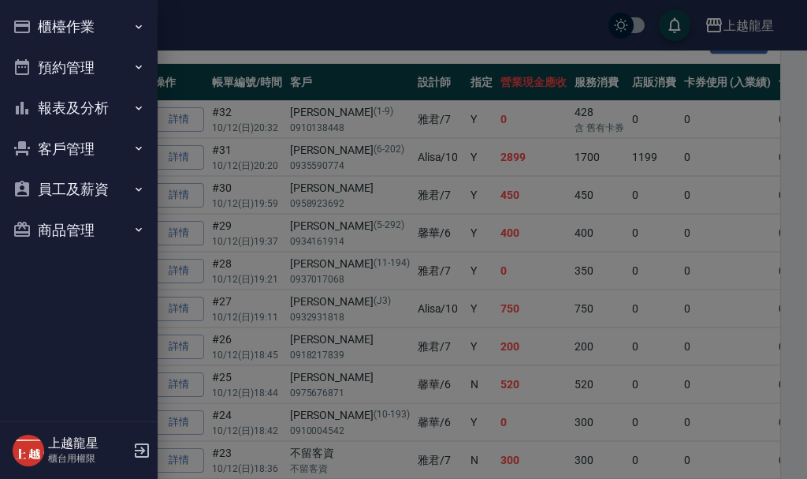
click at [84, 65] on button "預約管理" at bounding box center [78, 67] width 145 height 41
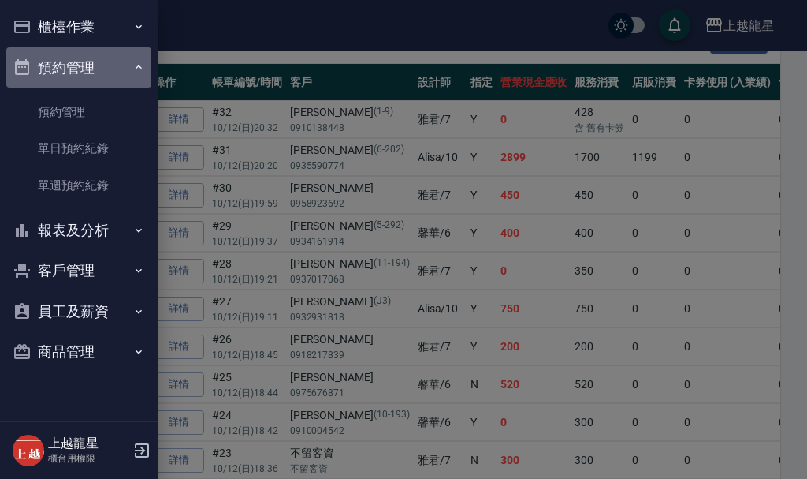
click at [84, 65] on button "預約管理" at bounding box center [78, 67] width 145 height 41
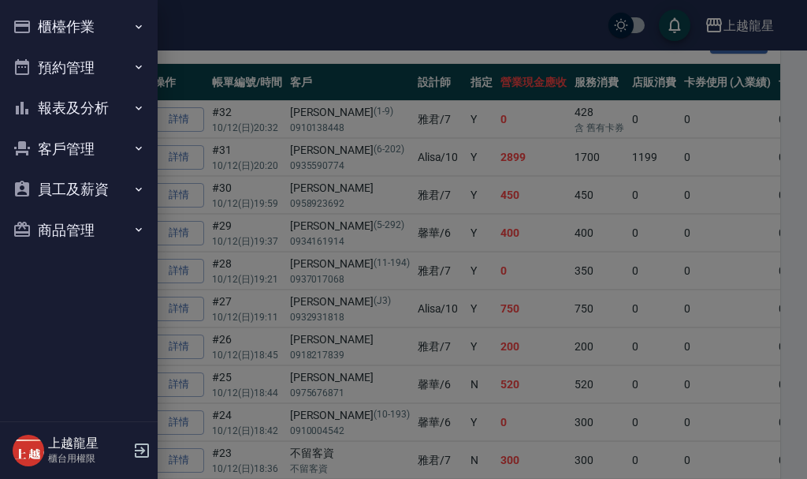
click at [70, 110] on button "報表及分析" at bounding box center [78, 108] width 145 height 41
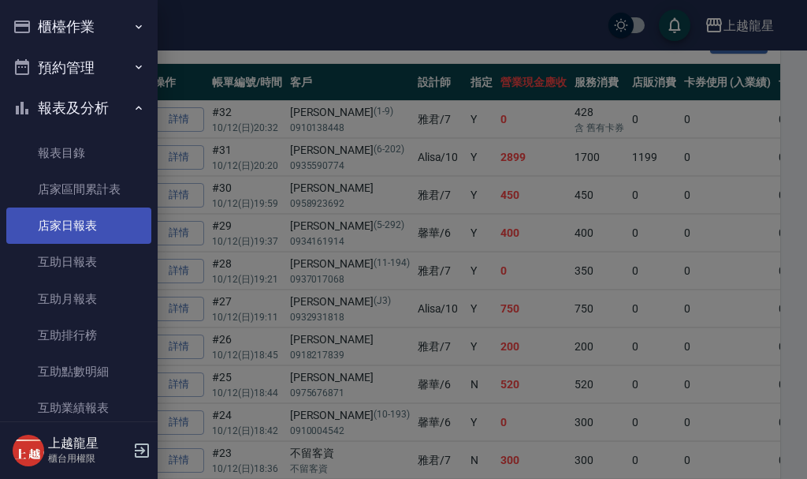
click at [92, 227] on link "店家日報表" at bounding box center [78, 225] width 145 height 36
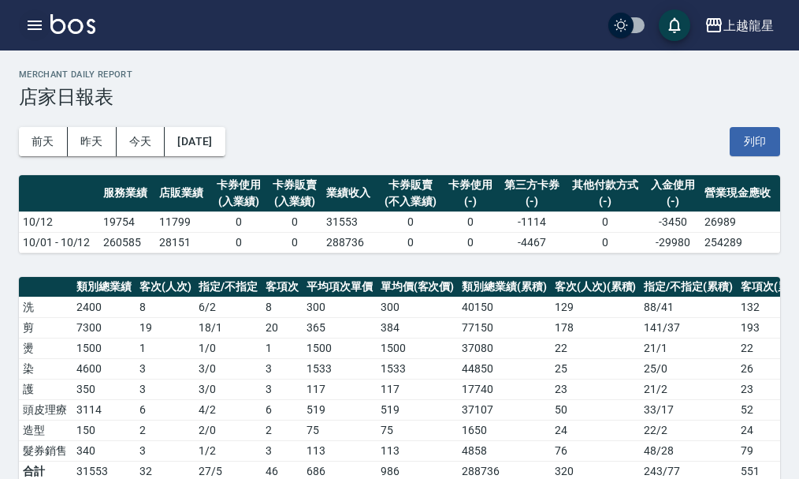
click at [26, 19] on icon "button" at bounding box center [34, 25] width 19 height 19
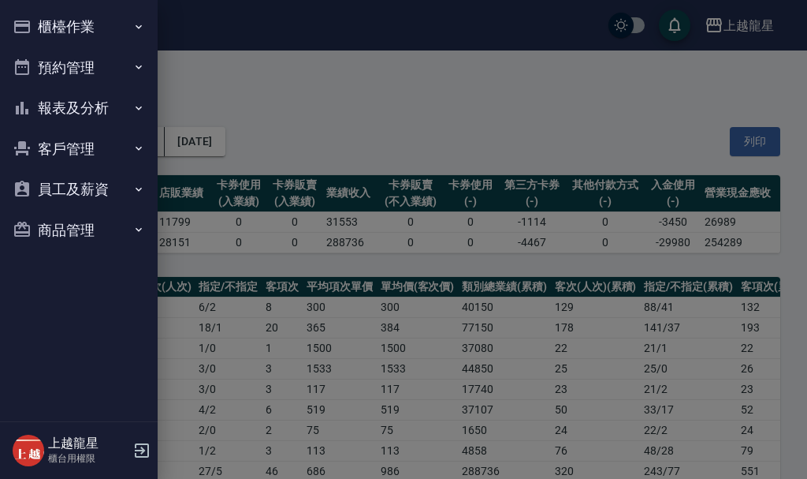
click at [77, 32] on button "櫃檯作業" at bounding box center [78, 26] width 145 height 41
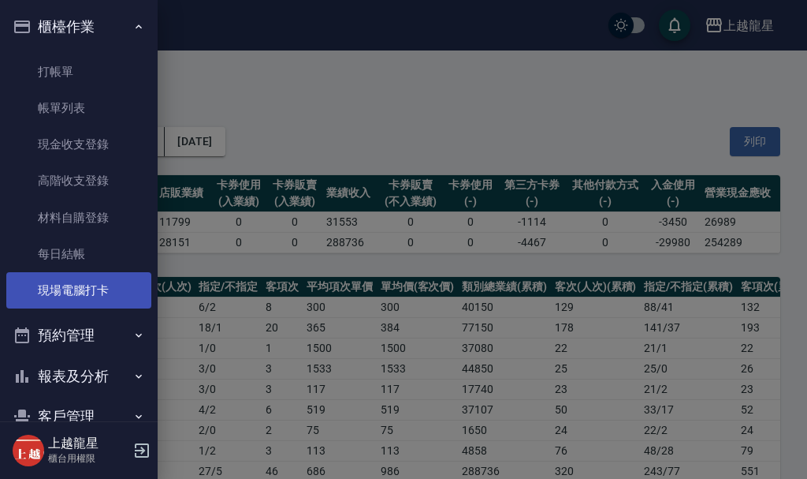
click at [79, 291] on link "現場電腦打卡" at bounding box center [78, 290] width 145 height 36
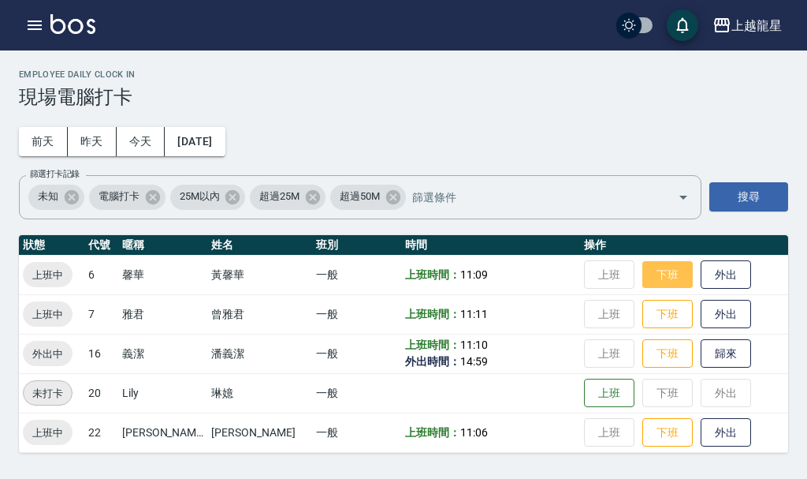
click at [657, 275] on button "下班" at bounding box center [668, 275] width 50 height 28
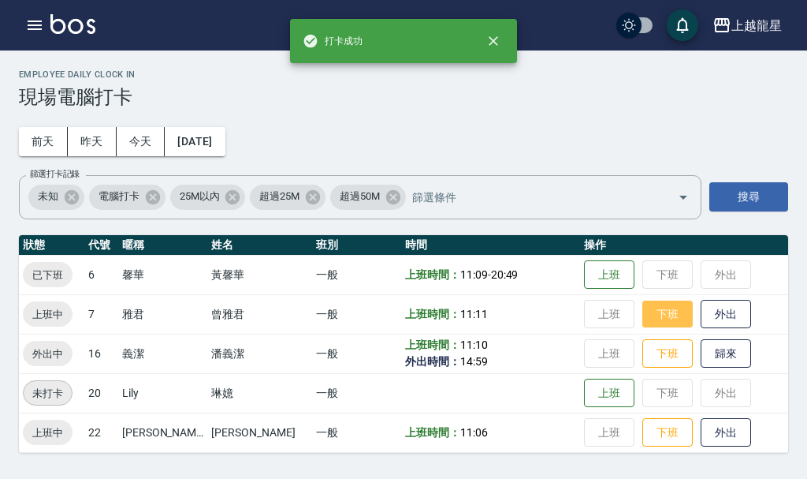
click at [657, 303] on button "下班" at bounding box center [668, 314] width 50 height 28
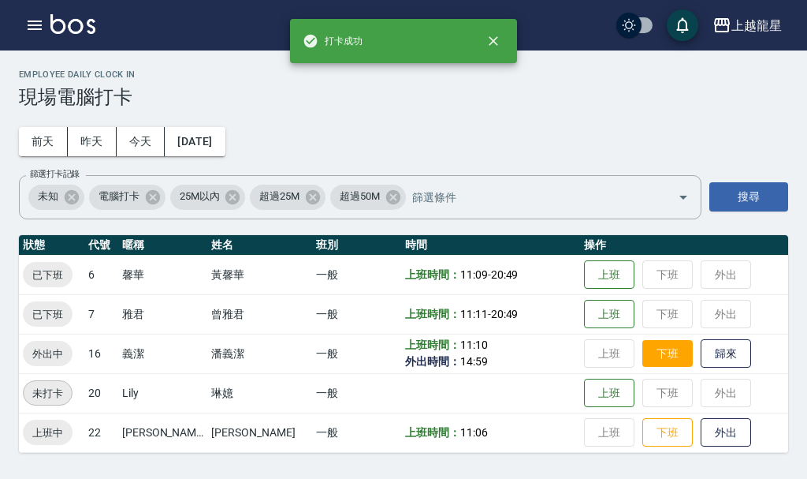
click at [643, 362] on button "下班" at bounding box center [668, 354] width 50 height 28
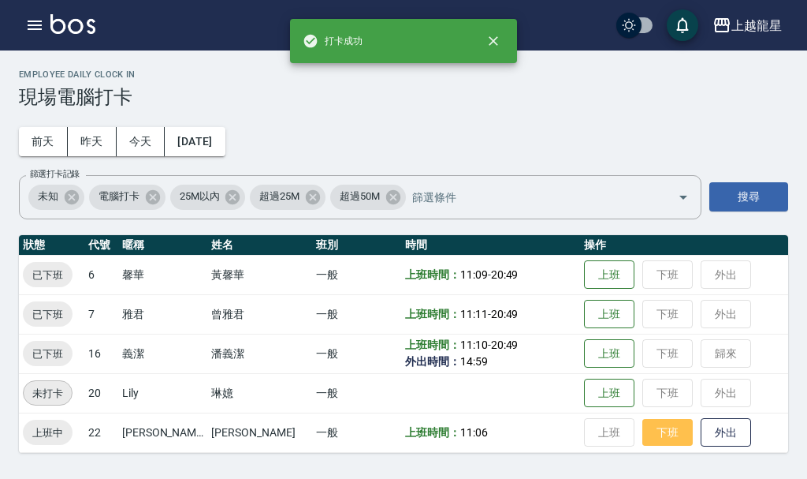
click at [646, 435] on button "下班" at bounding box center [668, 433] width 50 height 28
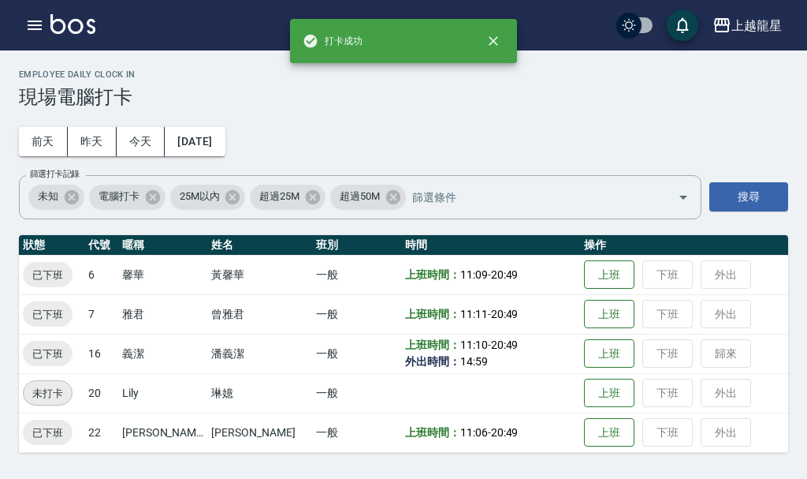
click at [38, 26] on icon "button" at bounding box center [35, 24] width 14 height 9
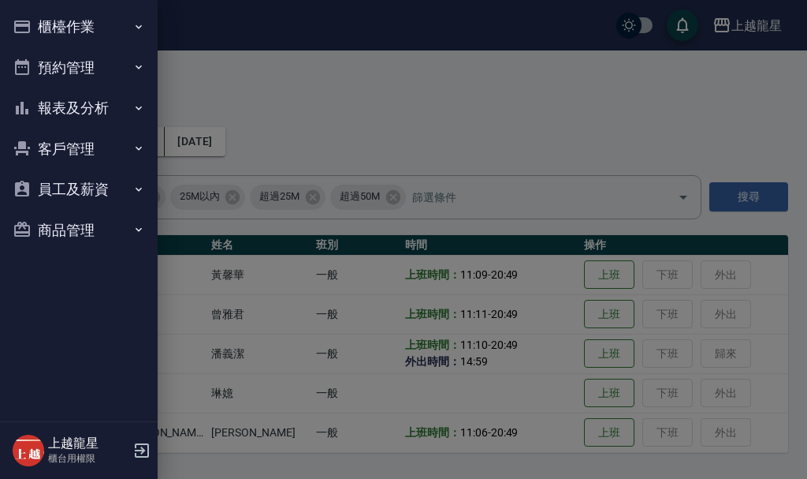
click at [84, 34] on button "櫃檯作業" at bounding box center [78, 26] width 145 height 41
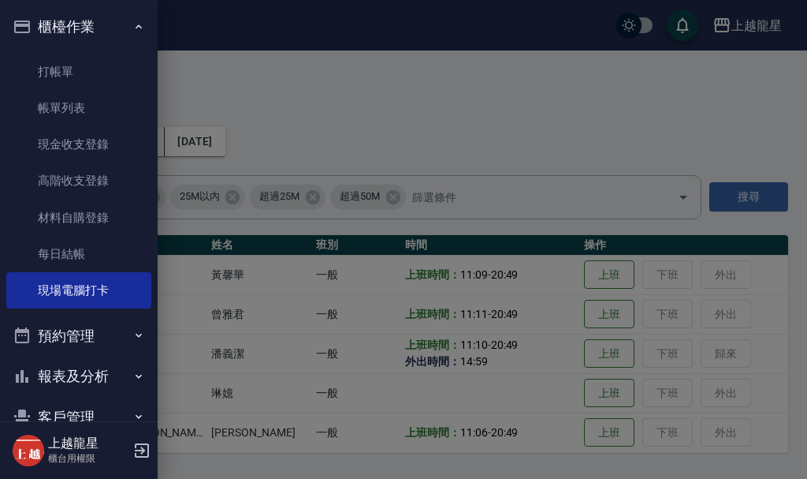
click at [84, 34] on button "櫃檯作業" at bounding box center [78, 26] width 145 height 41
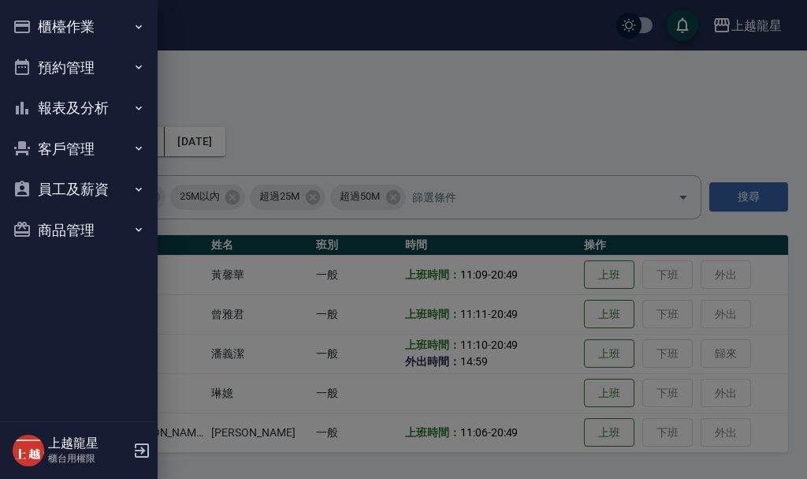
click at [64, 56] on button "預約管理" at bounding box center [78, 67] width 145 height 41
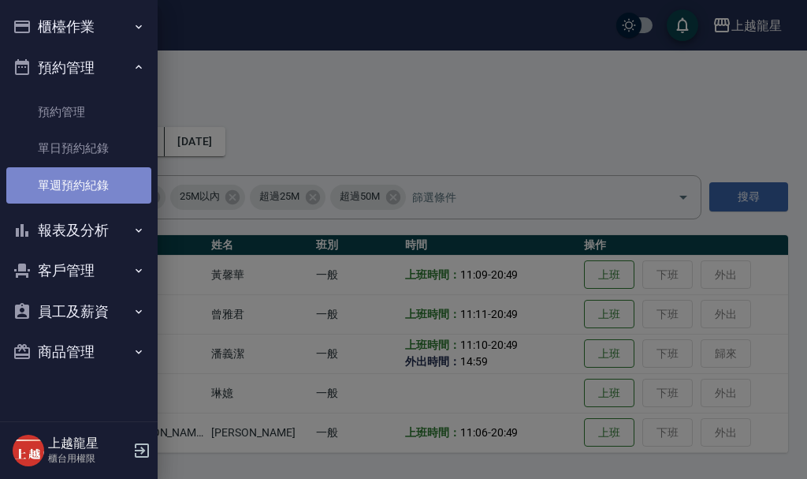
click at [76, 188] on link "單週預約紀錄" at bounding box center [78, 185] width 145 height 36
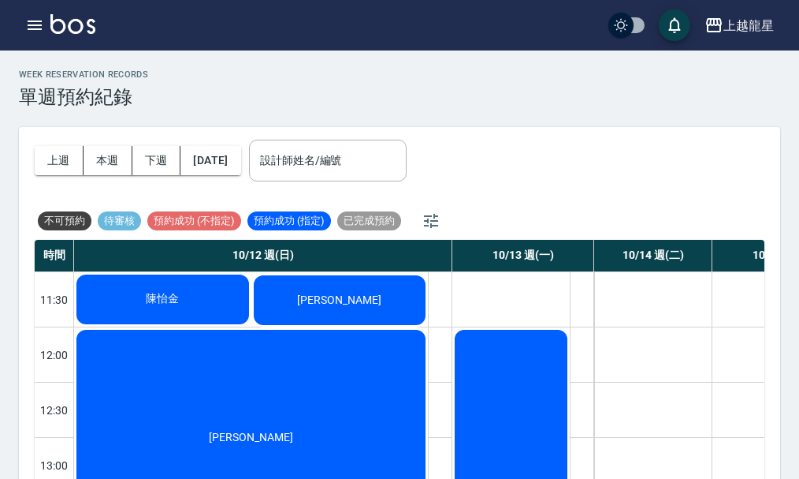
scroll to position [64, 0]
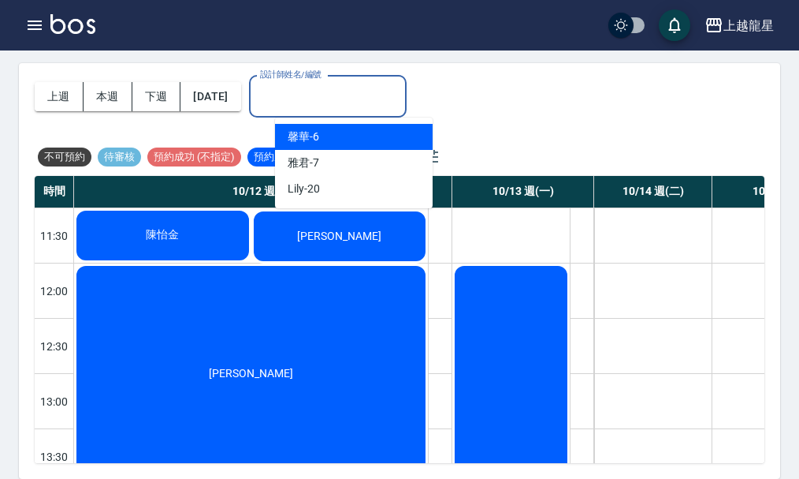
click at [314, 99] on input "設計師姓名/編號" at bounding box center [327, 97] width 143 height 28
click at [315, 141] on div "馨華 -6" at bounding box center [354, 137] width 158 height 26
type input "馨華-6"
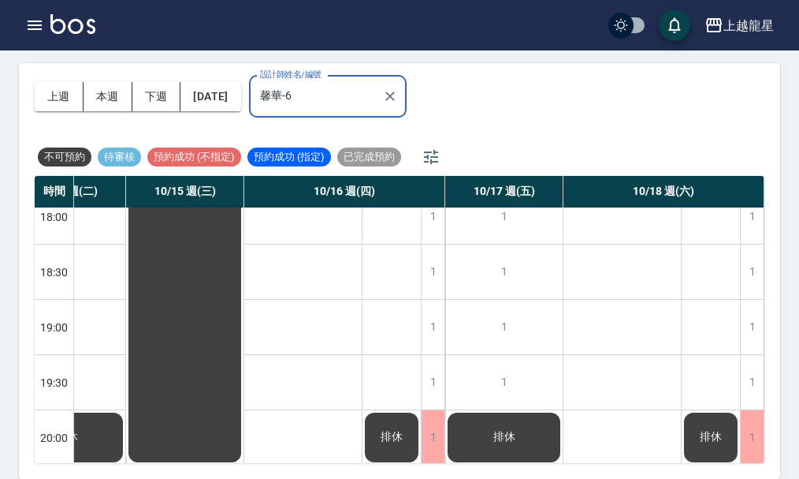
scroll to position [751, 476]
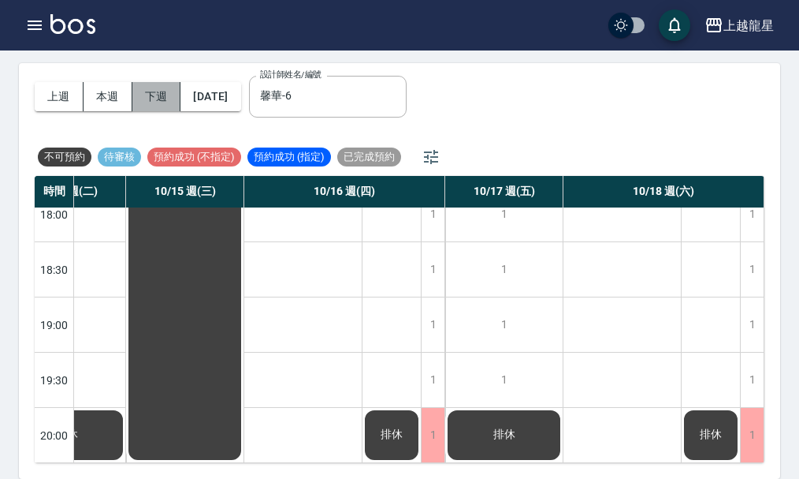
click at [166, 96] on button "下週" at bounding box center [156, 96] width 49 height 29
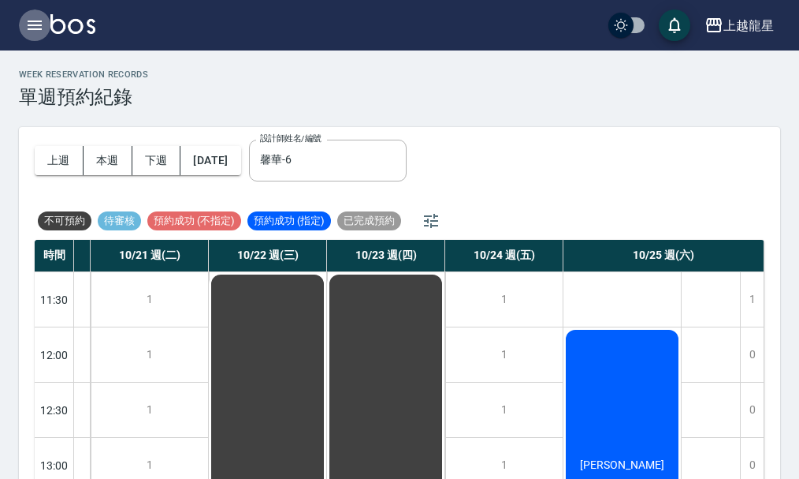
click at [32, 34] on icon "button" at bounding box center [34, 25] width 19 height 19
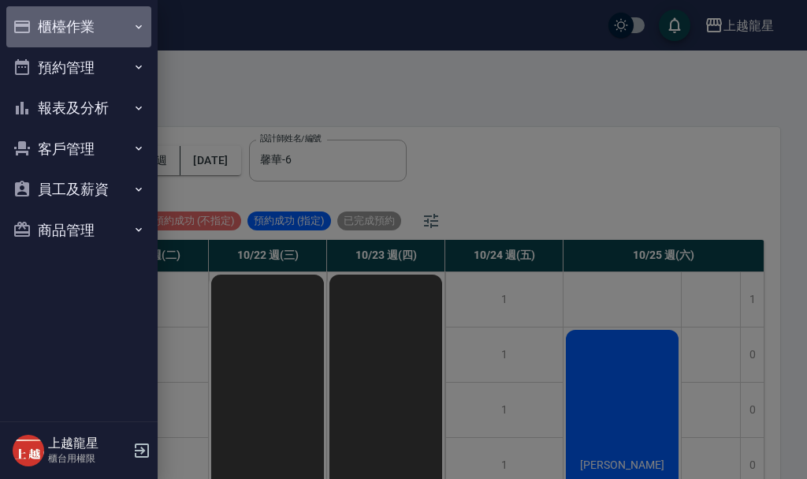
click at [60, 18] on button "櫃檯作業" at bounding box center [78, 26] width 145 height 41
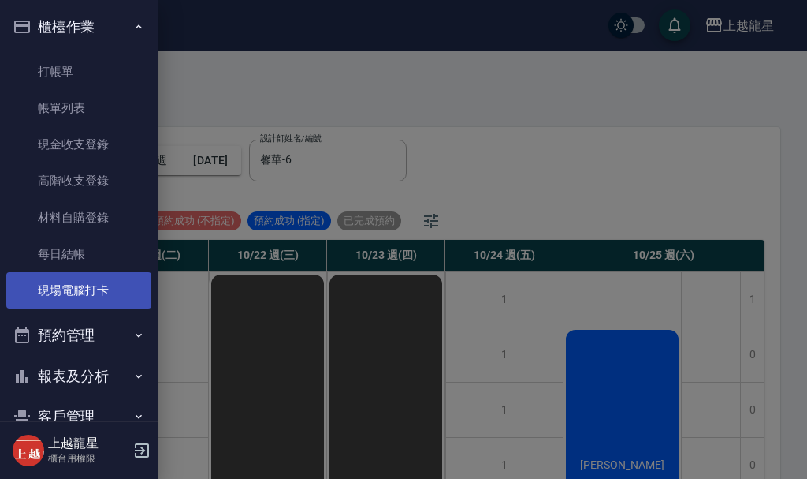
click at [101, 285] on link "現場電腦打卡" at bounding box center [78, 290] width 145 height 36
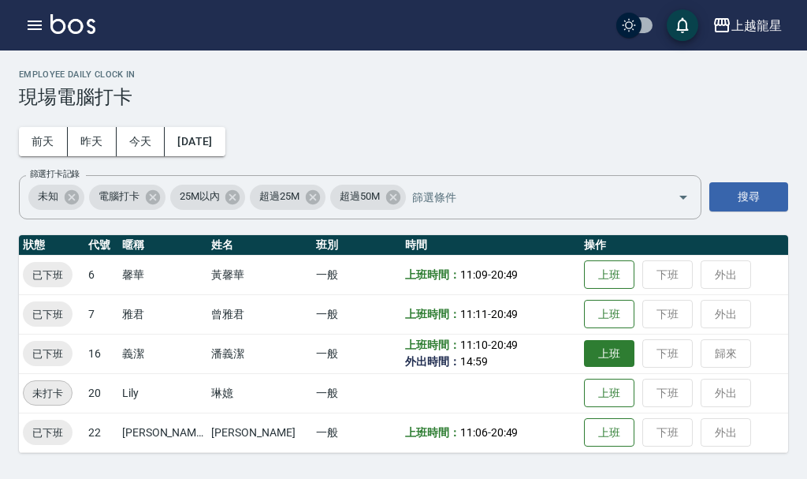
click at [584, 350] on button "上班" at bounding box center [609, 354] width 50 height 28
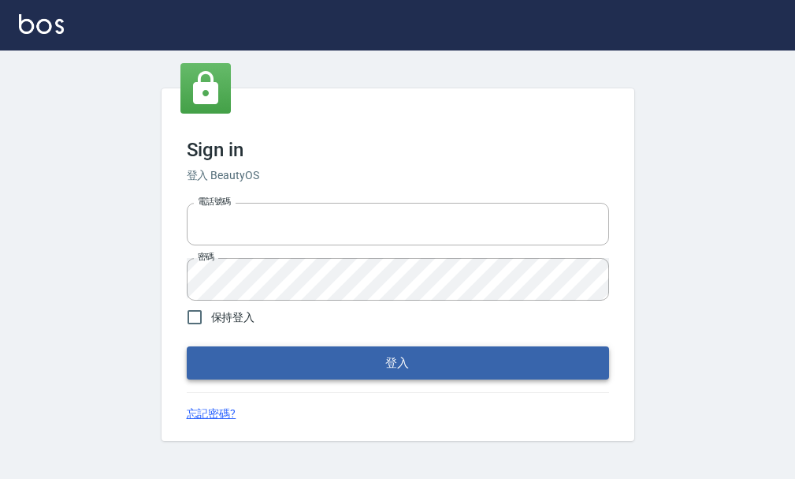
type input "25033354"
click at [311, 373] on button "登入" at bounding box center [398, 362] width 423 height 33
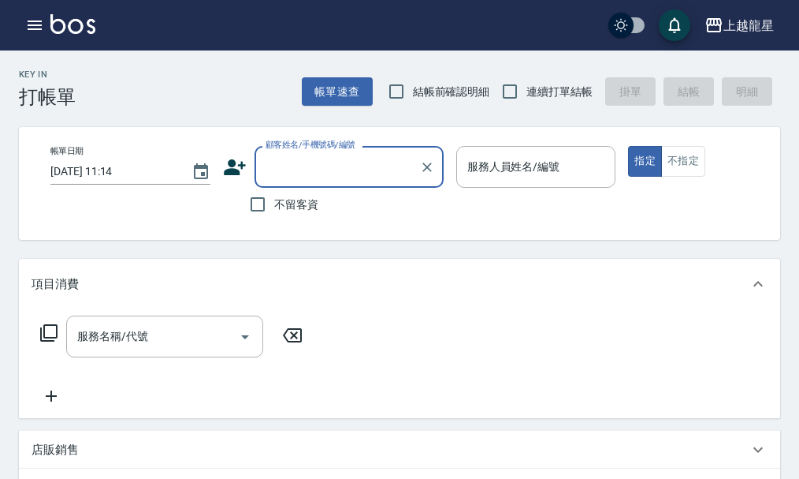
click at [43, 47] on div "上越龍星 登出" at bounding box center [399, 25] width 799 height 50
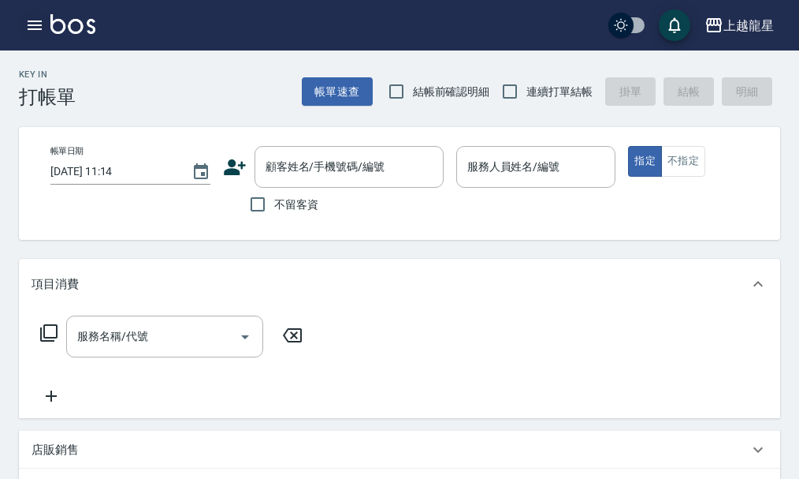
click at [28, 32] on icon "button" at bounding box center [34, 25] width 19 height 19
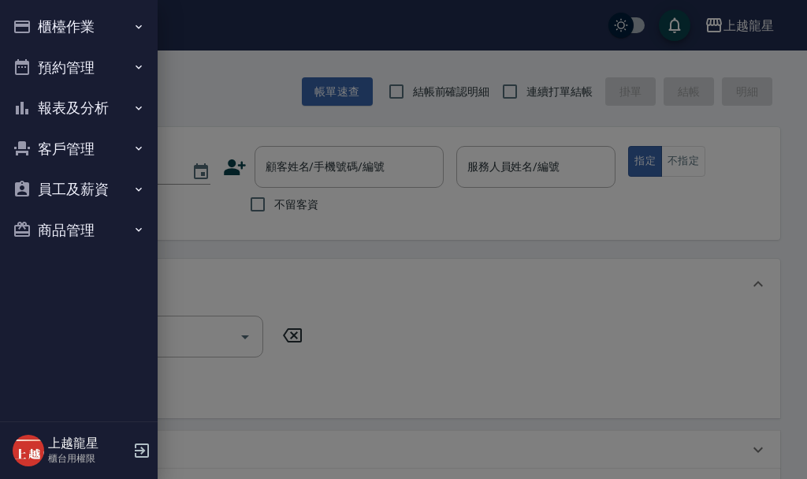
click at [54, 20] on button "櫃檯作業" at bounding box center [78, 26] width 145 height 41
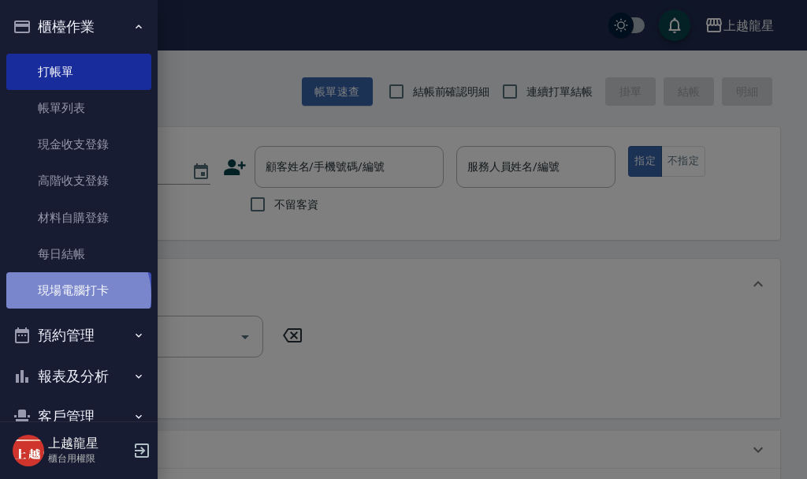
click at [76, 295] on link "現場電腦打卡" at bounding box center [78, 290] width 145 height 36
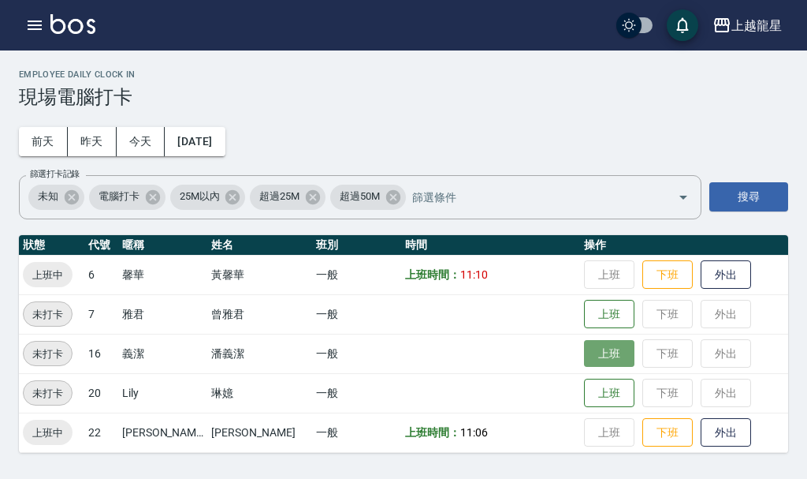
click at [592, 355] on button "上班" at bounding box center [609, 354] width 50 height 28
